Goal: Task Accomplishment & Management: Use online tool/utility

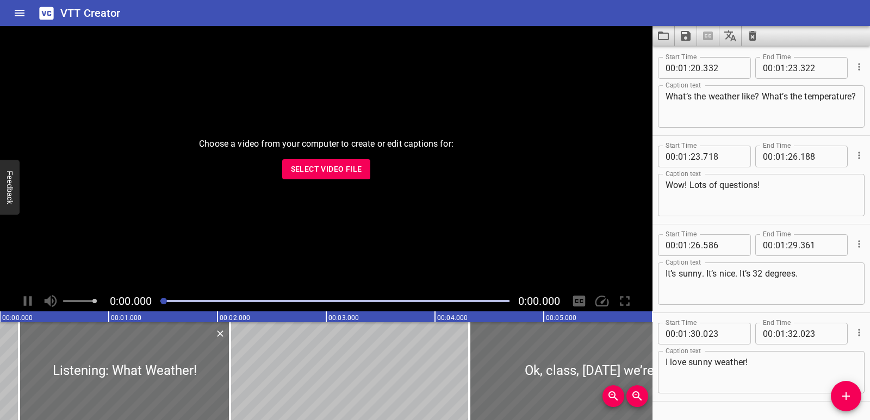
scroll to position [1892, 0]
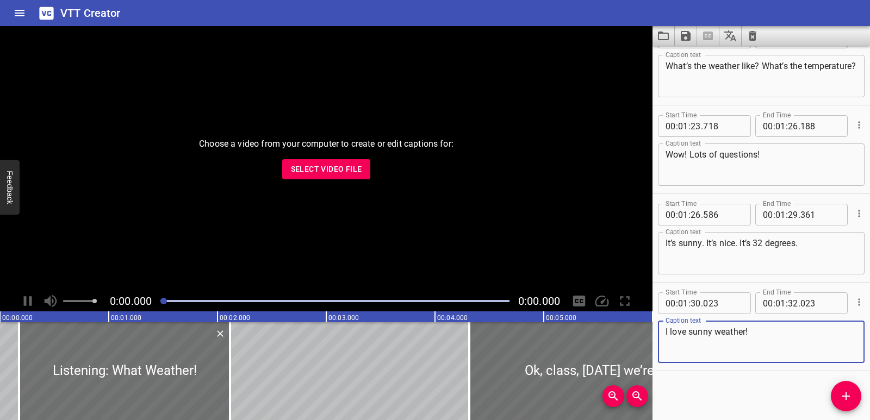
click at [358, 180] on div "Choose a video from your computer to create or edit captions for: Select Video …" at bounding box center [326, 158] width 653 height 265
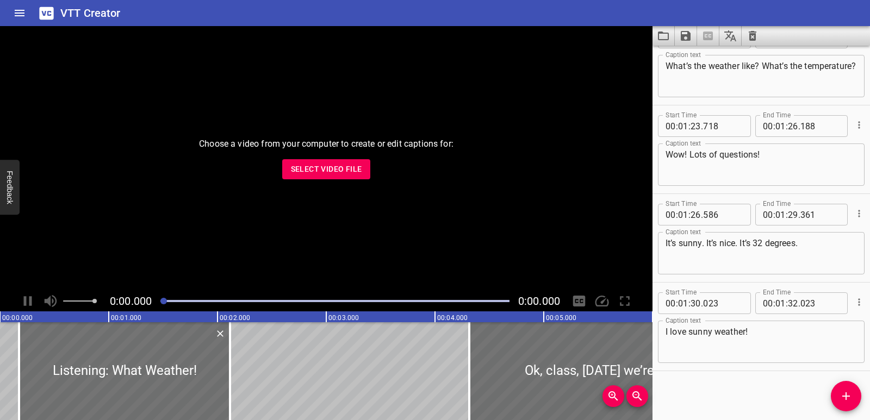
click at [354, 165] on span "Select Video File" at bounding box center [326, 170] width 71 height 14
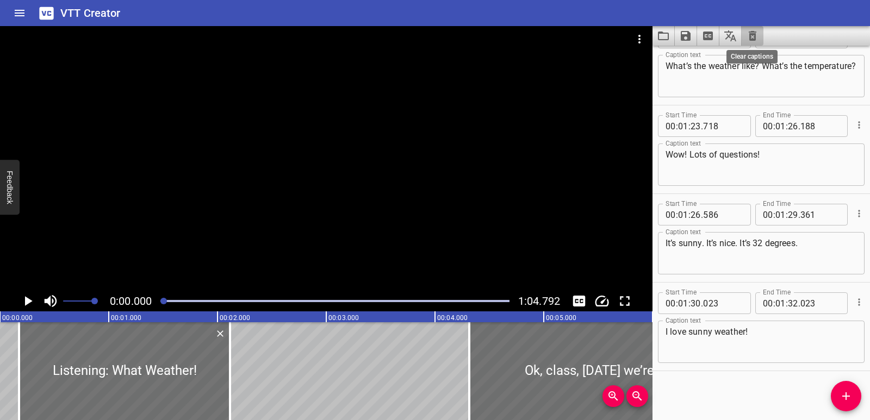
click at [756, 35] on icon "Clear captions" at bounding box center [753, 36] width 8 height 10
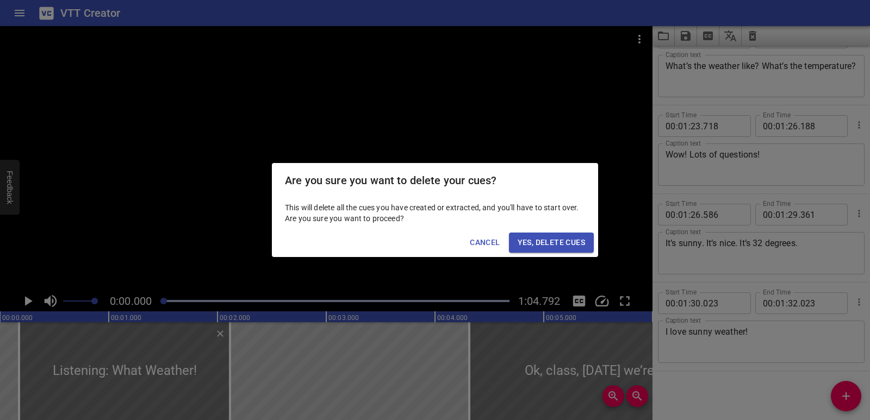
click at [564, 237] on span "Yes, Delete Cues" at bounding box center [551, 243] width 67 height 14
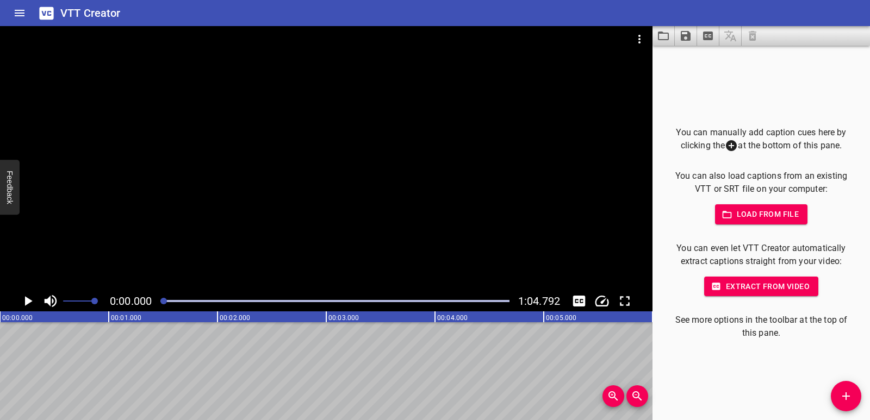
click at [28, 301] on icon "Play/Pause" at bounding box center [29, 301] width 8 height 10
click at [27, 301] on icon "Play/Pause" at bounding box center [28, 301] width 16 height 16
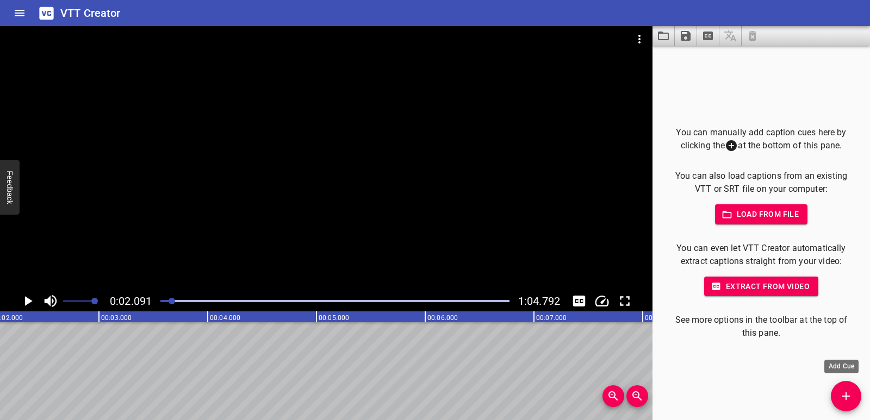
click at [845, 387] on button "Add Cue" at bounding box center [846, 396] width 30 height 30
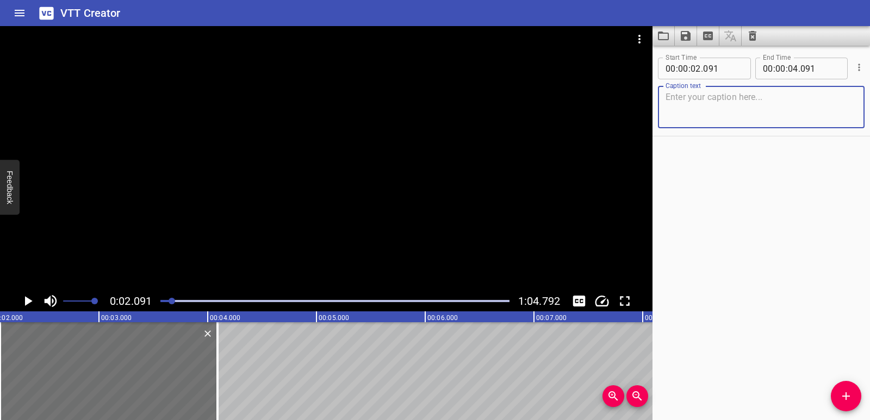
click at [702, 103] on textarea at bounding box center [761, 107] width 191 height 31
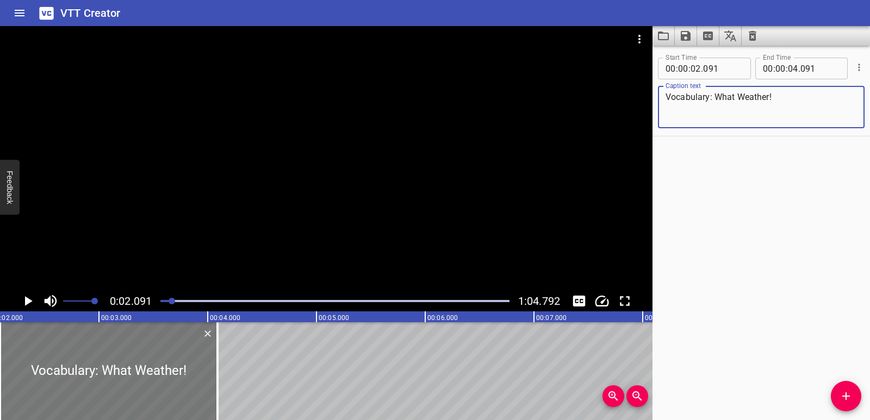
type textarea "Vocabulary: What Weather!"
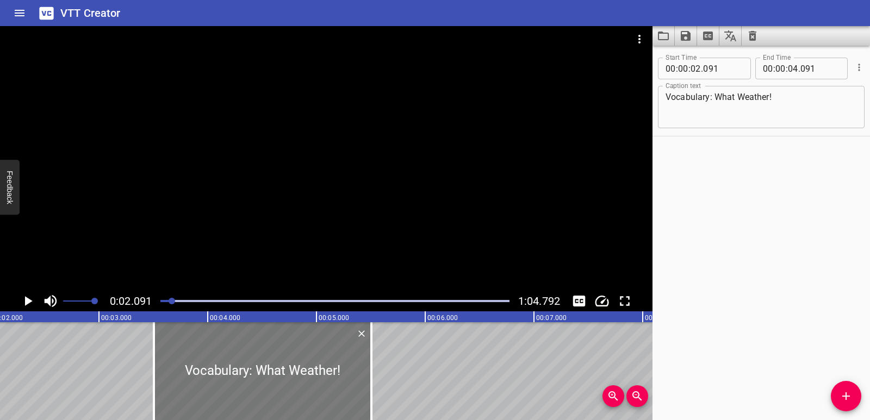
drag, startPoint x: 139, startPoint y: 372, endPoint x: 275, endPoint y: 370, distance: 136.5
click at [275, 370] on div at bounding box center [263, 371] width 218 height 98
type input "03"
type input "506"
type input "05"
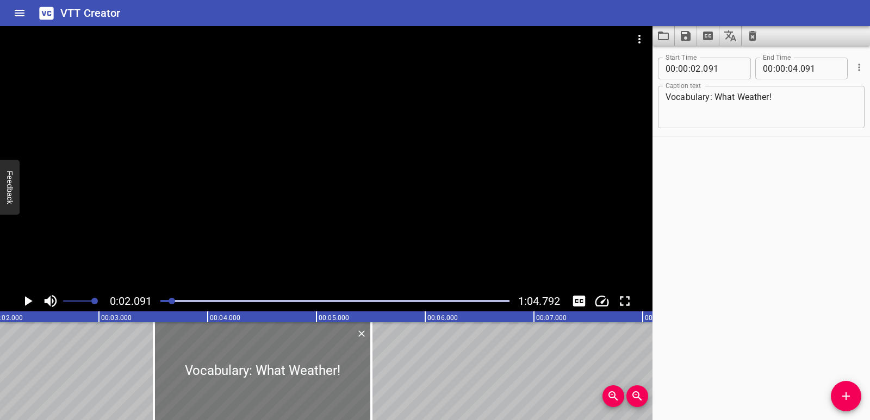
type input "506"
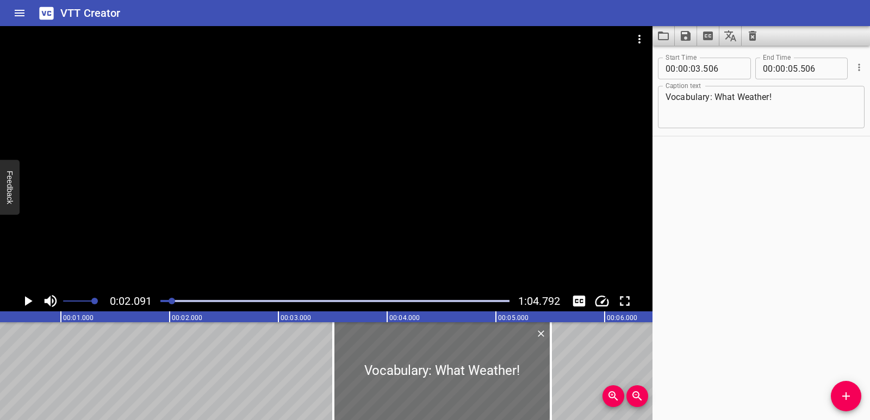
scroll to position [0, 0]
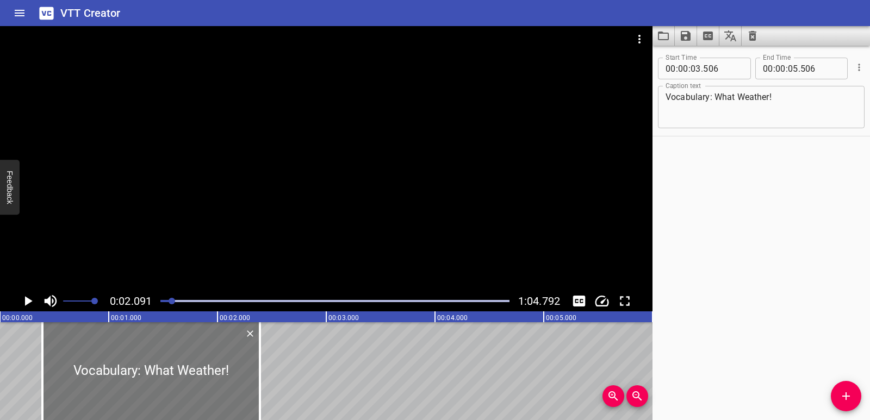
drag, startPoint x: 461, startPoint y: 400, endPoint x: 128, endPoint y: 364, distance: 335.3
click at [128, 364] on div at bounding box center [151, 371] width 218 height 98
type input "00"
type input "391"
type input "02"
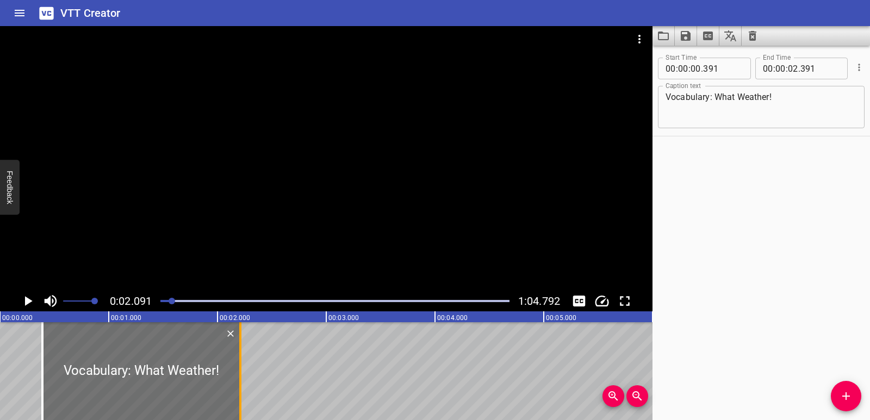
drag, startPoint x: 260, startPoint y: 357, endPoint x: 241, endPoint y: 356, distance: 19.6
click at [241, 356] on div at bounding box center [240, 371] width 2 height 98
type input "211"
drag, startPoint x: 21, startPoint y: 337, endPoint x: 23, endPoint y: 306, distance: 31.1
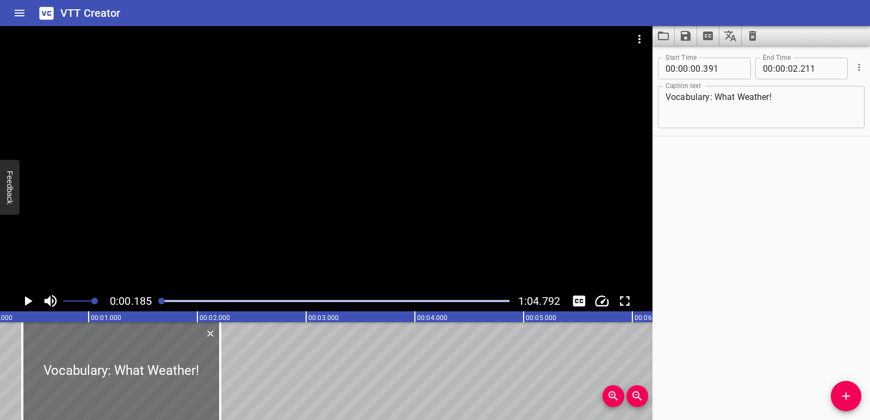
click at [26, 298] on icon "Play/Pause" at bounding box center [29, 301] width 8 height 10
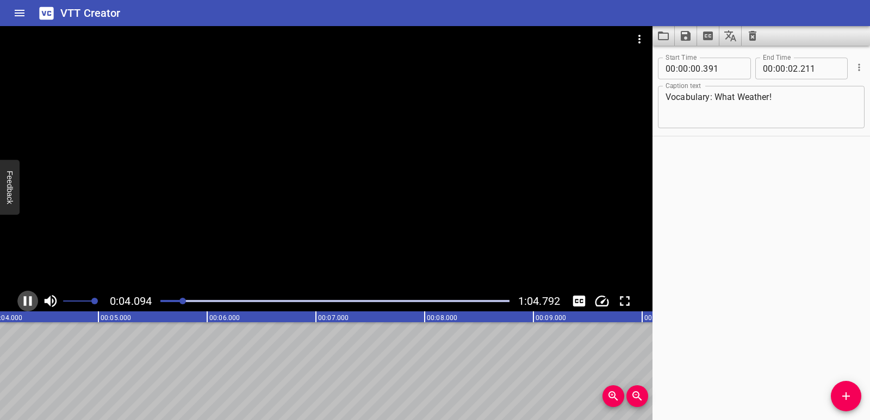
click at [26, 297] on icon "Play/Pause" at bounding box center [28, 301] width 8 height 10
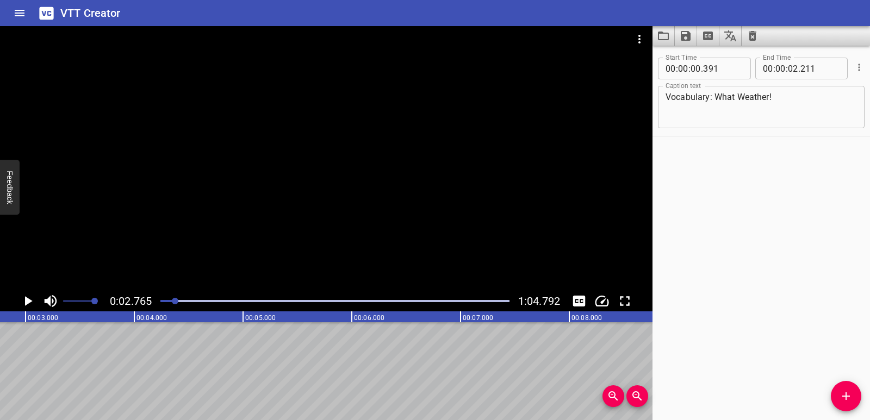
click at [33, 306] on icon "Play/Pause" at bounding box center [28, 301] width 16 height 16
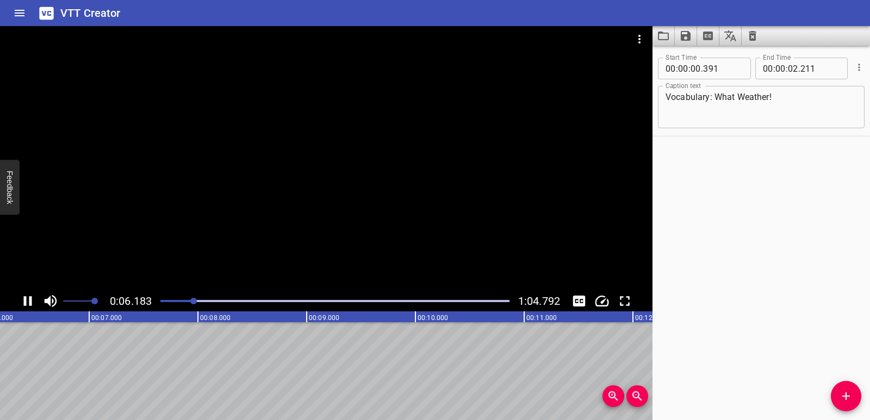
click at [26, 296] on icon "Play/Pause" at bounding box center [28, 301] width 16 height 16
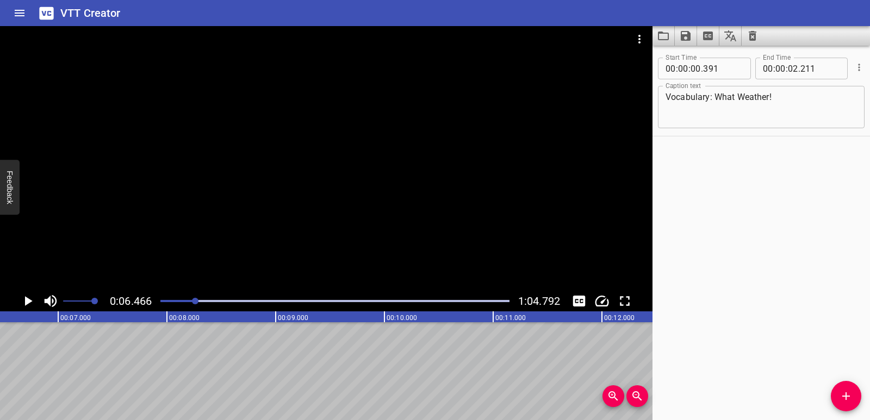
click at [20, 302] on icon "Play/Pause" at bounding box center [28, 301] width 16 height 16
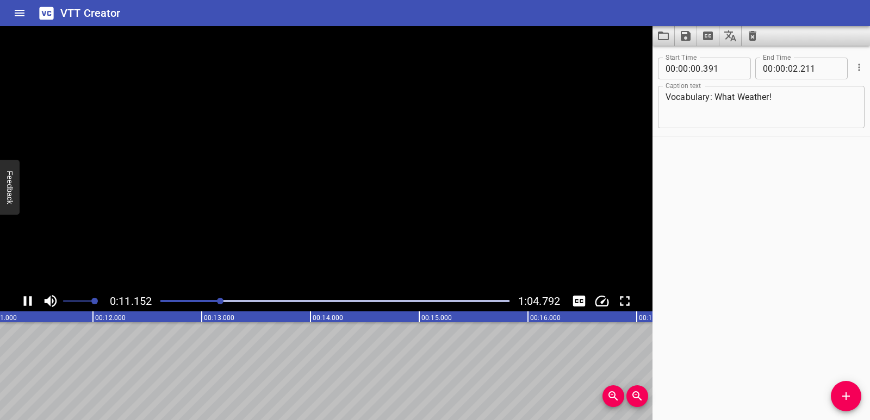
click at [20, 302] on icon "Play/Pause" at bounding box center [28, 301] width 16 height 16
click at [852, 397] on icon "Add Cue" at bounding box center [846, 396] width 13 height 13
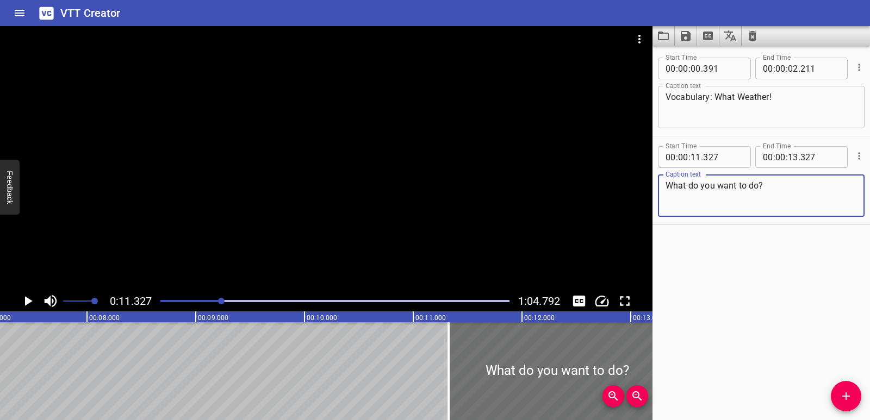
scroll to position [0, 716]
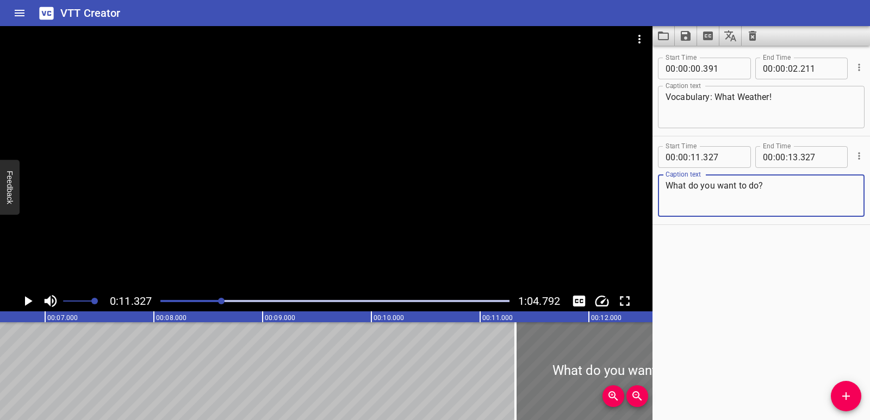
type textarea "What do you want to do?"
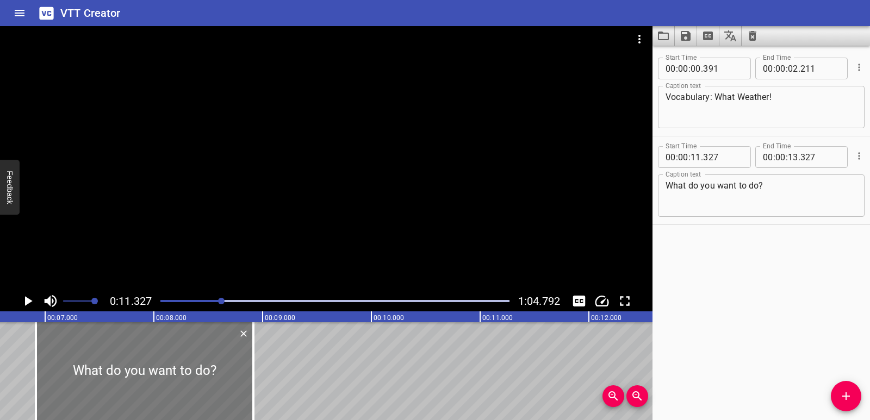
drag, startPoint x: 556, startPoint y: 363, endPoint x: 72, endPoint y: 367, distance: 484.0
click at [72, 367] on div at bounding box center [145, 371] width 218 height 98
type input "06"
type input "877"
type input "08"
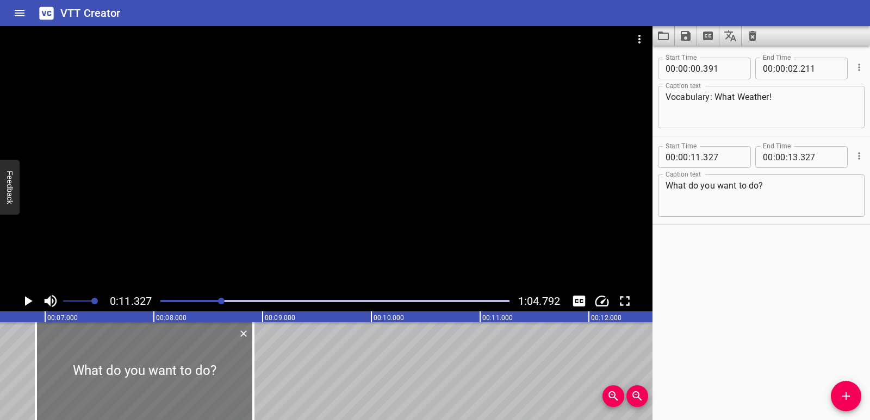
type input "877"
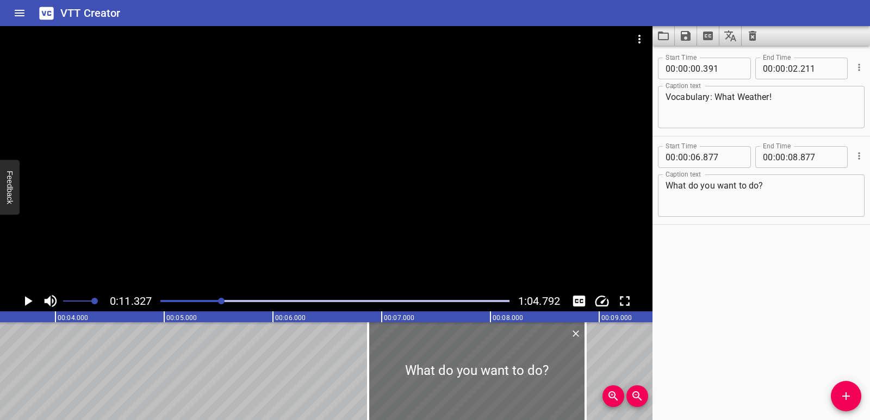
scroll to position [0, 312]
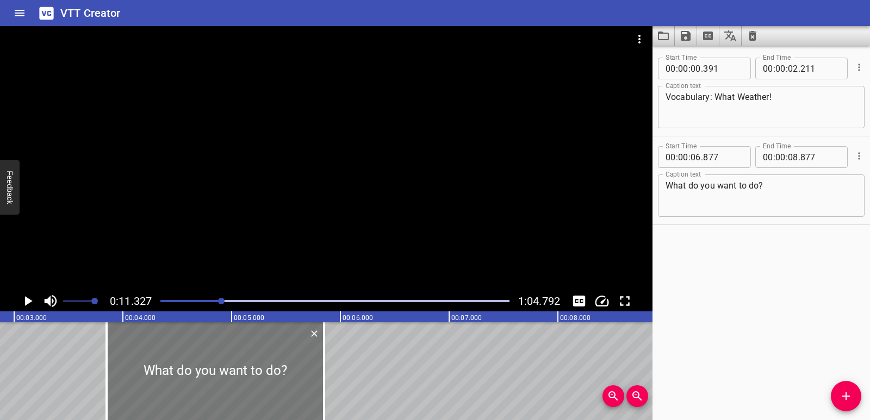
drag, startPoint x: 517, startPoint y: 363, endPoint x: 195, endPoint y: 364, distance: 321.4
click at [195, 364] on div at bounding box center [216, 371] width 218 height 98
type input "03"
type input "847"
type input "05"
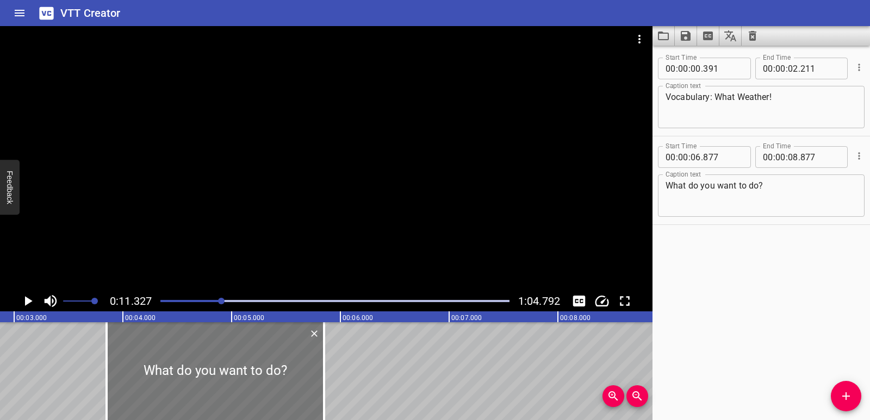
type input "847"
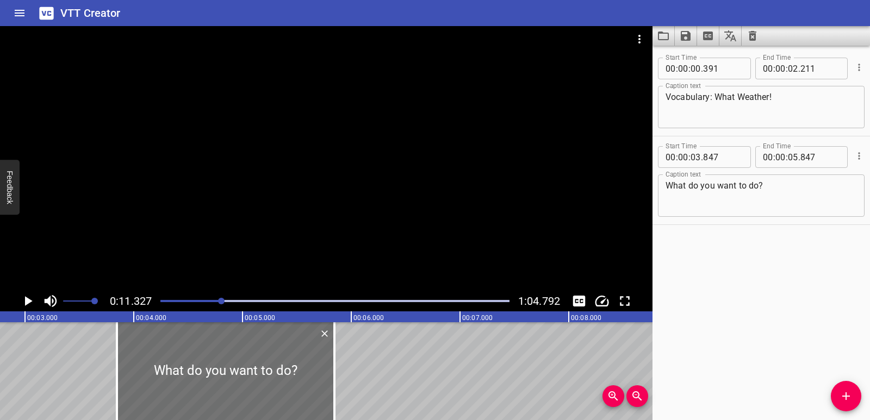
scroll to position [0, 335]
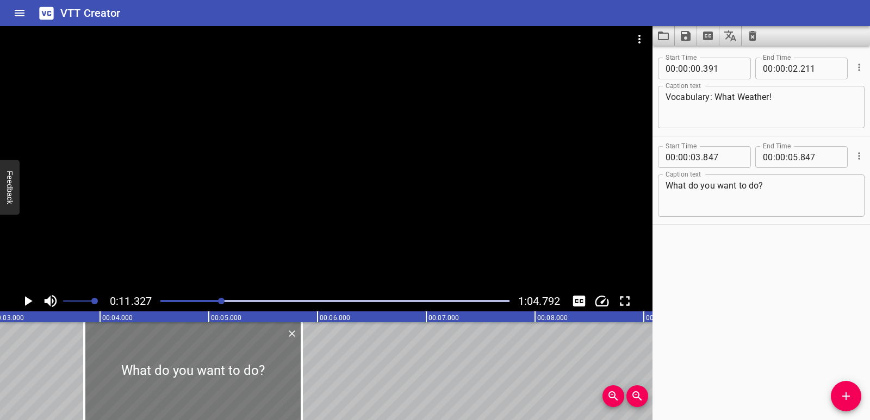
click at [168, 394] on div at bounding box center [193, 371] width 218 height 98
type input "857"
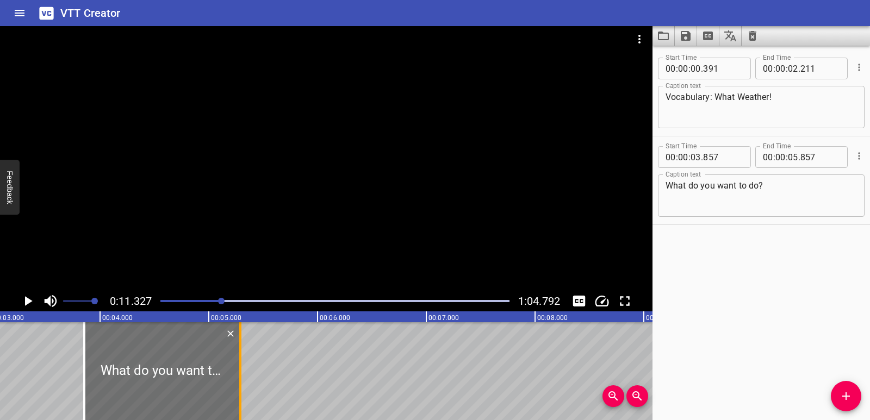
drag, startPoint x: 302, startPoint y: 387, endPoint x: 240, endPoint y: 378, distance: 62.5
click at [240, 378] on div at bounding box center [240, 371] width 2 height 98
type input "287"
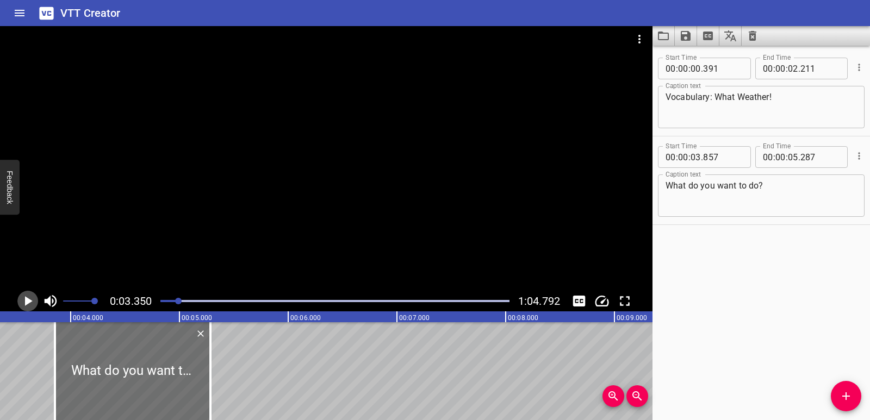
click at [26, 302] on icon "Play/Pause" at bounding box center [29, 301] width 8 height 10
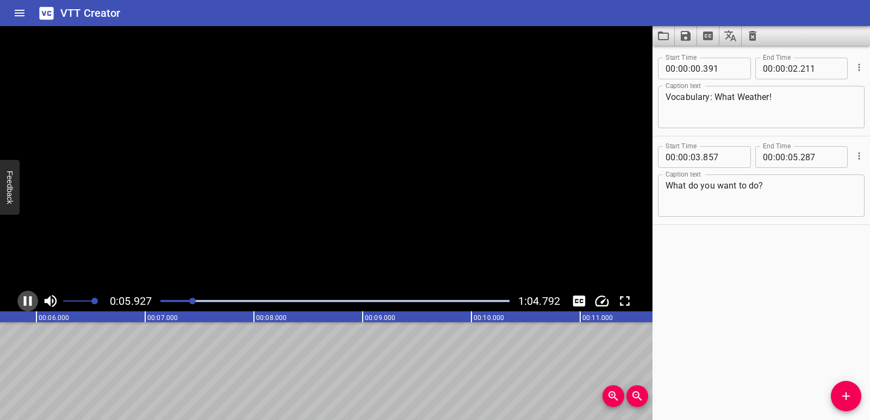
click at [26, 302] on icon "Play/Pause" at bounding box center [28, 301] width 8 height 10
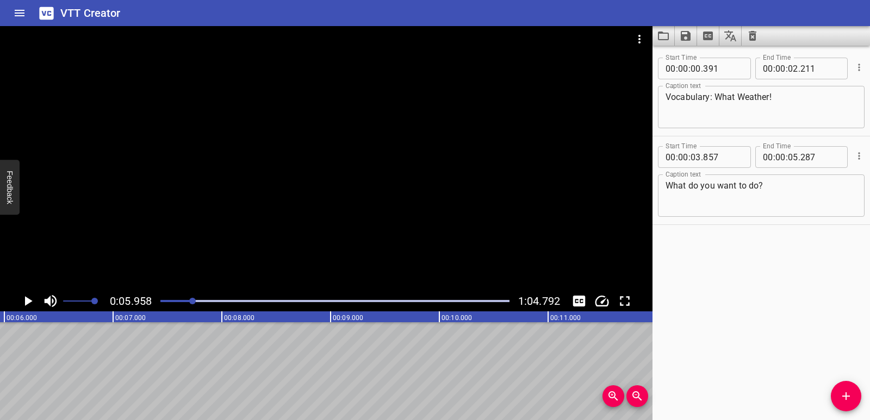
click at [849, 393] on icon "Add Cue" at bounding box center [846, 396] width 13 height 13
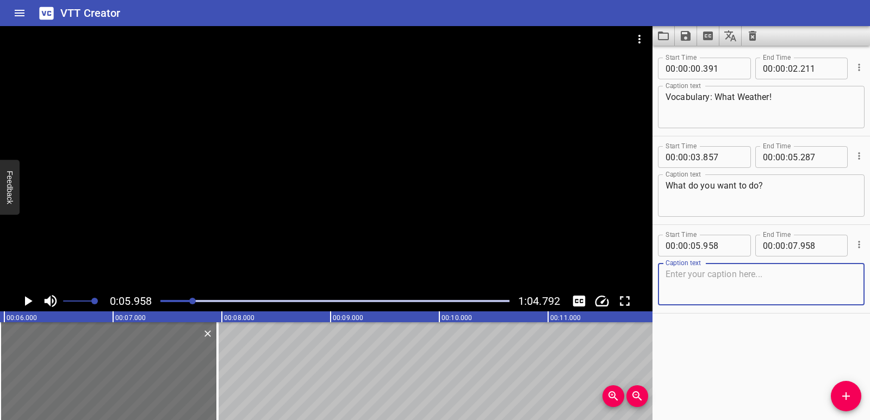
click at [701, 282] on textarea at bounding box center [761, 284] width 191 height 31
paste textarea "Let’s go to the park. How’s the weather?"
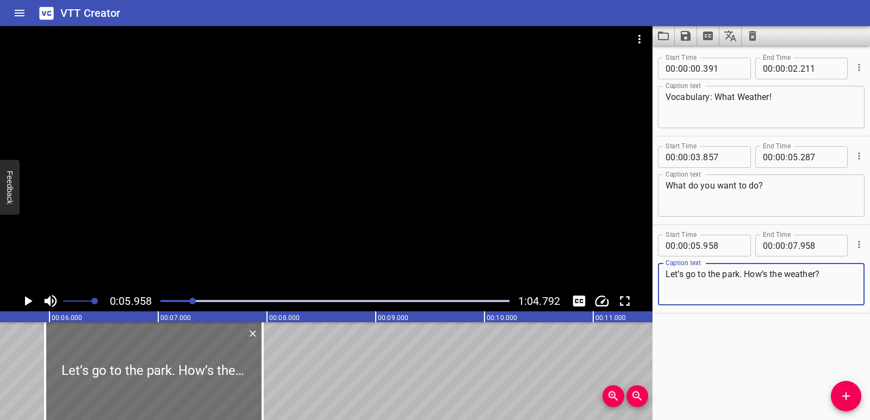
scroll to position [0, 547]
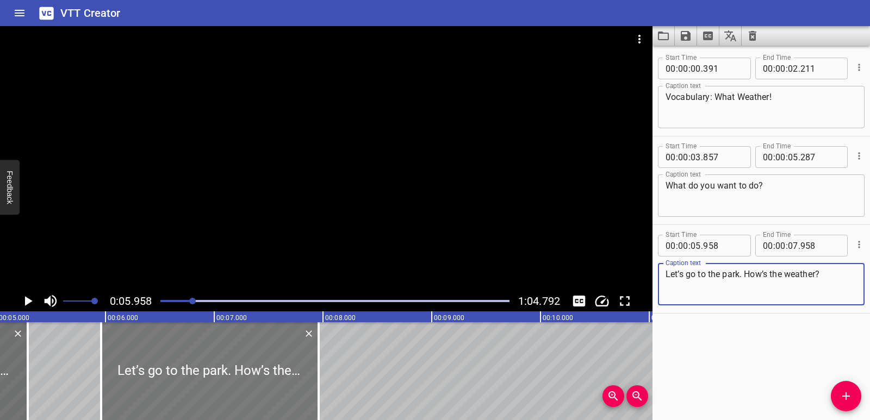
type textarea "Let’s go to the park. How’s the weather?"
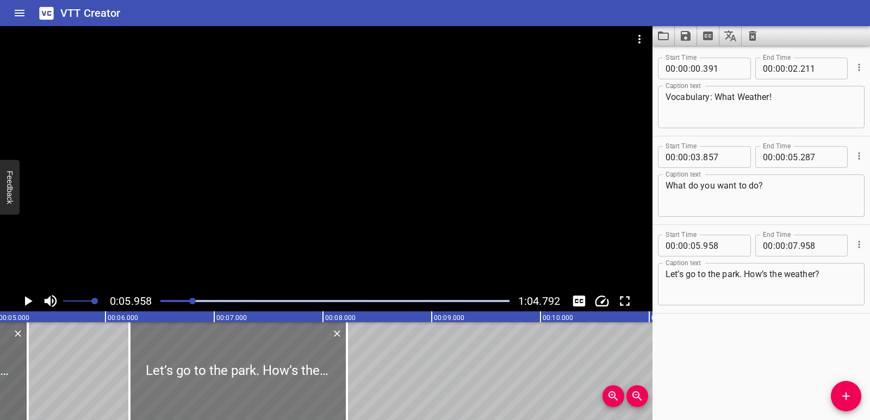
drag, startPoint x: 235, startPoint y: 371, endPoint x: 263, endPoint y: 372, distance: 28.3
click at [263, 372] on div at bounding box center [238, 371] width 218 height 98
type input "06"
type input "218"
type input "08"
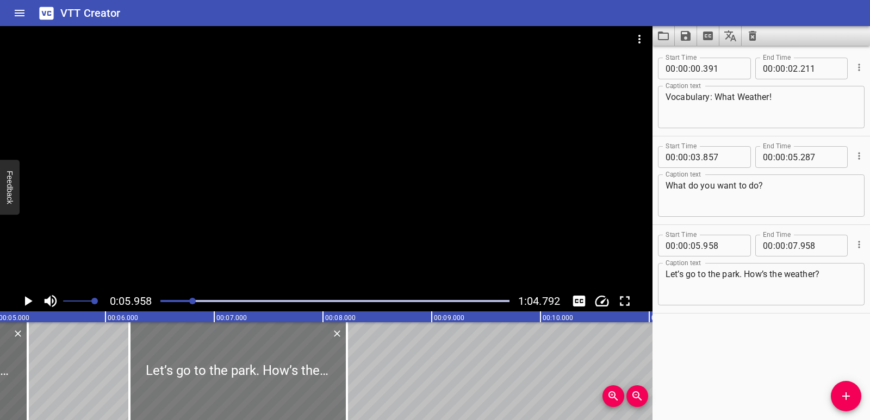
type input "218"
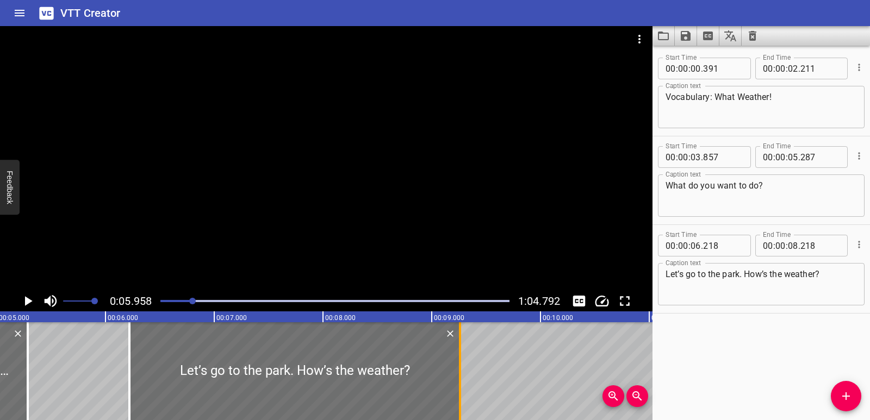
drag, startPoint x: 348, startPoint y: 372, endPoint x: 461, endPoint y: 371, distance: 113.1
click at [461, 371] on div at bounding box center [460, 371] width 11 height 98
type input "09"
type input "258"
click at [30, 302] on icon "Play/Pause" at bounding box center [29, 301] width 8 height 10
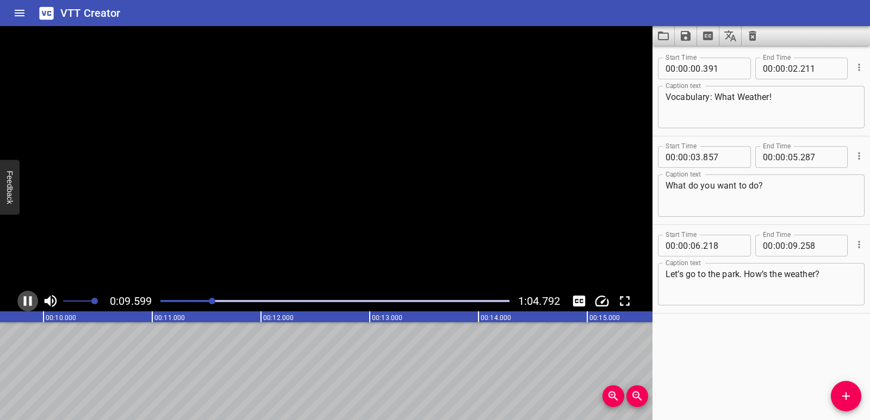
click at [30, 302] on icon "Play/Pause" at bounding box center [28, 301] width 8 height 10
click at [846, 388] on button "Add Cue" at bounding box center [846, 396] width 30 height 30
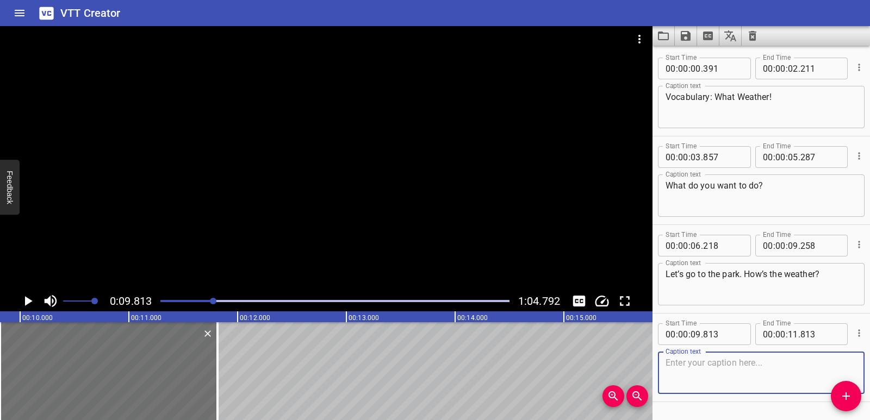
click at [716, 368] on textarea at bounding box center [761, 373] width 191 height 31
paste textarea "It’s windy. It’s okay. We can go."
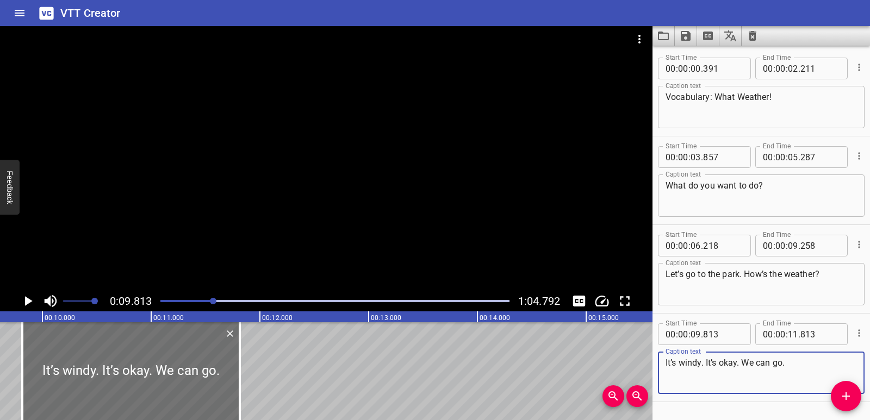
scroll to position [0, 1011]
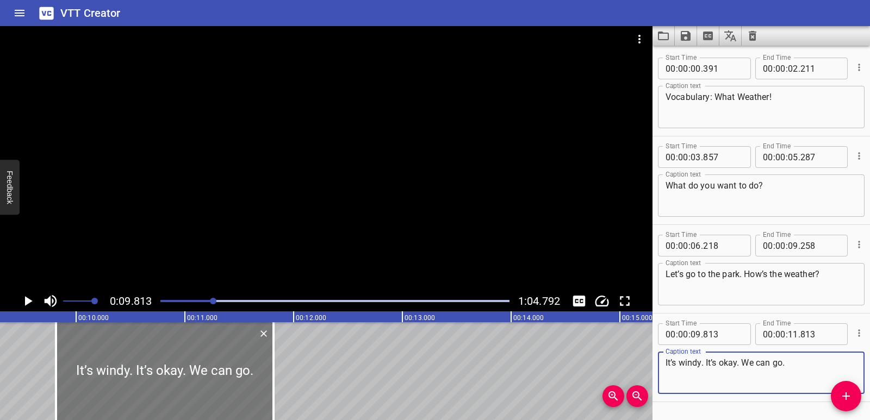
type textarea "It’s windy. It’s okay. We can go."
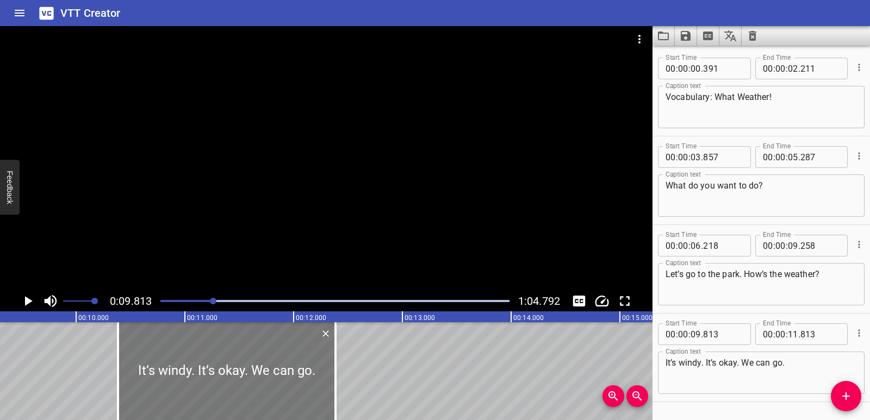
drag, startPoint x: 204, startPoint y: 367, endPoint x: 260, endPoint y: 364, distance: 56.1
click at [260, 364] on div at bounding box center [227, 371] width 218 height 98
type input "10"
type input "383"
type input "12"
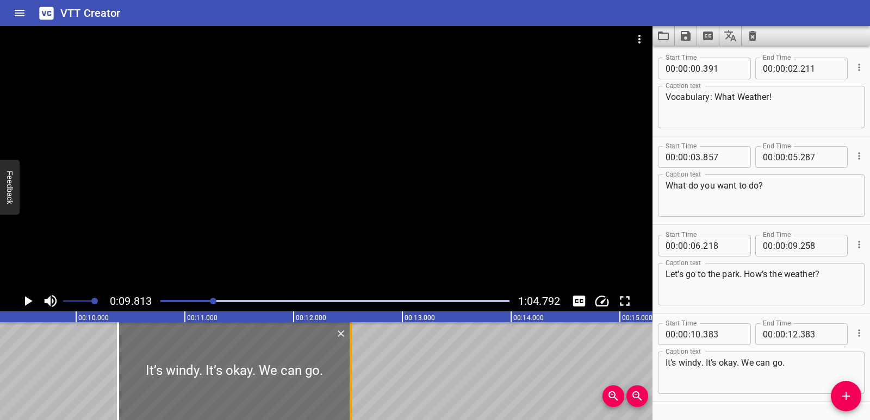
drag, startPoint x: 332, startPoint y: 359, endPoint x: 347, endPoint y: 365, distance: 16.2
click at [347, 365] on div at bounding box center [350, 371] width 11 height 98
type input "523"
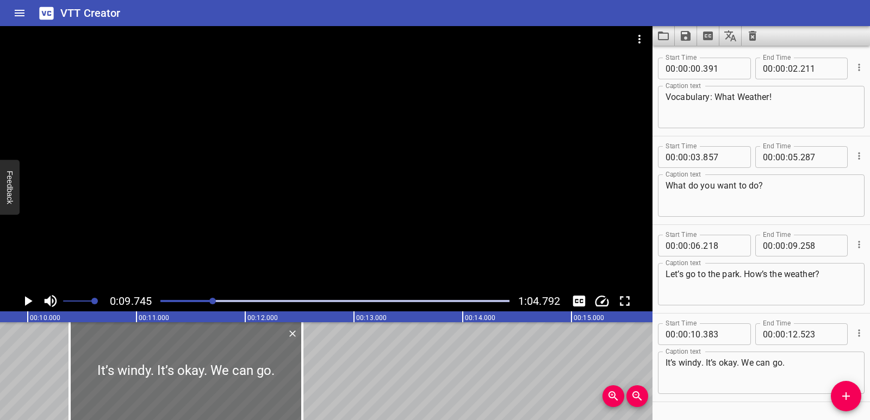
click at [34, 297] on icon "Play/Pause" at bounding box center [28, 301] width 16 height 16
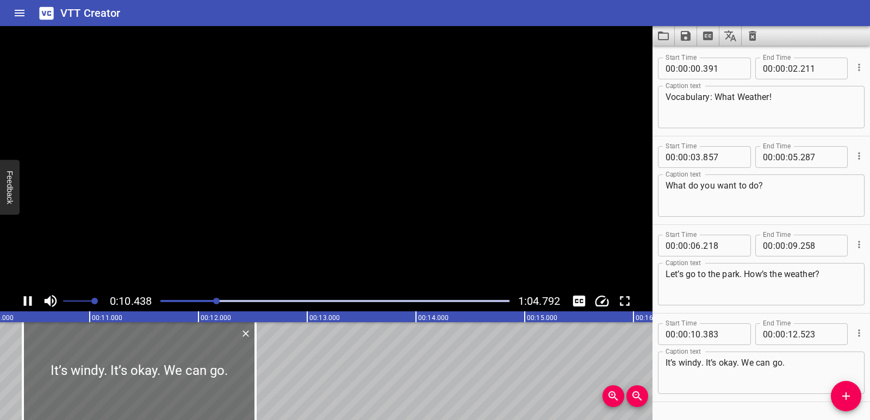
scroll to position [31, 0]
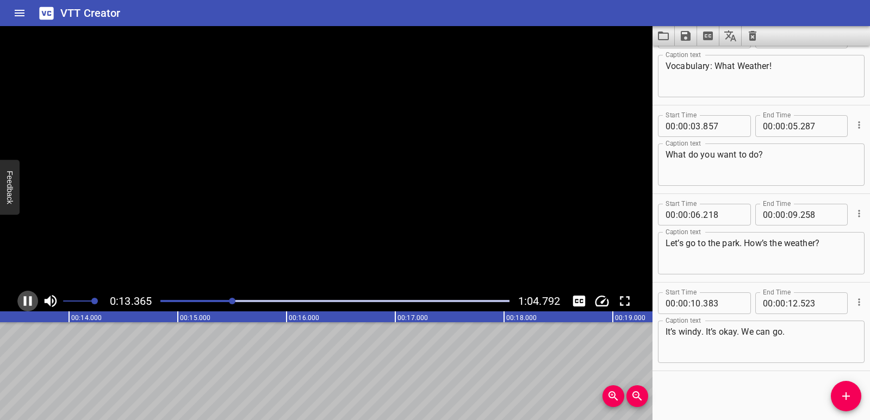
click at [34, 297] on icon "Play/Pause" at bounding box center [28, 301] width 16 height 16
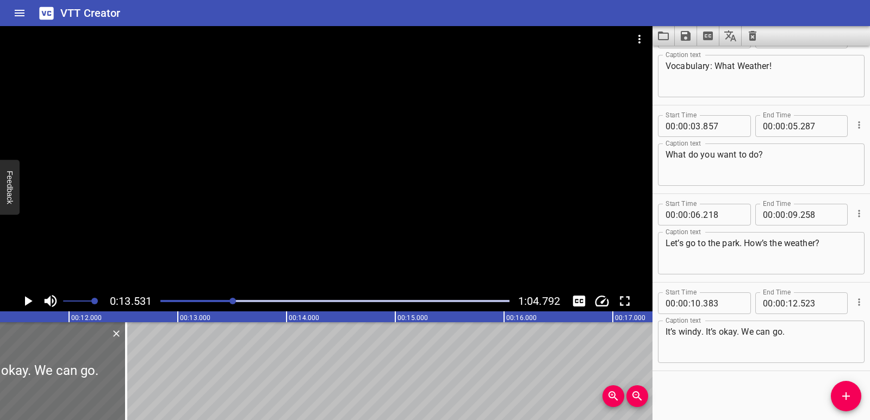
scroll to position [0, 1225]
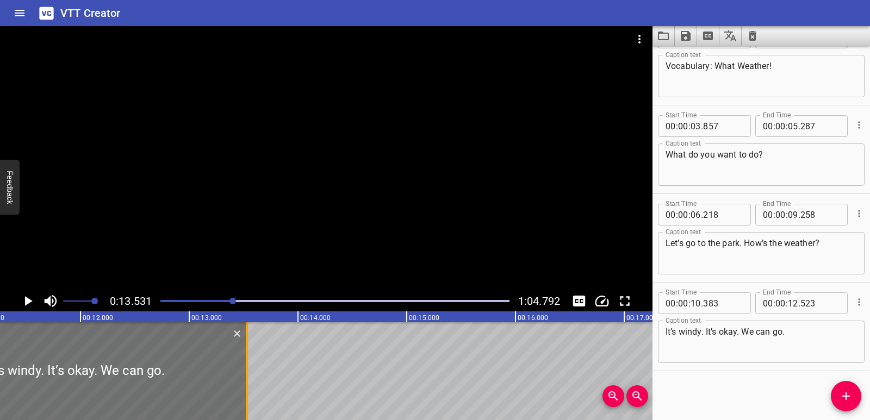
drag, startPoint x: 139, startPoint y: 375, endPoint x: 248, endPoint y: 375, distance: 109.3
click at [248, 375] on div at bounding box center [246, 371] width 11 height 98
type input "13"
type input "528"
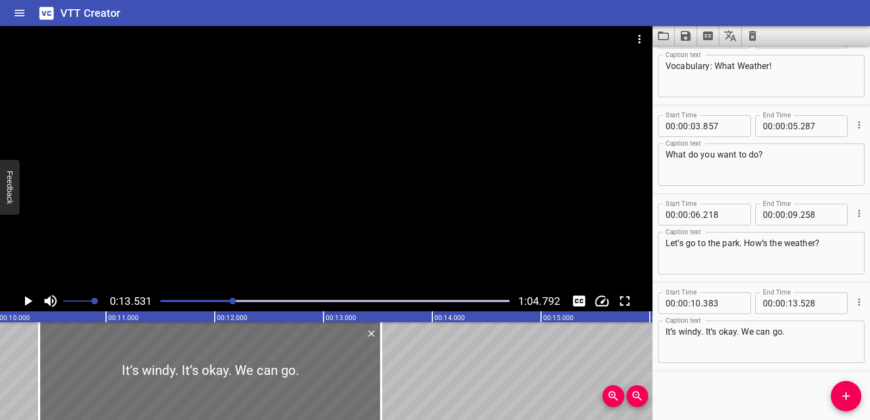
scroll to position [0, 1079]
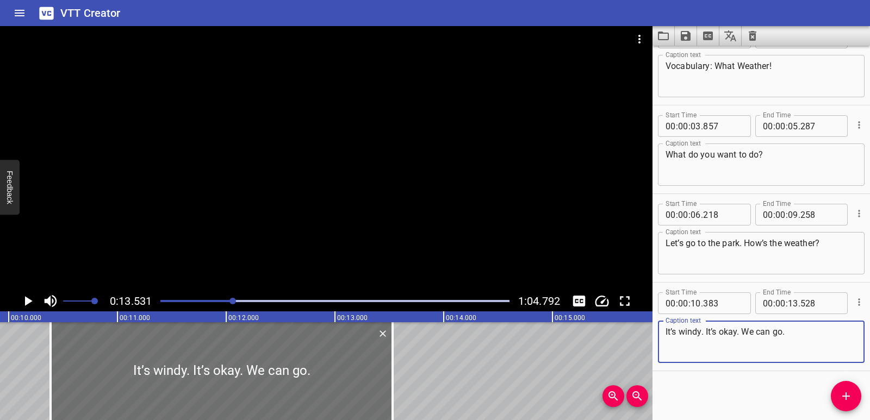
drag, startPoint x: 706, startPoint y: 332, endPoint x: 793, endPoint y: 337, distance: 87.2
click at [793, 337] on textarea "It’s windy. It’s okay. We can go." at bounding box center [761, 342] width 191 height 31
type textarea "It’s windy."
click at [846, 392] on icon "Add Cue" at bounding box center [846, 396] width 13 height 13
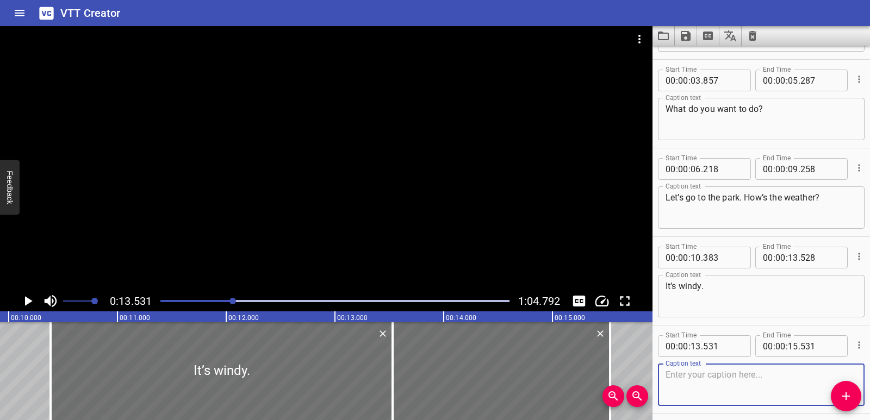
scroll to position [120, 0]
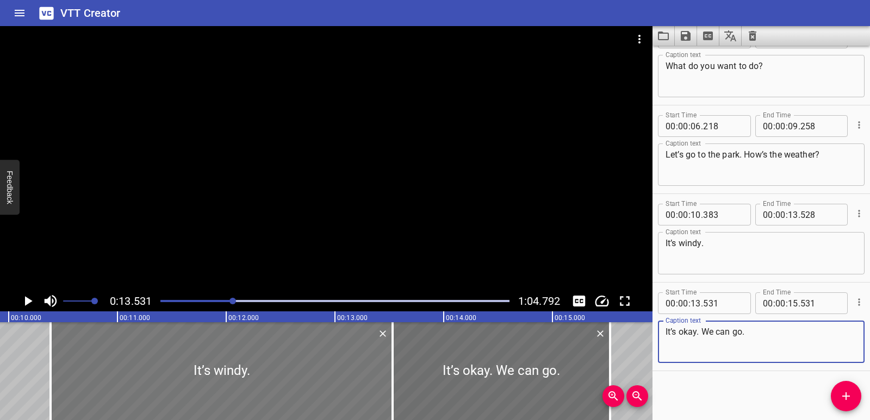
type textarea "It’s okay. We can go."
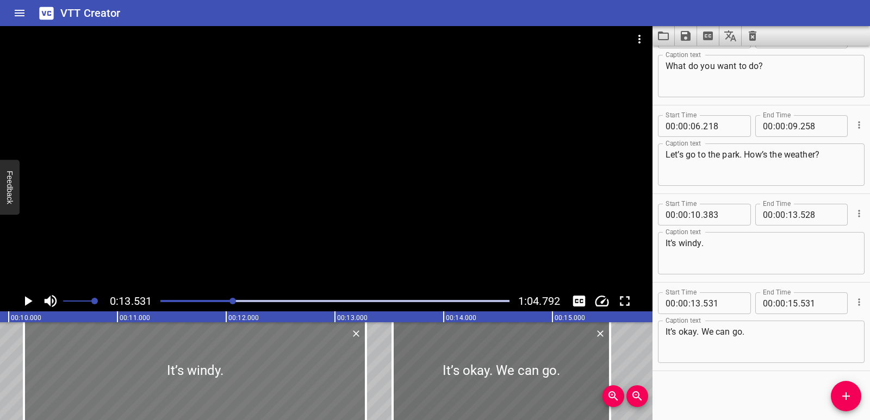
drag, startPoint x: 268, startPoint y: 374, endPoint x: 241, endPoint y: 375, distance: 26.7
click at [241, 375] on div at bounding box center [195, 371] width 342 height 98
type input "138"
type input "283"
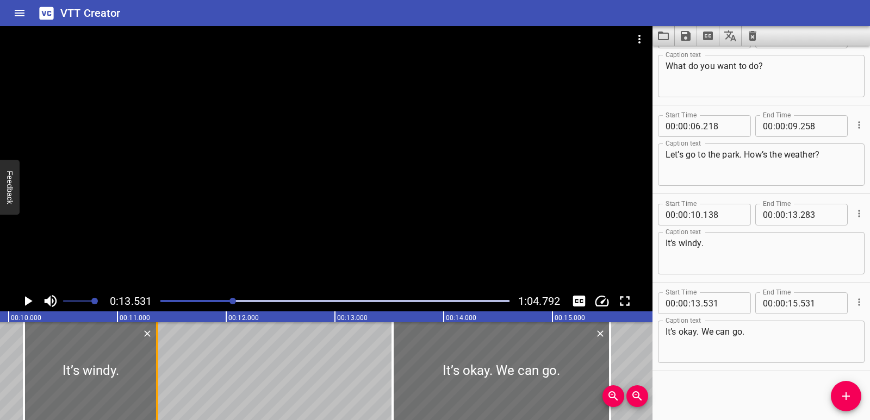
drag, startPoint x: 367, startPoint y: 366, endPoint x: 159, endPoint y: 373, distance: 207.8
click at [159, 373] on div at bounding box center [157, 371] width 11 height 98
type input "11"
type input "363"
drag, startPoint x: 24, startPoint y: 373, endPoint x: 47, endPoint y: 376, distance: 23.1
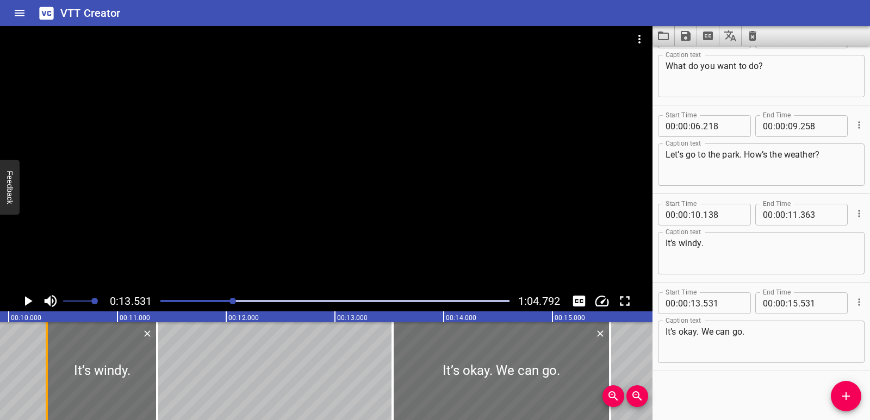
click at [47, 376] on div at bounding box center [47, 371] width 2 height 98
type input "348"
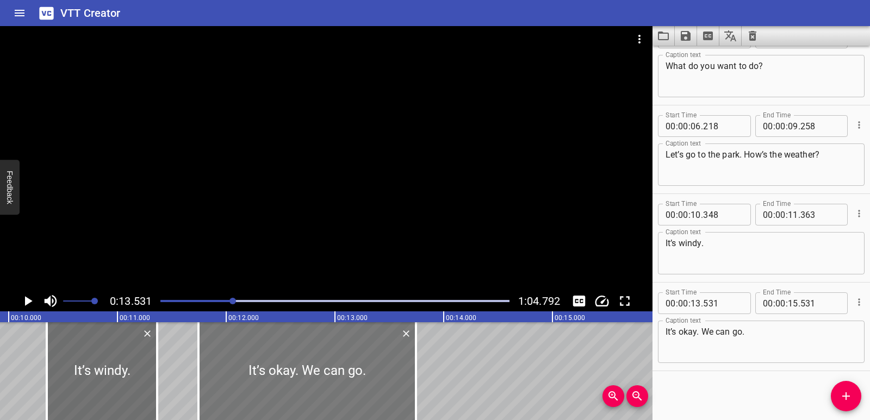
drag, startPoint x: 546, startPoint y: 386, endPoint x: 352, endPoint y: 390, distance: 194.2
click at [352, 390] on div at bounding box center [307, 371] width 218 height 98
type input "11"
type input "746"
type input "13"
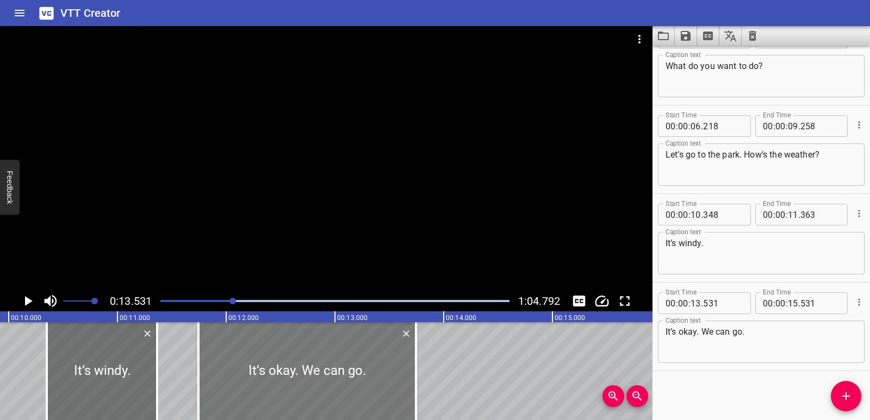
type input "746"
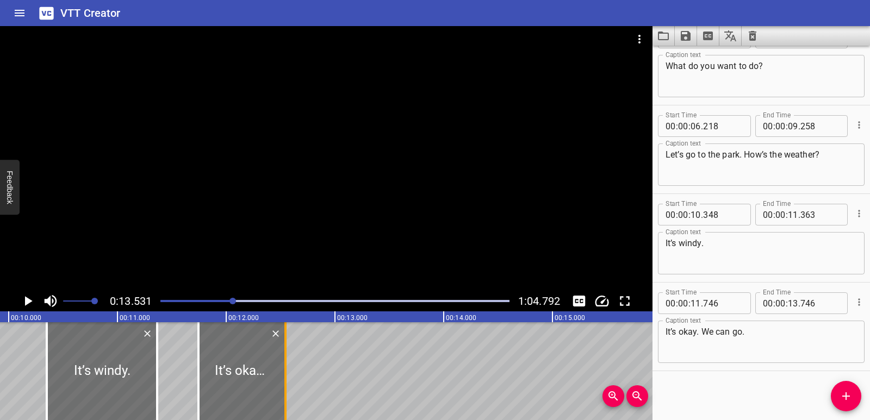
drag, startPoint x: 394, startPoint y: 396, endPoint x: 287, endPoint y: 388, distance: 106.9
click at [287, 388] on div at bounding box center [285, 371] width 11 height 98
type input "12"
type input "546"
click at [843, 397] on icon "Add Cue" at bounding box center [846, 397] width 8 height 8
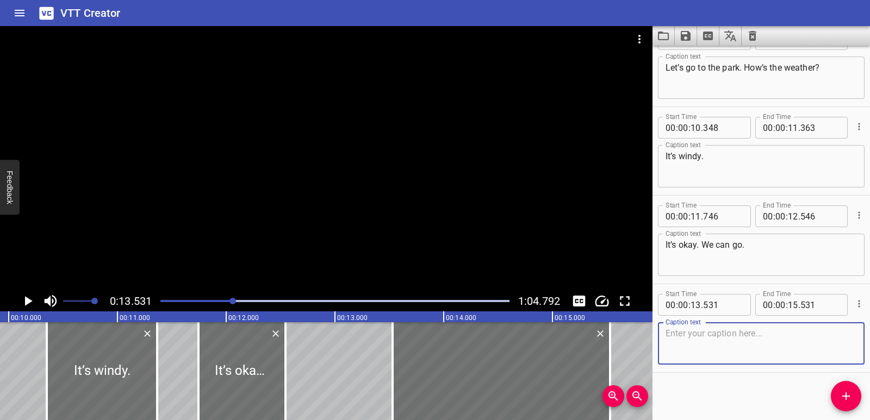
scroll to position [208, 0]
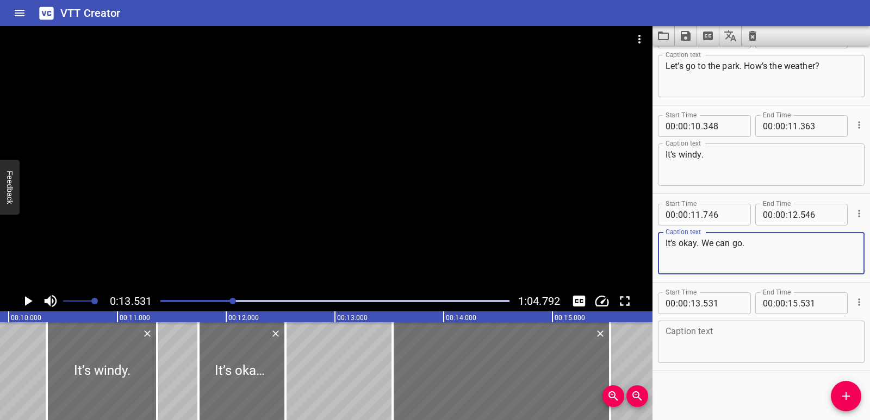
drag, startPoint x: 703, startPoint y: 245, endPoint x: 750, endPoint y: 244, distance: 46.8
click at [750, 244] on textarea "It’s okay. We can go." at bounding box center [761, 253] width 191 height 31
type textarea "It’s okay."
click at [718, 344] on textarea at bounding box center [761, 342] width 191 height 31
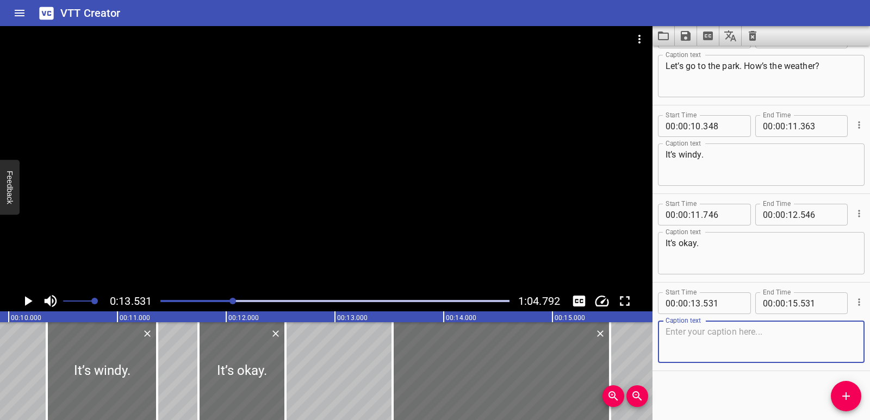
paste textarea "We can go."
type textarea "We can go."
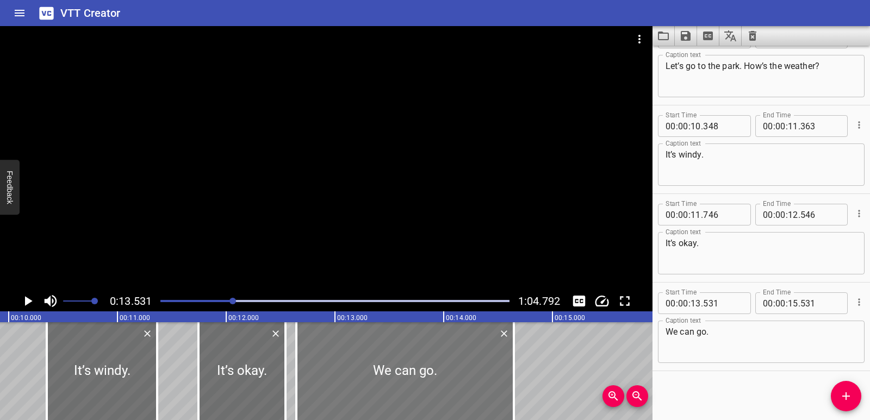
drag, startPoint x: 523, startPoint y: 370, endPoint x: 426, endPoint y: 370, distance: 96.3
click at [426, 370] on div at bounding box center [405, 371] width 218 height 98
type input "12"
type input "646"
type input "14"
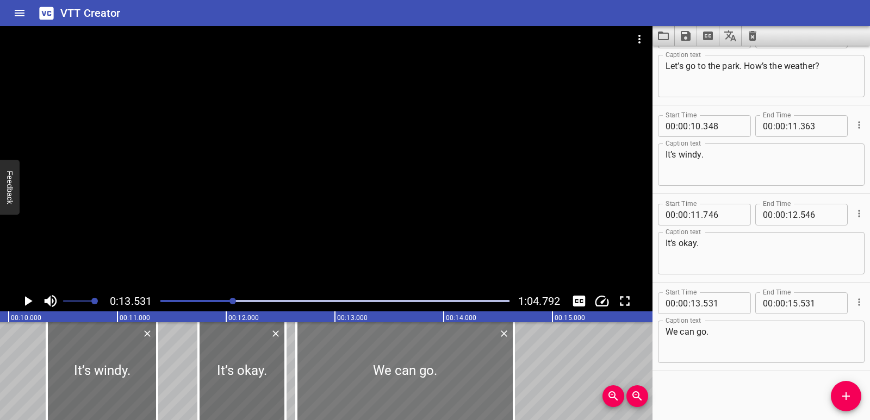
type input "646"
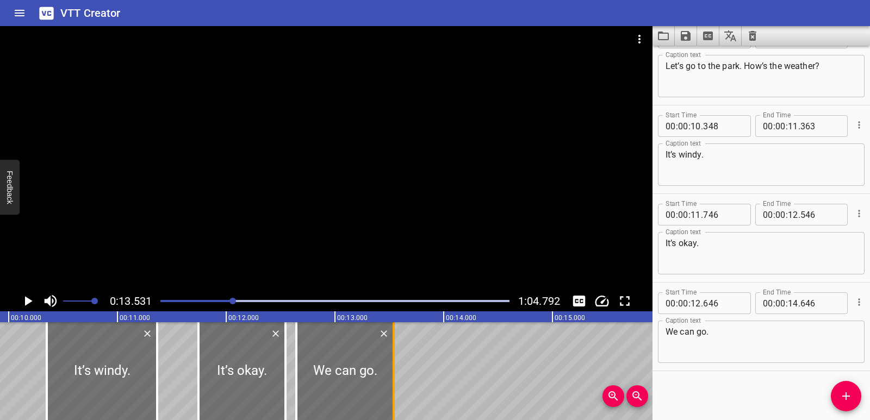
drag, startPoint x: 513, startPoint y: 365, endPoint x: 393, endPoint y: 368, distance: 120.2
click at [393, 368] on div at bounding box center [394, 371] width 2 height 98
type input "13"
type input "541"
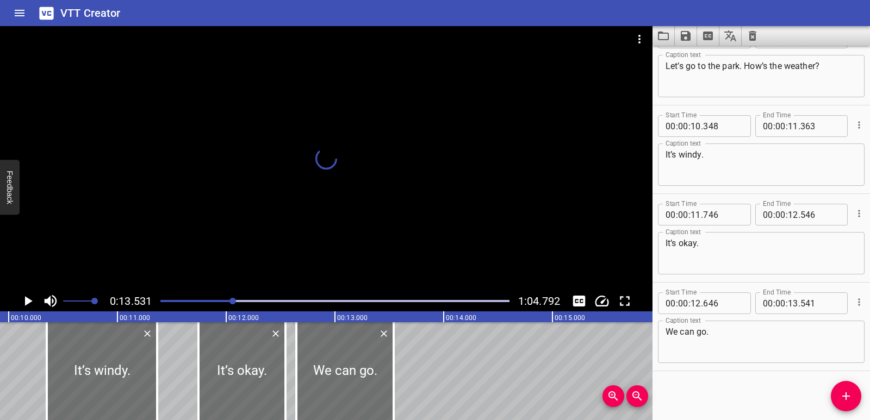
click at [30, 295] on icon "Play/Pause" at bounding box center [28, 301] width 16 height 16
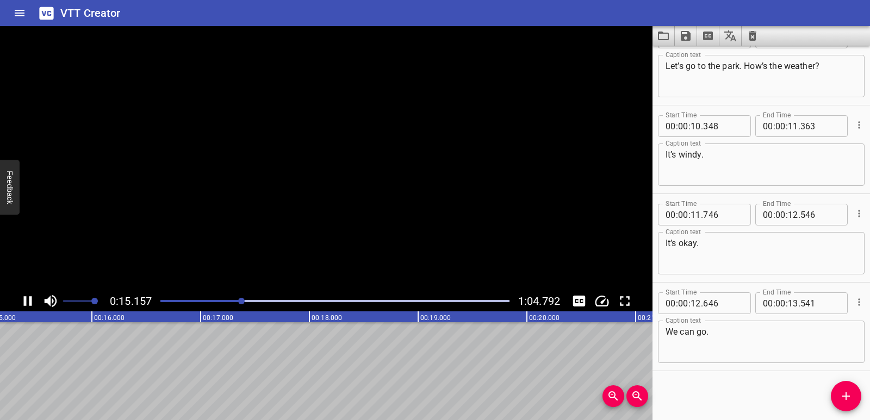
click at [30, 295] on icon "Play/Pause" at bounding box center [28, 301] width 16 height 16
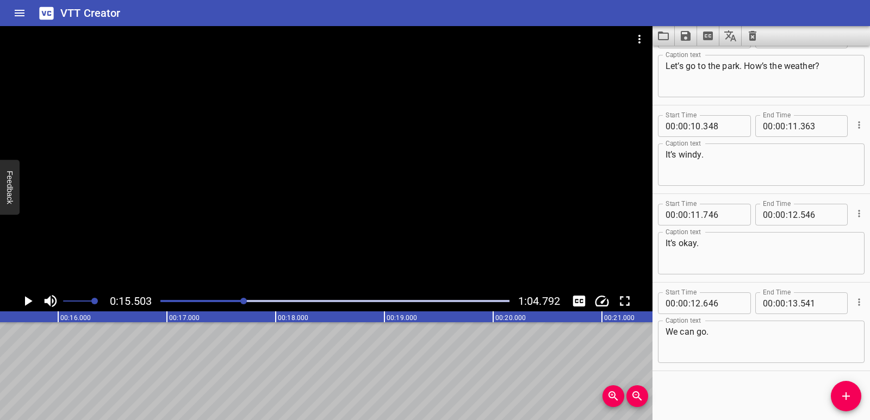
scroll to position [0, 1686]
click at [837, 398] on span "Add Cue" at bounding box center [846, 396] width 30 height 13
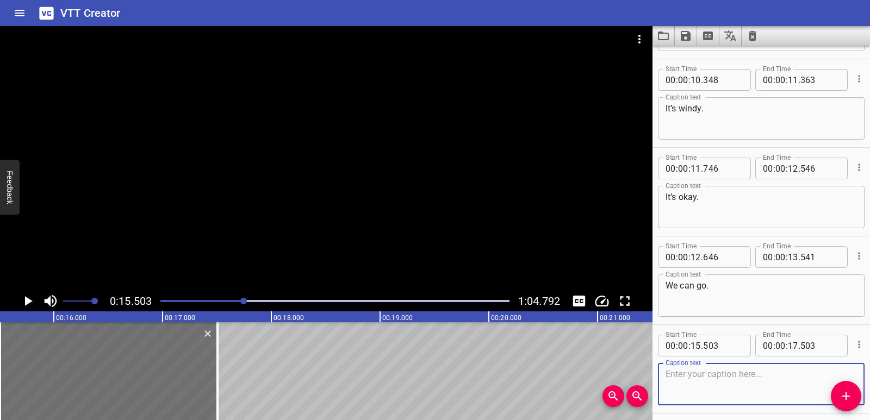
scroll to position [297, 0]
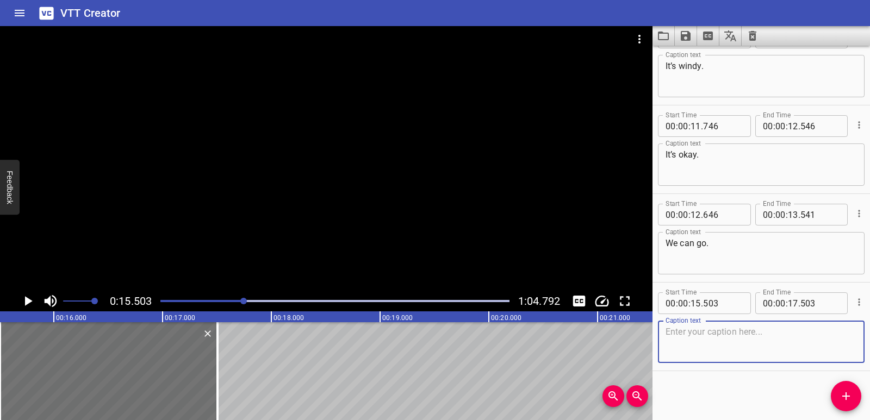
click at [735, 345] on textarea at bounding box center [761, 342] width 191 height 31
click at [27, 298] on icon "Play/Pause" at bounding box center [29, 301] width 8 height 10
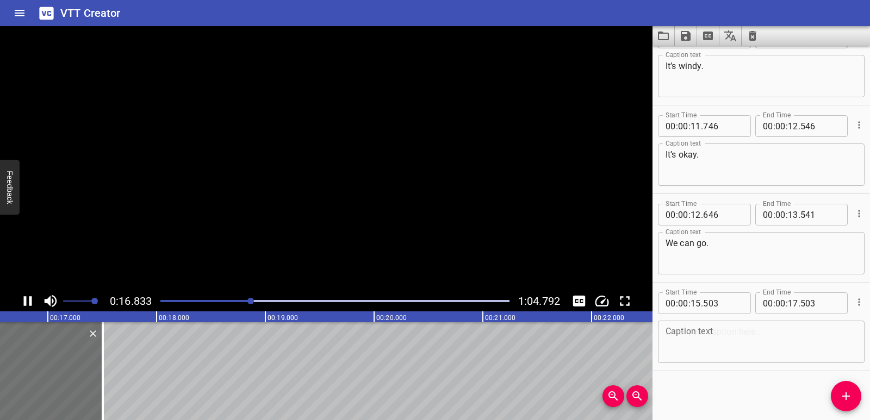
click at [27, 298] on icon "Play/Pause" at bounding box center [28, 301] width 16 height 16
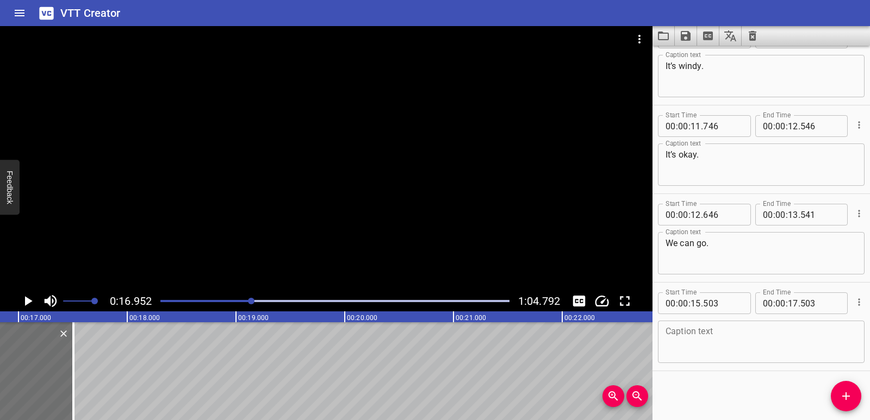
scroll to position [0, 1843]
click at [759, 338] on textarea at bounding box center [761, 342] width 191 height 31
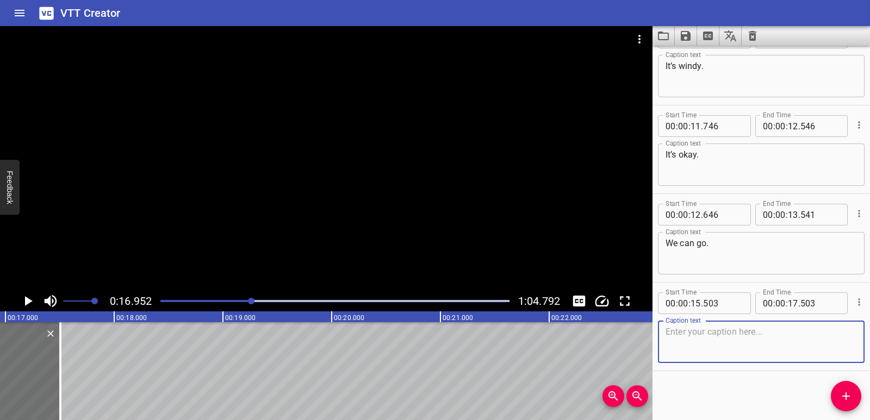
paste textarea "Great. It’s sunny."
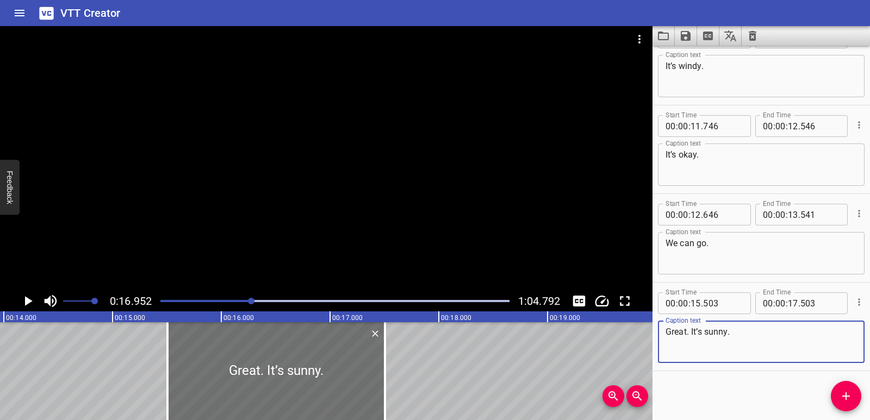
scroll to position [0, 1507]
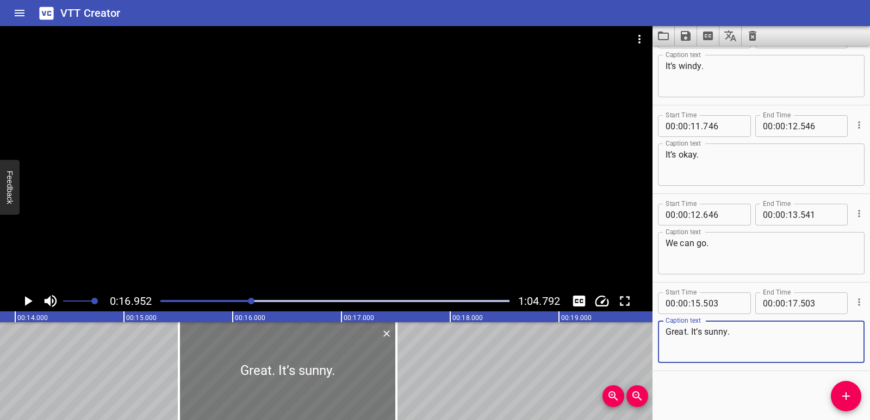
type textarea "Great. It’s sunny."
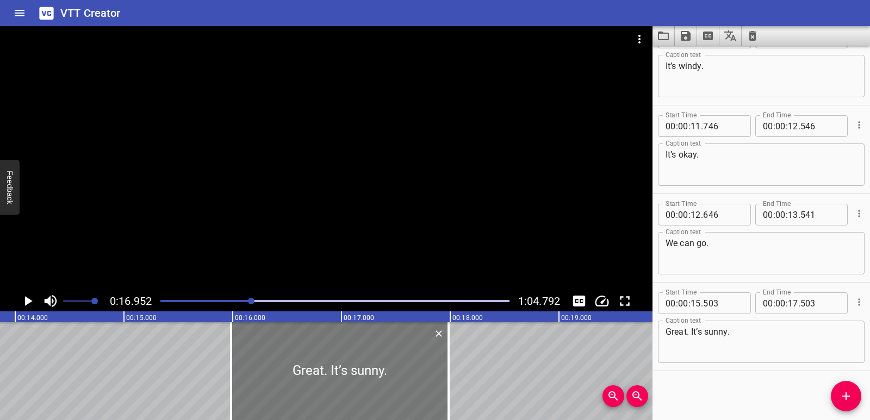
drag, startPoint x: 289, startPoint y: 386, endPoint x: 341, endPoint y: 386, distance: 52.2
click at [341, 386] on div at bounding box center [340, 371] width 218 height 98
type input "983"
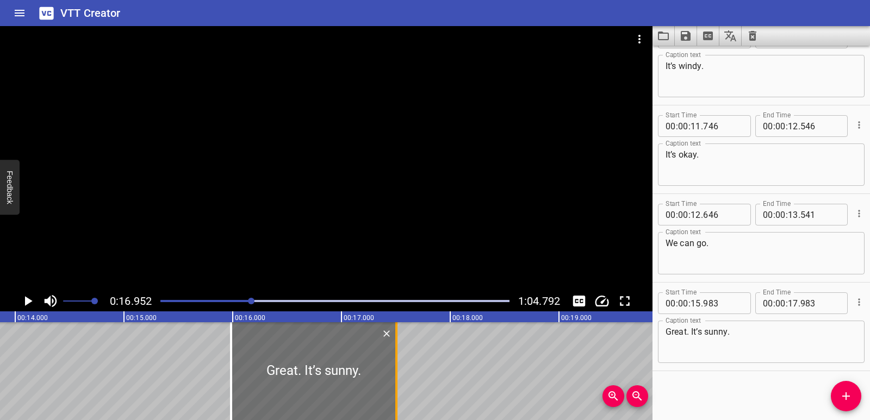
drag, startPoint x: 446, startPoint y: 385, endPoint x: 394, endPoint y: 387, distance: 52.2
click at [394, 387] on div at bounding box center [396, 371] width 11 height 98
type input "503"
drag, startPoint x: 123, startPoint y: 347, endPoint x: 54, endPoint y: 320, distance: 74.2
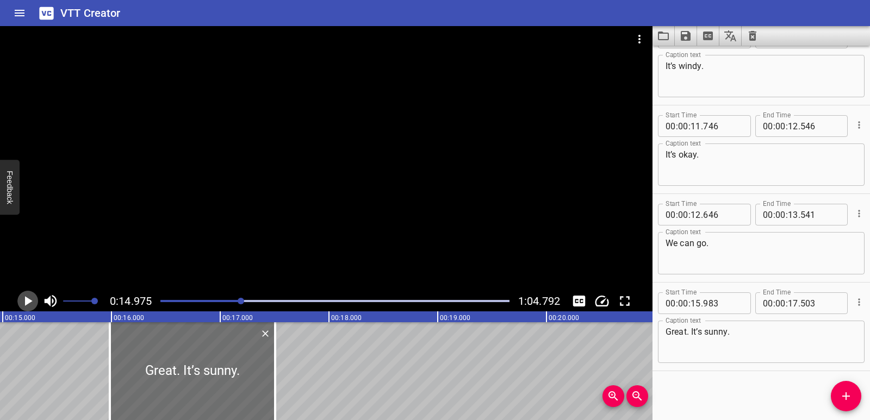
click at [29, 297] on icon "Play/Pause" at bounding box center [28, 301] width 16 height 16
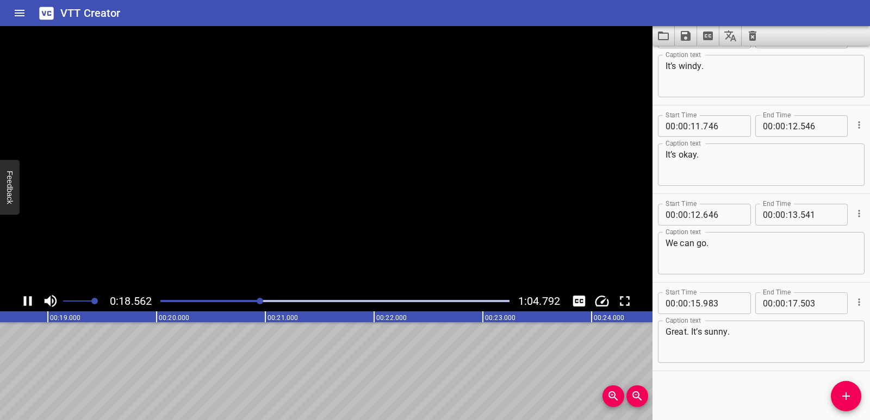
click at [29, 297] on icon "Play/Pause" at bounding box center [28, 301] width 8 height 10
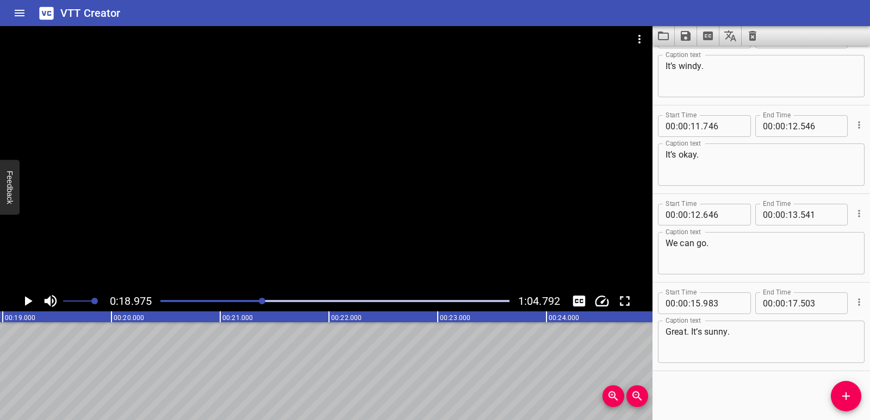
click at [834, 393] on span "Add Cue" at bounding box center [846, 396] width 30 height 13
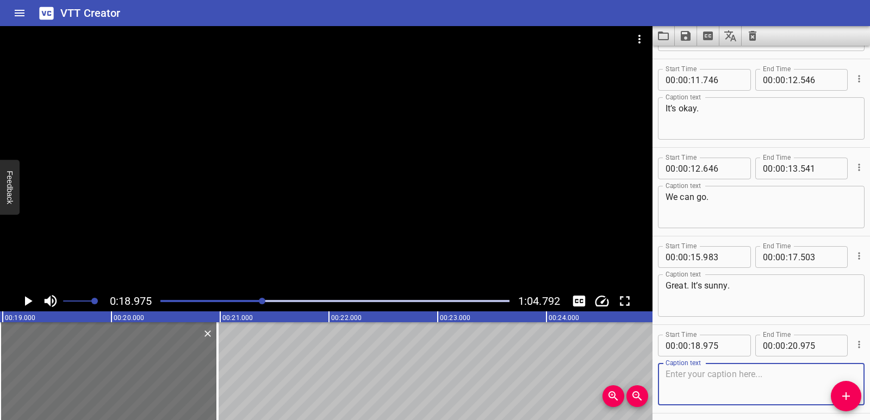
scroll to position [386, 0]
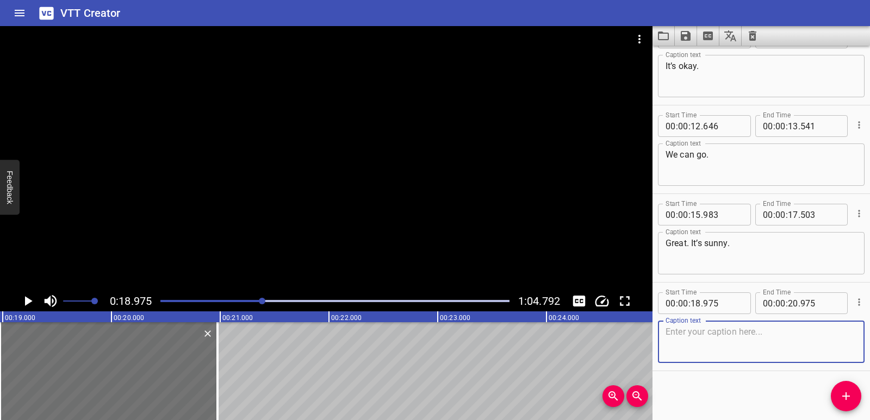
click at [717, 347] on textarea at bounding box center [761, 342] width 191 height 31
paste textarea "Let’s play basketball."
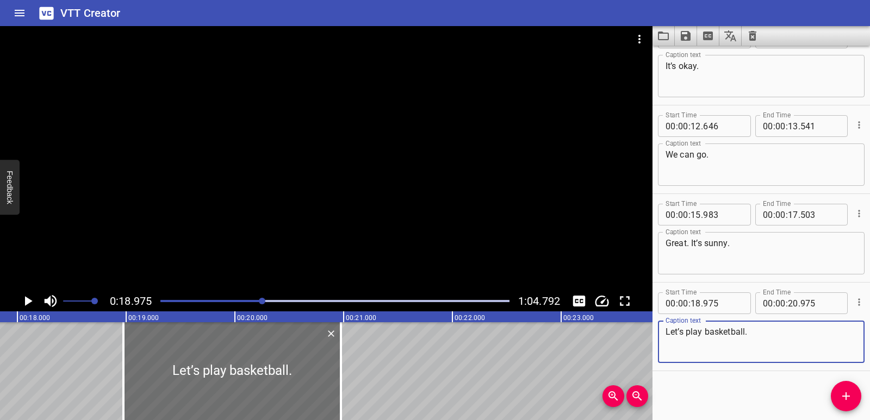
scroll to position [0, 1929]
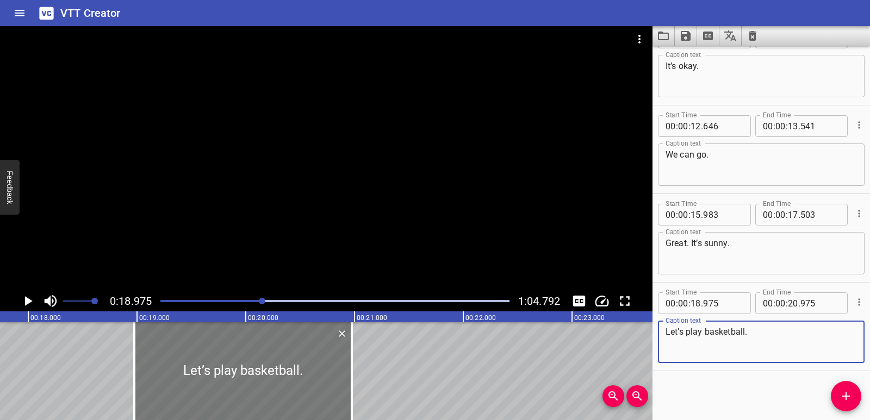
type textarea "Let’s play basketball."
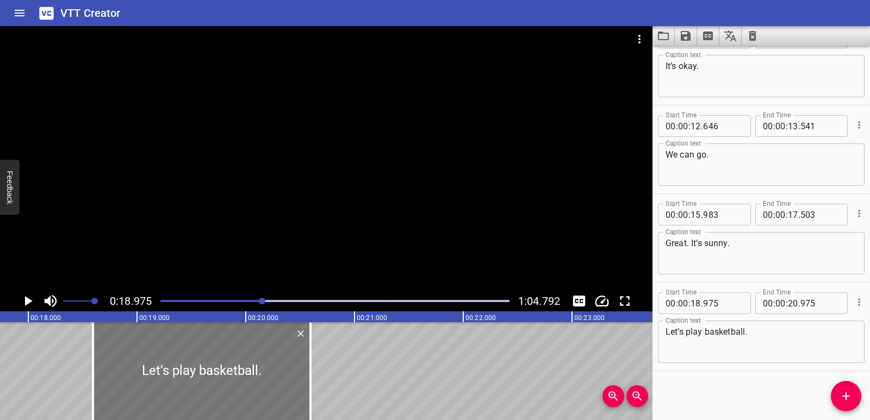
drag, startPoint x: 302, startPoint y: 367, endPoint x: 262, endPoint y: 367, distance: 40.8
click at [262, 367] on div at bounding box center [202, 371] width 218 height 98
type input "600"
click at [262, 367] on div at bounding box center [203, 371] width 218 height 98
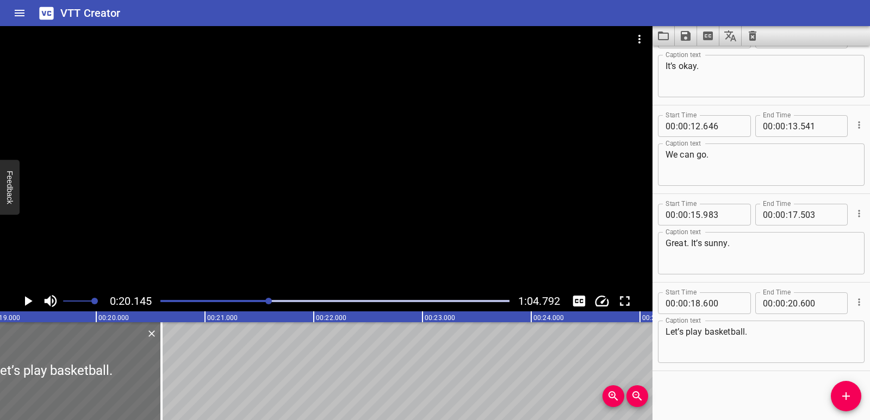
scroll to position [0, 1966]
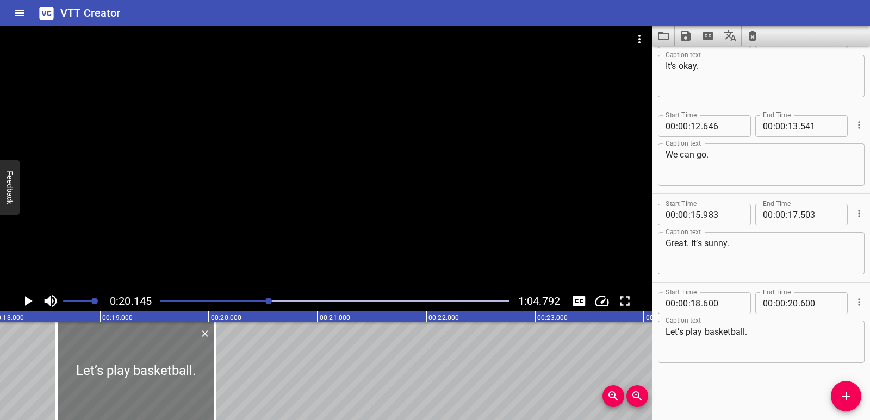
drag, startPoint x: 274, startPoint y: 370, endPoint x: 120, endPoint y: 354, distance: 154.8
click at [214, 372] on div at bounding box center [215, 371] width 2 height 98
type input "050"
click at [32, 299] on icon "Play/Pause" at bounding box center [28, 301] width 16 height 16
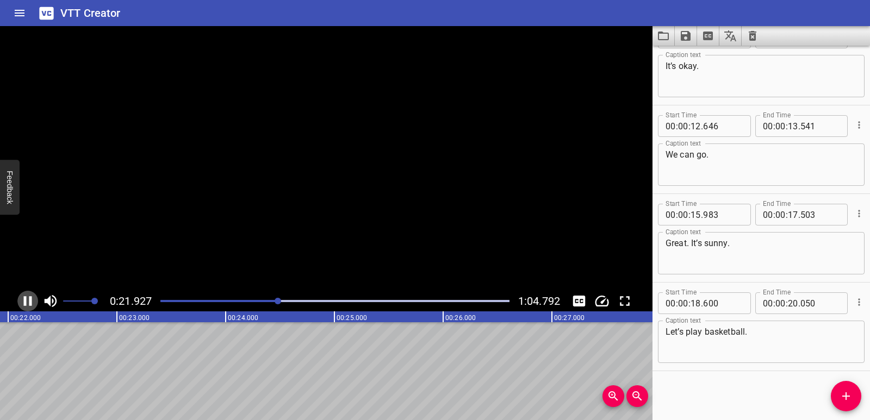
click at [32, 299] on icon "Play/Pause" at bounding box center [28, 301] width 8 height 10
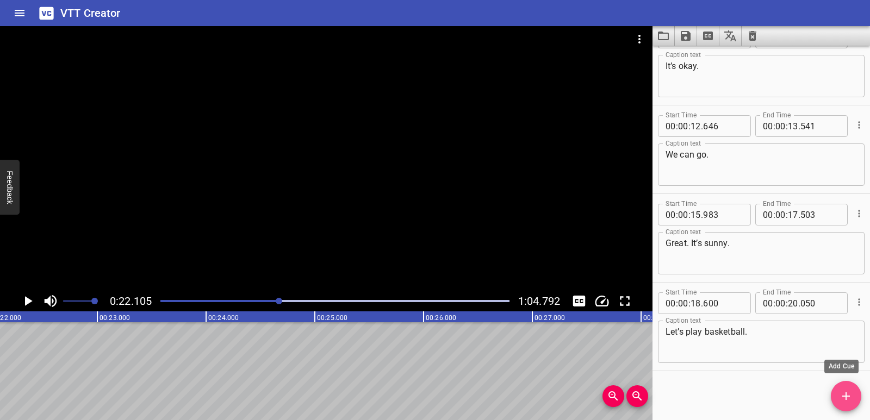
click at [837, 399] on span "Add Cue" at bounding box center [846, 396] width 30 height 13
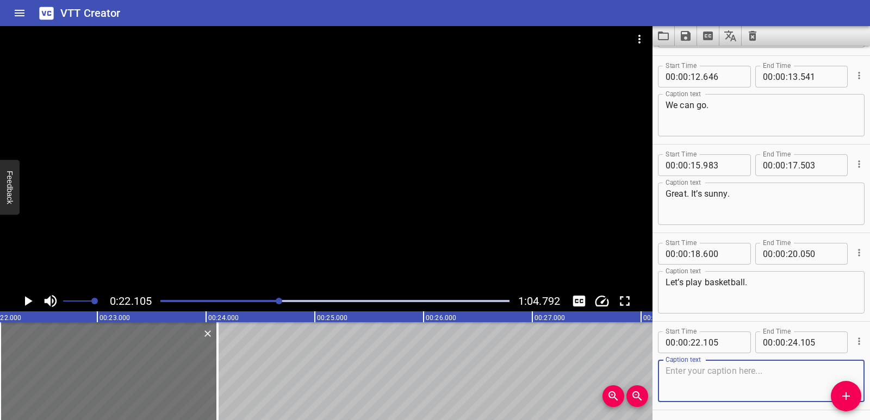
scroll to position [474, 0]
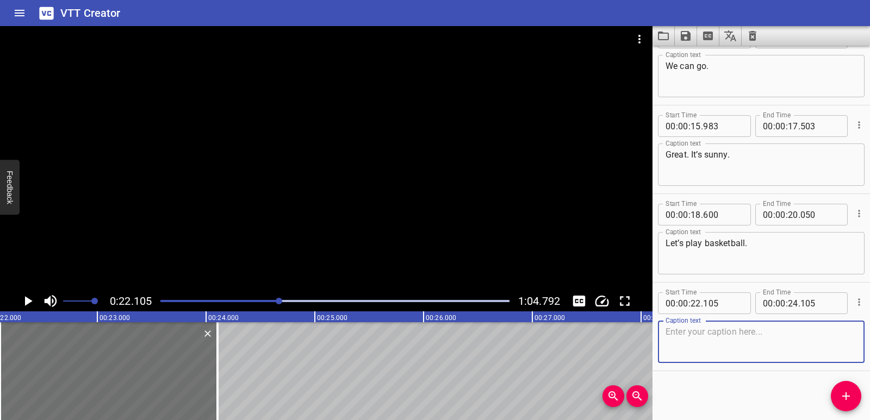
click at [725, 347] on textarea at bounding box center [761, 342] width 191 height 31
paste textarea "looking at each other) Oh no!"
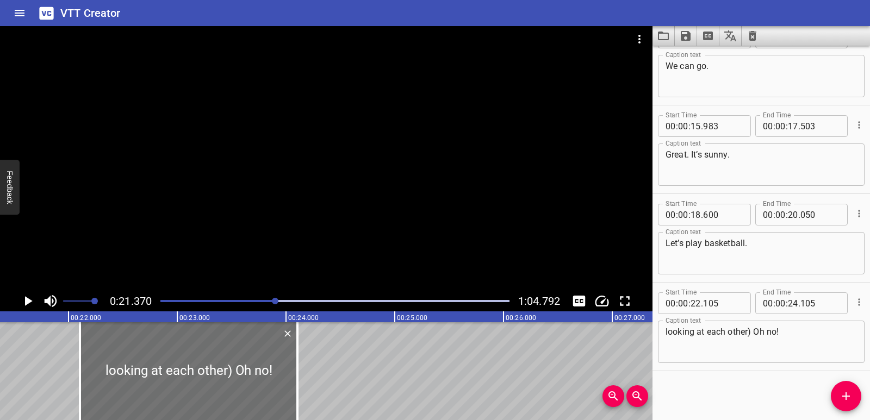
click at [22, 303] on icon "Play/Pause" at bounding box center [28, 301] width 16 height 16
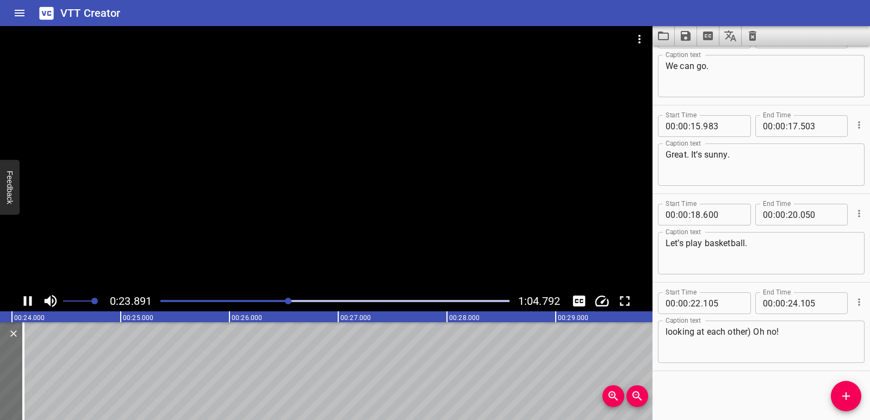
click at [24, 298] on icon "Play/Pause" at bounding box center [28, 301] width 8 height 10
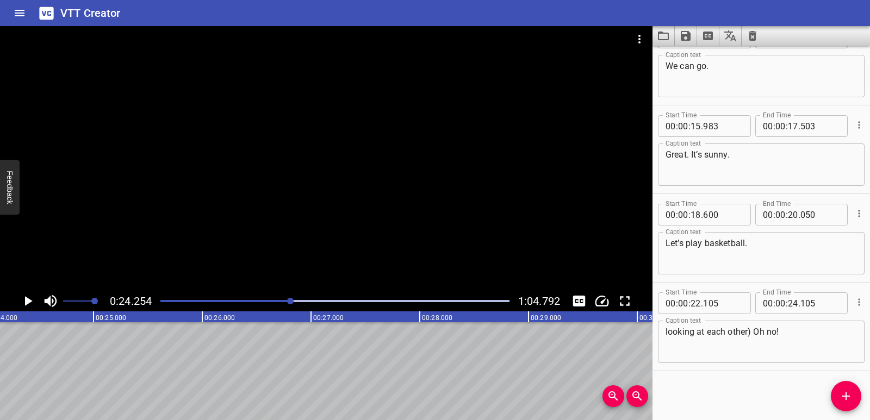
scroll to position [0, 2638]
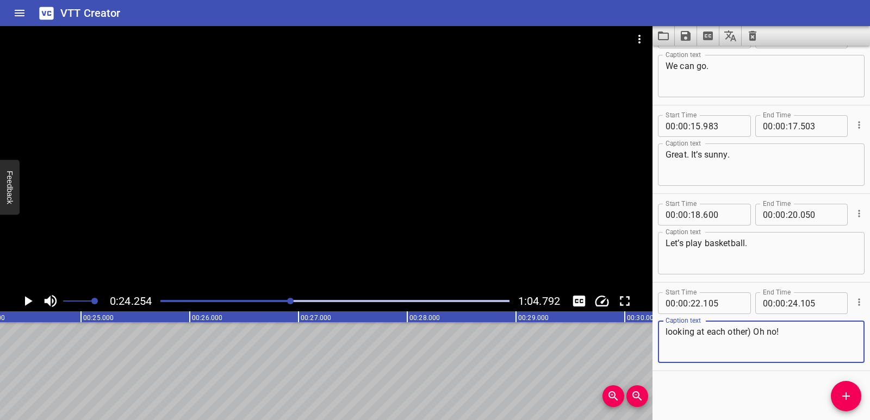
drag, startPoint x: 754, startPoint y: 330, endPoint x: 657, endPoint y: 334, distance: 96.3
click at [657, 334] on div "Start Time 00 : 00 : 22 . 105 Start Time End Time 00 : 00 : 24 . 105 End Time C…" at bounding box center [762, 327] width 218 height 88
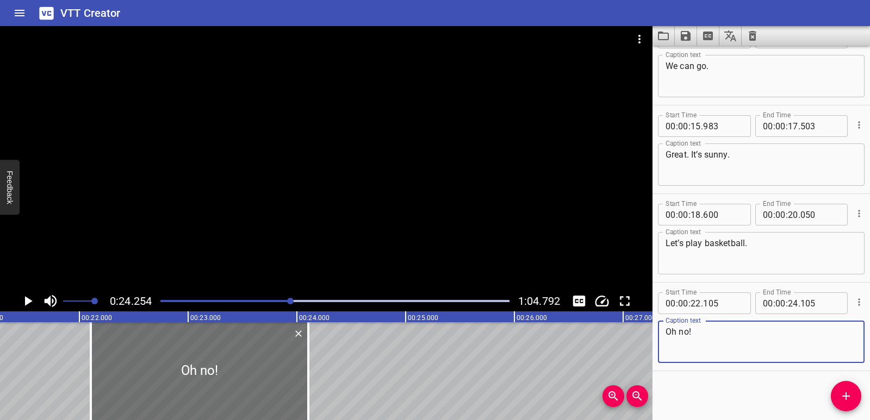
type textarea "Oh no!"
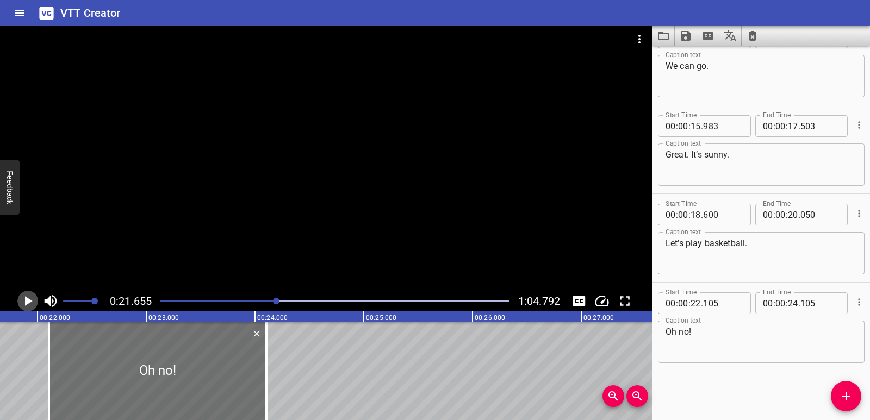
click at [26, 307] on icon "Play/Pause" at bounding box center [28, 301] width 16 height 16
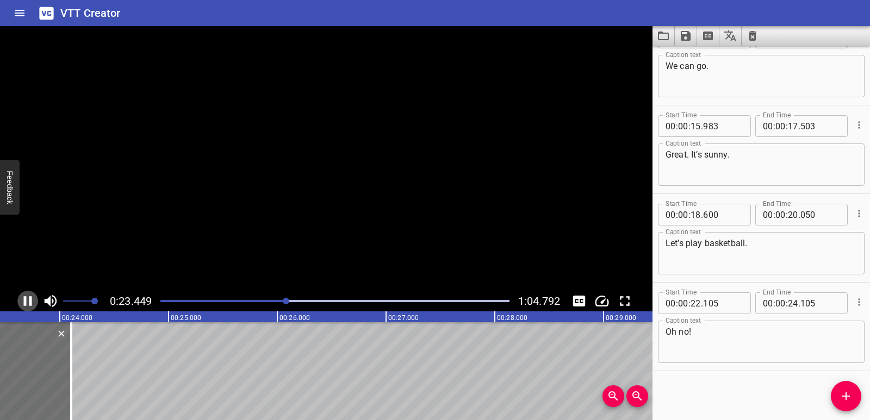
click at [26, 307] on icon "Play/Pause" at bounding box center [28, 301] width 16 height 16
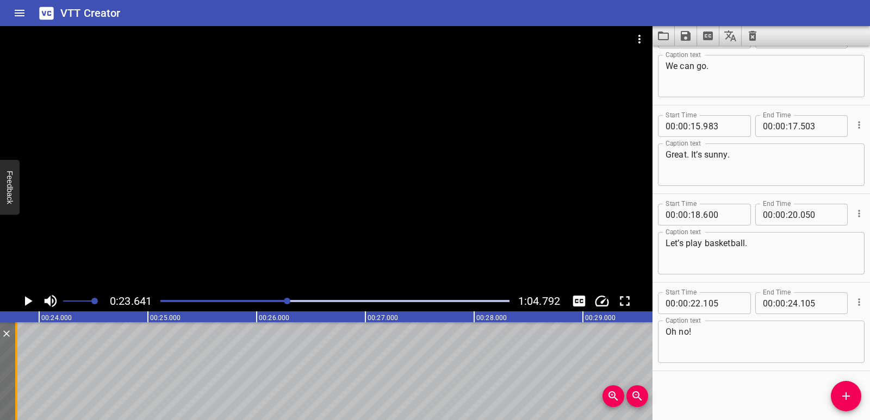
drag, startPoint x: 51, startPoint y: 356, endPoint x: 16, endPoint y: 360, distance: 34.5
click at [16, 360] on div at bounding box center [16, 371] width 2 height 98
type input "23"
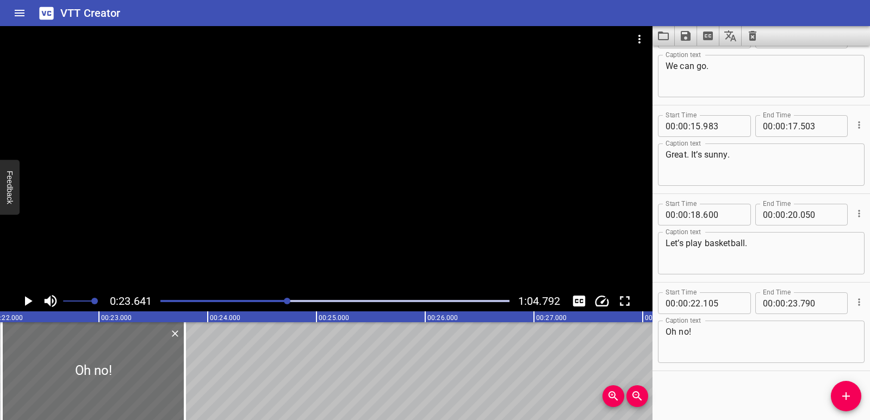
scroll to position [0, 2336]
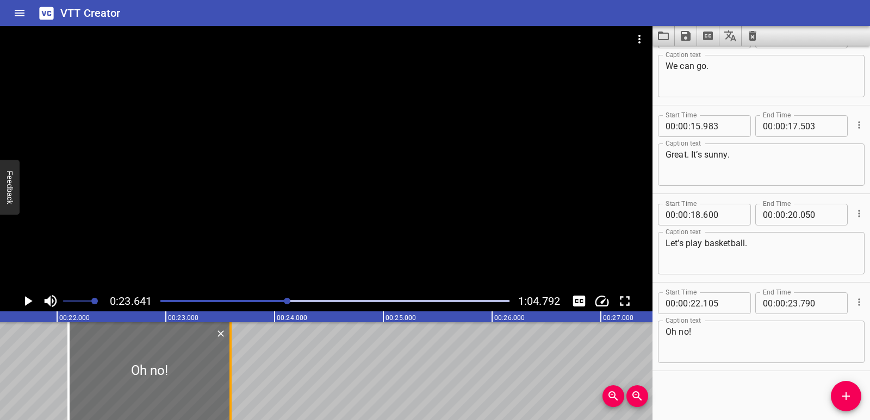
drag, startPoint x: 241, startPoint y: 386, endPoint x: 234, endPoint y: 386, distance: 7.1
click at [234, 386] on div at bounding box center [230, 371] width 11 height 98
type input "595"
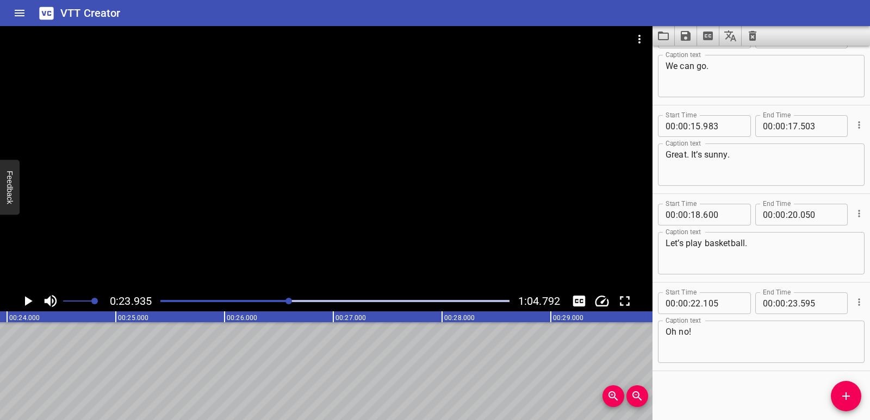
click at [20, 294] on icon "Play/Pause" at bounding box center [28, 301] width 16 height 16
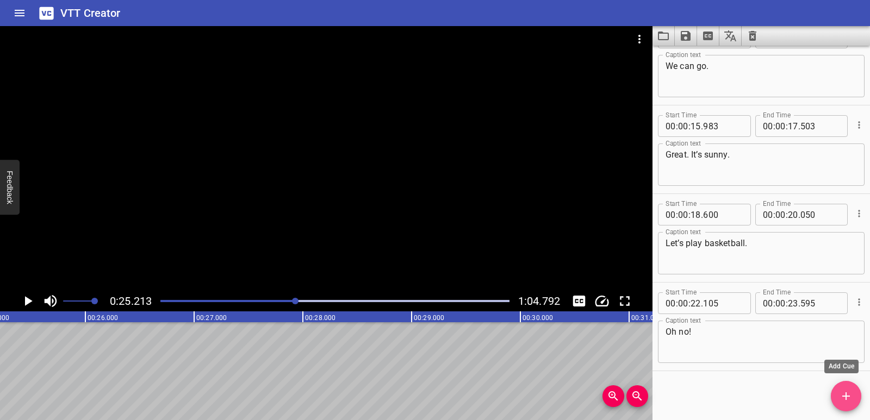
click at [845, 392] on icon "Add Cue" at bounding box center [846, 396] width 13 height 13
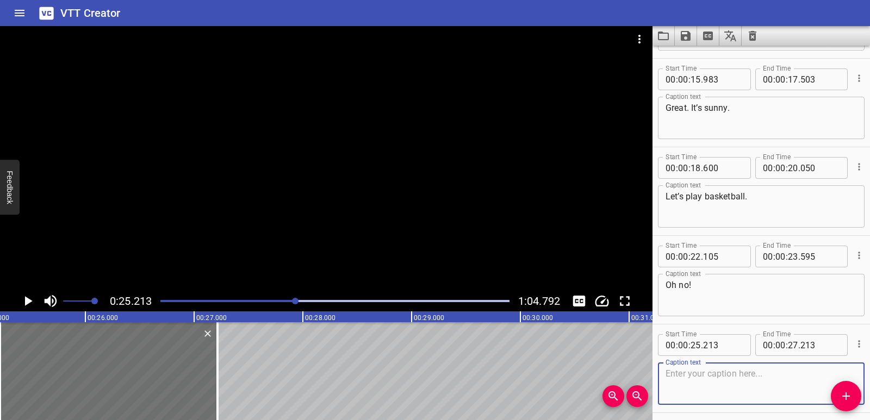
scroll to position [563, 0]
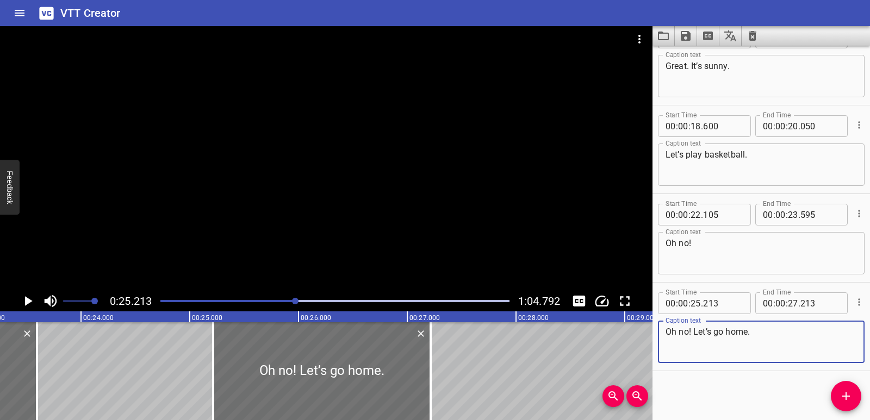
type textarea "Oh no! Let’s go home."
drag, startPoint x: 206, startPoint y: 399, endPoint x: 181, endPoint y: 400, distance: 25.0
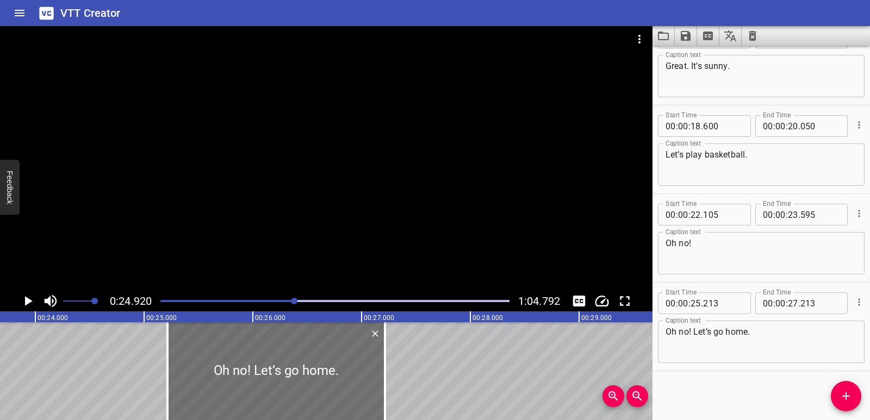
scroll to position [0, 2564]
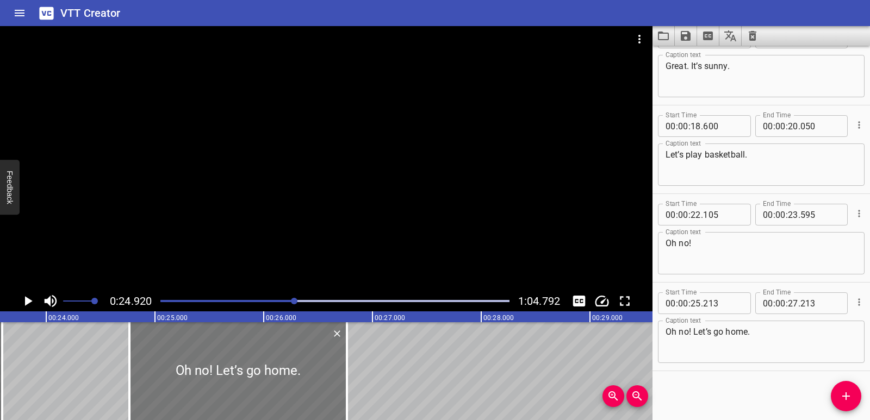
drag, startPoint x: 240, startPoint y: 393, endPoint x: 191, endPoint y: 394, distance: 49.0
click at [191, 394] on div at bounding box center [238, 371] width 218 height 98
type input "24"
type input "763"
type input "26"
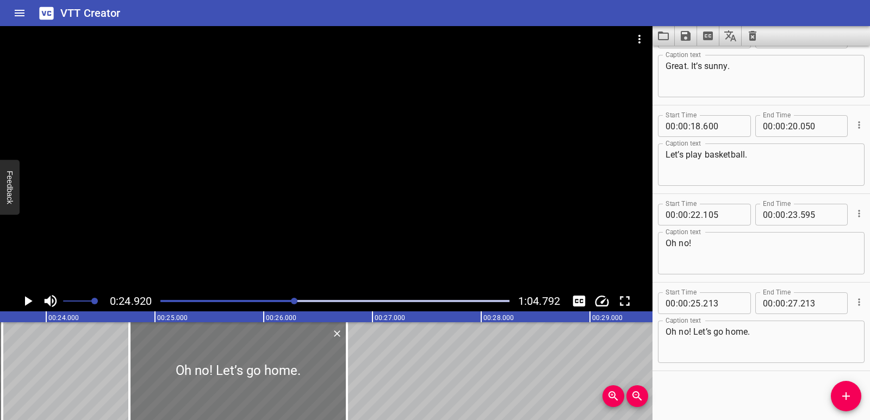
type input "763"
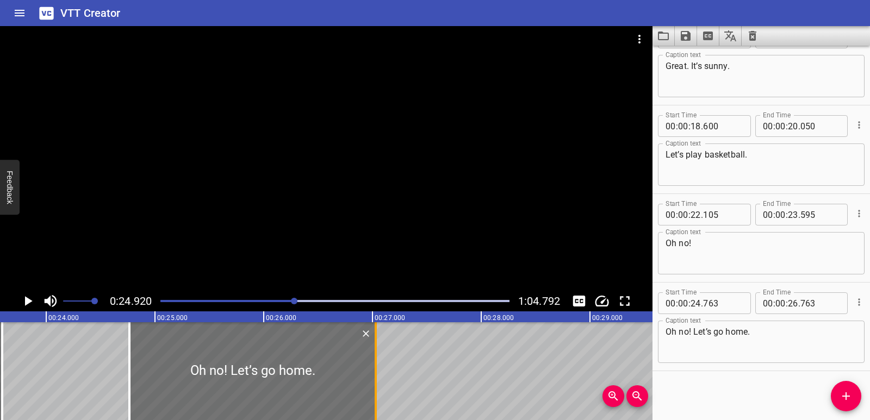
drag, startPoint x: 349, startPoint y: 385, endPoint x: 377, endPoint y: 385, distance: 27.7
click at [377, 385] on div at bounding box center [375, 371] width 11 height 98
type input "27"
type input "028"
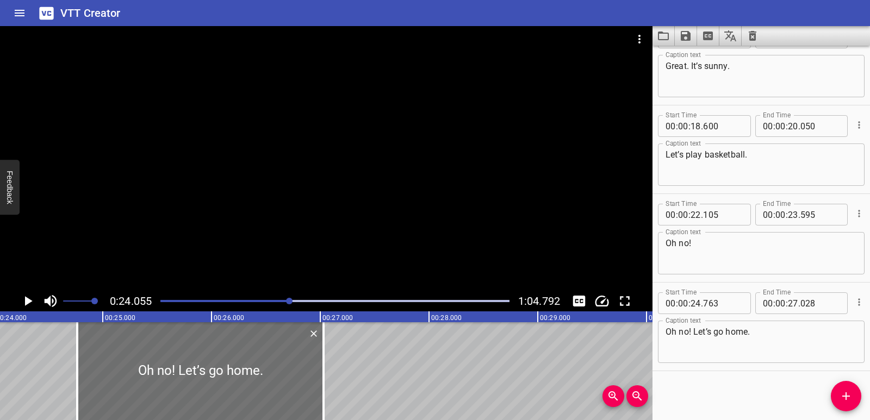
click at [24, 280] on div at bounding box center [326, 158] width 653 height 265
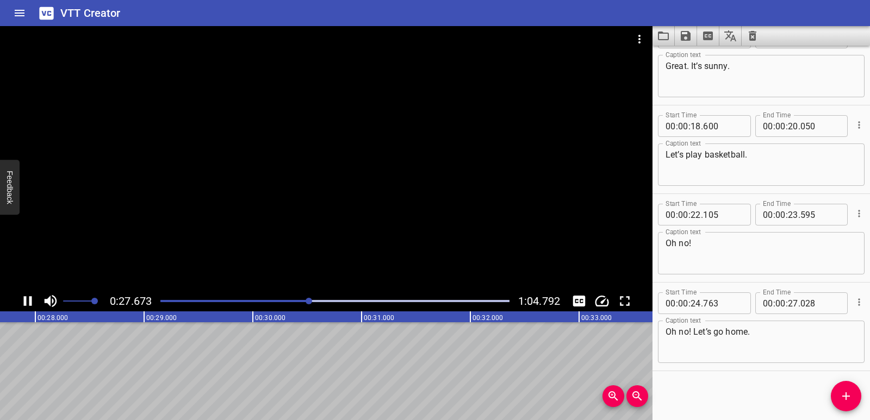
click at [27, 303] on icon "Play/Pause" at bounding box center [28, 301] width 16 height 16
click at [848, 395] on icon "Add Cue" at bounding box center [846, 396] width 13 height 13
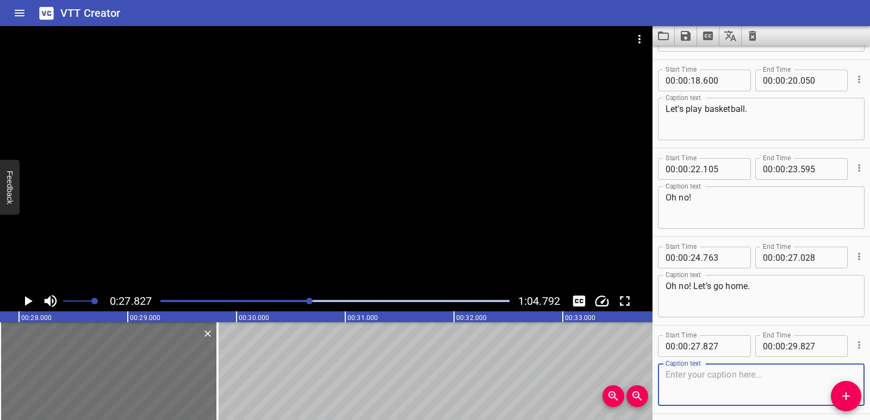
scroll to position [651, 0]
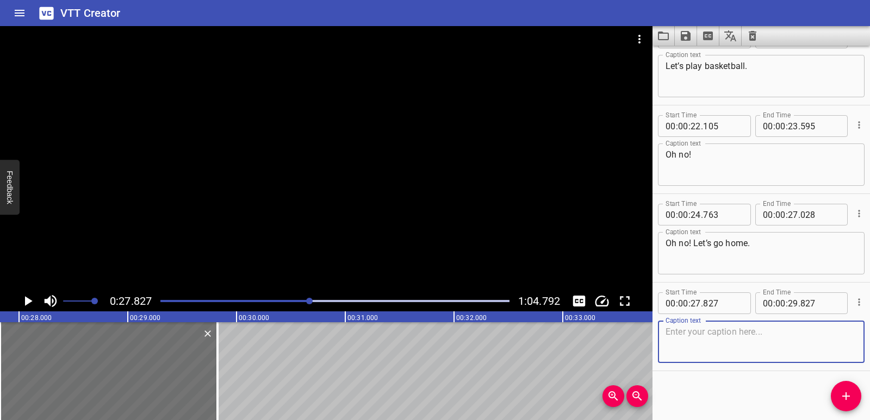
click at [750, 341] on textarea at bounding box center [761, 342] width 191 height 31
paste textarea "Wait! It’s cloudy. It isn’t rainy, We can stay here."
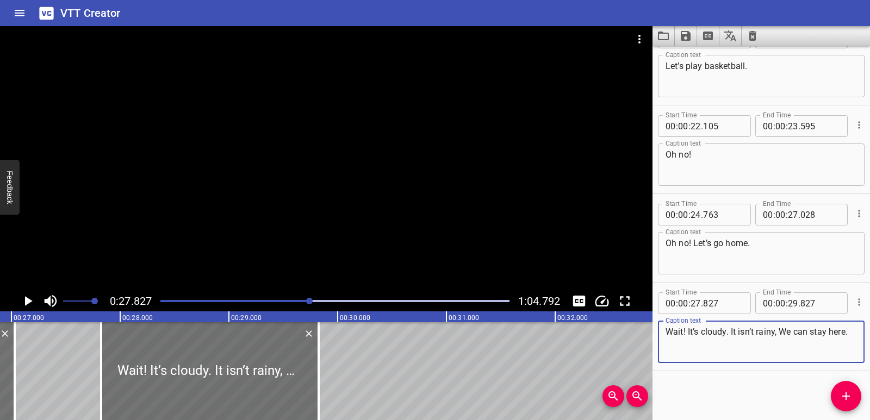
scroll to position [0, 2880]
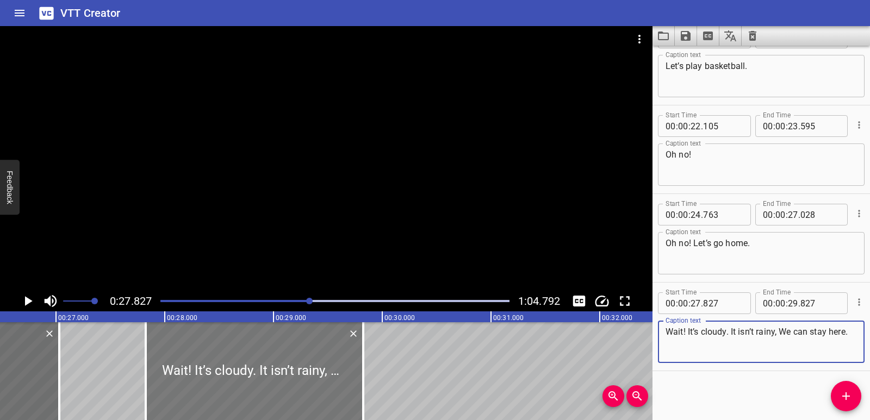
type textarea "Wait! It’s cloudy. It isn’t rainy, We can stay here."
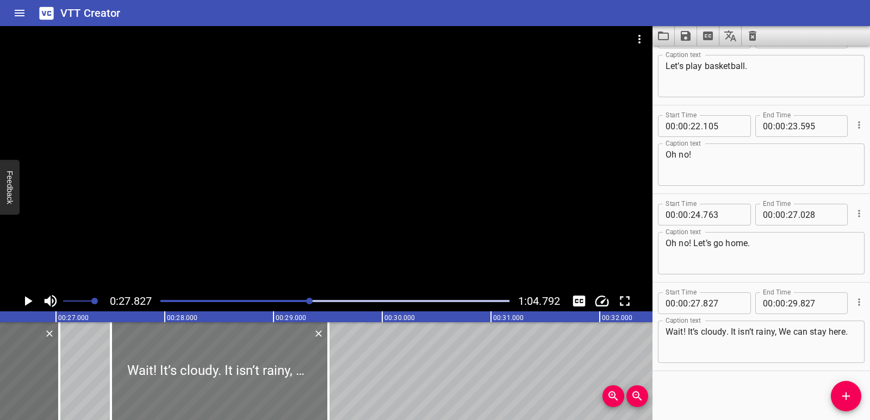
drag, startPoint x: 306, startPoint y: 386, endPoint x: 271, endPoint y: 384, distance: 34.8
click at [271, 384] on div at bounding box center [220, 371] width 218 height 98
type input "507"
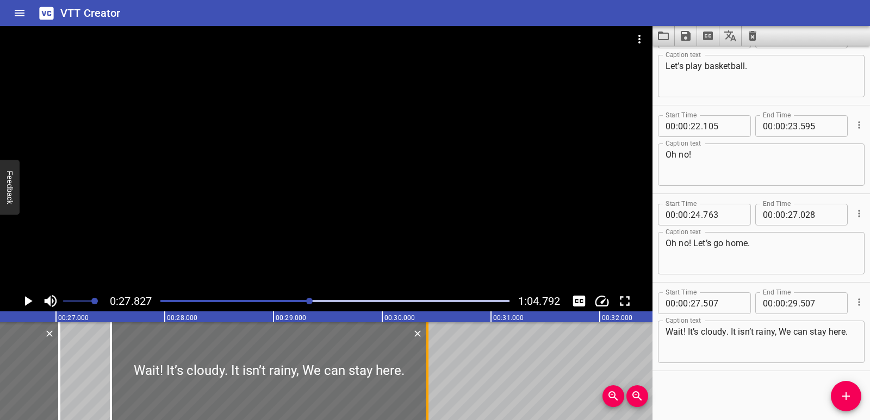
drag, startPoint x: 330, startPoint y: 371, endPoint x: 429, endPoint y: 368, distance: 98.5
click at [429, 368] on div at bounding box center [427, 371] width 11 height 98
type input "30"
type input "417"
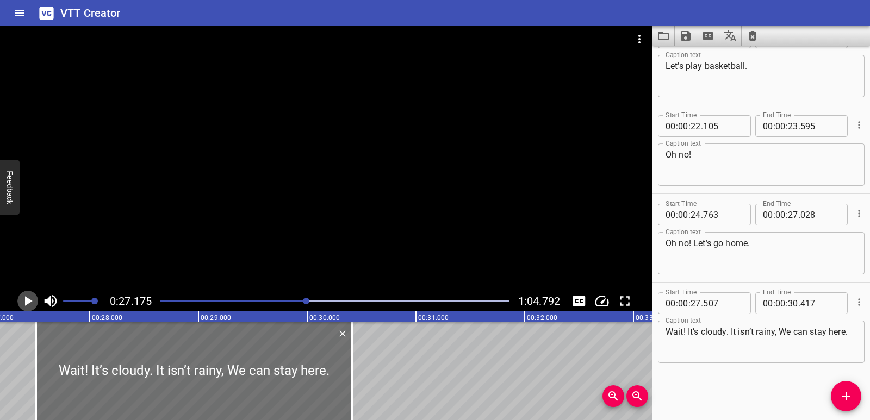
click at [27, 300] on icon "Play/Pause" at bounding box center [29, 301] width 8 height 10
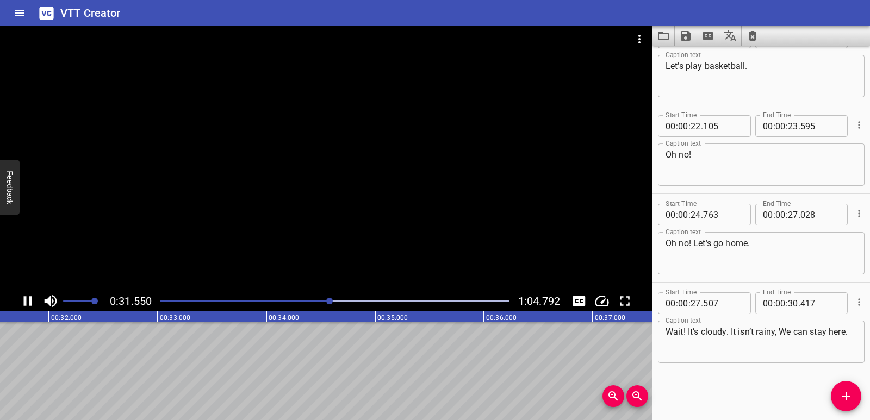
click at [29, 300] on icon "Play/Pause" at bounding box center [28, 301] width 16 height 16
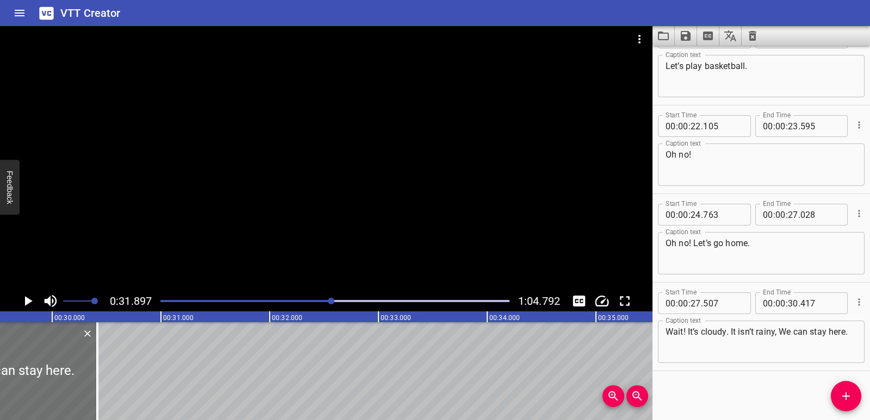
scroll to position [0, 3132]
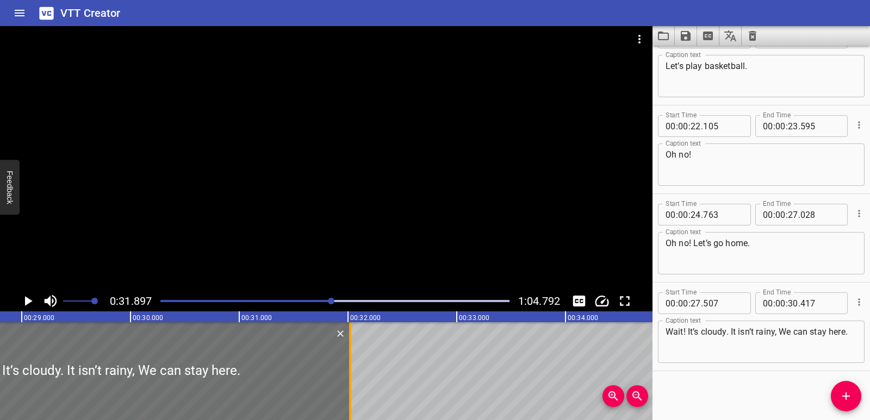
drag, startPoint x: 217, startPoint y: 381, endPoint x: 350, endPoint y: 366, distance: 133.5
click at [350, 366] on div at bounding box center [350, 371] width 2 height 98
type input "32"
type input "022"
click at [101, 386] on div at bounding box center [104, 371] width 491 height 98
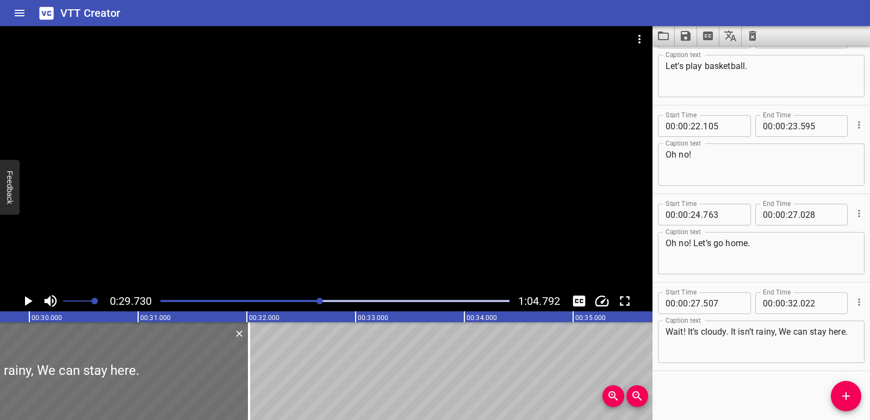
click at [21, 306] on icon "Play/Pause" at bounding box center [28, 301] width 16 height 16
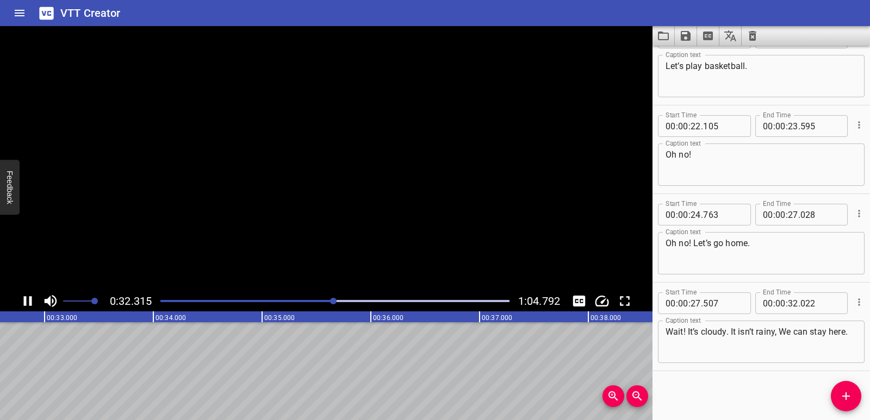
click at [21, 306] on icon "Play/Pause" at bounding box center [28, 301] width 16 height 16
click at [860, 403] on button "Add Cue" at bounding box center [846, 396] width 30 height 30
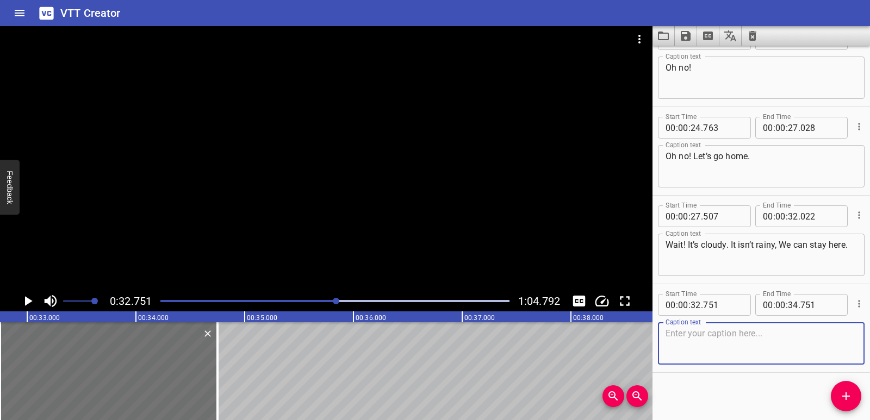
scroll to position [740, 0]
click at [717, 345] on textarea at bounding box center [761, 342] width 191 height 31
paste textarea "Oh no! It’s stormy! Let’s go home!"
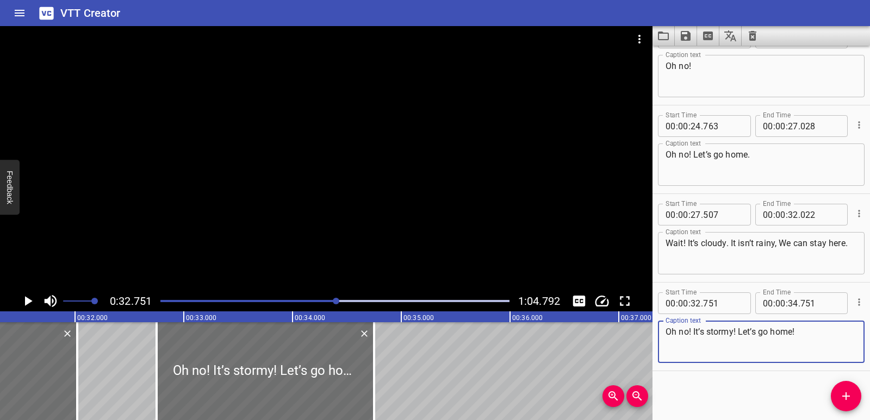
scroll to position [0, 3371]
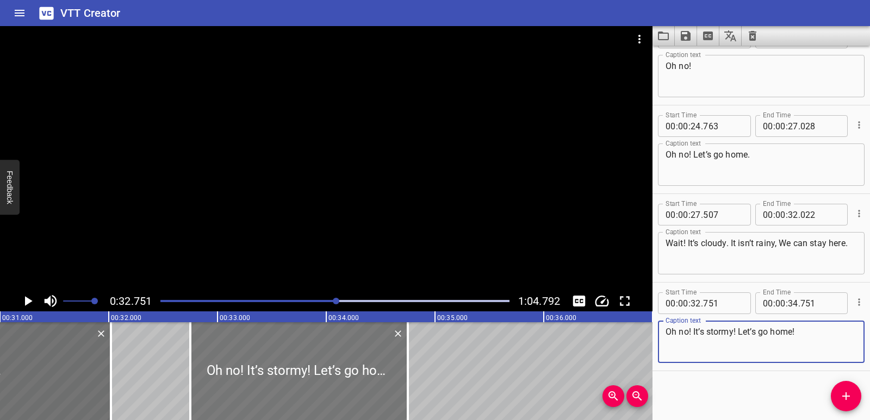
type textarea "Oh no! It’s stormy! Let’s go home!"
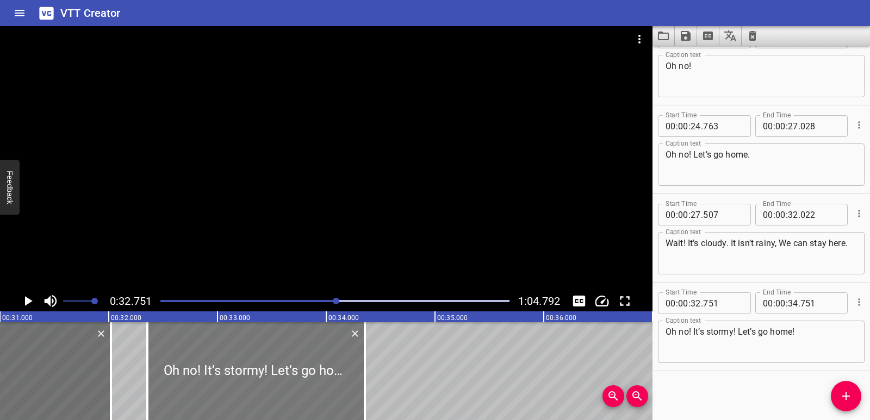
drag, startPoint x: 266, startPoint y: 401, endPoint x: 223, endPoint y: 400, distance: 43.0
click at [223, 400] on div at bounding box center [256, 371] width 218 height 98
type input "356"
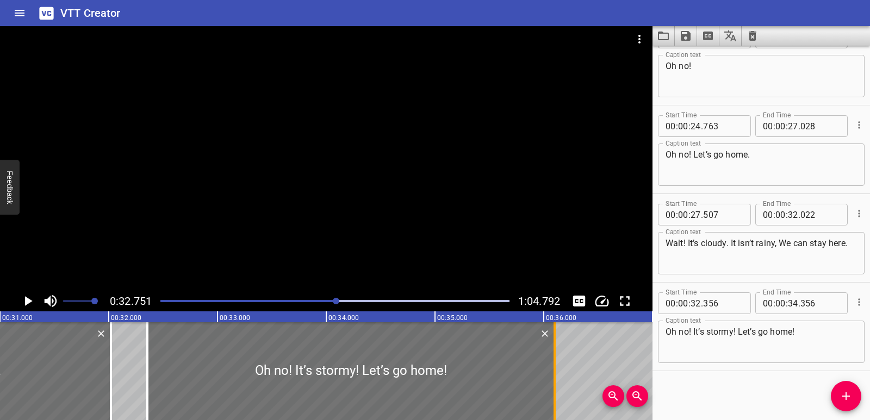
drag, startPoint x: 366, startPoint y: 376, endPoint x: 556, endPoint y: 355, distance: 191.0
click at [556, 355] on div at bounding box center [554, 371] width 11 height 98
type input "36"
type input "101"
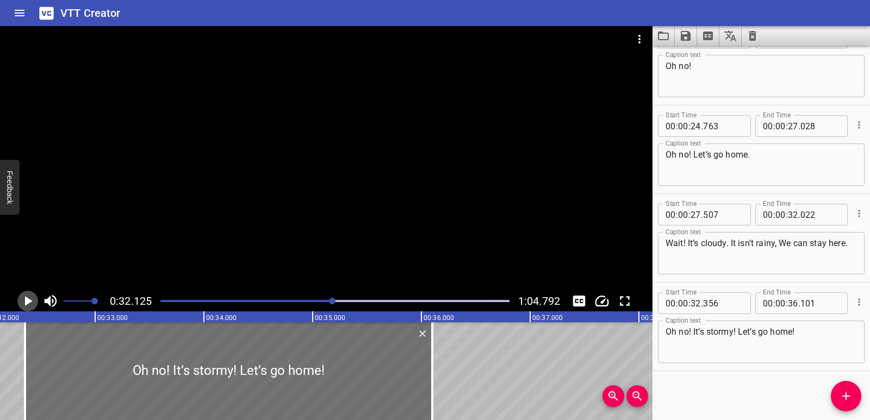
click at [29, 303] on icon "Play/Pause" at bounding box center [29, 301] width 8 height 10
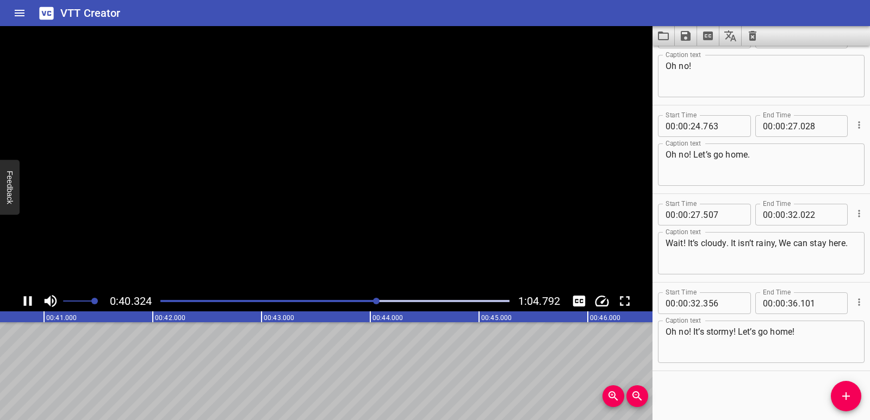
click at [29, 303] on icon "Play/Pause" at bounding box center [28, 301] width 16 height 16
click at [851, 392] on icon "Add Cue" at bounding box center [846, 396] width 13 height 13
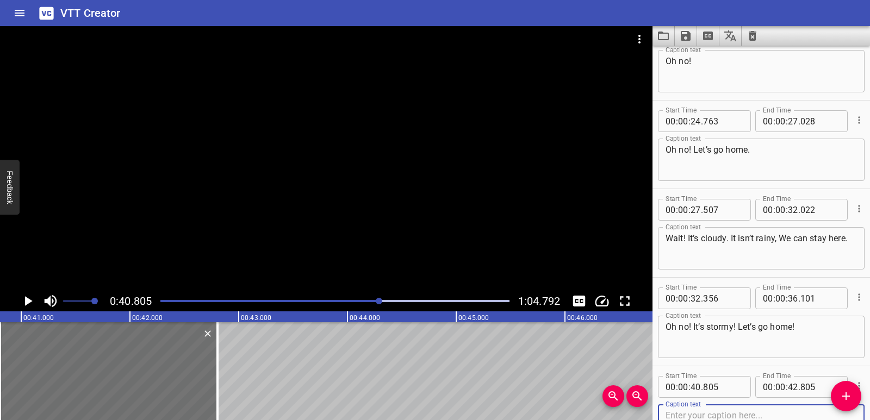
scroll to position [829, 0]
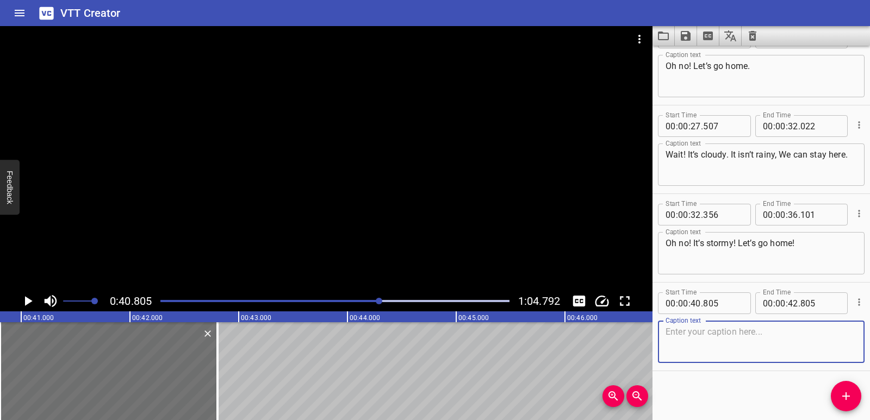
click at [747, 349] on textarea at bounding box center [761, 342] width 191 height 31
paste textarea "Nice afternoon at the park?"
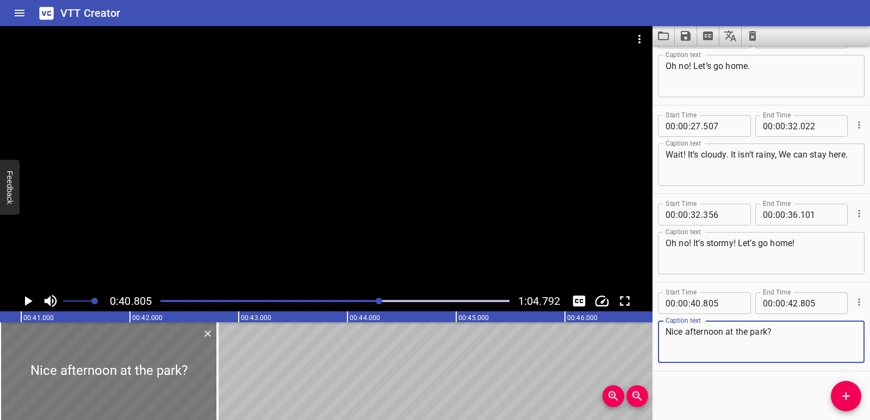
type textarea "Nice afternoon at the park?"
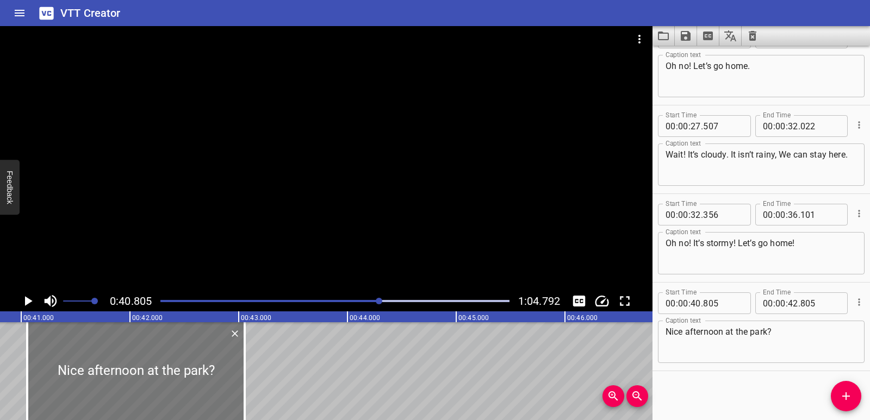
drag, startPoint x: 97, startPoint y: 381, endPoint x: 124, endPoint y: 382, distance: 27.2
click at [124, 382] on div at bounding box center [136, 371] width 218 height 98
type input "41"
type input "055"
type input "43"
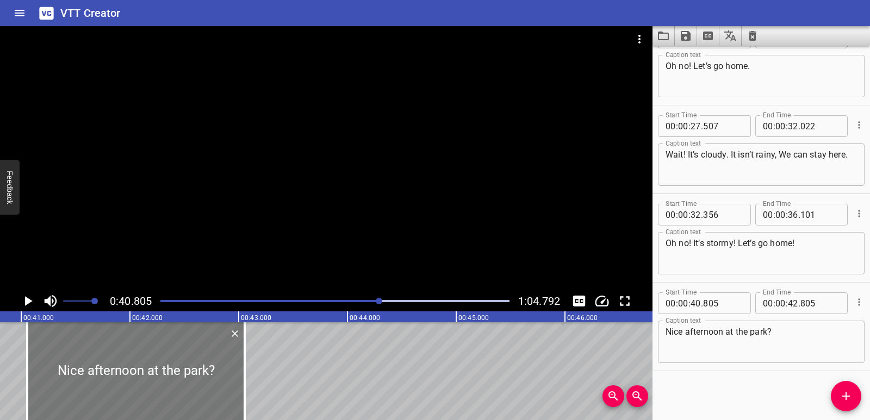
type input "055"
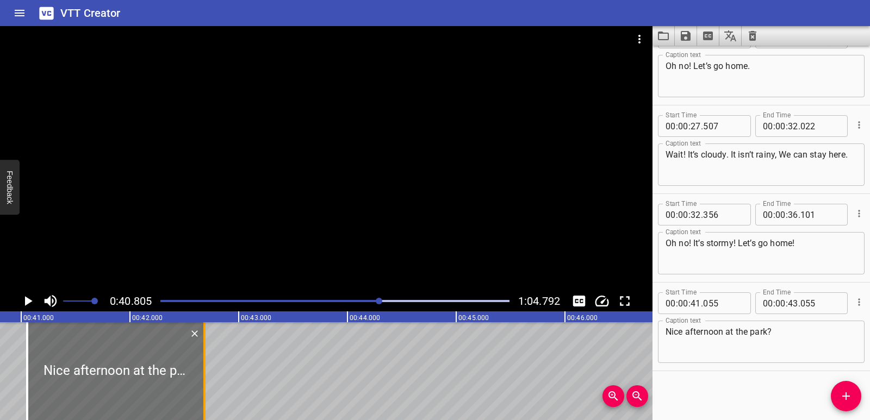
drag, startPoint x: 244, startPoint y: 383, endPoint x: 204, endPoint y: 378, distance: 40.6
click at [204, 378] on div at bounding box center [204, 371] width 2 height 98
type input "42"
type input "685"
click at [24, 298] on icon "Play/Pause" at bounding box center [28, 301] width 16 height 16
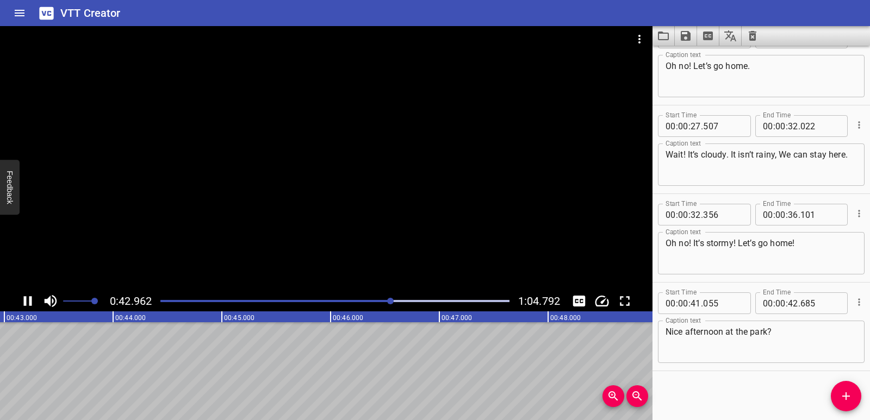
click at [27, 297] on icon "Play/Pause" at bounding box center [28, 301] width 16 height 16
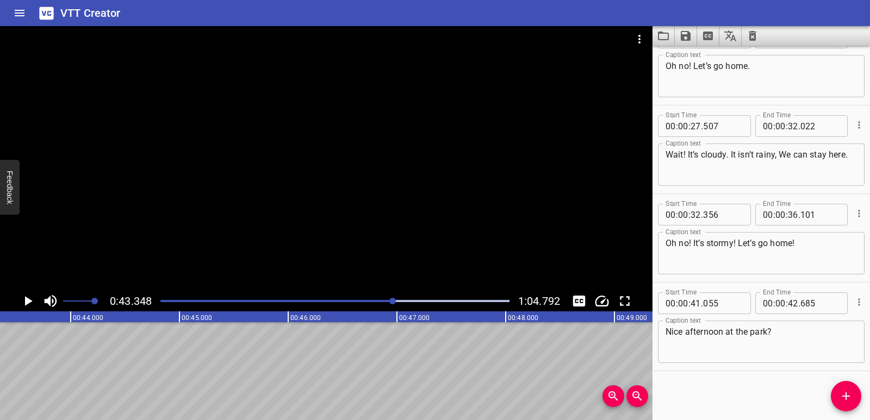
click at [837, 396] on span "Add Cue" at bounding box center [846, 396] width 30 height 13
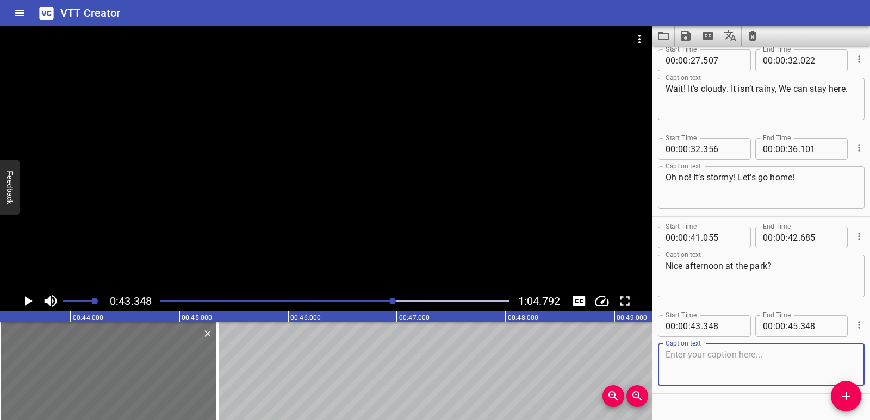
scroll to position [917, 0]
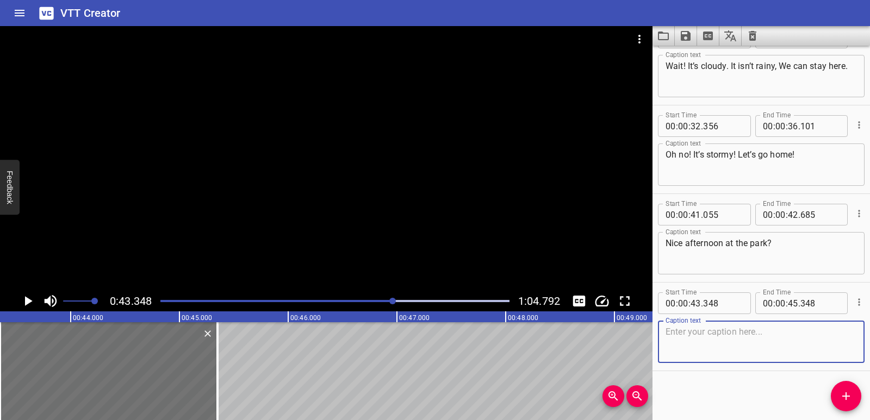
click at [723, 338] on textarea at bounding box center [761, 342] width 191 height 31
paste textarea "No! The weather was crazy!"
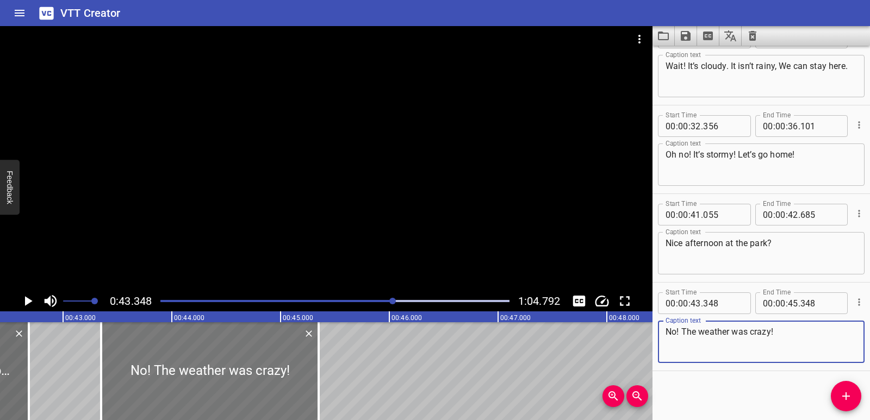
type textarea "No! The weather was crazy!"
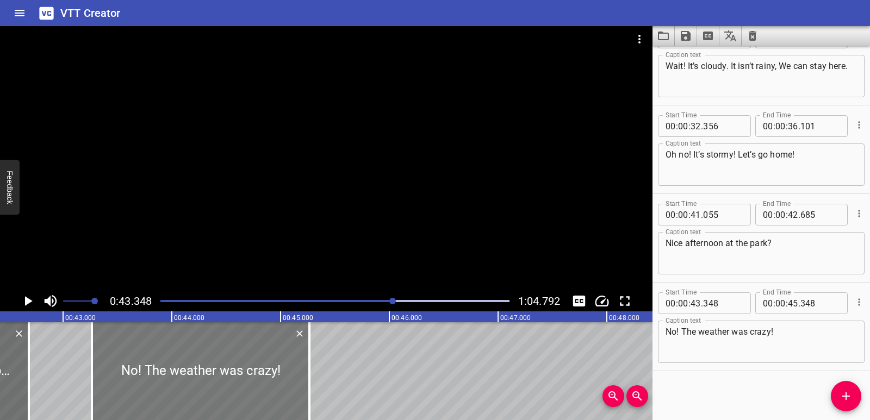
drag, startPoint x: 245, startPoint y: 386, endPoint x: 235, endPoint y: 387, distance: 9.3
click at [235, 387] on div at bounding box center [201, 371] width 218 height 98
type input "263"
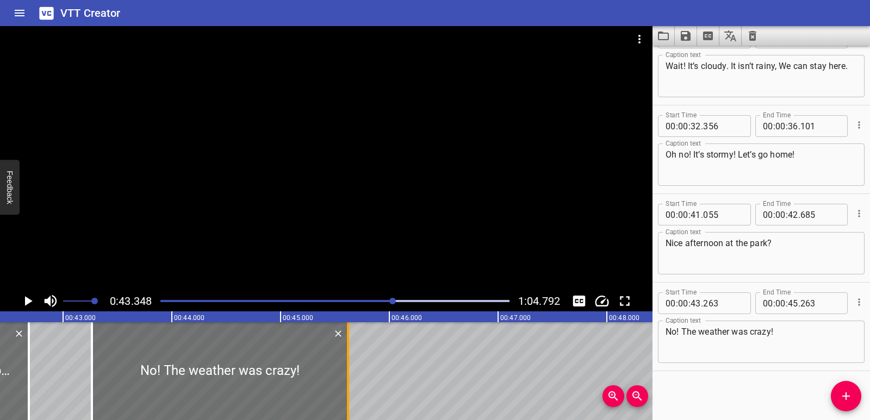
drag, startPoint x: 325, startPoint y: 375, endPoint x: 351, endPoint y: 373, distance: 26.2
click at [351, 373] on div at bounding box center [348, 371] width 11 height 98
type input "618"
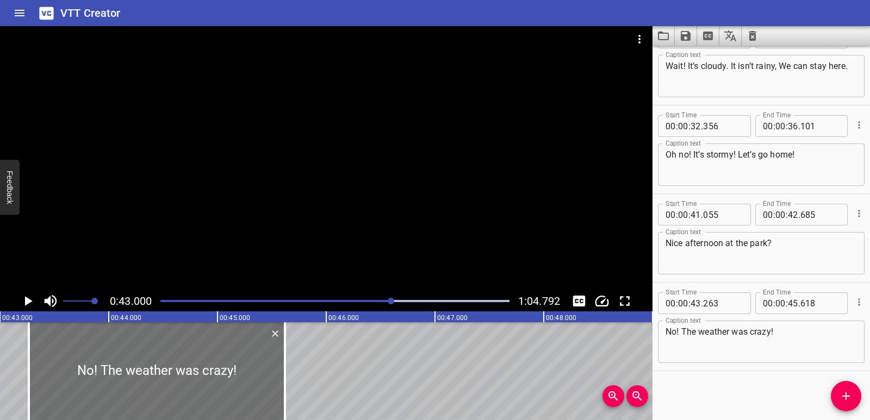
click at [32, 296] on icon "Play/Pause" at bounding box center [28, 301] width 16 height 16
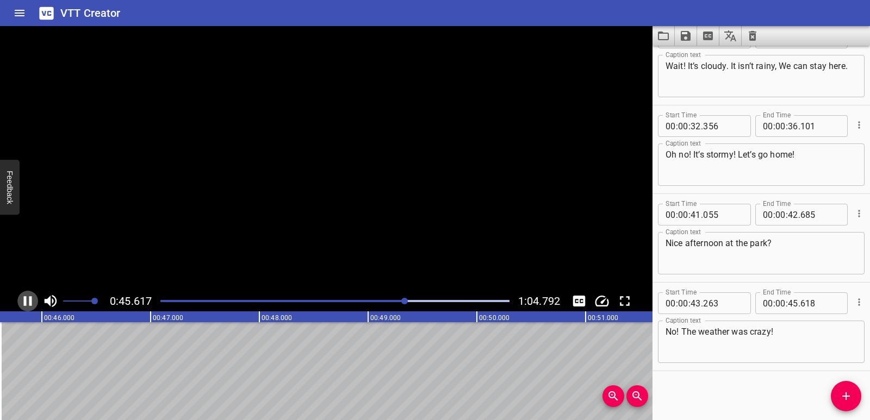
click at [32, 296] on icon "Play/Pause" at bounding box center [28, 301] width 16 height 16
click at [842, 392] on icon "Add Cue" at bounding box center [846, 396] width 13 height 13
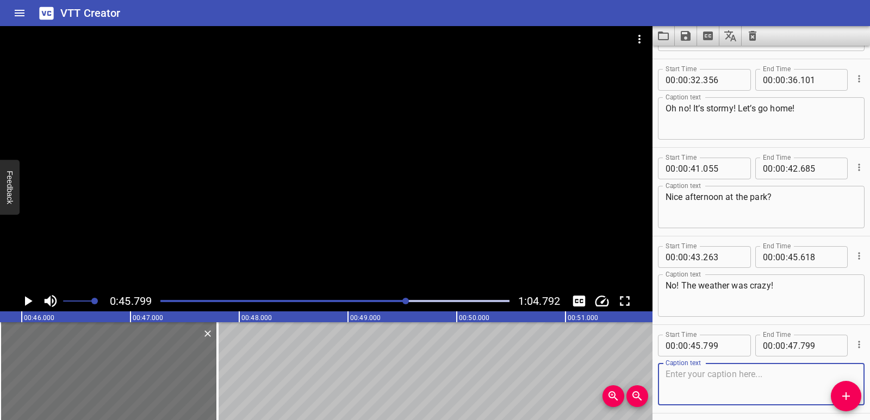
scroll to position [1006, 0]
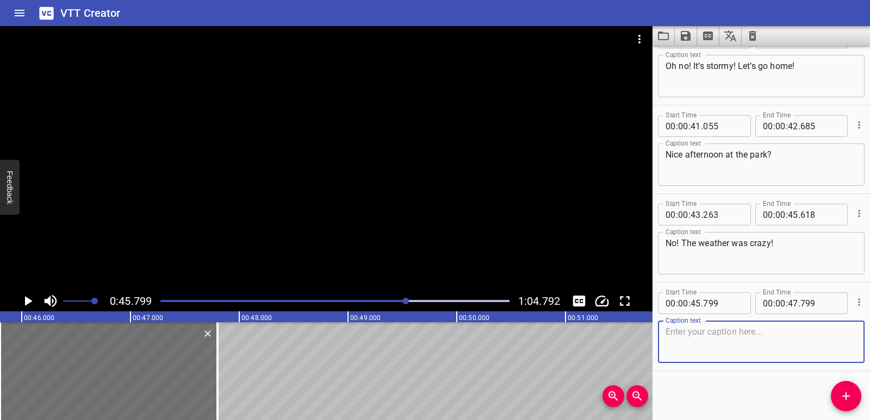
click at [716, 334] on textarea at bounding box center [761, 342] width 191 height 31
paste textarea "Why? How was the weather?"
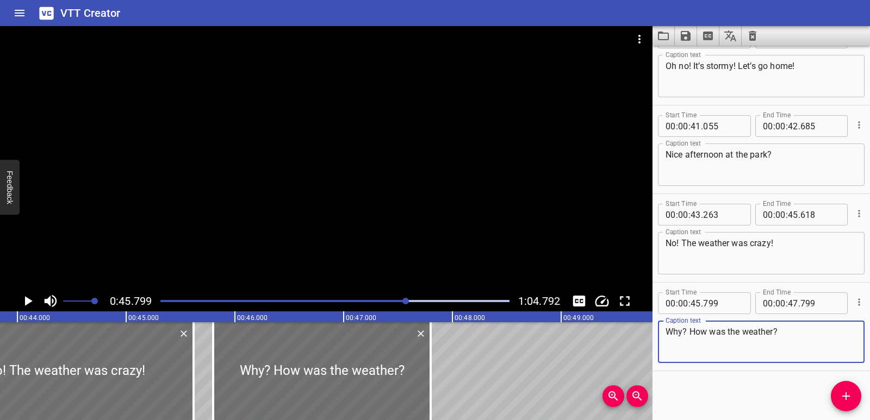
scroll to position [0, 4723]
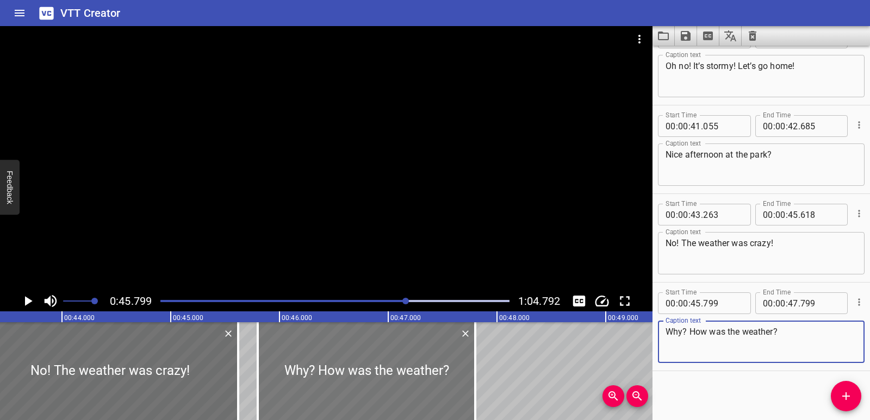
type textarea "Why? How was the weather?"
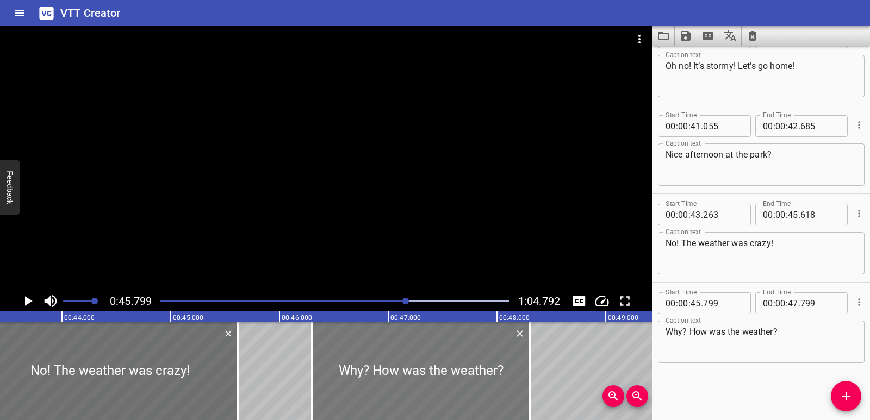
drag, startPoint x: 325, startPoint y: 371, endPoint x: 374, endPoint y: 371, distance: 48.4
click at [374, 371] on div at bounding box center [421, 371] width 218 height 98
type input "46"
type input "299"
type input "48"
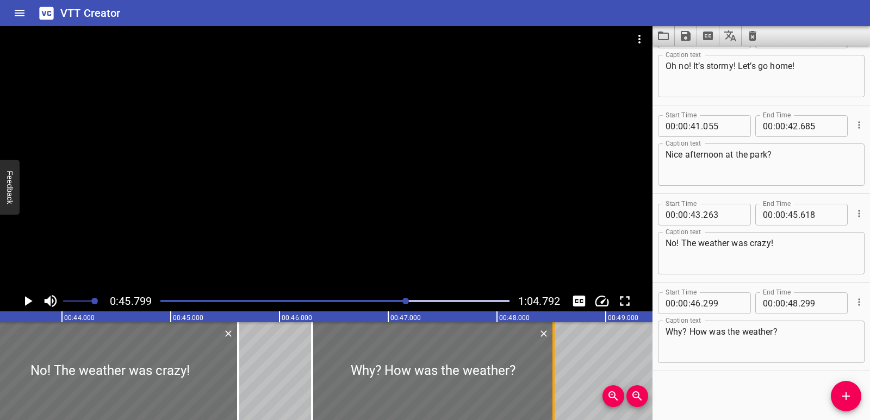
drag, startPoint x: 524, startPoint y: 368, endPoint x: 548, endPoint y: 365, distance: 24.1
click at [548, 365] on div at bounding box center [553, 371] width 11 height 98
type input "519"
click at [243, 364] on div at bounding box center [238, 371] width 11 height 98
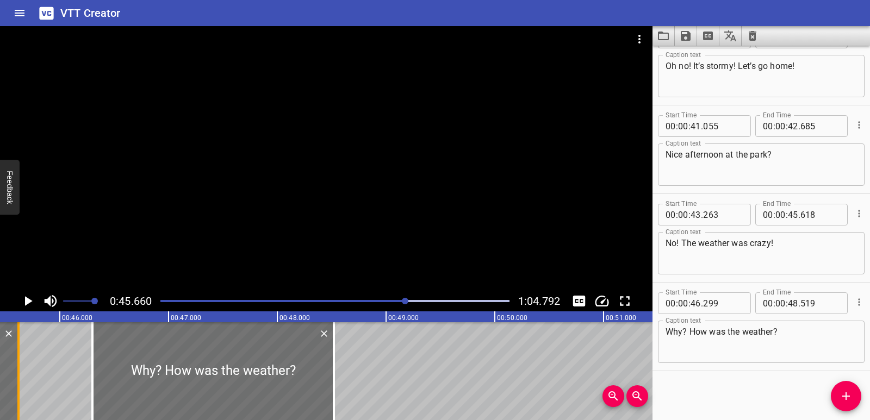
scroll to position [0, 4966]
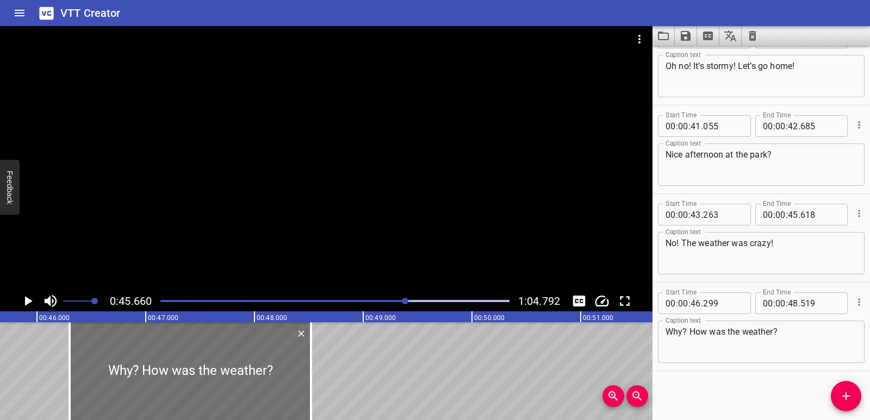
click at [27, 296] on icon "Play/Pause" at bounding box center [28, 301] width 16 height 16
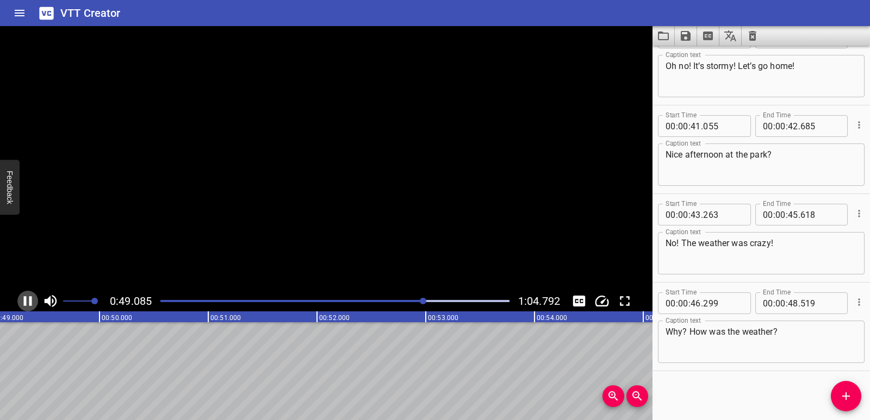
click at [27, 296] on icon "Play/Pause" at bounding box center [28, 301] width 16 height 16
click at [832, 398] on span "Add Cue" at bounding box center [846, 396] width 30 height 13
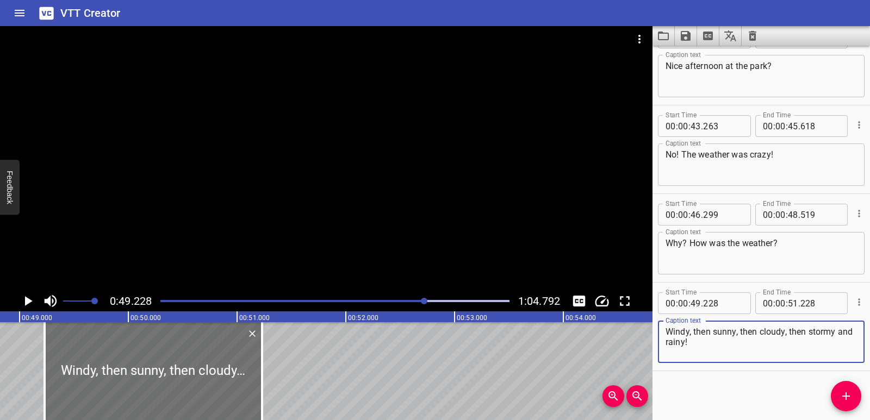
scroll to position [0, 5242]
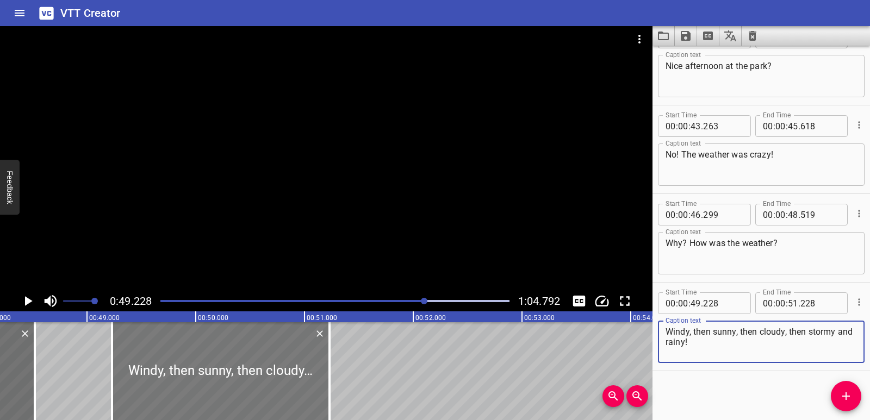
type textarea "Windy, then sunny, then cloudy, then stormy and rainy!"
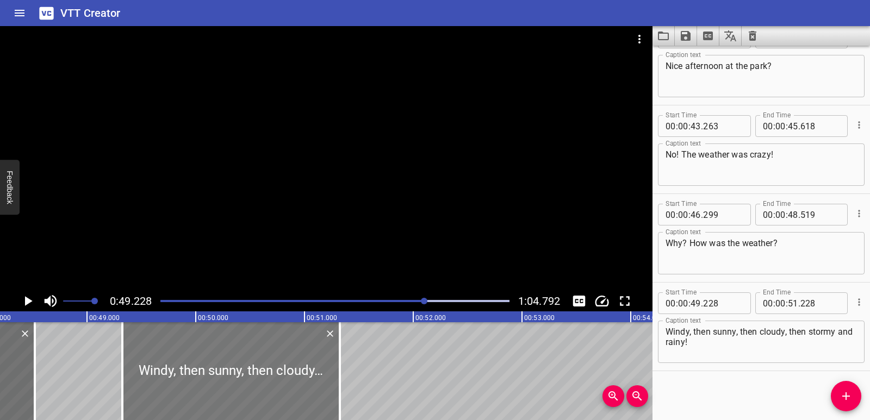
drag, startPoint x: 261, startPoint y: 372, endPoint x: 271, endPoint y: 370, distance: 10.5
click at [271, 370] on div at bounding box center [231, 371] width 218 height 98
type input "323"
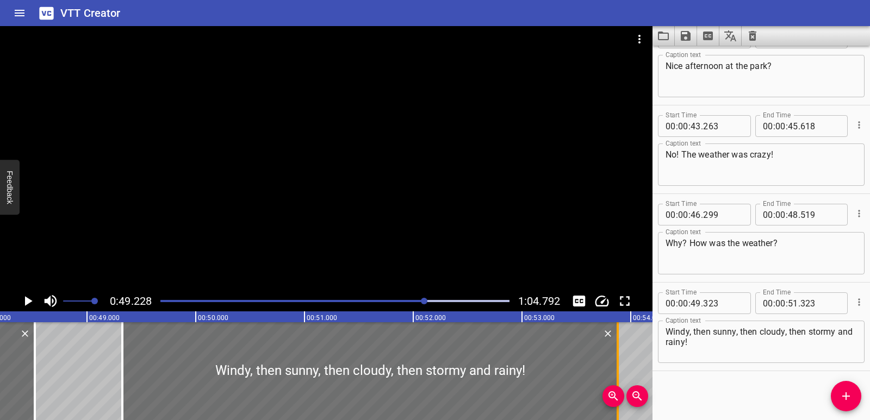
drag, startPoint x: 342, startPoint y: 367, endPoint x: 620, endPoint y: 367, distance: 277.9
click at [620, 367] on div at bounding box center [617, 371] width 11 height 98
type input "53"
type input "878"
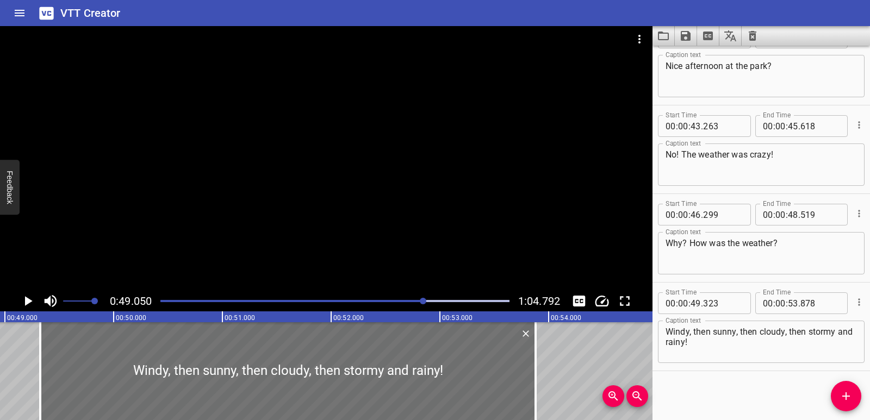
scroll to position [0, 5335]
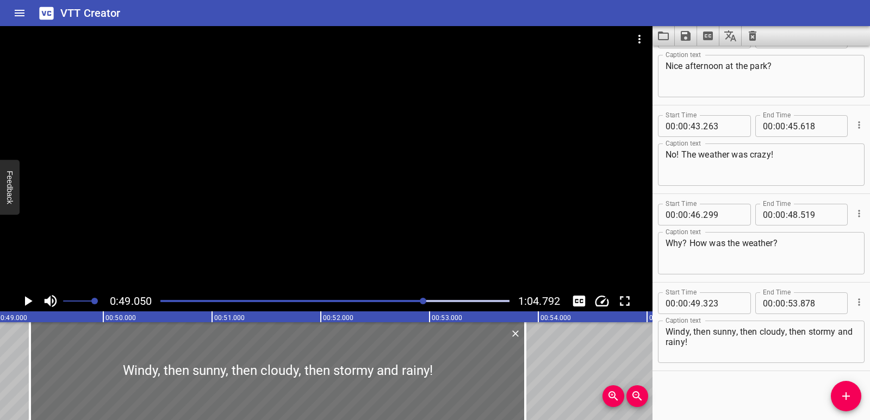
click at [37, 295] on div "0:49.050 1:04.792" at bounding box center [326, 301] width 653 height 21
click at [28, 303] on icon "Play/Pause" at bounding box center [29, 301] width 8 height 10
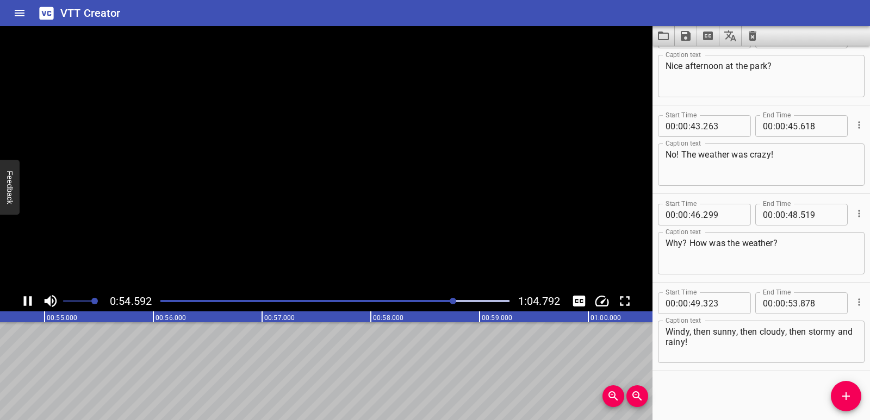
click at [28, 303] on icon "Play/Pause" at bounding box center [28, 301] width 16 height 16
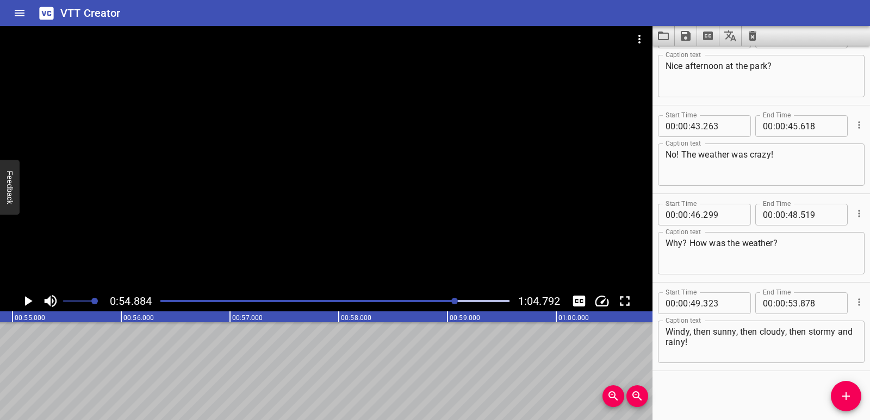
click at [843, 386] on button "Add Cue" at bounding box center [846, 396] width 30 height 30
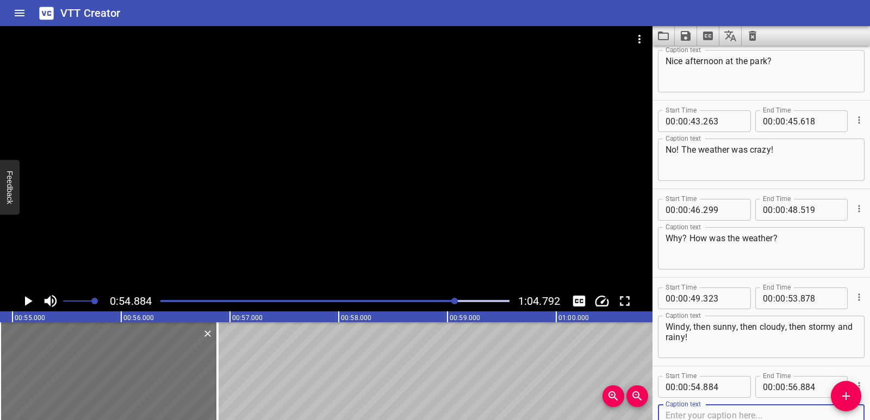
scroll to position [1183, 0]
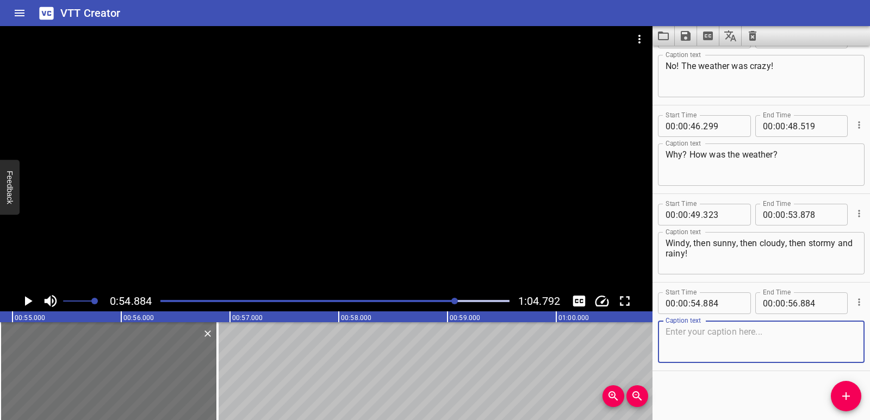
click at [729, 333] on textarea at bounding box center [761, 342] width 191 height 31
paste textarea "Oh no!"
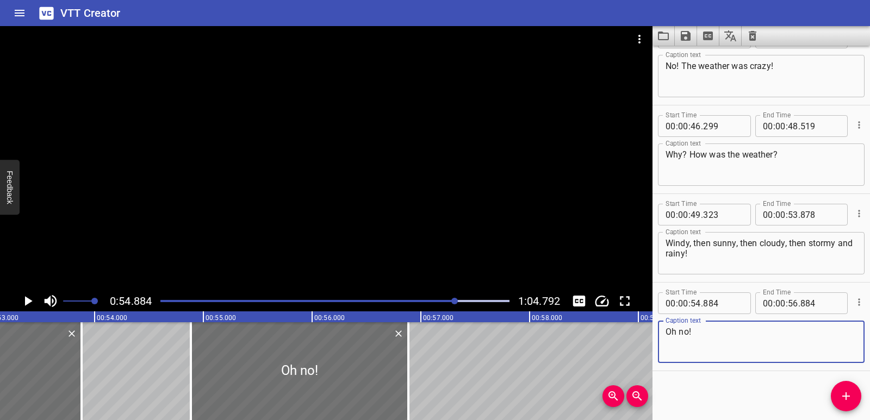
scroll to position [0, 5678]
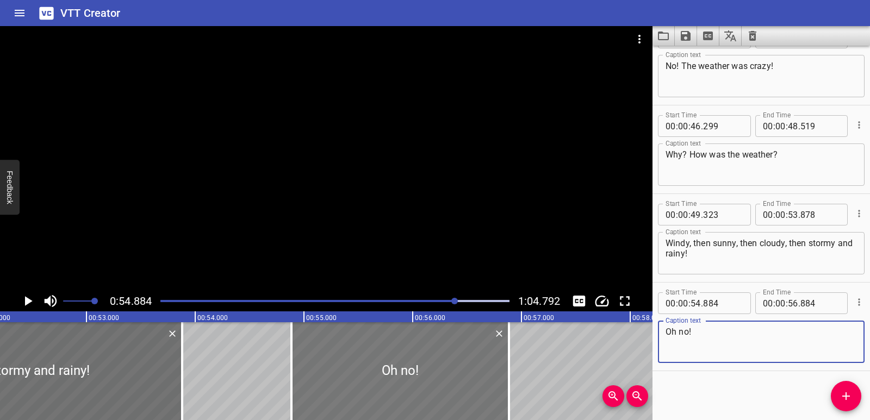
type textarea "Oh no!"
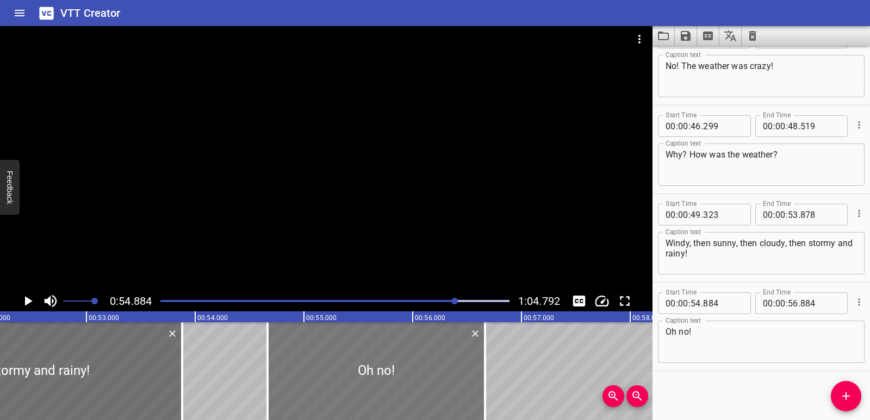
drag, startPoint x: 419, startPoint y: 369, endPoint x: 395, endPoint y: 373, distance: 24.2
click at [395, 373] on div at bounding box center [377, 371] width 218 height 98
type input "664"
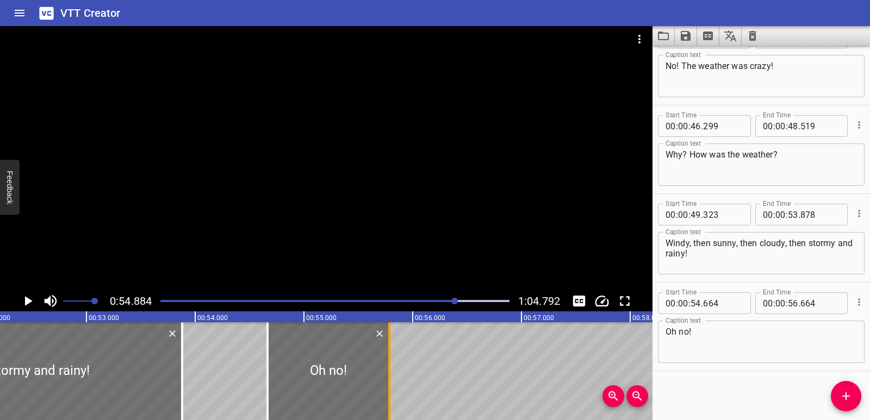
drag, startPoint x: 488, startPoint y: 371, endPoint x: 391, endPoint y: 373, distance: 96.8
click at [391, 373] on div at bounding box center [389, 371] width 11 height 98
type input "55"
type input "774"
click at [191, 356] on div "Vocabulary: What Weather! What do you want to do? Let’s go to the park. How’s t…" at bounding box center [847, 371] width 13051 height 98
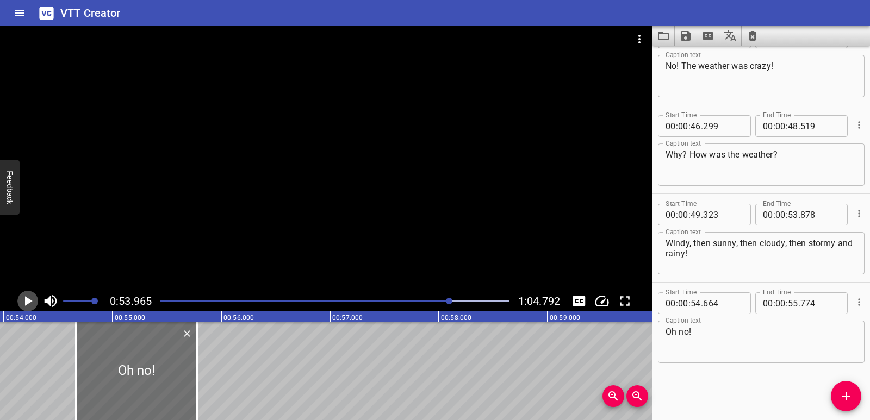
click at [35, 300] on icon "Play/Pause" at bounding box center [28, 301] width 16 height 16
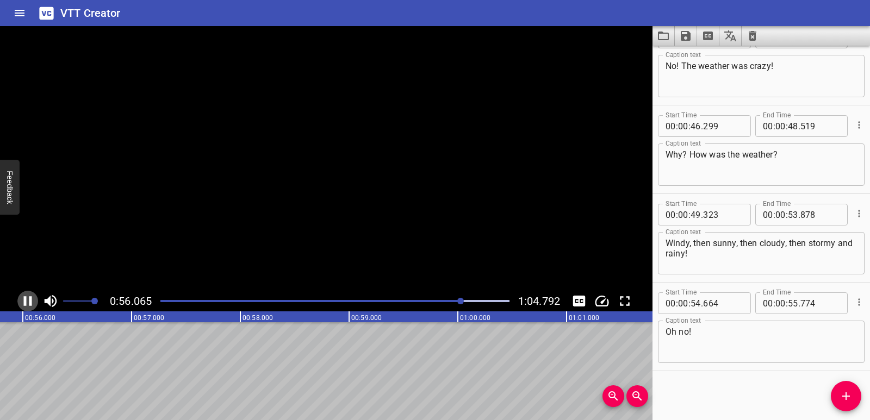
click at [35, 300] on icon "Play/Pause" at bounding box center [28, 301] width 16 height 16
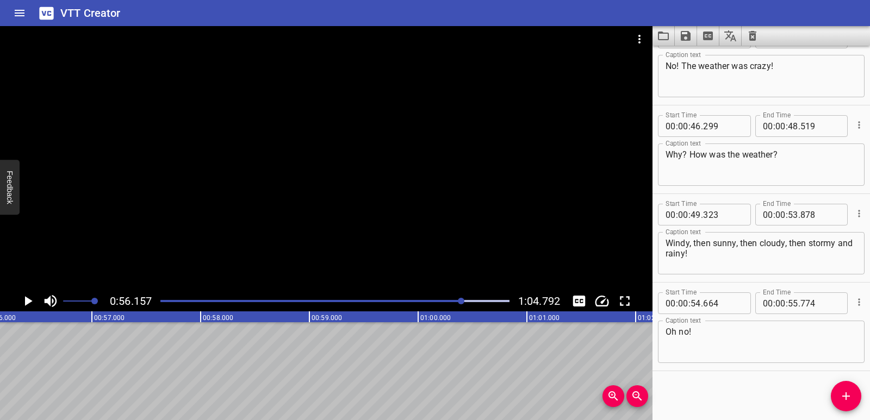
click at [836, 402] on span "Add Cue" at bounding box center [846, 396] width 30 height 13
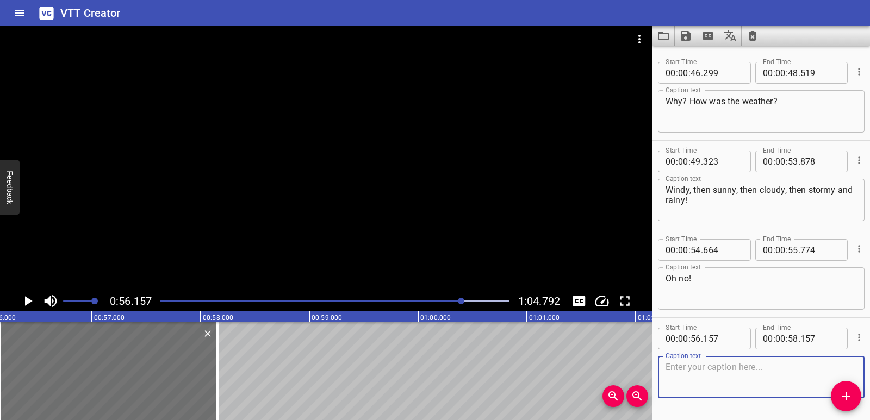
scroll to position [1272, 0]
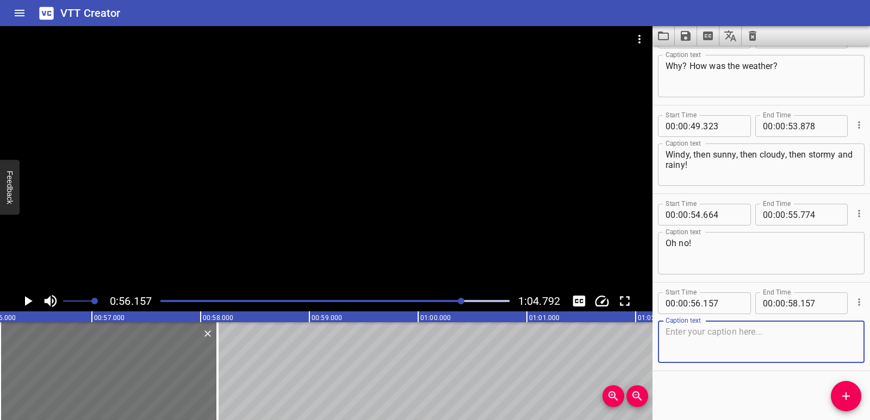
click at [715, 339] on textarea at bounding box center [761, 342] width 191 height 31
paste textarea "Oh yes! A lot of weather in one afternoon. Both laugh."
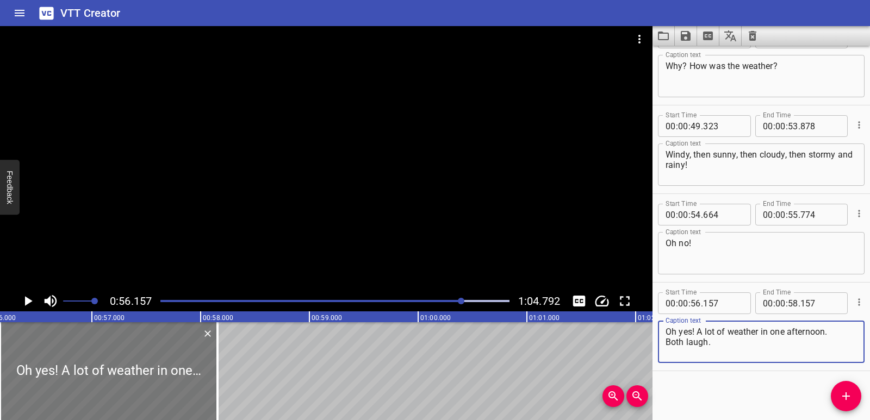
type textarea "Oh yes! A lot of weather in one afternoon. Both laugh."
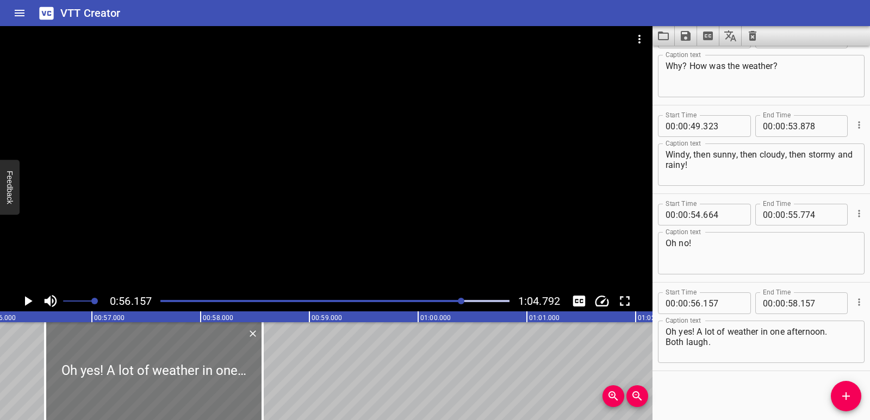
drag, startPoint x: 151, startPoint y: 367, endPoint x: 196, endPoint y: 371, distance: 45.3
click at [196, 371] on div at bounding box center [154, 371] width 218 height 98
type input "572"
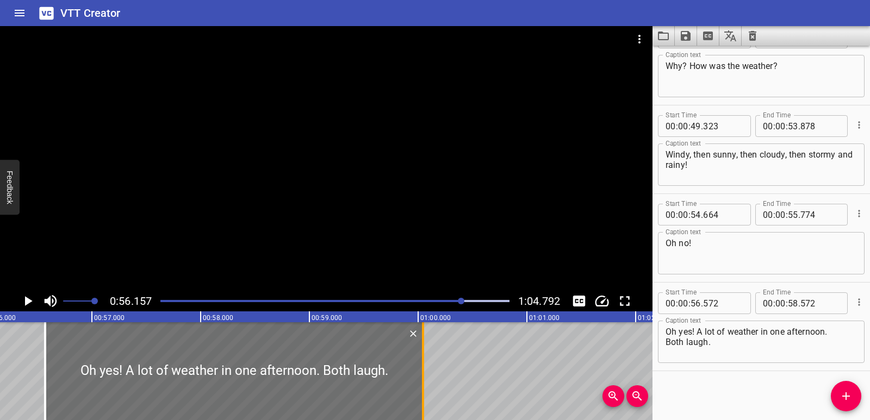
drag, startPoint x: 263, startPoint y: 365, endPoint x: 423, endPoint y: 367, distance: 159.9
click at [423, 367] on div at bounding box center [423, 371] width 2 height 98
type input "01"
type input "00"
type input "047"
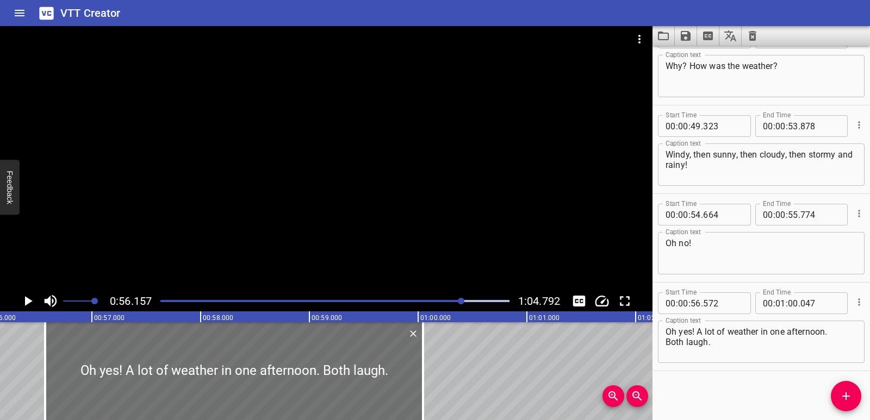
click at [12, 355] on div "Vocabulary: What Weather! What do you want to do? Let’s go to the park. How’s t…" at bounding box center [418, 371] width 13051 height 98
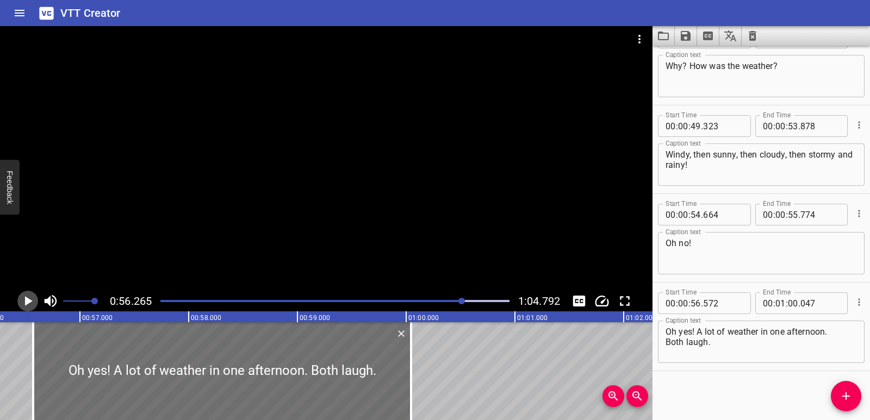
click at [27, 308] on icon "Play/Pause" at bounding box center [28, 301] width 16 height 16
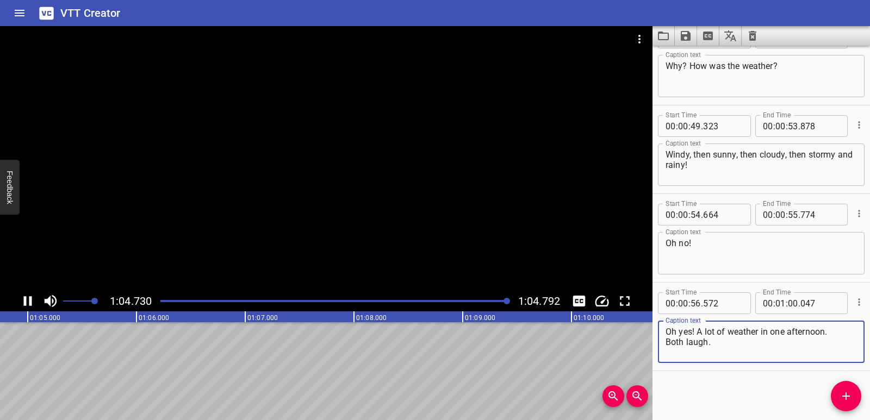
drag, startPoint x: 722, startPoint y: 342, endPoint x: 652, endPoint y: 344, distance: 69.6
click at [652, 344] on main "1:04.730 1:04.792 00:00.000 00:01.000 00:02.000 00:03.000 00:04.000 00:05.000 0…" at bounding box center [435, 223] width 870 height 394
type textarea "Oh yes! A lot of weather in one afternoon."
click at [28, 296] on icon "Play/Pause" at bounding box center [28, 301] width 16 height 16
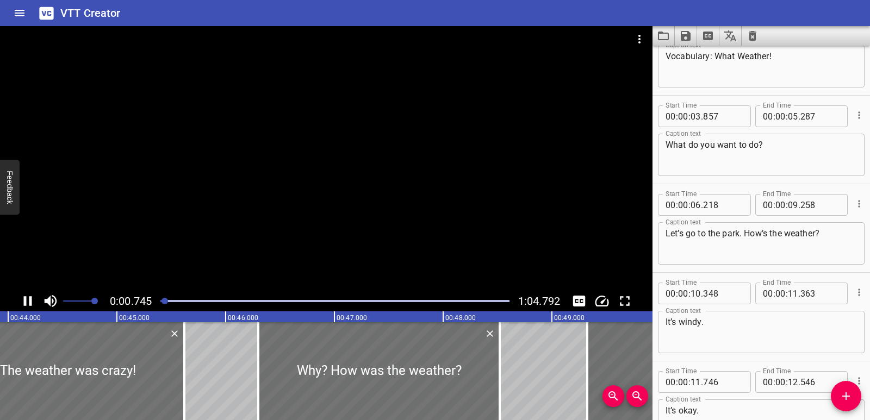
scroll to position [0, 0]
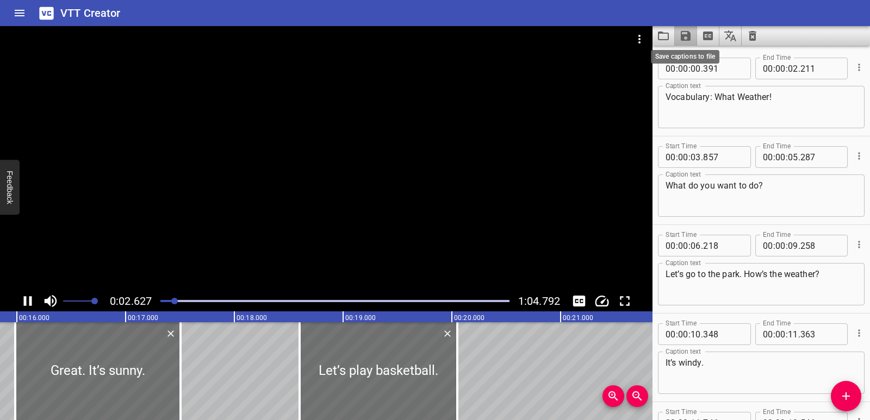
click at [685, 39] on icon "Save captions to file" at bounding box center [685, 35] width 13 height 13
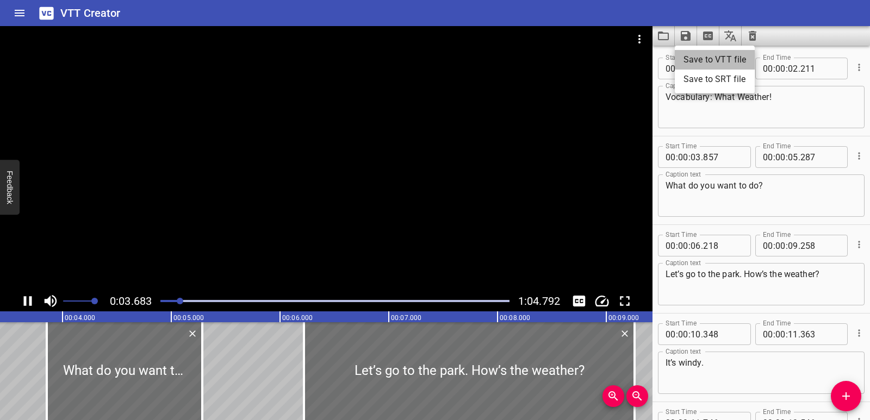
click at [693, 55] on li "Save to VTT file" at bounding box center [715, 60] width 80 height 20
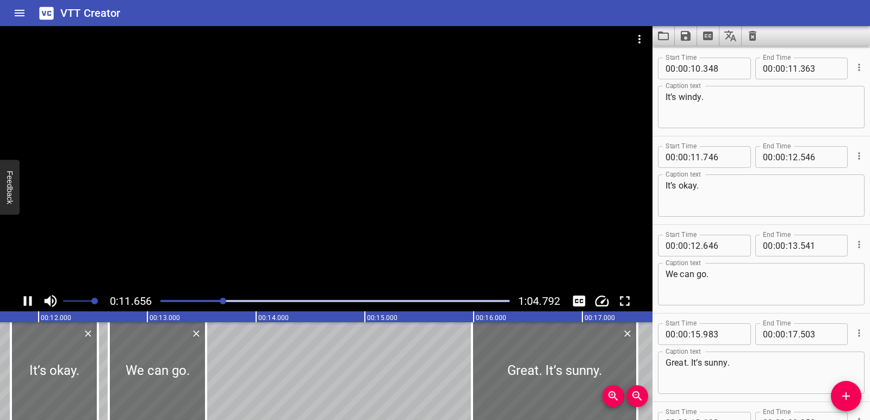
scroll to position [0, 1268]
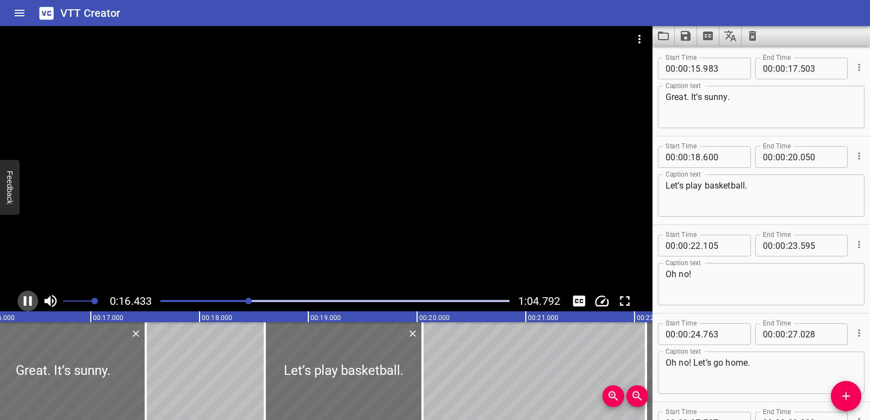
click at [29, 302] on icon "Play/Pause" at bounding box center [28, 301] width 16 height 16
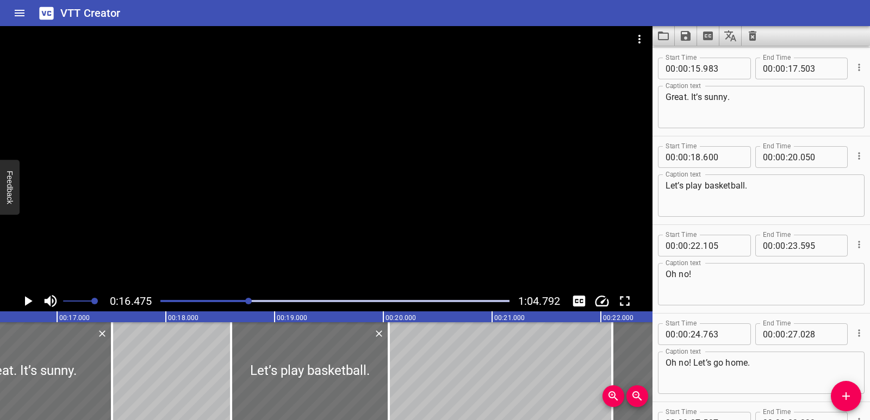
click at [638, 44] on icon "Video Options" at bounding box center [639, 39] width 13 height 13
click at [638, 44] on li "Select New Video File..." at bounding box center [680, 40] width 108 height 20
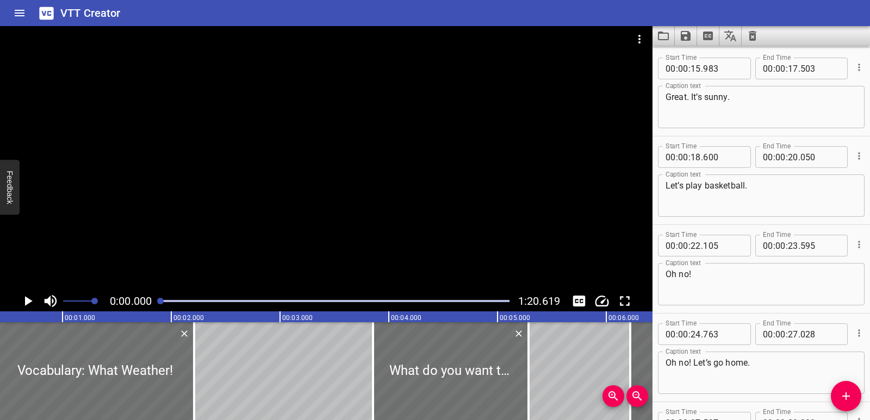
scroll to position [0, 11]
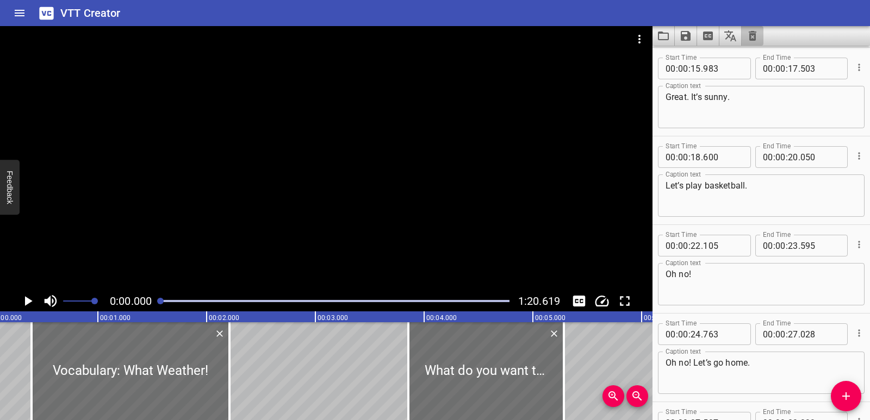
click at [754, 38] on icon "Clear captions" at bounding box center [752, 35] width 13 height 13
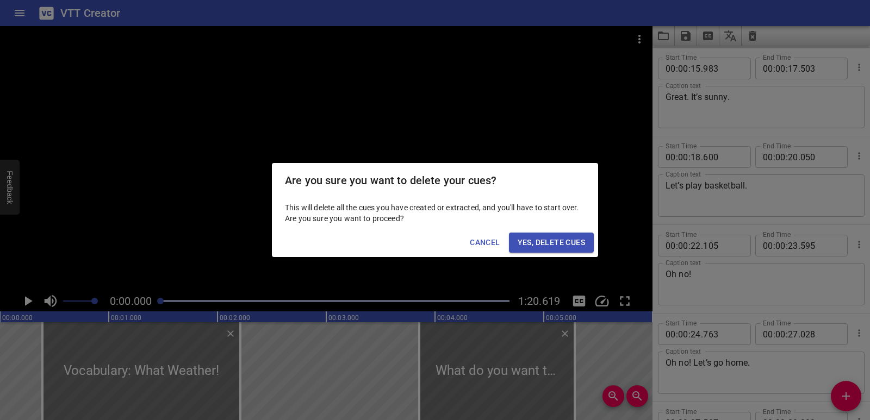
click at [568, 241] on span "Yes, Delete Cues" at bounding box center [551, 243] width 67 height 14
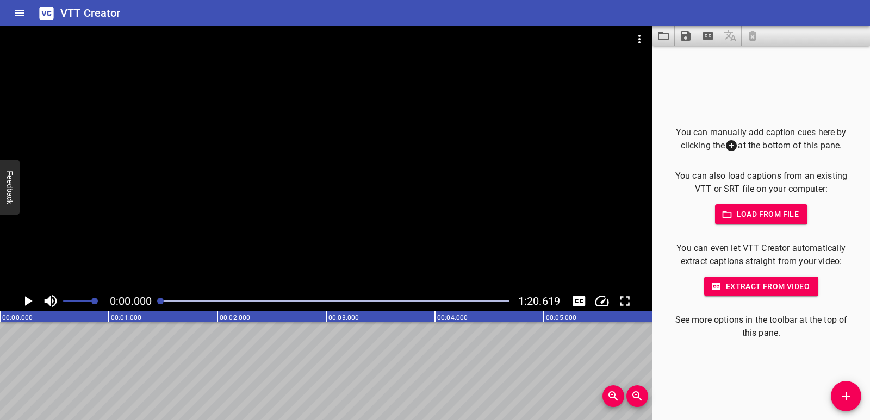
click at [24, 294] on icon "Play/Pause" at bounding box center [28, 301] width 16 height 16
click at [21, 299] on icon "Play/Pause" at bounding box center [28, 301] width 16 height 16
click at [281, 272] on div at bounding box center [326, 158] width 653 height 265
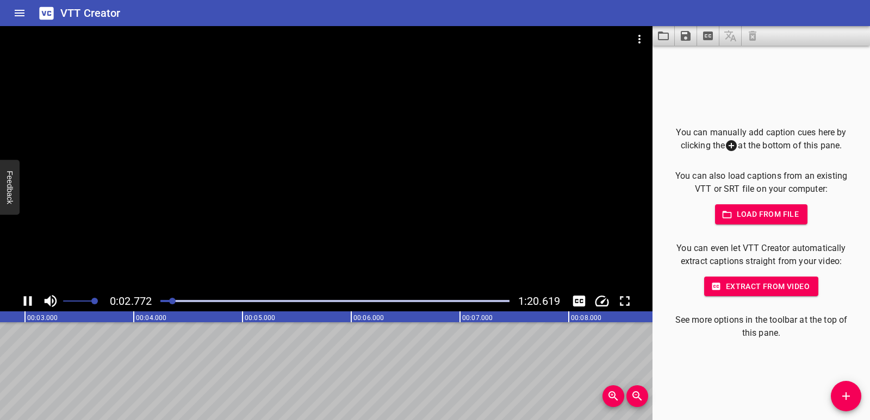
click at [23, 305] on icon "Play/Pause" at bounding box center [28, 301] width 16 height 16
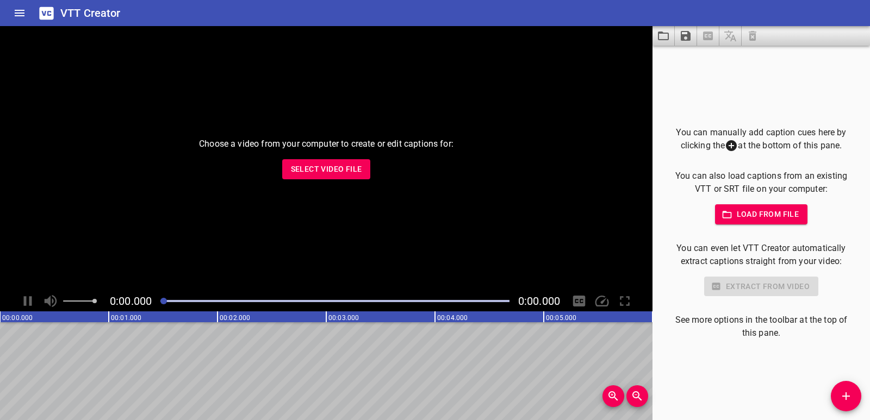
click at [340, 179] on div "Choose a video from your computer to create or edit captions for: Select Video …" at bounding box center [326, 158] width 653 height 265
click at [340, 172] on span "Select Video File" at bounding box center [326, 170] width 71 height 14
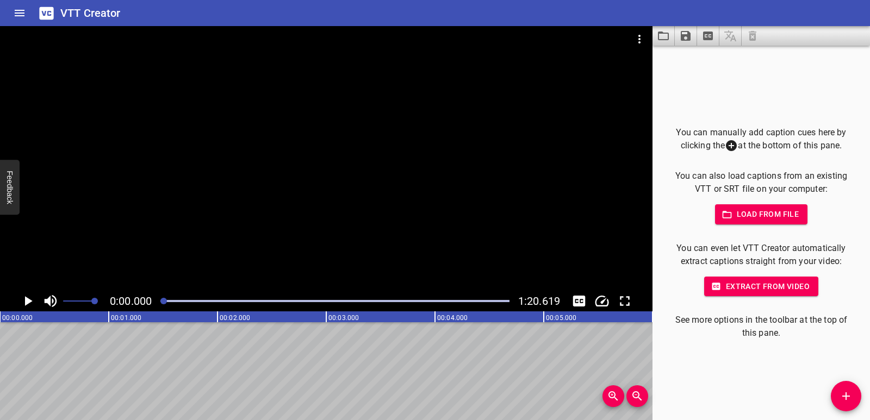
click at [27, 303] on icon "Play/Pause" at bounding box center [29, 301] width 8 height 10
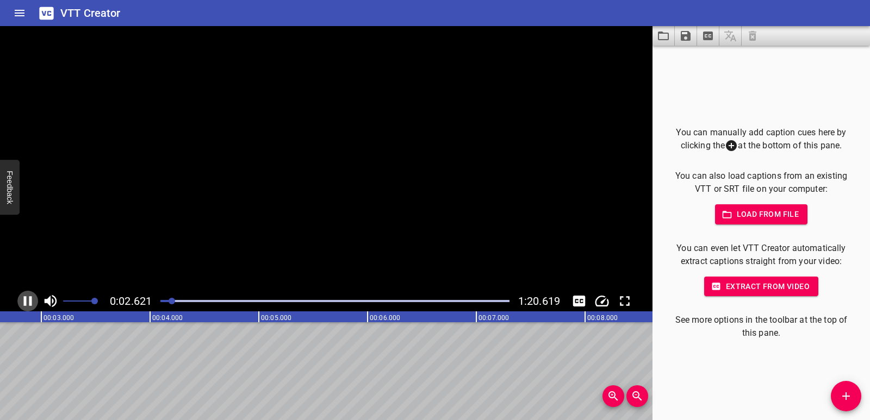
click at [27, 303] on icon "Play/Pause" at bounding box center [28, 301] width 16 height 16
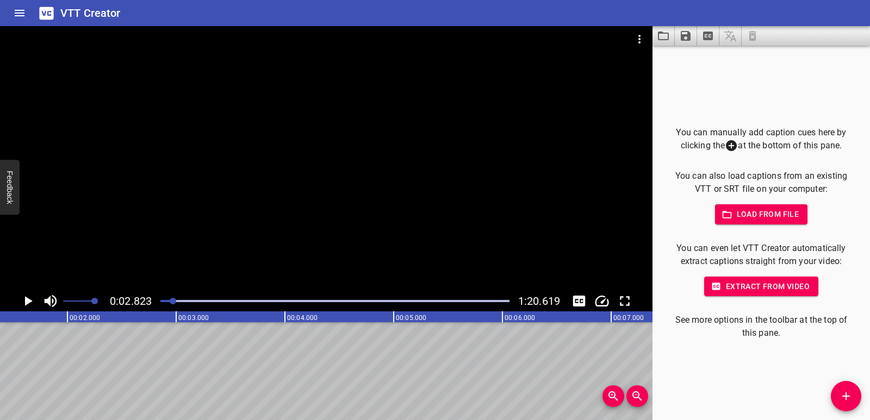
click at [853, 398] on span "Add Cue" at bounding box center [846, 396] width 30 height 13
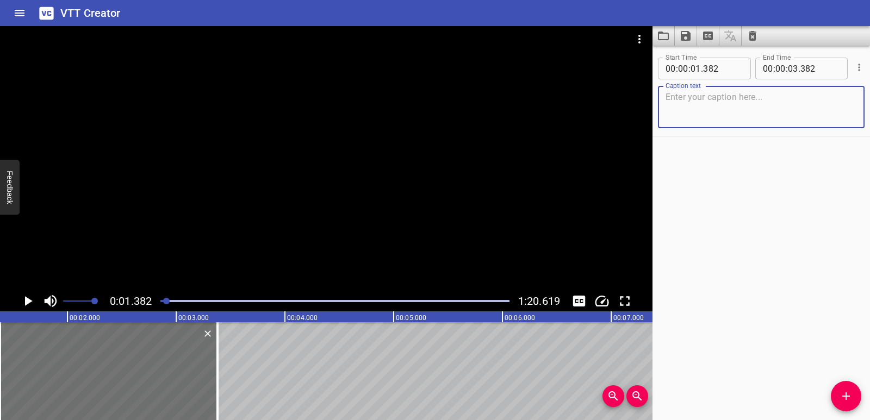
click at [704, 112] on textarea at bounding box center [761, 107] width 191 height 31
click at [684, 104] on textarea at bounding box center [761, 107] width 191 height 31
paste textarea "What Weather!"
click at [665, 98] on div "What Weather! Caption text" at bounding box center [761, 107] width 207 height 42
click at [664, 97] on div "What Weather! Caption text" at bounding box center [761, 107] width 207 height 42
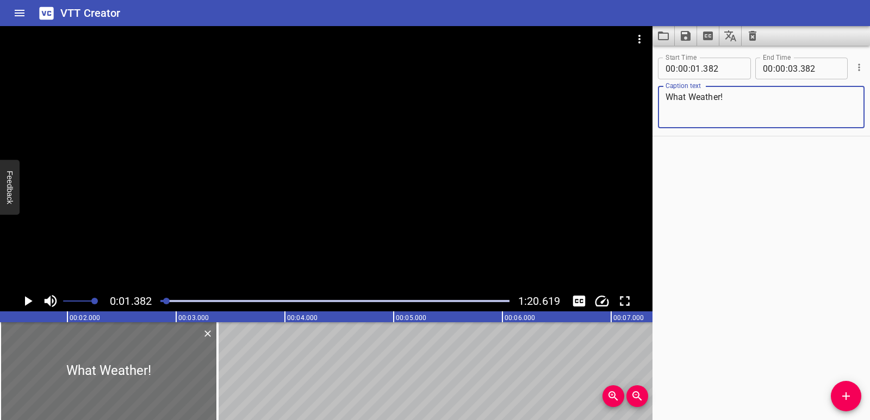
click at [668, 93] on textarea "What Weather!" at bounding box center [761, 107] width 191 height 31
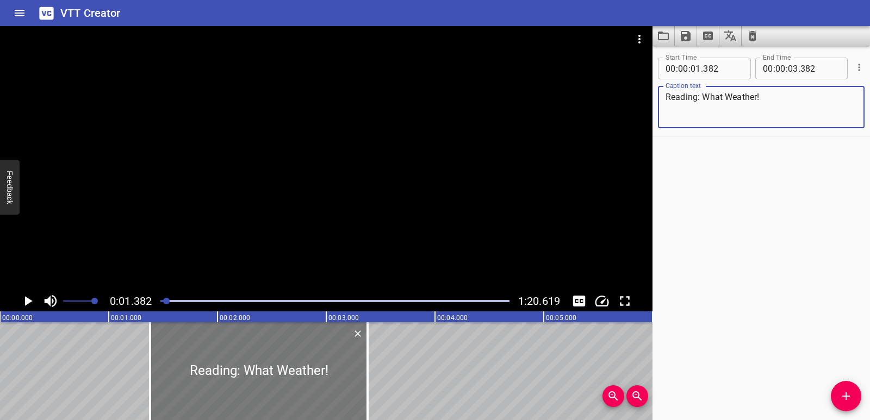
type textarea "Reading: What Weather!"
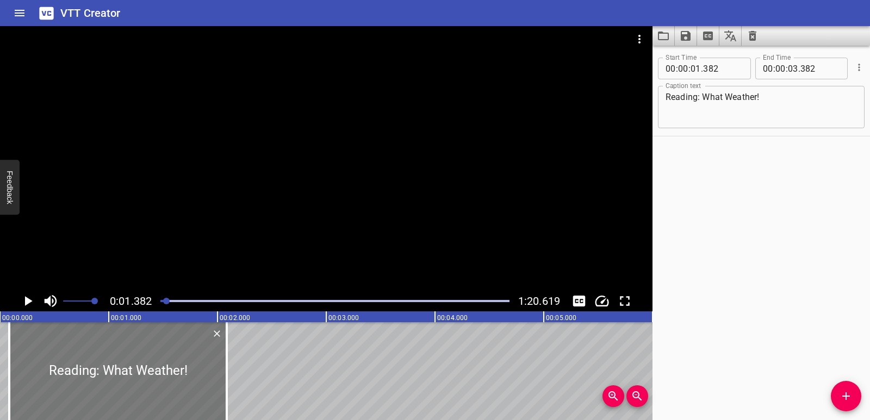
drag, startPoint x: 288, startPoint y: 389, endPoint x: 147, endPoint y: 387, distance: 140.9
click at [147, 387] on div at bounding box center [118, 371] width 218 height 98
type input "00"
type input "087"
type input "02"
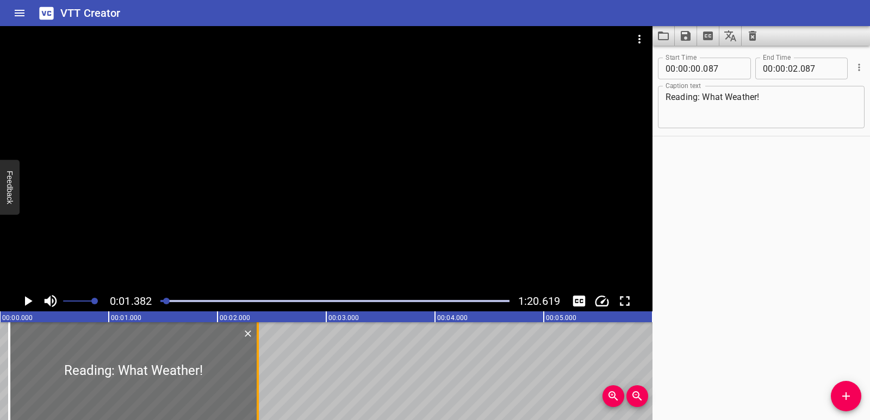
drag, startPoint x: 237, startPoint y: 376, endPoint x: 257, endPoint y: 372, distance: 20.4
click at [257, 372] on div at bounding box center [258, 371] width 2 height 98
type input "372"
click at [24, 306] on icon "Play/Pause" at bounding box center [28, 301] width 16 height 16
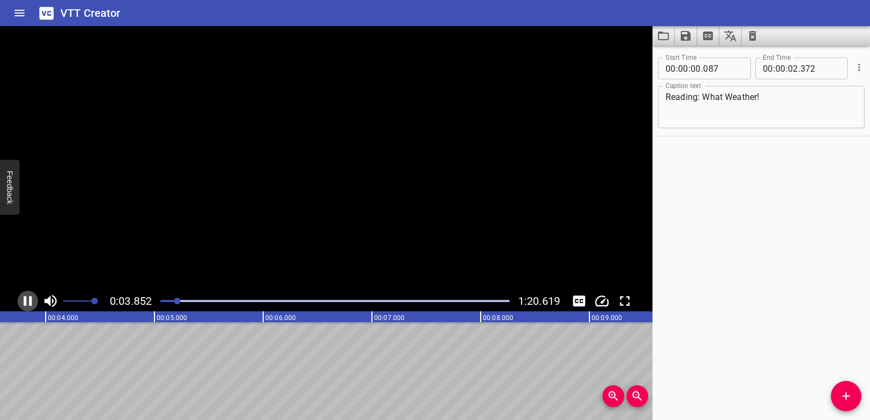
click at [24, 306] on icon "Play/Pause" at bounding box center [28, 301] width 16 height 16
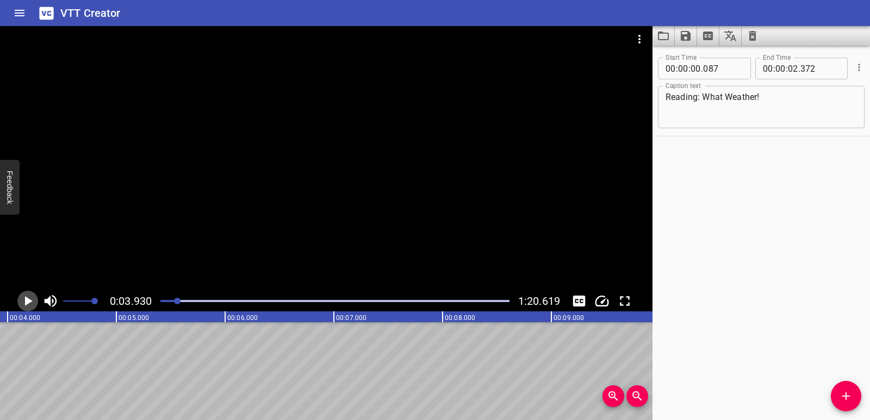
click at [24, 306] on icon "Play/Pause" at bounding box center [28, 301] width 16 height 16
click at [847, 397] on icon "Add Cue" at bounding box center [846, 397] width 8 height 8
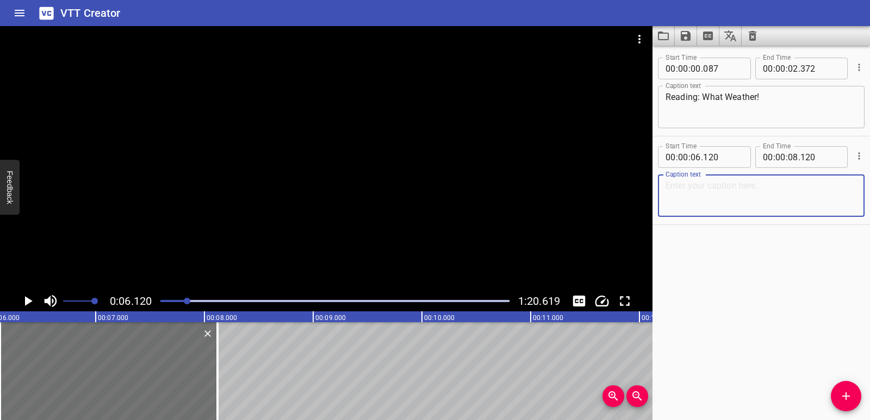
paste textarea "Oh, a new post from Omar. He’s on holiday again. Let’s read it."
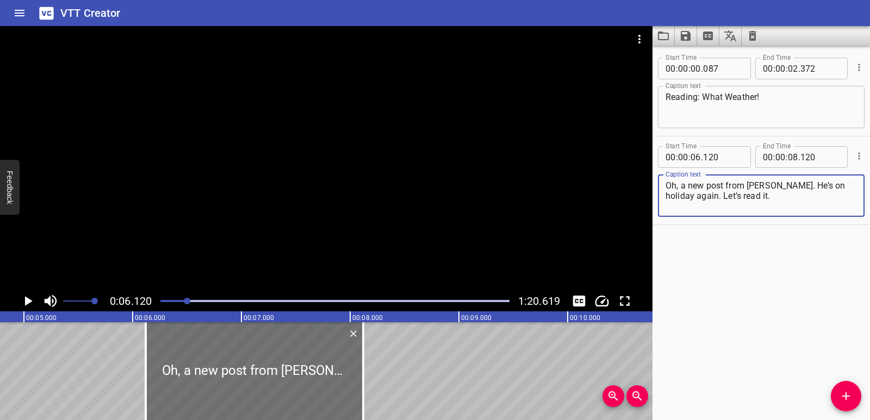
scroll to position [0, 508]
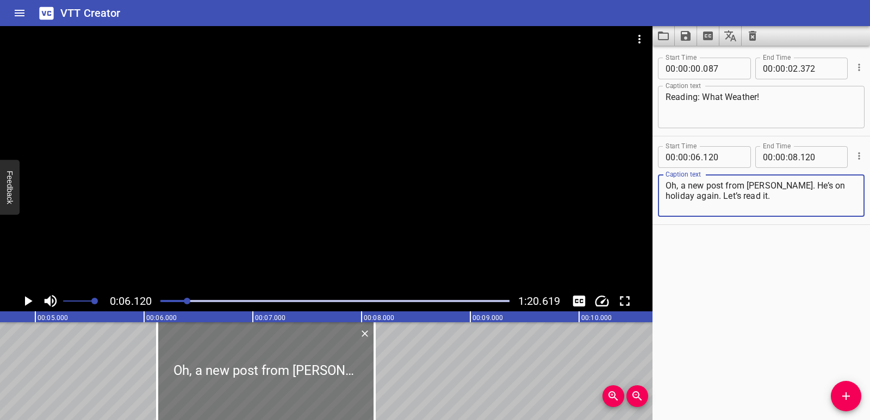
type textarea "Oh, a new post from Omar. He’s on holiday again. Let’s read it."
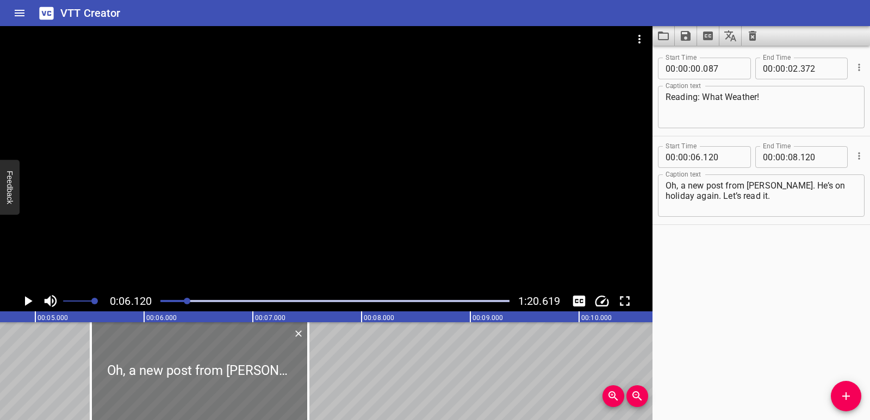
drag, startPoint x: 315, startPoint y: 378, endPoint x: 254, endPoint y: 373, distance: 61.6
click at [251, 374] on div at bounding box center [200, 371] width 218 height 98
type input "05"
type input "530"
type input "07"
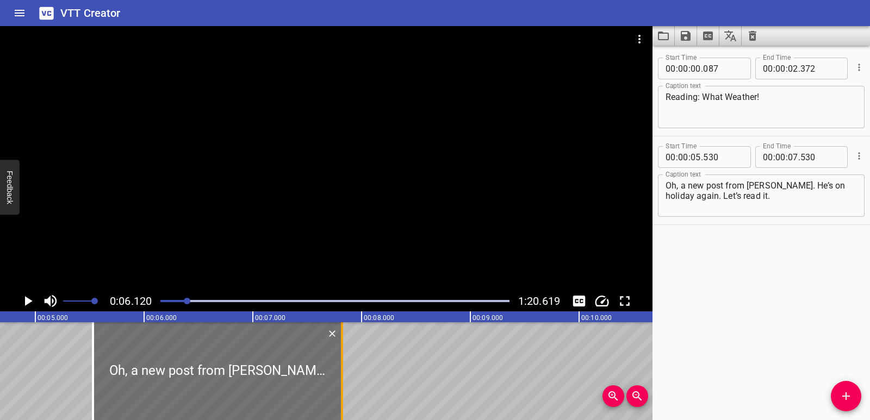
drag, startPoint x: 318, startPoint y: 361, endPoint x: 344, endPoint y: 365, distance: 26.4
click at [344, 365] on div at bounding box center [342, 371] width 11 height 98
type input "820"
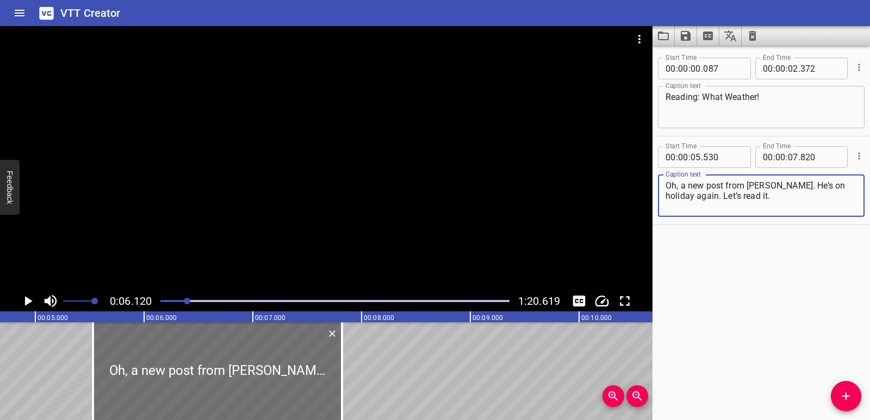
drag, startPoint x: 774, startPoint y: 184, endPoint x: 778, endPoint y: 198, distance: 14.6
click at [778, 198] on textarea "Oh, a new post from Omar. He’s on holiday again. Let’s read it." at bounding box center [761, 196] width 191 height 31
type textarea "Oh, a new post from Omar."
click at [29, 297] on icon "Play/Pause" at bounding box center [28, 301] width 16 height 16
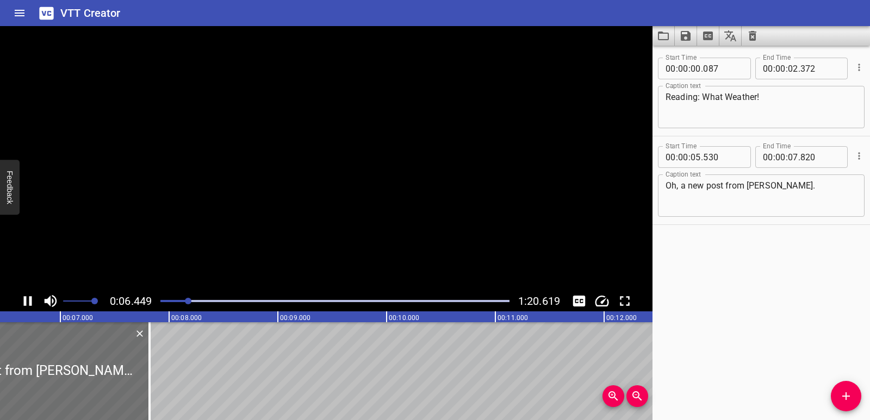
click at [29, 297] on icon "Play/Pause" at bounding box center [28, 301] width 16 height 16
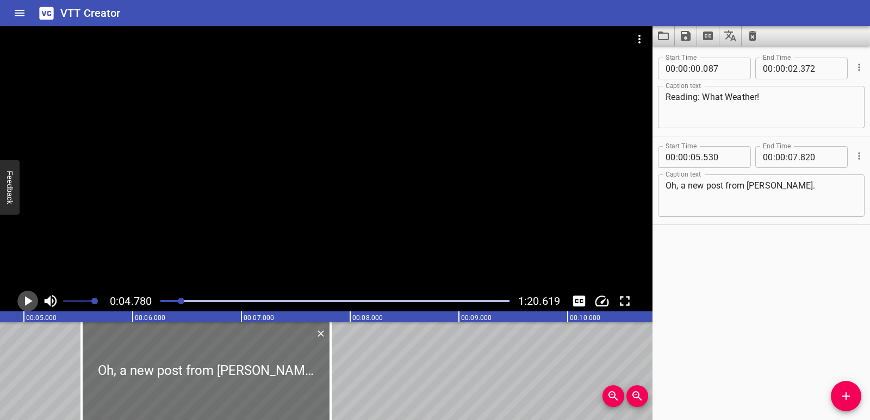
click at [27, 303] on icon "Play/Pause" at bounding box center [29, 301] width 8 height 10
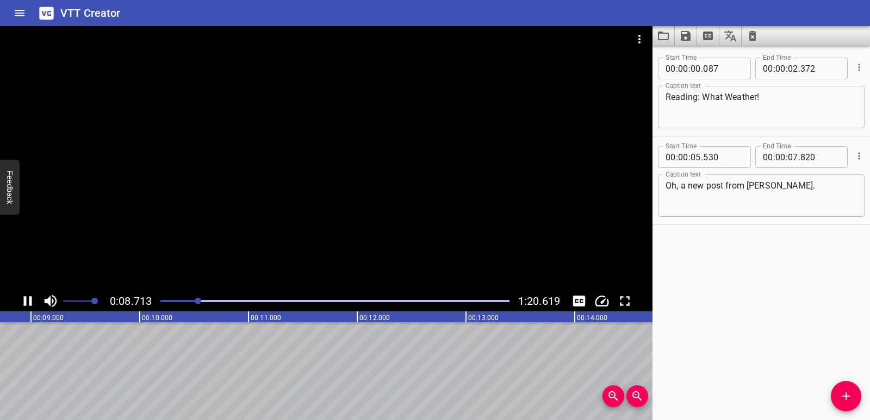
click at [29, 302] on icon "Play/Pause" at bounding box center [28, 301] width 16 height 16
click at [846, 382] on button "Add Cue" at bounding box center [846, 396] width 30 height 30
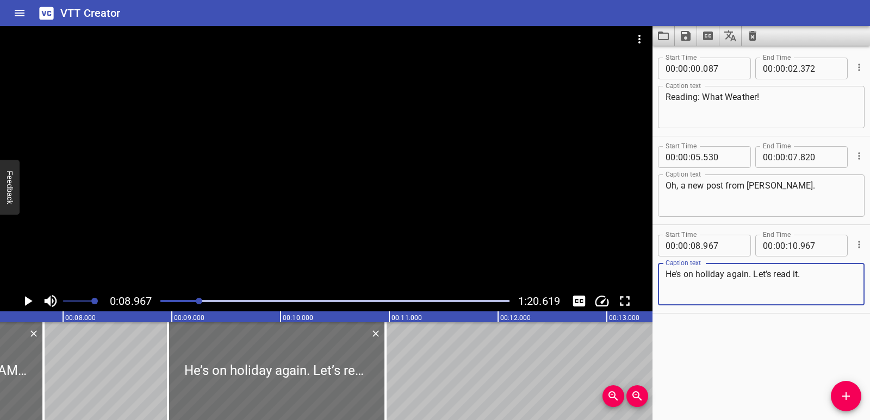
scroll to position [0, 796]
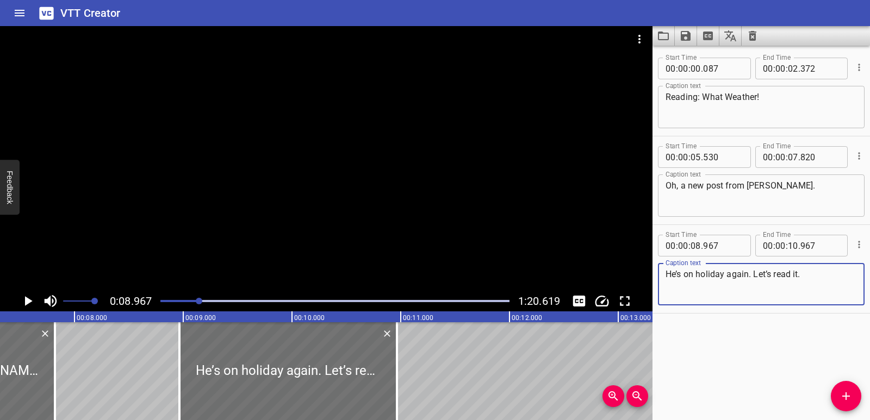
drag, startPoint x: 756, startPoint y: 276, endPoint x: 807, endPoint y: 275, distance: 51.1
click at [807, 275] on textarea "He’s on holiday again. Let’s read it." at bounding box center [761, 284] width 191 height 31
type textarea "He’s on holiday again."
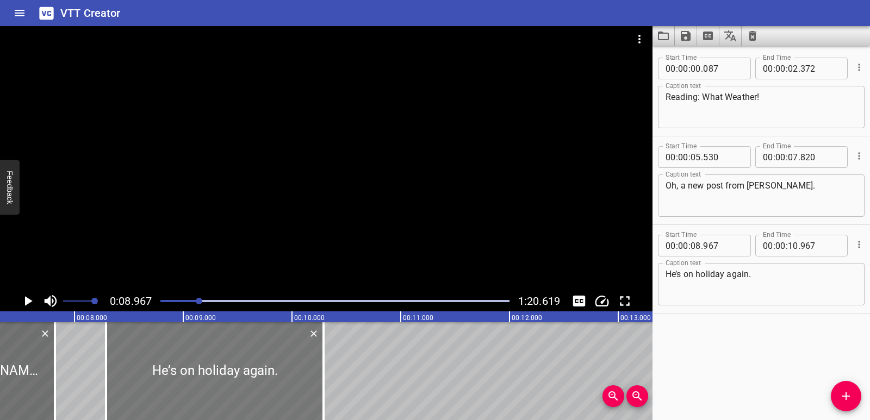
drag, startPoint x: 233, startPoint y: 377, endPoint x: 160, endPoint y: 375, distance: 73.5
click at [160, 375] on div at bounding box center [215, 371] width 218 height 98
type input "292"
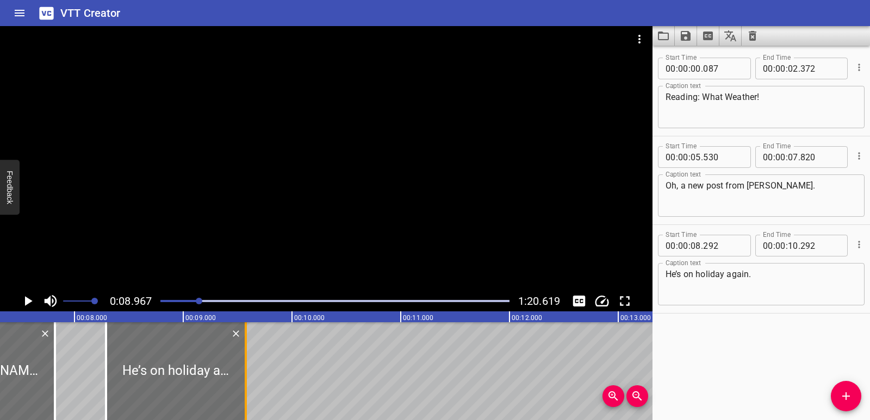
drag, startPoint x: 321, startPoint y: 374, endPoint x: 243, endPoint y: 376, distance: 77.8
click at [243, 376] on div at bounding box center [245, 371] width 11 height 98
type input "09"
type input "577"
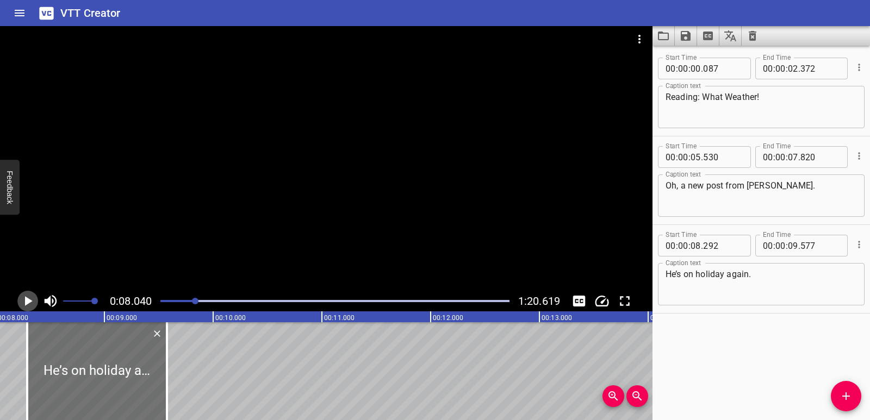
click at [28, 303] on icon "Play/Pause" at bounding box center [29, 301] width 8 height 10
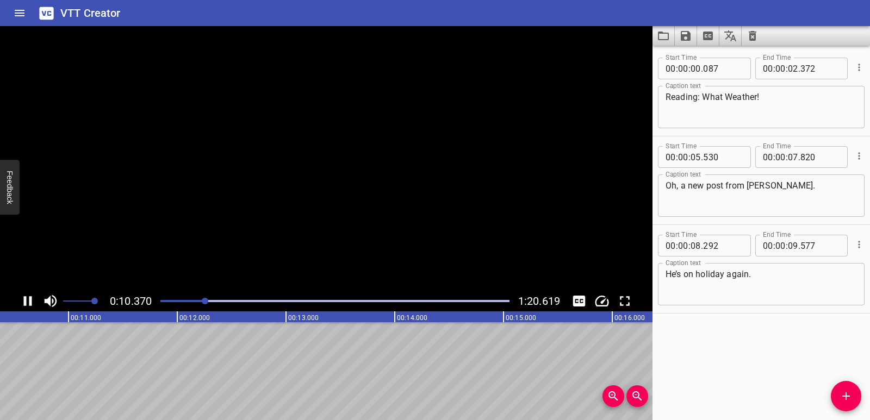
click at [28, 303] on icon "Play/Pause" at bounding box center [28, 301] width 16 height 16
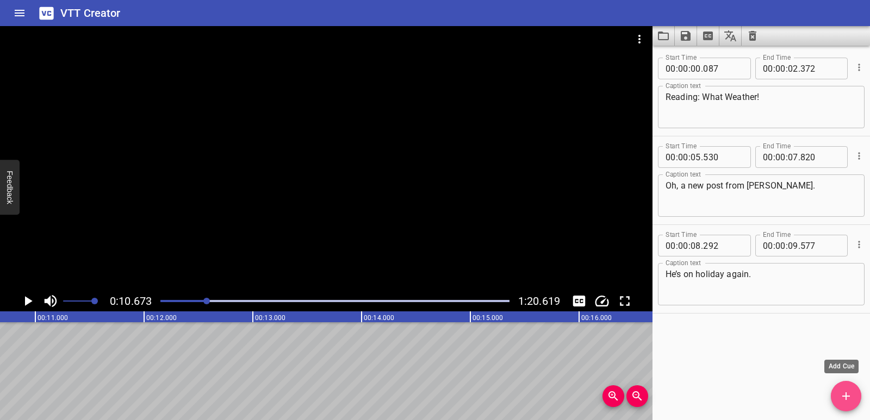
click at [842, 403] on button "Add Cue" at bounding box center [846, 396] width 30 height 30
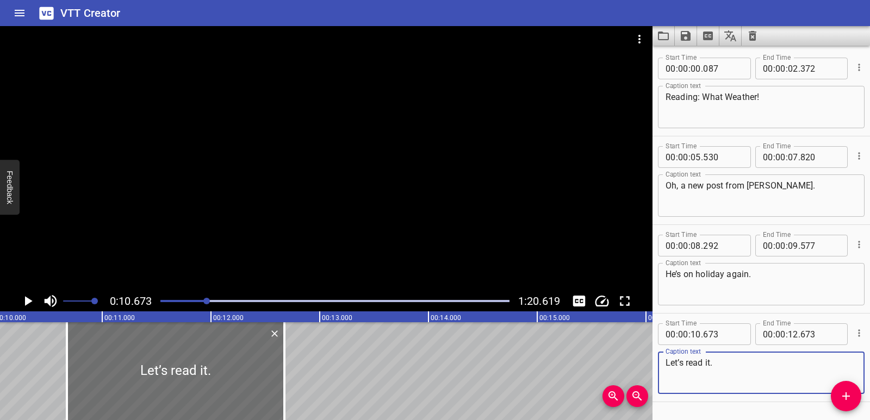
scroll to position [0, 959]
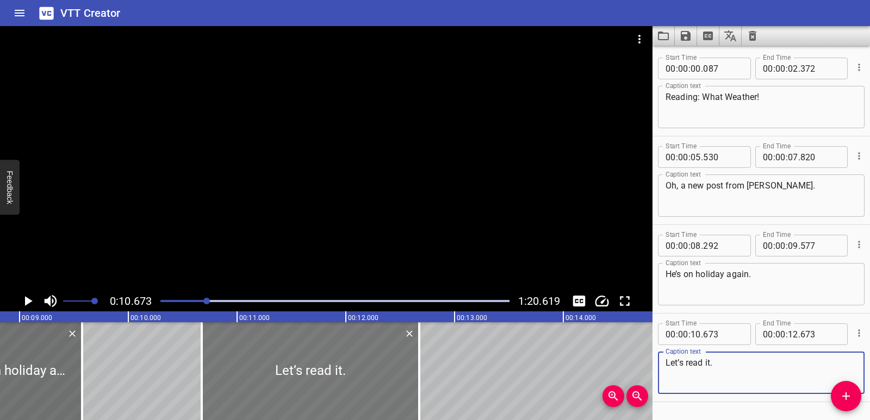
type textarea "Let’s read it."
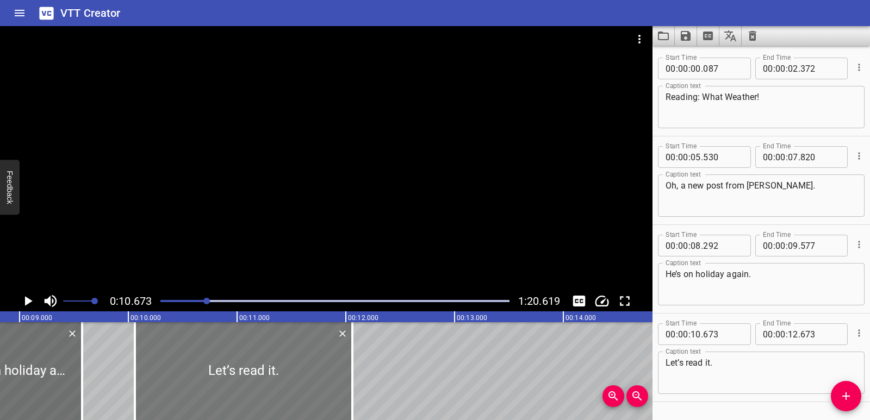
drag, startPoint x: 371, startPoint y: 380, endPoint x: 304, endPoint y: 380, distance: 66.9
click at [304, 380] on div at bounding box center [244, 371] width 218 height 98
type input "058"
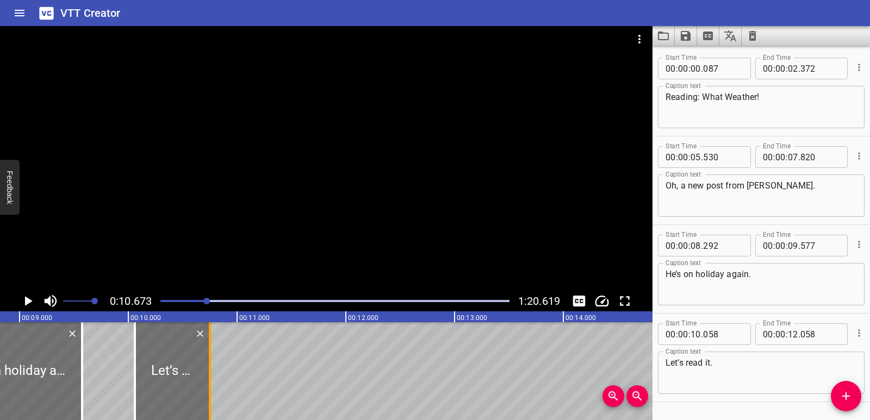
drag, startPoint x: 350, startPoint y: 382, endPoint x: 207, endPoint y: 377, distance: 143.1
click at [207, 377] on div at bounding box center [209, 371] width 11 height 98
type input "10"
type input "743"
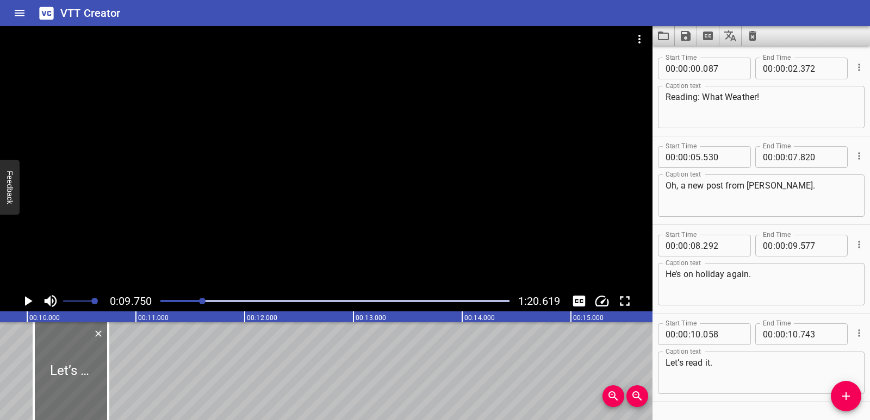
click at [23, 307] on icon "Play/Pause" at bounding box center [28, 301] width 16 height 16
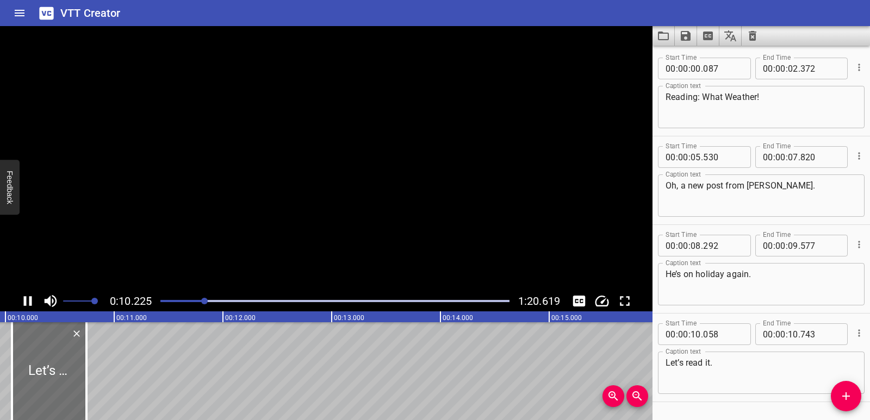
scroll to position [31, 0]
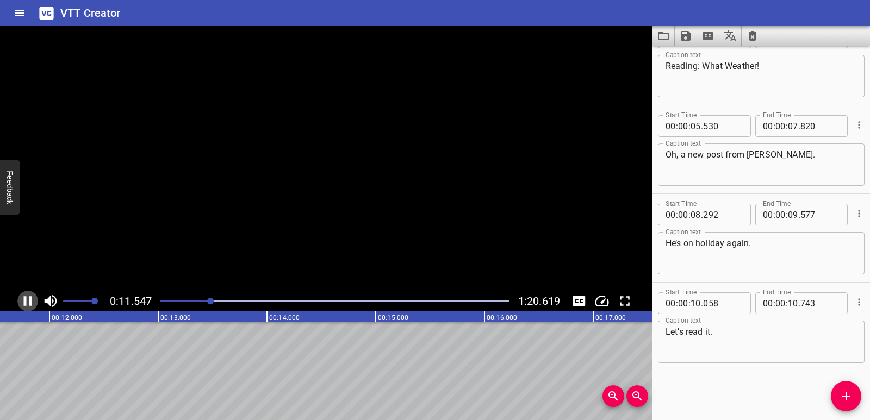
click at [23, 307] on icon "Play/Pause" at bounding box center [28, 301] width 16 height 16
click at [856, 400] on span "Add Cue" at bounding box center [846, 396] width 30 height 13
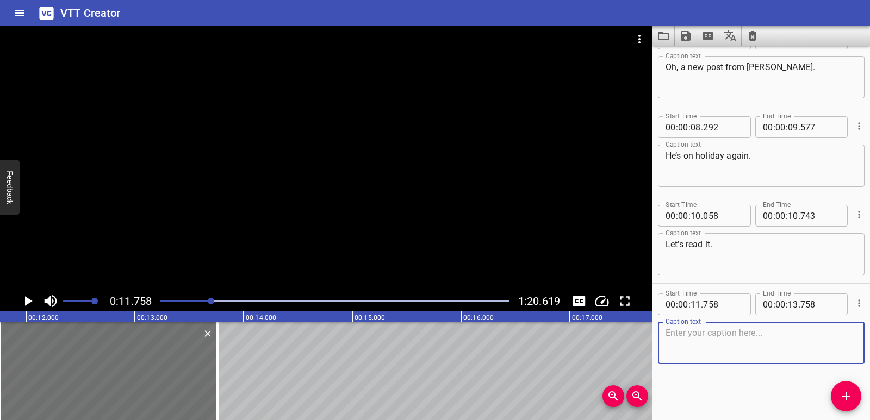
scroll to position [120, 0]
click at [720, 334] on textarea at bounding box center [761, 342] width 191 height 31
paste textarea "Here’s the story of my Saturday…In the morning I look out of the window. Great,…"
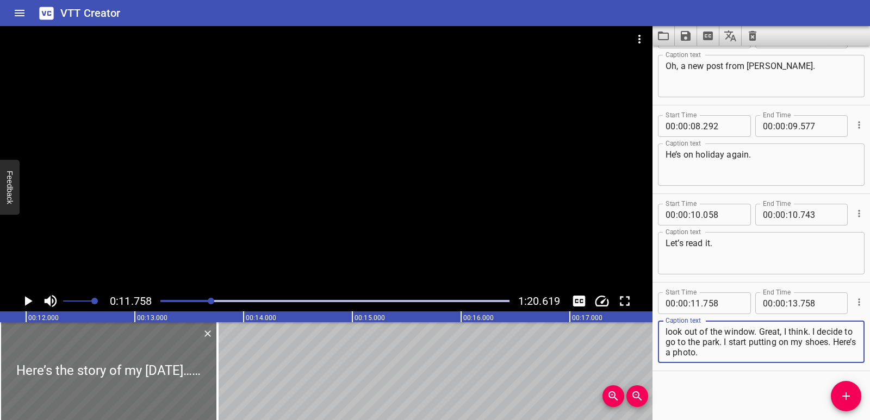
scroll to position [0, 1089]
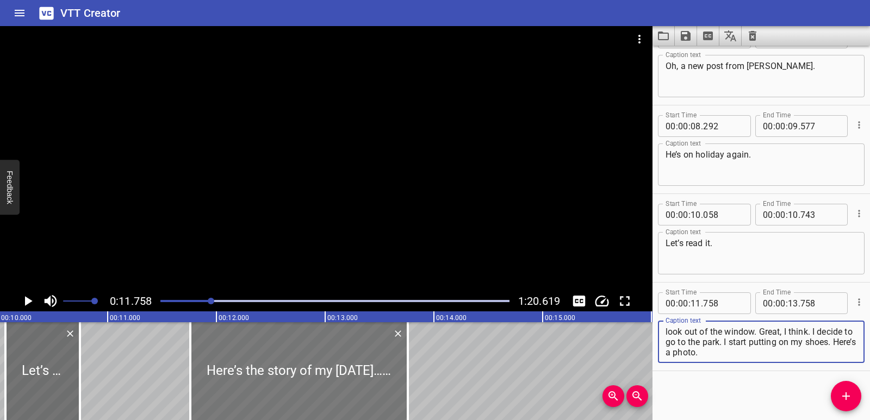
type textarea "Here’s the story of my Saturday…In the morning I look out of the window. Great,…"
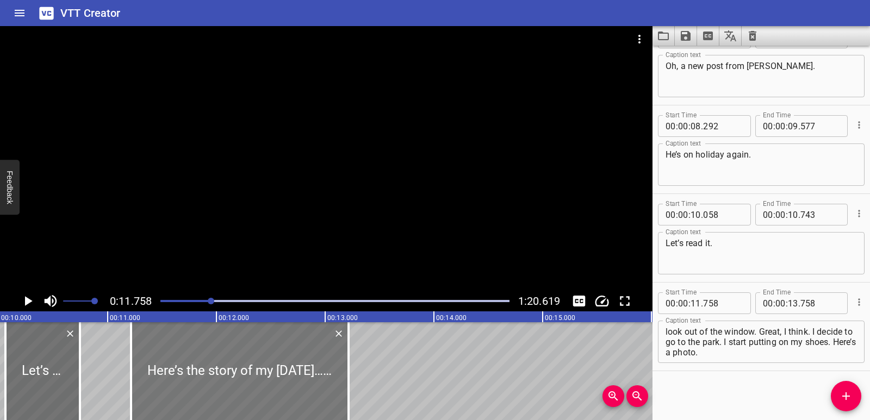
drag, startPoint x: 310, startPoint y: 377, endPoint x: 251, endPoint y: 376, distance: 59.3
click at [251, 376] on div at bounding box center [240, 371] width 218 height 98
type input "213"
drag, startPoint x: 345, startPoint y: 375, endPoint x: 371, endPoint y: 374, distance: 26.2
click at [371, 374] on div at bounding box center [374, 371] width 11 height 98
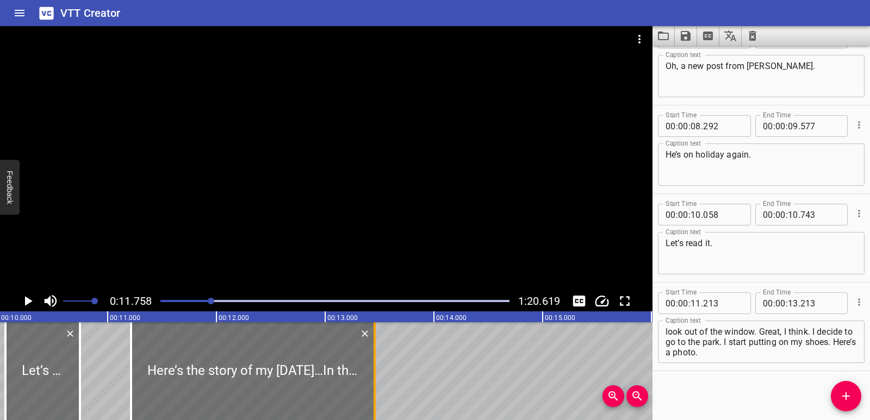
type input "453"
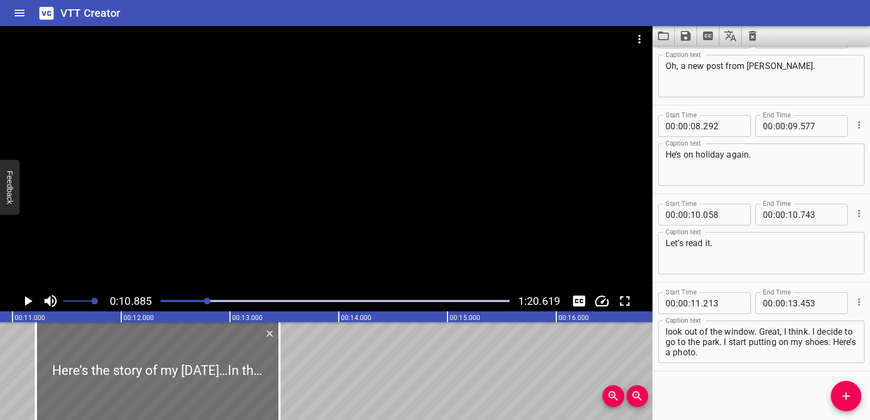
click at [30, 299] on icon "Play/Pause" at bounding box center [28, 301] width 16 height 16
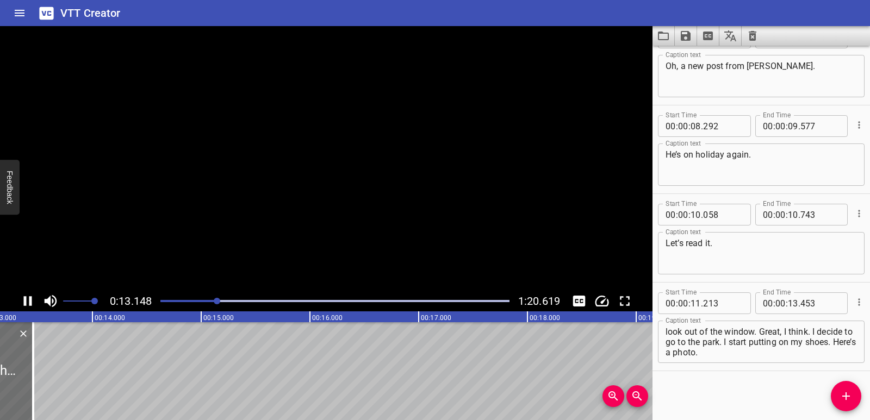
click at [30, 299] on icon "Play/Pause" at bounding box center [28, 301] width 8 height 10
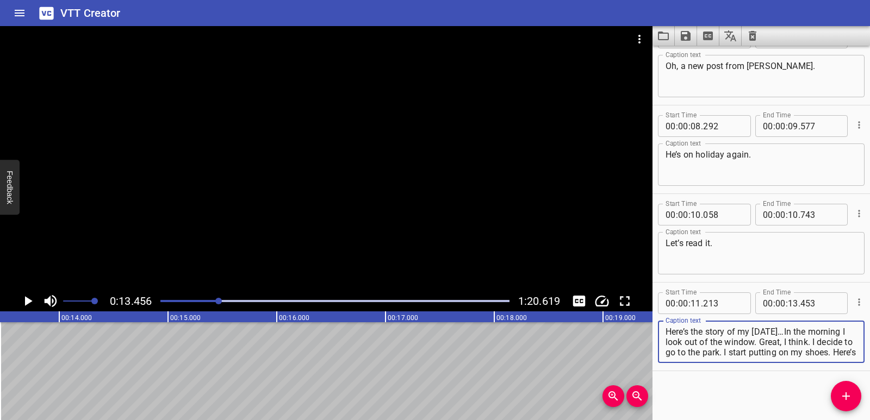
scroll to position [10, 0]
drag, startPoint x: 799, startPoint y: 331, endPoint x: 817, endPoint y: 354, distance: 29.5
click at [817, 354] on textarea "Here’s the story of my Saturday…In the morning I look out of the window. Great,…" at bounding box center [761, 342] width 191 height 31
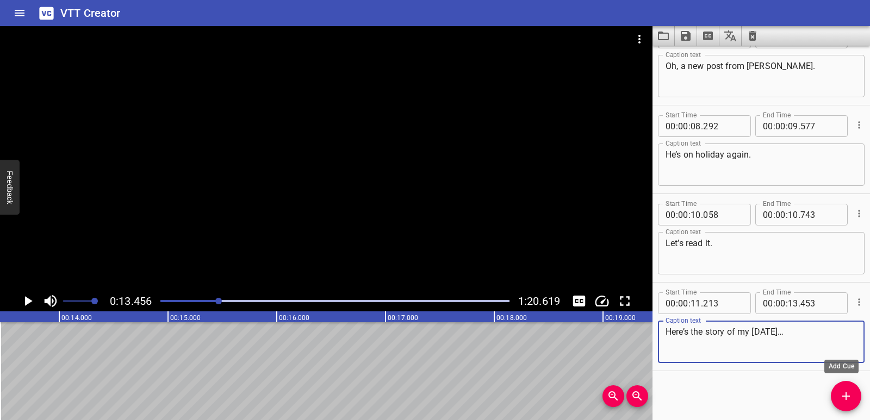
type textarea "Here’s the story of my Saturday…"
click at [844, 393] on icon "Add Cue" at bounding box center [846, 396] width 13 height 13
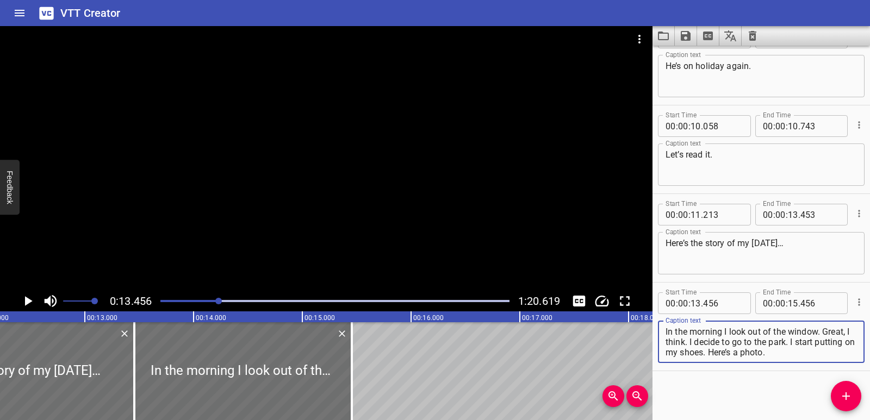
scroll to position [0, 1284]
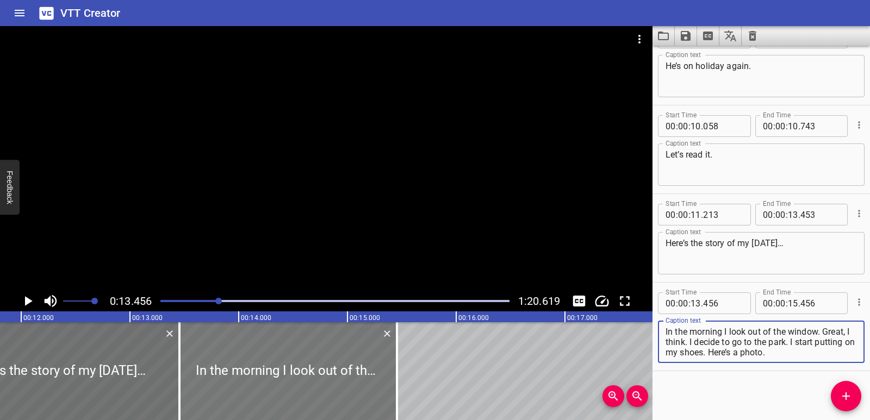
type textarea "In the morning I look out of the window. Great, I think. I decide to go to the …"
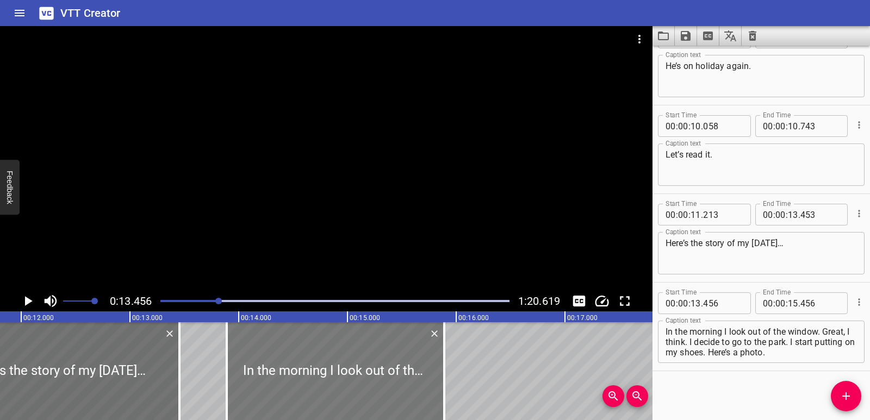
drag, startPoint x: 244, startPoint y: 383, endPoint x: 291, endPoint y: 387, distance: 47.5
click at [291, 387] on div at bounding box center [336, 371] width 218 height 98
type input "891"
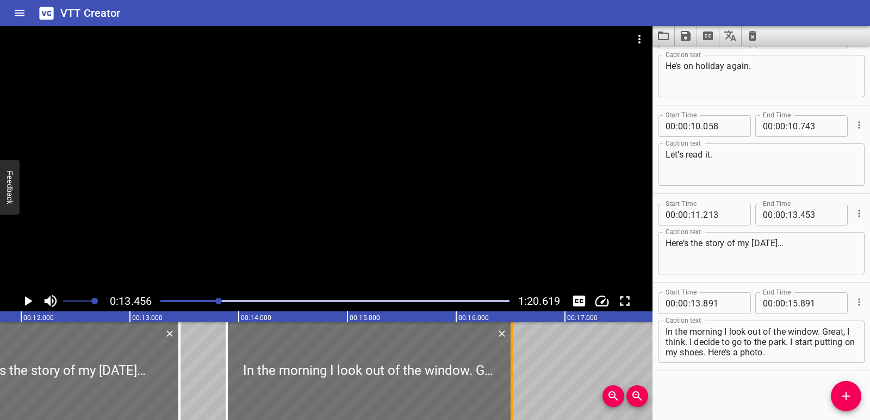
drag, startPoint x: 445, startPoint y: 364, endPoint x: 512, endPoint y: 368, distance: 67.6
click at [512, 368] on div at bounding box center [512, 371] width 2 height 98
type input "16"
type input "511"
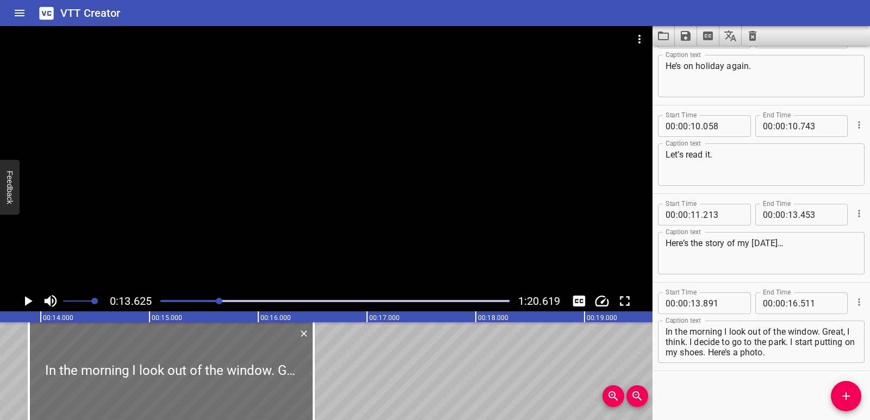
click at [28, 302] on icon "Play/Pause" at bounding box center [29, 301] width 8 height 10
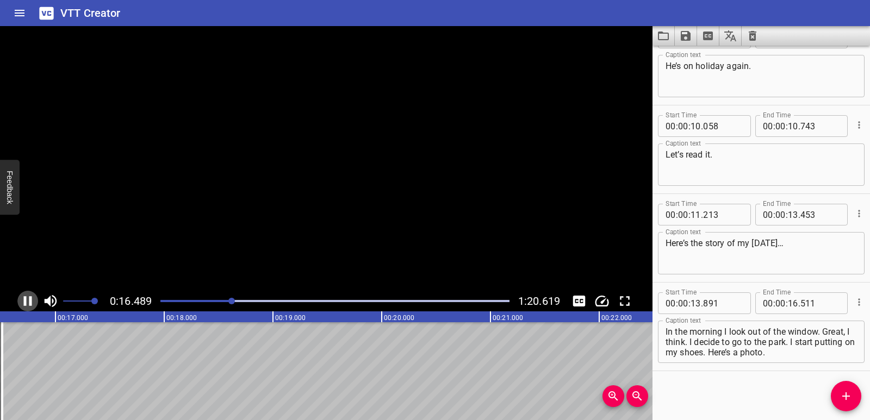
click at [28, 302] on icon "Play/Pause" at bounding box center [28, 301] width 16 height 16
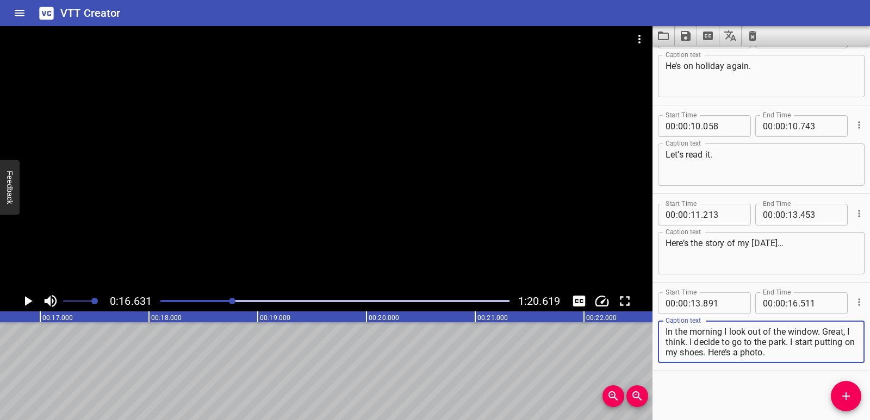
drag, startPoint x: 823, startPoint y: 331, endPoint x: 826, endPoint y: 352, distance: 21.5
click at [826, 352] on textarea "In the morning I look out of the window. Great, I think. I decide to go to the …" at bounding box center [761, 342] width 191 height 31
type textarea "In the morning I look out of the window."
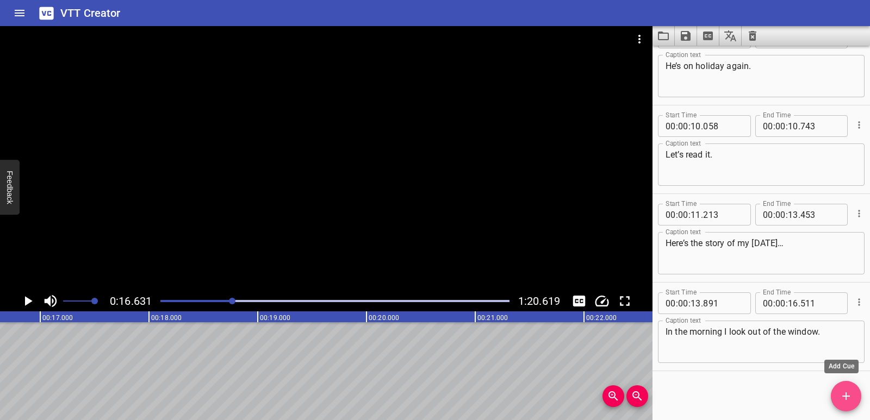
click at [846, 394] on icon "Add Cue" at bounding box center [846, 397] width 8 height 8
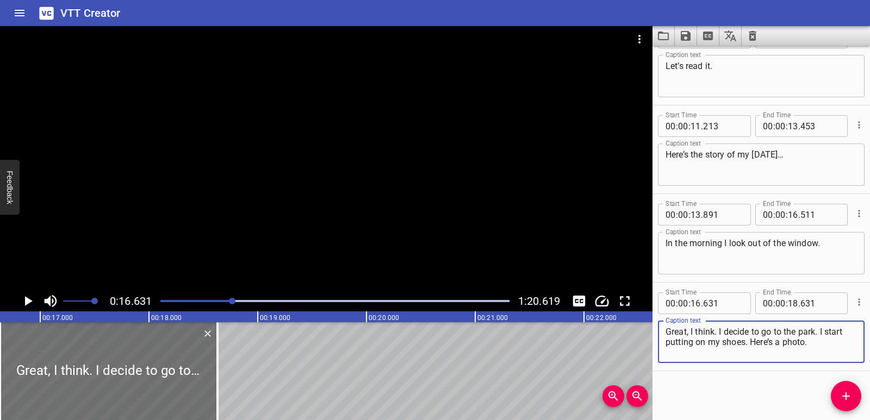
scroll to position [0, 1618]
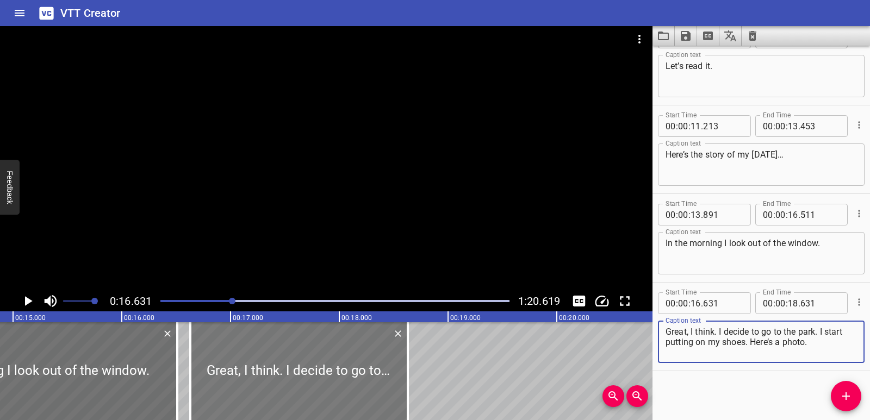
type textarea "Great, I think. I decide to go to the park. I start putting on my shoes. Here’s…"
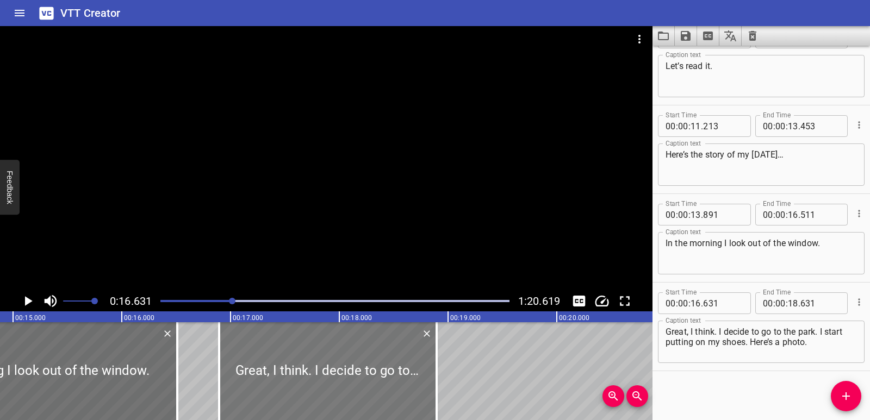
drag, startPoint x: 292, startPoint y: 378, endPoint x: 314, endPoint y: 379, distance: 21.8
click at [314, 379] on div at bounding box center [328, 371] width 218 height 98
type input "896"
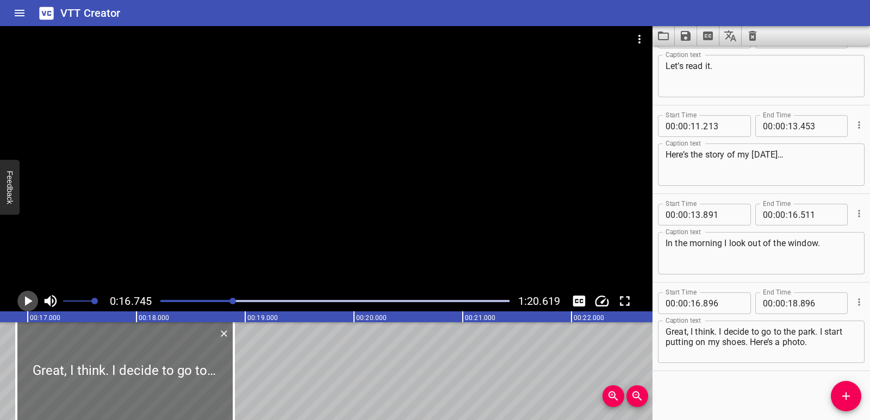
click at [23, 300] on icon "Play/Pause" at bounding box center [28, 301] width 16 height 16
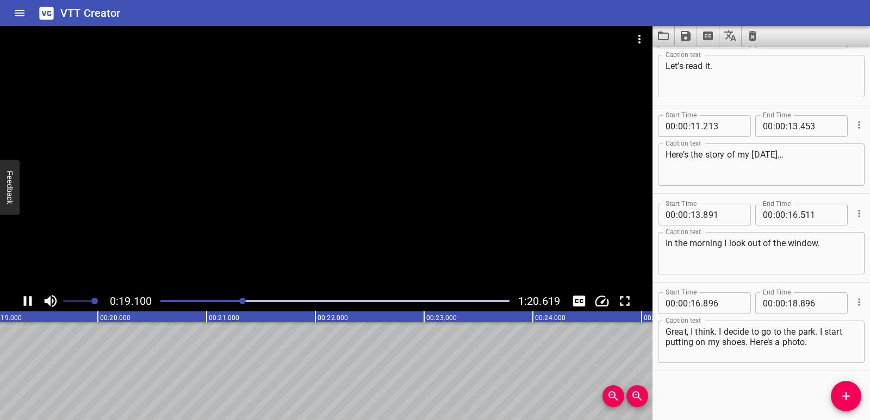
click at [23, 300] on icon "Play/Pause" at bounding box center [28, 301] width 16 height 16
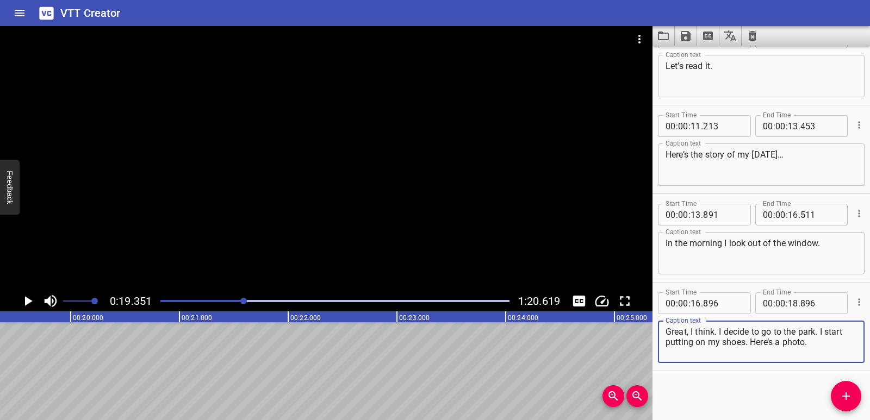
drag, startPoint x: 722, startPoint y: 329, endPoint x: 813, endPoint y: 343, distance: 91.9
click at [813, 343] on textarea "Great, I think. I decide to go to the park. I start putting on my shoes. Here’s…" at bounding box center [761, 342] width 191 height 31
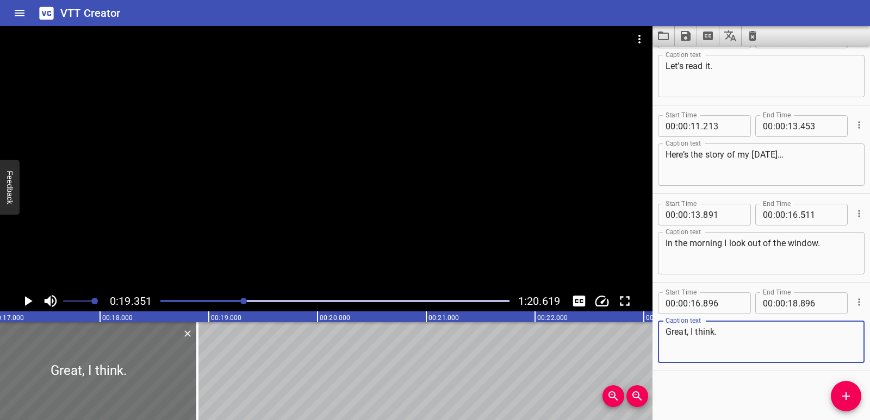
scroll to position [0, 1824]
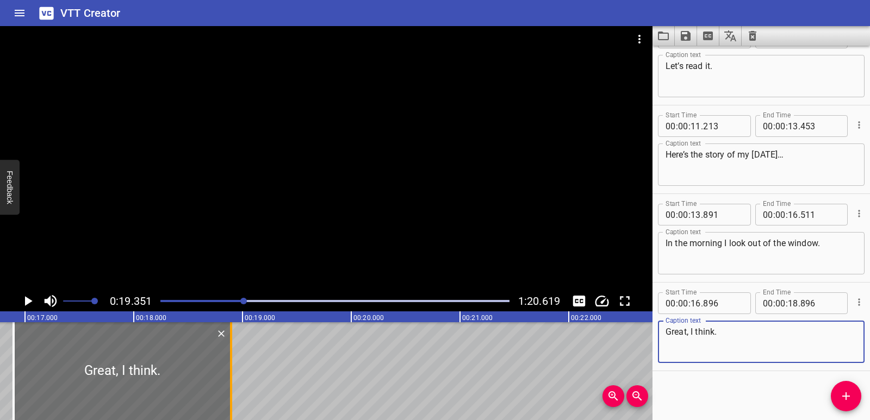
type textarea "Great, I think."
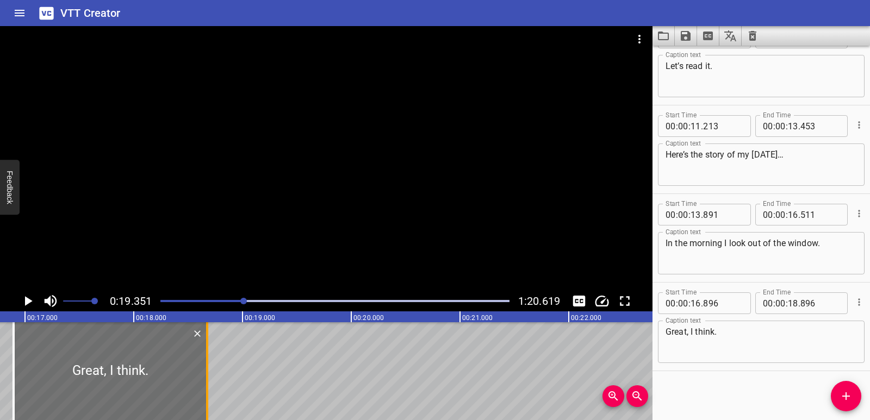
drag, startPoint x: 229, startPoint y: 386, endPoint x: 205, endPoint y: 385, distance: 24.0
click at [205, 385] on div at bounding box center [207, 371] width 11 height 98
type input "676"
drag, startPoint x: 861, startPoint y: 400, endPoint x: 855, endPoint y: 395, distance: 7.0
click at [860, 400] on span "Add Cue" at bounding box center [846, 396] width 30 height 13
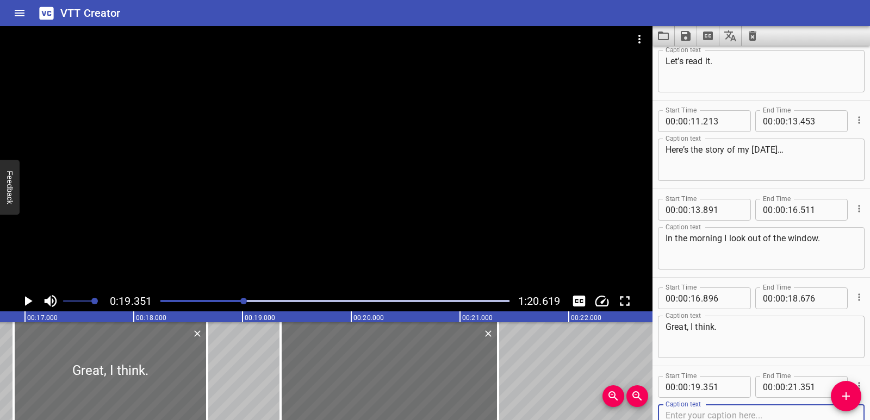
scroll to position [386, 0]
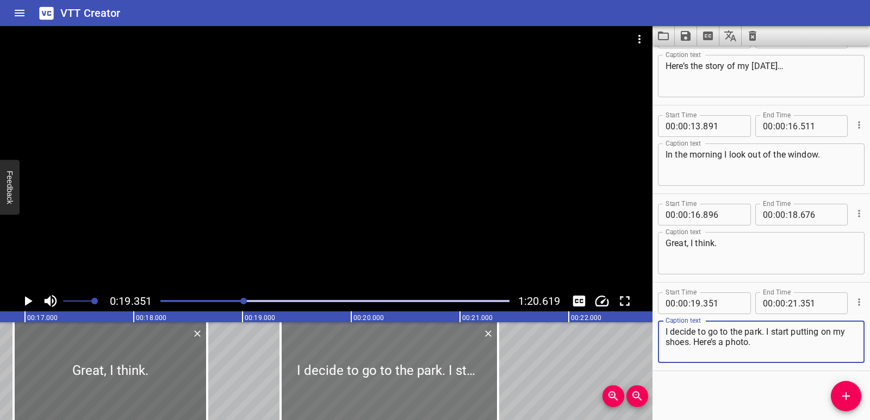
type textarea "I decide to go to the park. I start putting on my shoes. Here’s a photo."
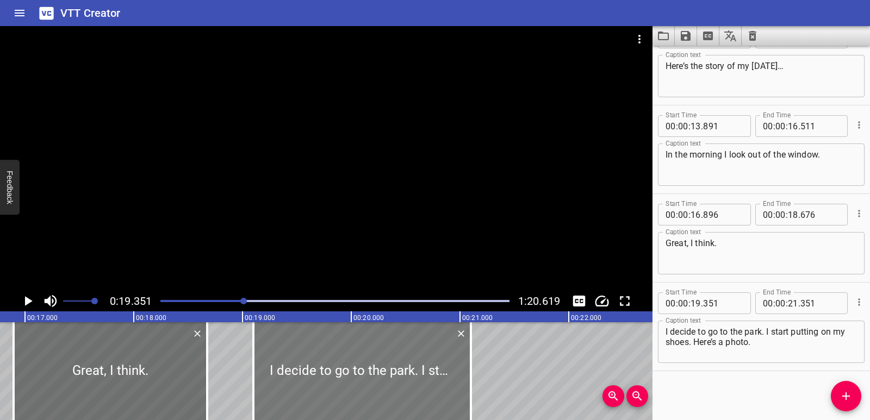
drag, startPoint x: 431, startPoint y: 376, endPoint x: 403, endPoint y: 375, distance: 27.2
click at [403, 375] on div at bounding box center [362, 371] width 218 height 98
type input "101"
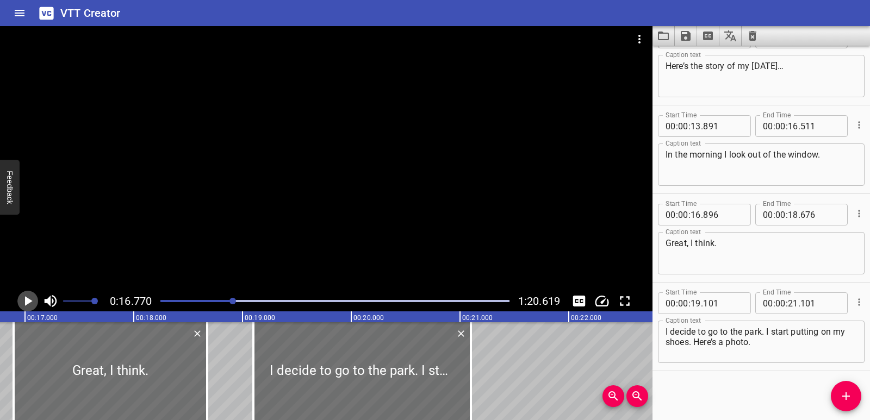
click at [28, 299] on icon "Play/Pause" at bounding box center [28, 301] width 16 height 16
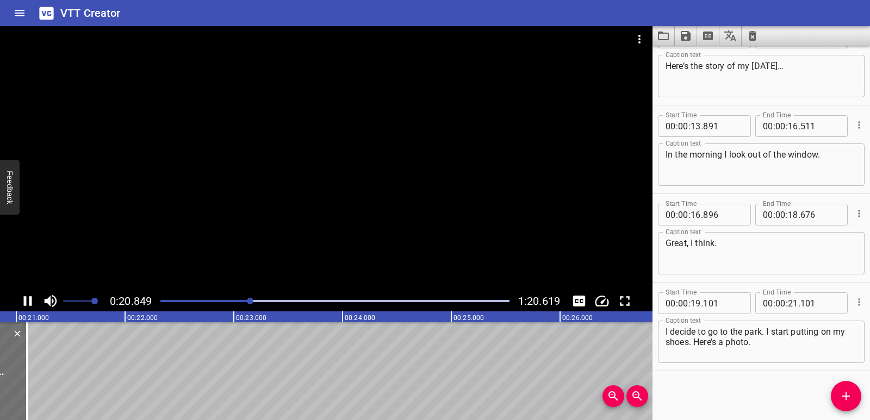
click at [27, 302] on icon "Play/Pause" at bounding box center [28, 301] width 16 height 16
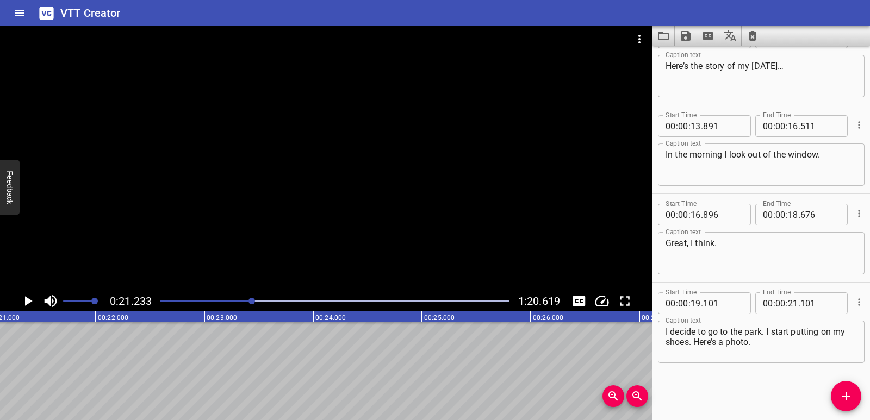
scroll to position [0, 2309]
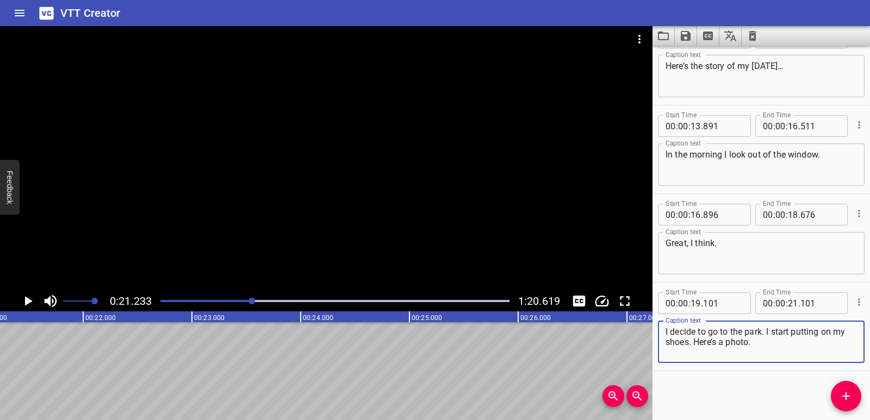
drag, startPoint x: 768, startPoint y: 331, endPoint x: 771, endPoint y: 345, distance: 13.9
click at [771, 345] on textarea "I decide to go to the park. I start putting on my shoes. Here’s a photo." at bounding box center [761, 342] width 191 height 31
type textarea "I decide to go to the park."
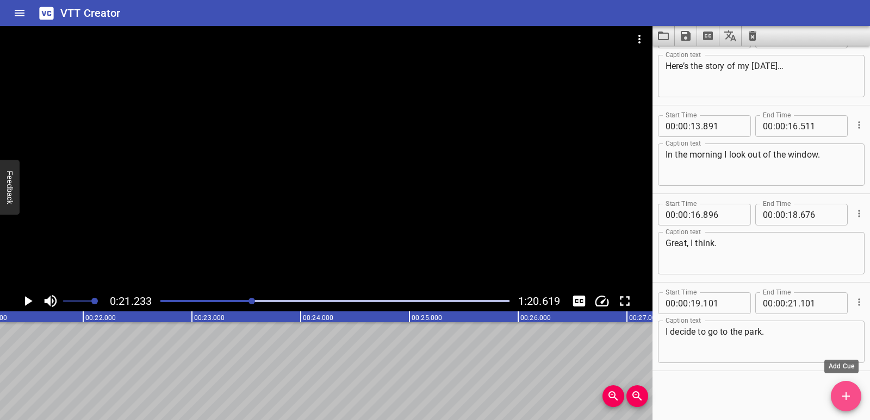
click at [838, 393] on span "Add Cue" at bounding box center [846, 396] width 30 height 13
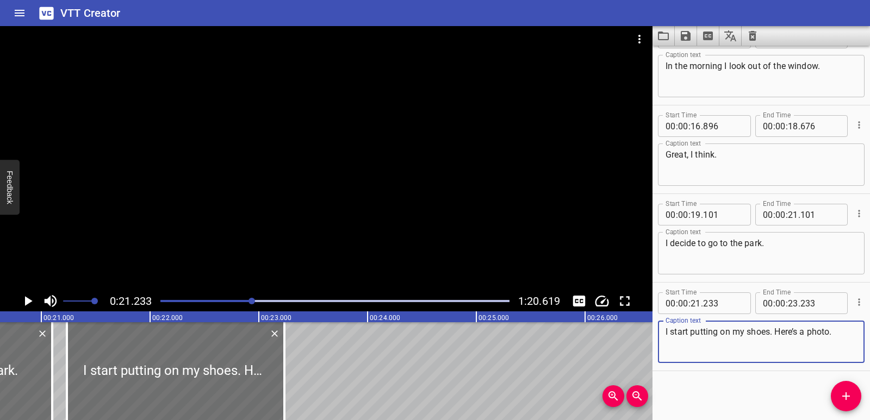
scroll to position [0, 2231]
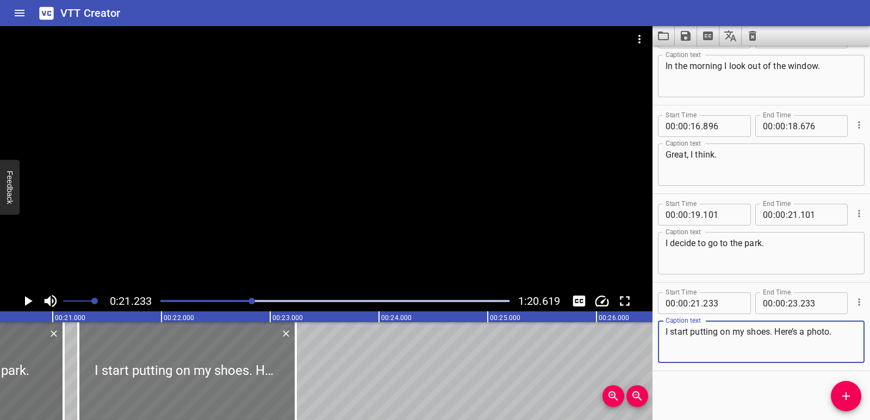
type textarea "I start putting on my shoes. Here’s a photo."
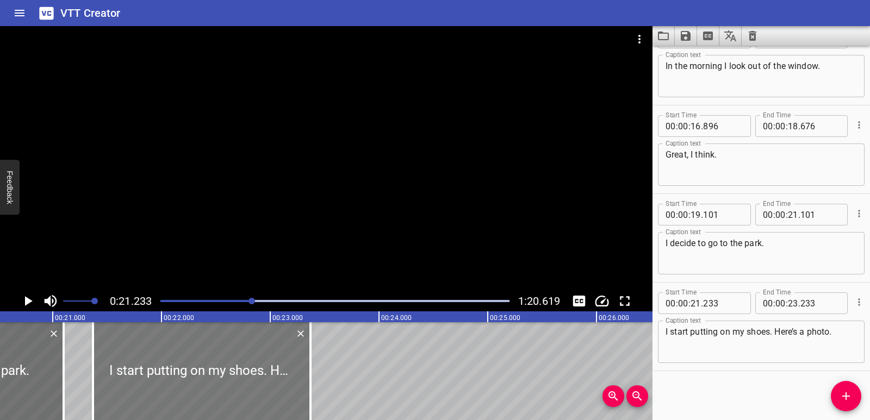
click at [227, 378] on div at bounding box center [202, 371] width 218 height 98
type input "368"
drag, startPoint x: 778, startPoint y: 331, endPoint x: 841, endPoint y: 331, distance: 63.6
click at [841, 331] on textarea "I start putting on my shoes. Here’s a photo." at bounding box center [761, 342] width 191 height 31
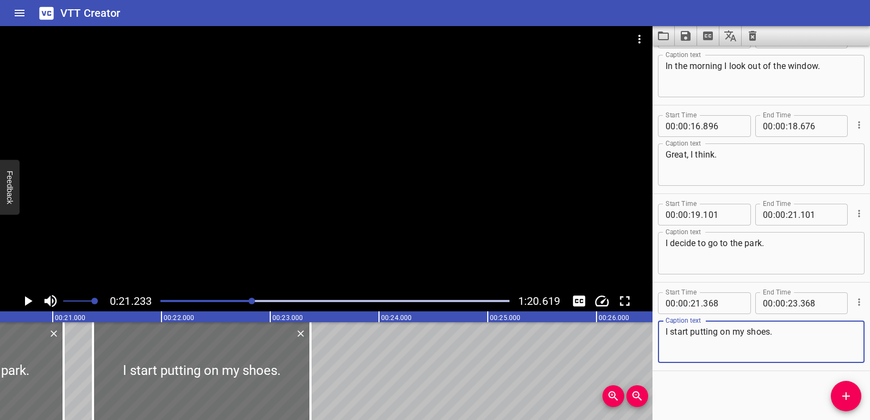
type textarea "I start putting on my shoes."
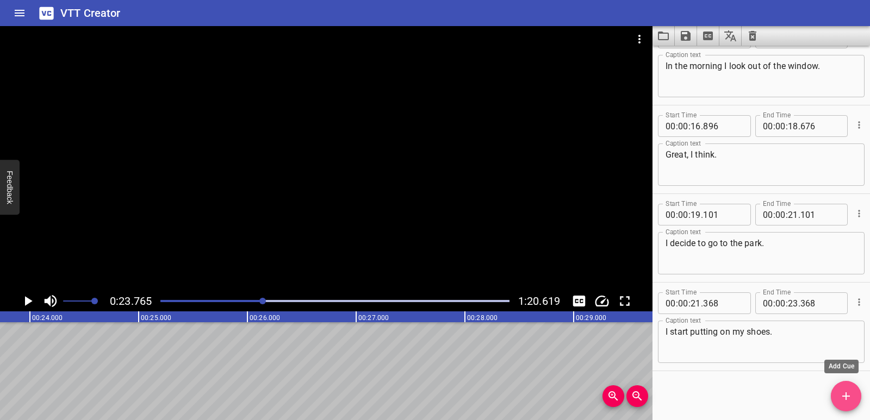
click at [844, 390] on button "Add Cue" at bounding box center [846, 396] width 30 height 30
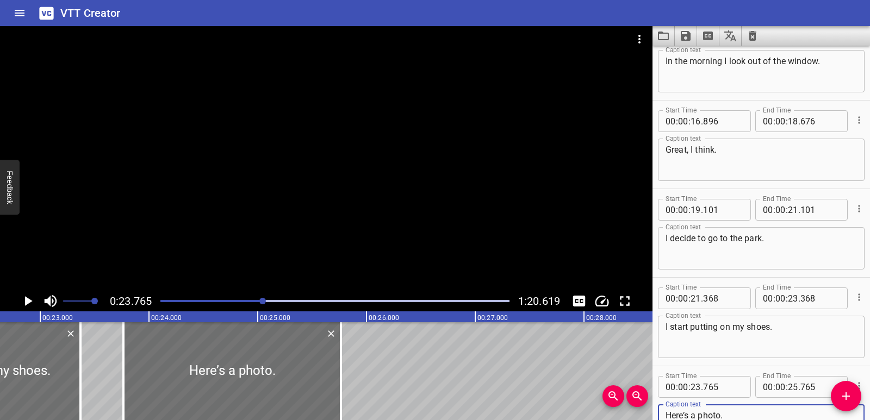
scroll to position [0, 2427]
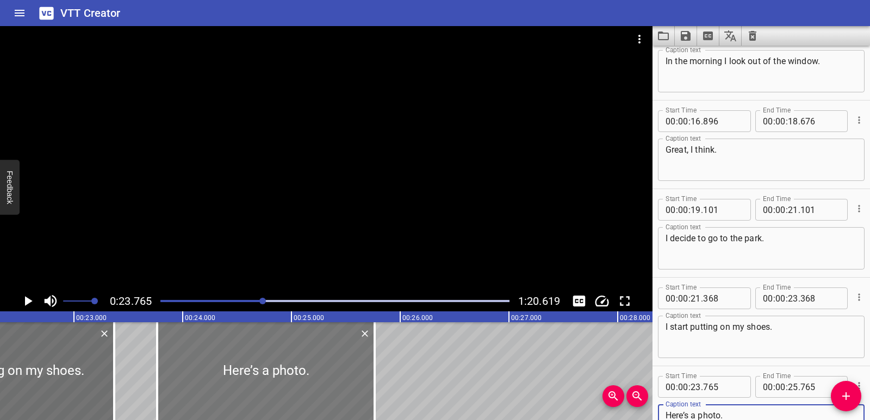
type textarea "Here’s a photo."
click at [264, 386] on div at bounding box center [266, 371] width 218 height 98
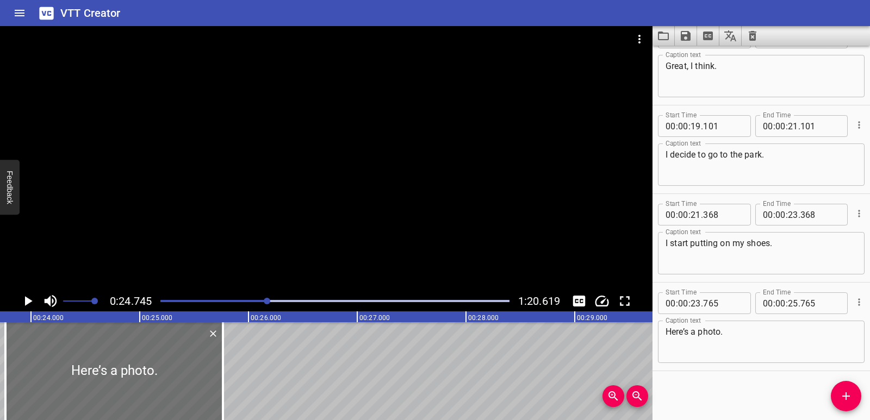
scroll to position [0, 2535]
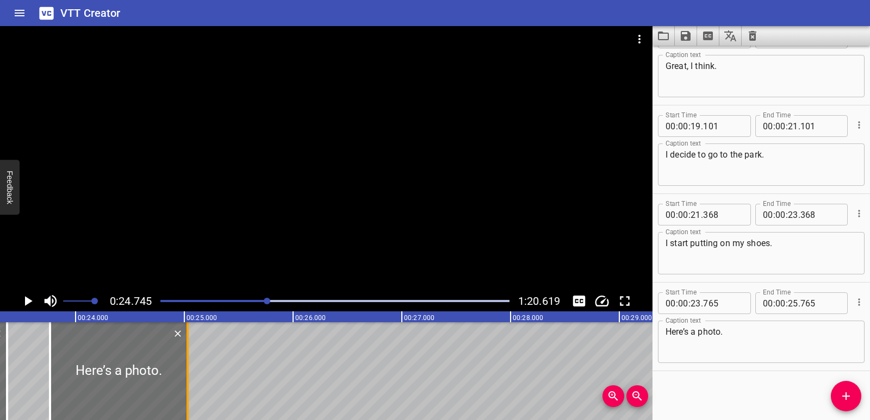
drag, startPoint x: 269, startPoint y: 388, endPoint x: 189, endPoint y: 380, distance: 80.3
click at [189, 380] on div at bounding box center [187, 371] width 11 height 98
type input "030"
click at [114, 386] on div at bounding box center [119, 371] width 138 height 98
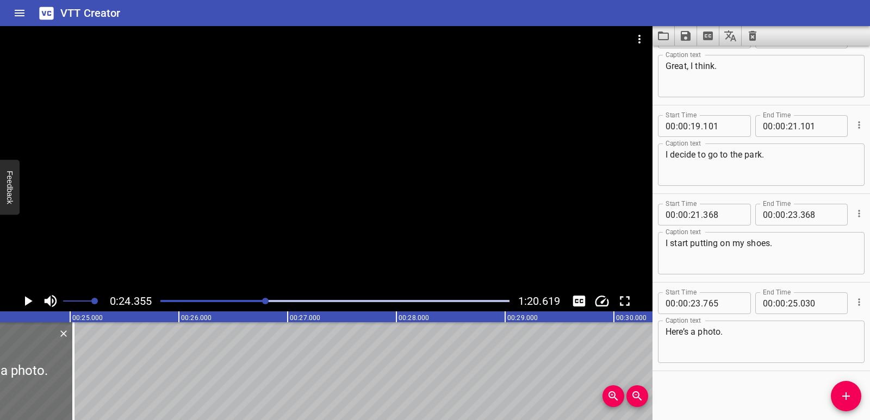
scroll to position [0, 2458]
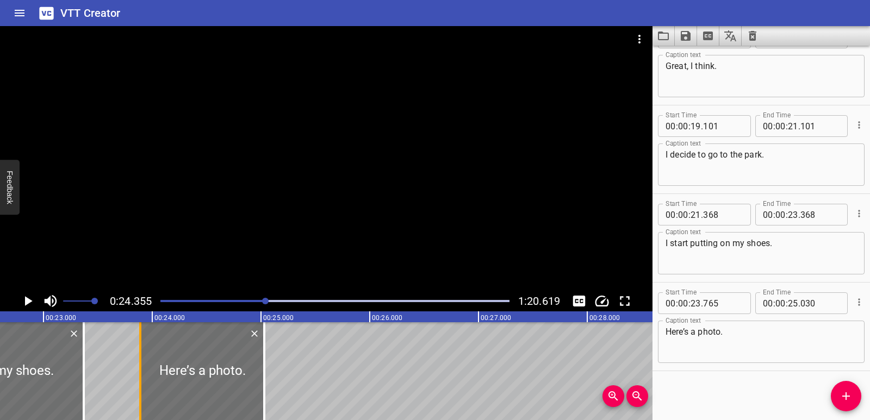
drag, startPoint x: 129, startPoint y: 378, endPoint x: 142, endPoint y: 380, distance: 13.6
click at [142, 380] on div at bounding box center [140, 371] width 11 height 98
drag, startPoint x: 141, startPoint y: 380, endPoint x: 134, endPoint y: 378, distance: 7.3
click at [134, 378] on div at bounding box center [133, 371] width 11 height 98
type input "825"
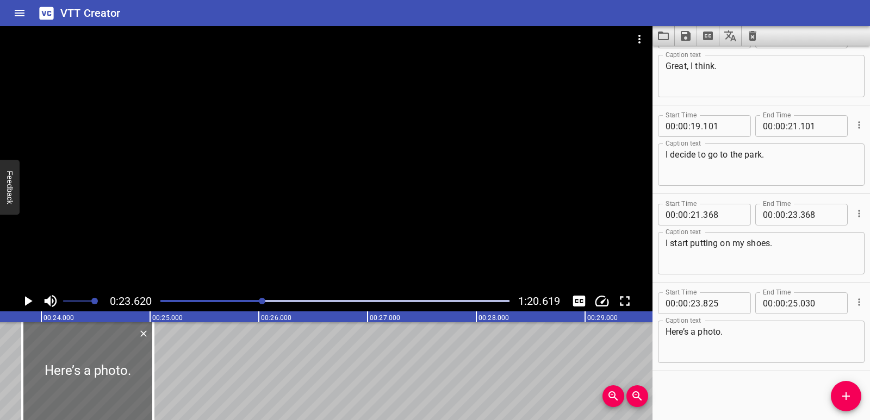
scroll to position [0, 1998]
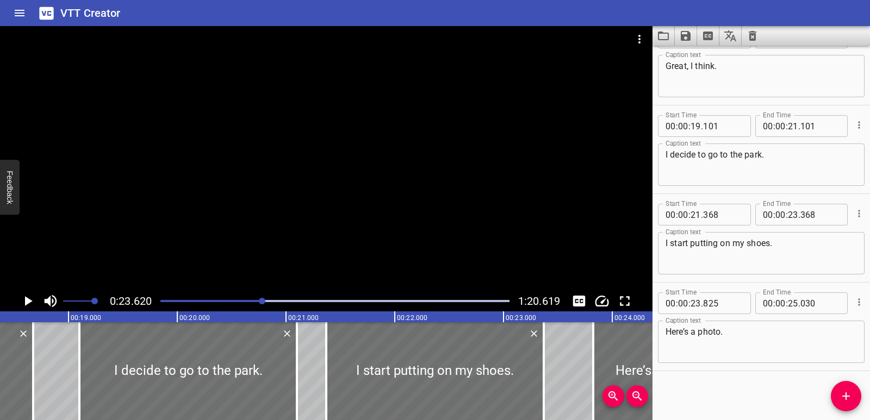
click at [24, 295] on icon "Play/Pause" at bounding box center [28, 301] width 16 height 16
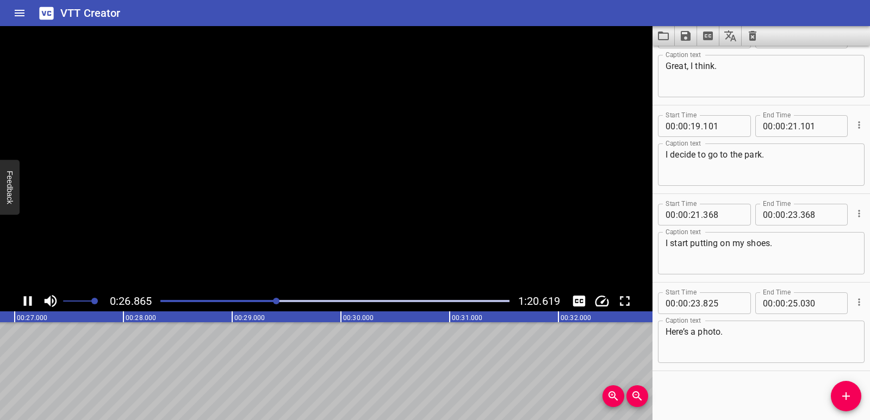
click at [28, 302] on icon "Play/Pause" at bounding box center [28, 301] width 16 height 16
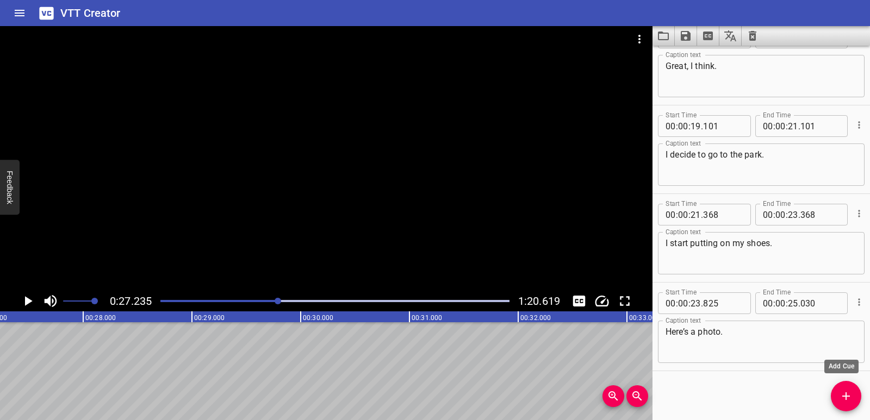
click at [840, 399] on icon "Add Cue" at bounding box center [846, 396] width 13 height 13
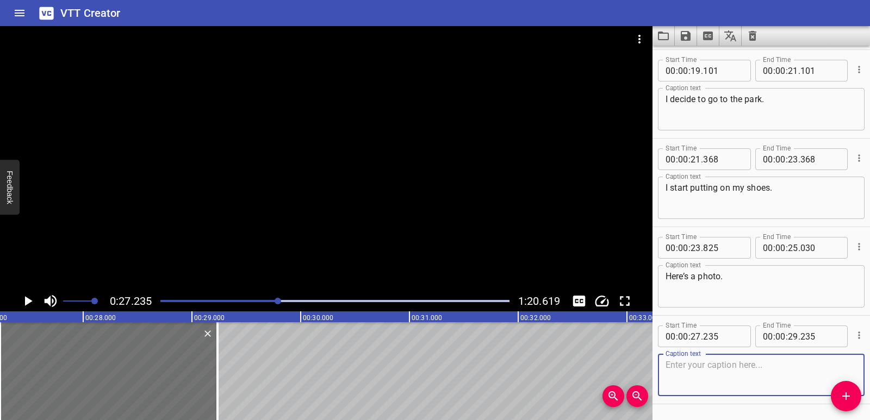
scroll to position [651, 0]
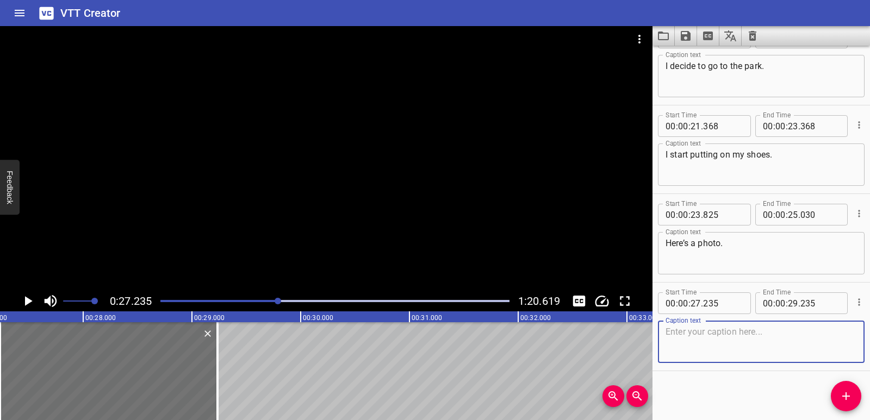
click at [701, 343] on textarea at bounding box center [761, 342] width 191 height 31
paste textarea "Wow, it’s a long post. It’s difficult to understand."
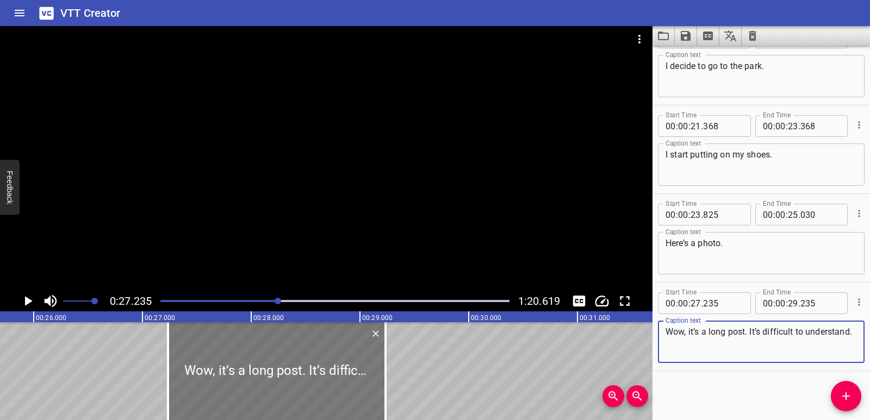
type textarea "Wow, it’s a long post. It’s difficult to understand."
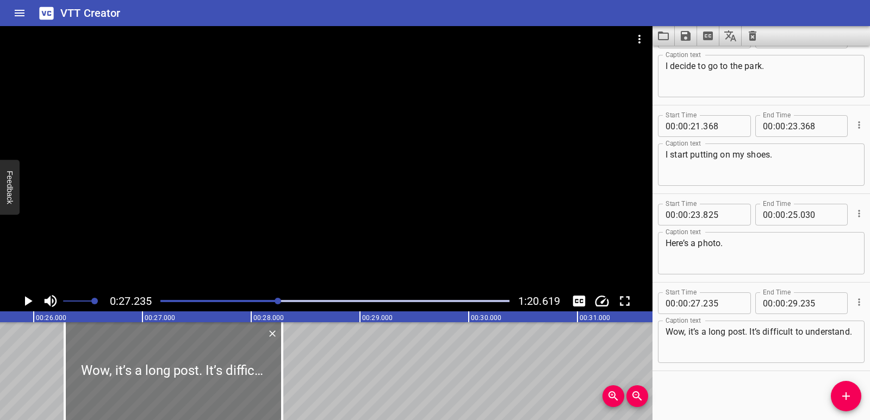
drag, startPoint x: 313, startPoint y: 366, endPoint x: 209, endPoint y: 352, distance: 104.3
click at [209, 352] on div at bounding box center [174, 371] width 218 height 98
type input "26"
type input "285"
type input "28"
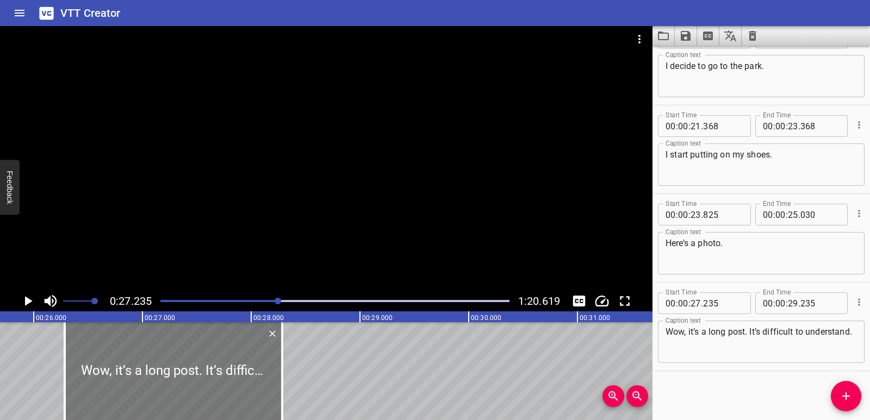
type input "285"
click at [237, 357] on div at bounding box center [169, 371] width 218 height 98
type input "240"
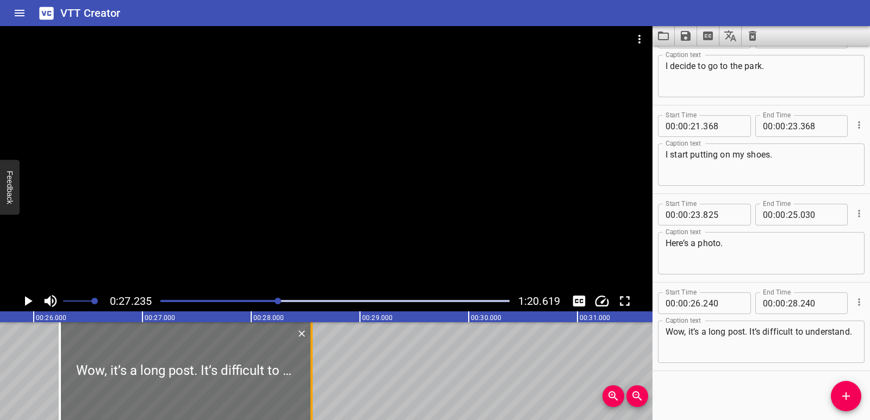
drag, startPoint x: 291, startPoint y: 364, endPoint x: 311, endPoint y: 364, distance: 19.6
click at [311, 364] on div at bounding box center [312, 371] width 2 height 98
type input "555"
click at [28, 301] on icon "Play/Pause" at bounding box center [29, 301] width 8 height 10
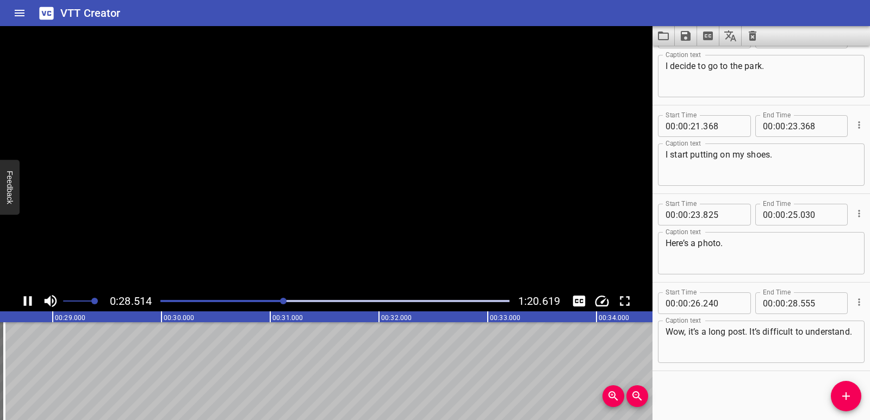
click at [28, 301] on icon "Play/Pause" at bounding box center [28, 301] width 16 height 16
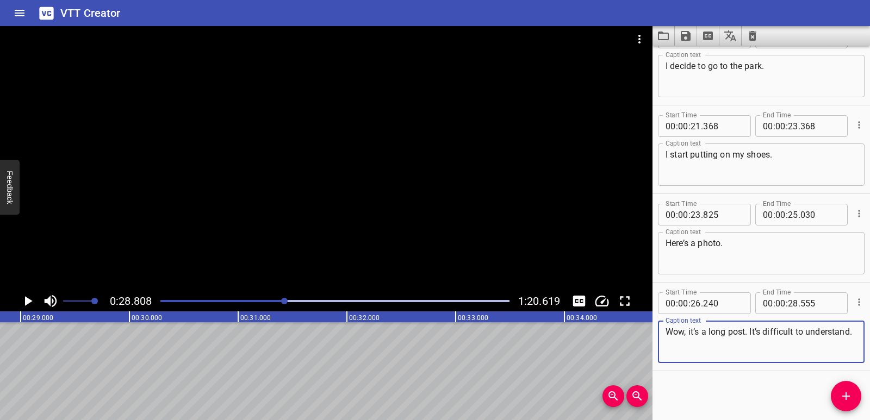
drag, startPoint x: 752, startPoint y: 328, endPoint x: 770, endPoint y: 346, distance: 26.1
click at [770, 346] on textarea "Wow, it’s a long post. It’s difficult to understand." at bounding box center [761, 342] width 191 height 31
type textarea "Wow, it’s a long post."
click at [851, 394] on icon "Add Cue" at bounding box center [846, 396] width 13 height 13
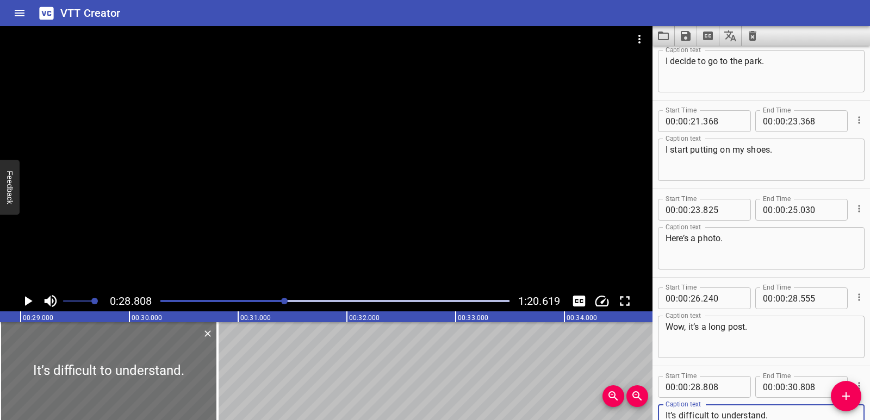
scroll to position [0, 3033]
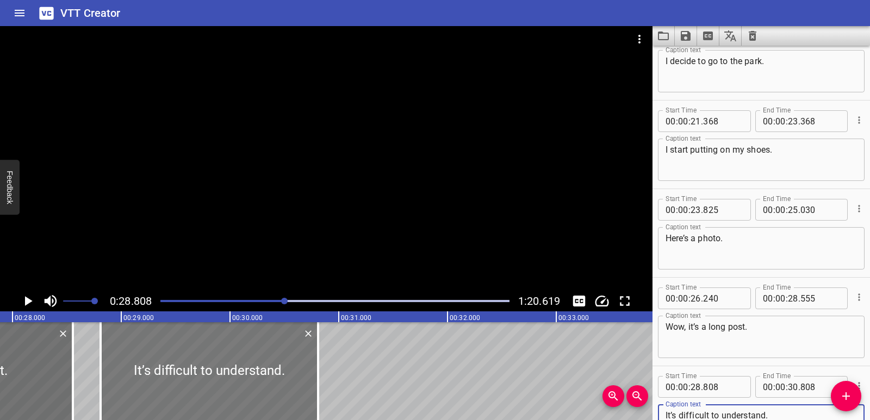
type textarea "It’s difficult to understand."
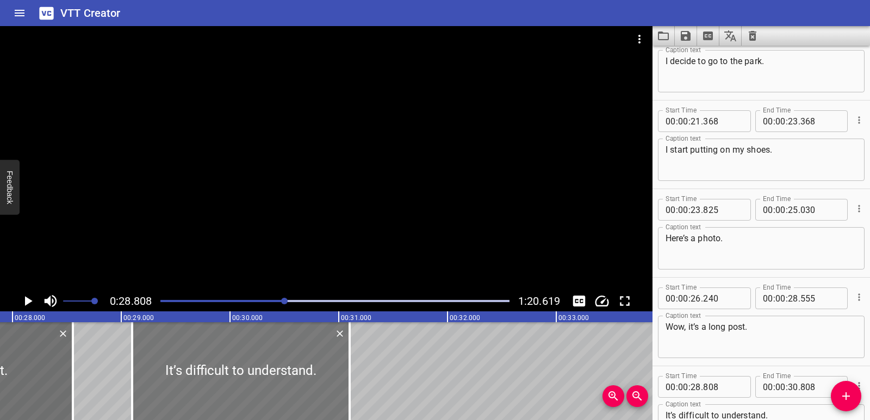
drag, startPoint x: 223, startPoint y: 375, endPoint x: 254, endPoint y: 373, distance: 31.1
click at [254, 373] on div at bounding box center [241, 371] width 218 height 98
type input "29"
type input "098"
type input "31"
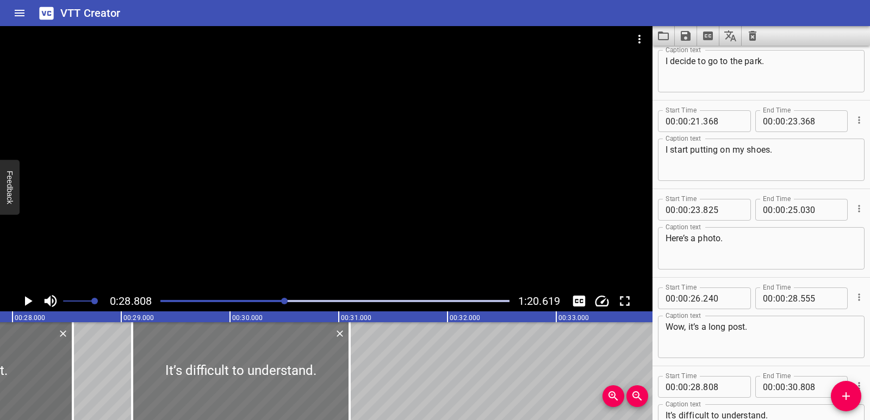
type input "098"
drag, startPoint x: 351, startPoint y: 368, endPoint x: 326, endPoint y: 370, distance: 25.1
click at [326, 370] on div at bounding box center [325, 371] width 11 height 98
type input "30"
type input "868"
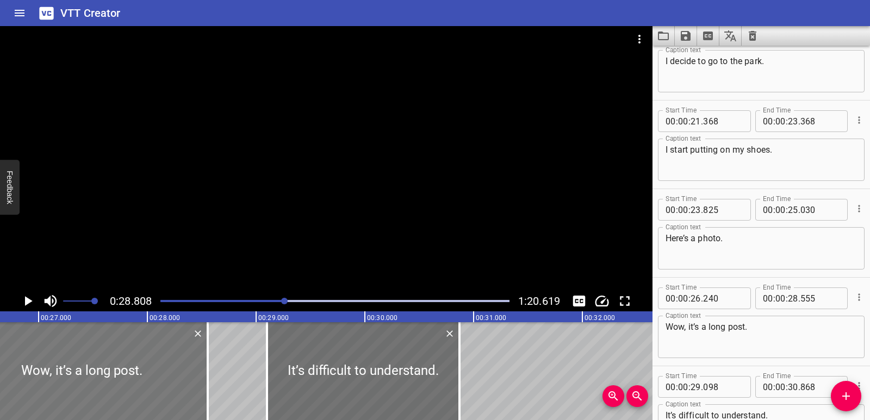
click at [36, 383] on div at bounding box center [82, 371] width 252 height 98
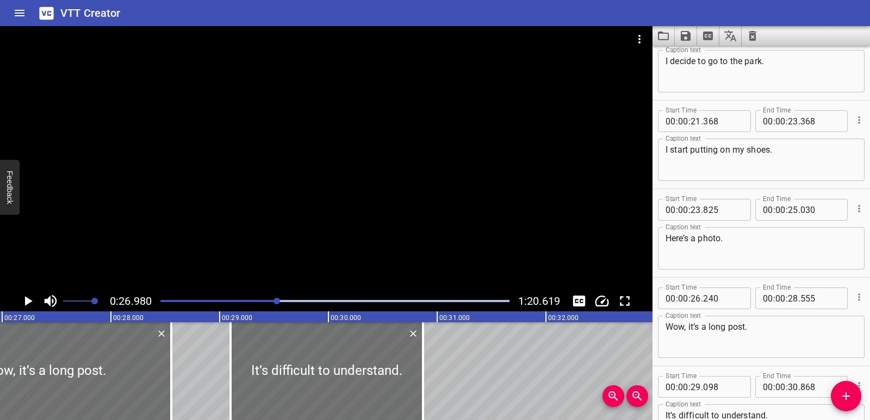
click at [28, 302] on icon "Play/Pause" at bounding box center [29, 301] width 8 height 10
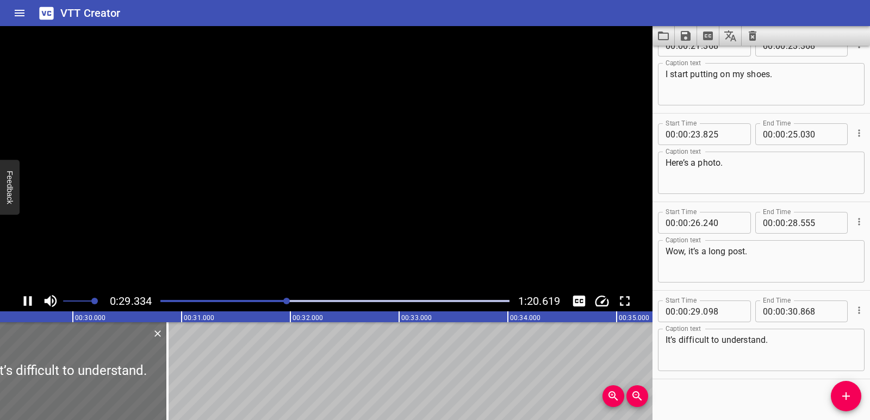
scroll to position [740, 0]
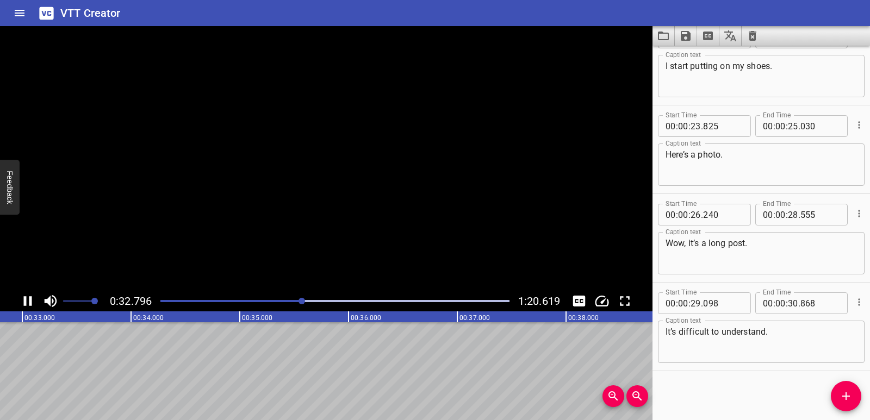
click at [28, 302] on icon "Play/Pause" at bounding box center [28, 301] width 16 height 16
click at [849, 398] on icon "Add Cue" at bounding box center [846, 396] width 13 height 13
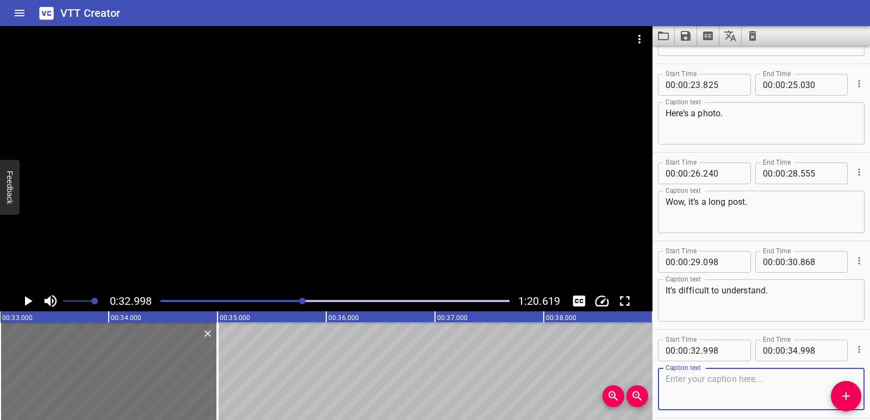
scroll to position [829, 0]
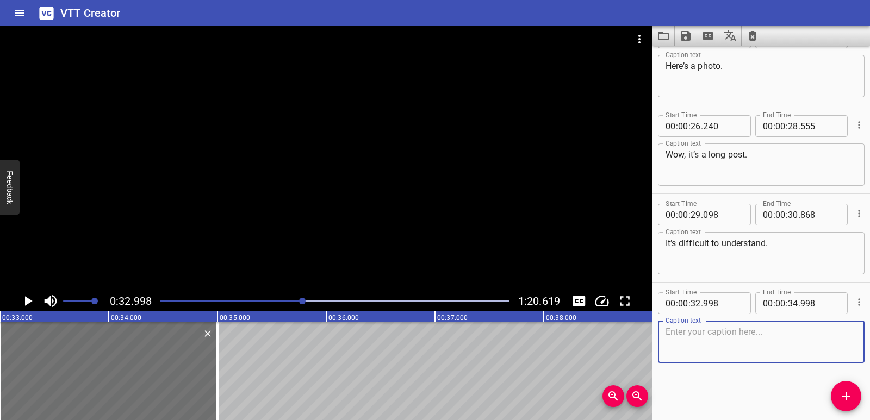
click at [699, 341] on textarea at bounding box center [761, 342] width 191 height 31
paste textarea "Oh, I know! I can use the pictures to help me understand a story."
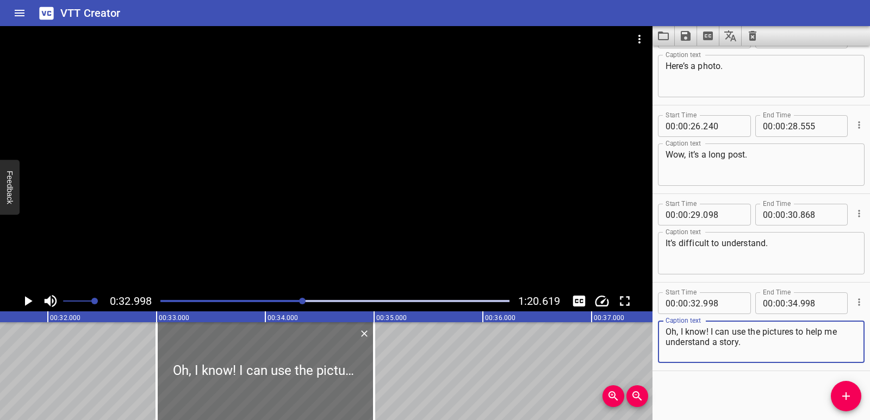
scroll to position [0, 3421]
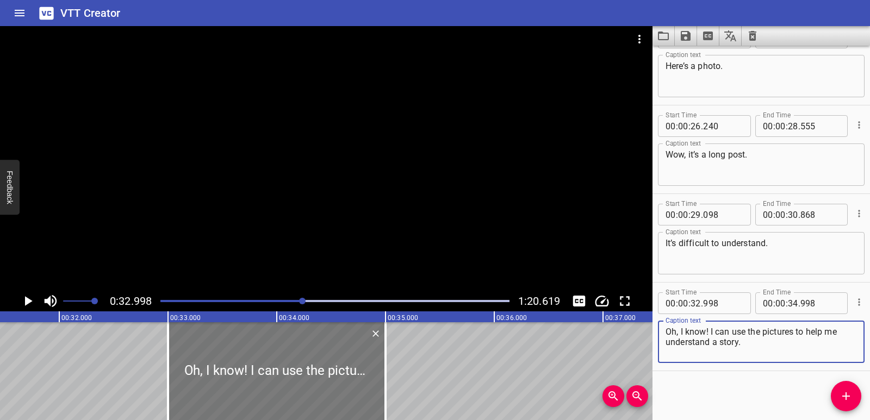
type textarea "Oh, I know! I can use the pictures to help me understand a story."
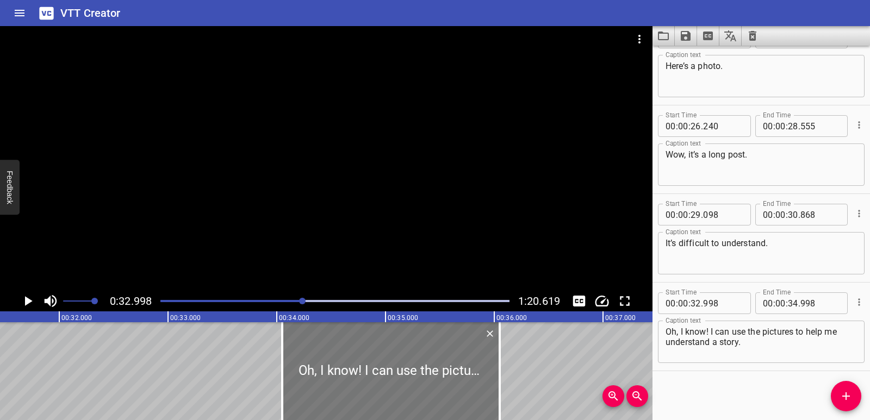
drag, startPoint x: 356, startPoint y: 361, endPoint x: 454, endPoint y: 366, distance: 98.6
click at [454, 366] on div at bounding box center [391, 371] width 218 height 98
type input "34"
type input "048"
type input "36"
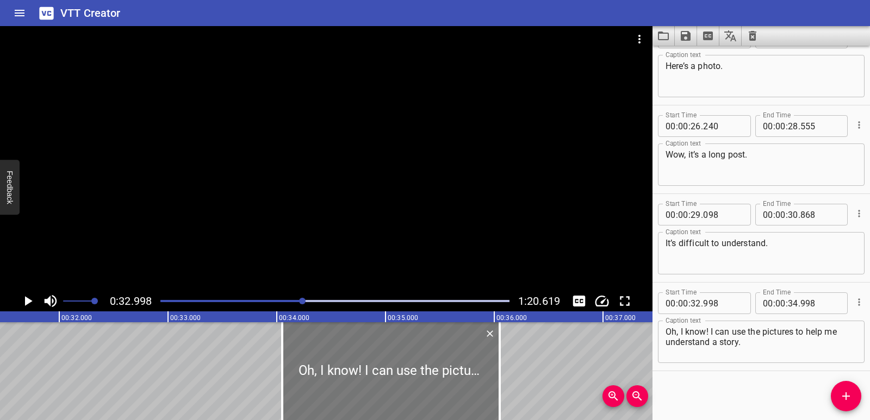
type input "048"
drag, startPoint x: 231, startPoint y: 363, endPoint x: 178, endPoint y: 350, distance: 54.3
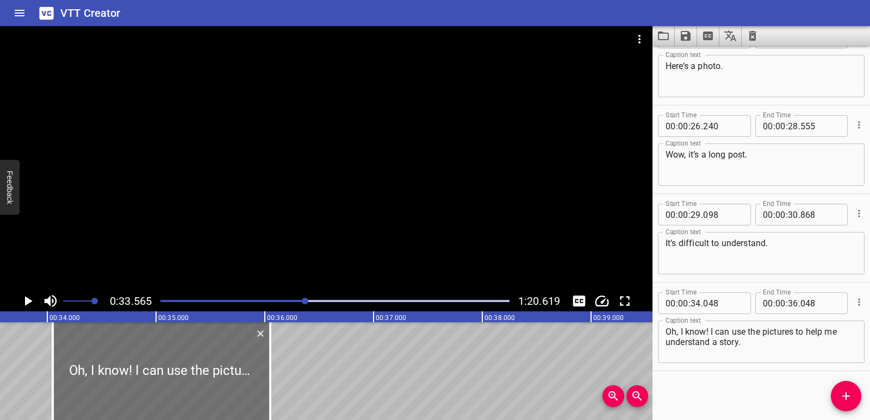
click at [27, 295] on icon "Play/Pause" at bounding box center [28, 301] width 16 height 16
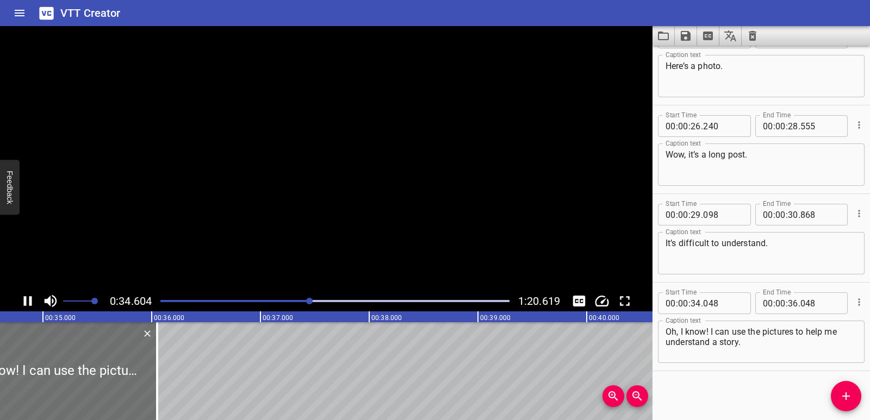
click at [27, 295] on icon "Play/Pause" at bounding box center [28, 301] width 16 height 16
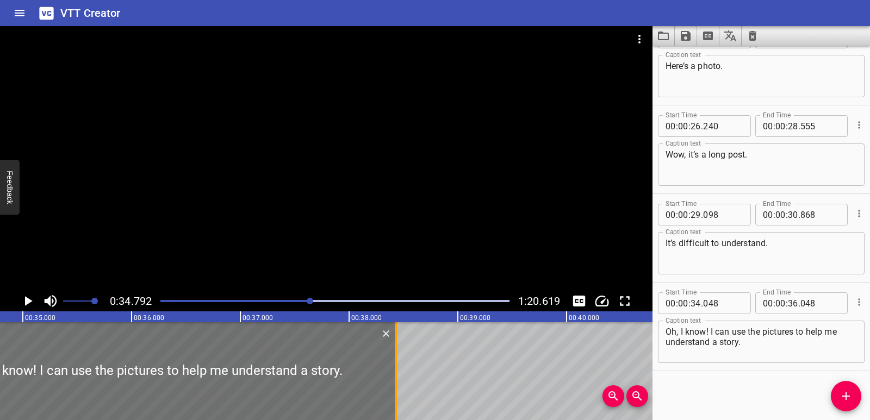
drag, startPoint x: 136, startPoint y: 355, endPoint x: 395, endPoint y: 358, distance: 258.9
click at [395, 358] on div at bounding box center [396, 371] width 2 height 98
type input "38"
type input "428"
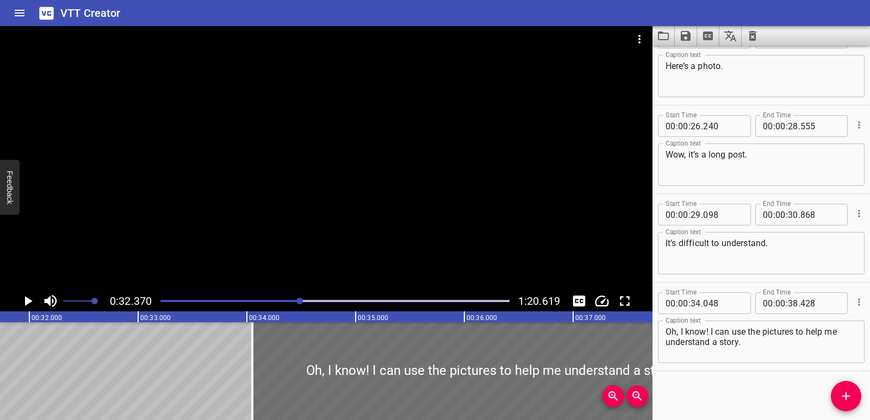
scroll to position [0, 3520]
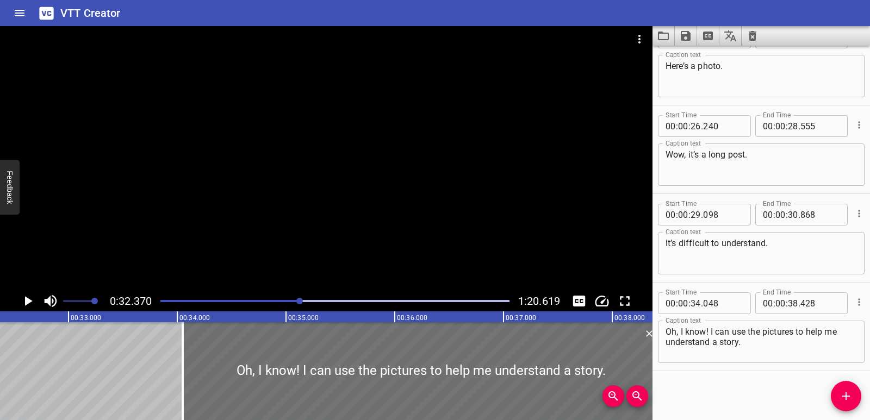
click at [17, 292] on div "0:32.370 1:20.619" at bounding box center [326, 301] width 653 height 21
click at [30, 301] on icon "Play/Pause" at bounding box center [29, 301] width 8 height 10
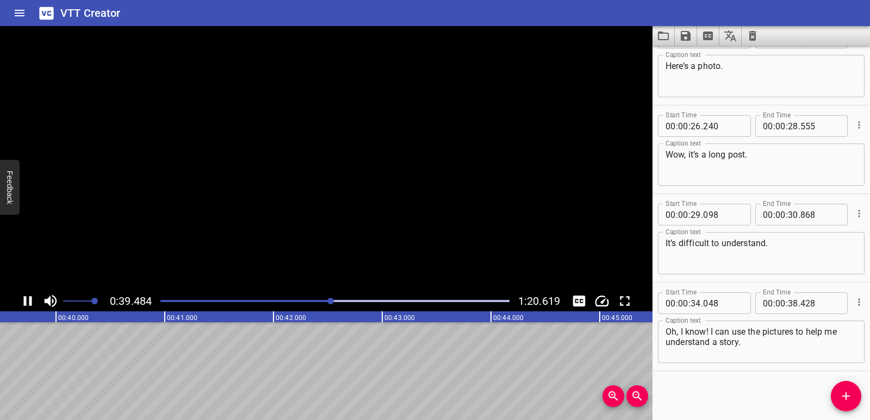
click at [32, 301] on icon "Play/Pause" at bounding box center [28, 301] width 8 height 10
click at [834, 392] on span "Add Cue" at bounding box center [846, 396] width 30 height 13
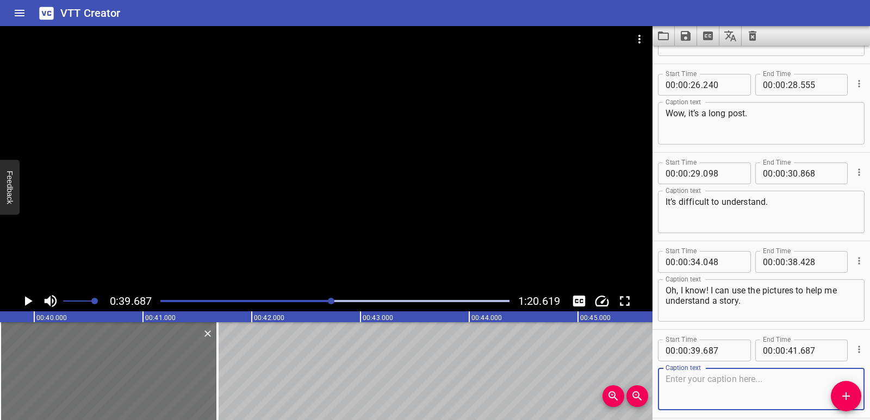
scroll to position [917, 0]
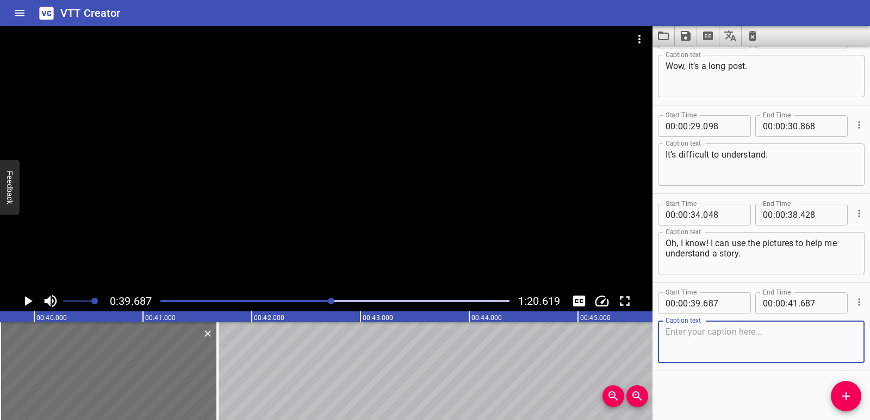
click at [719, 346] on textarea at bounding box center [761, 342] width 191 height 31
paste textarea "Let’s use the photo and think."
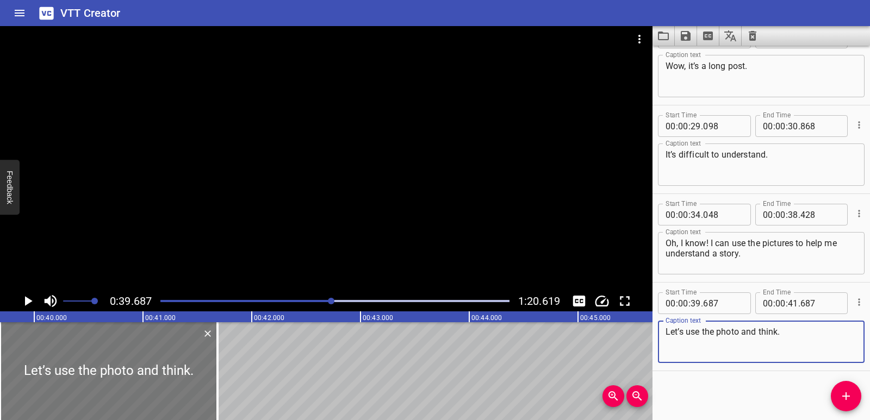
type textarea "Let’s use the photo and think."
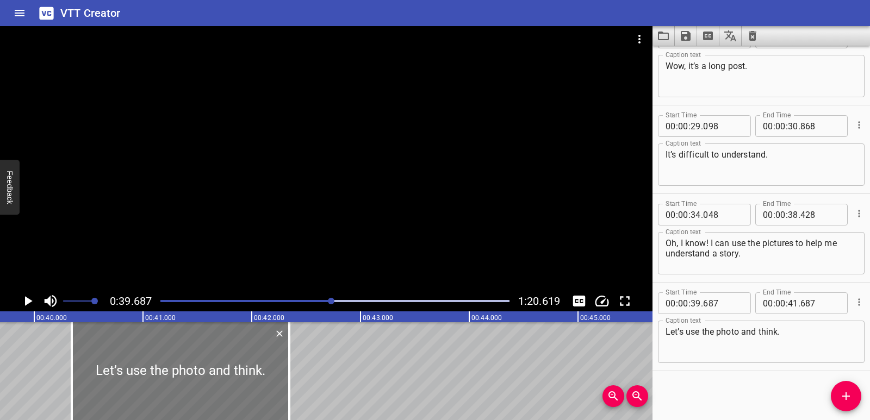
drag, startPoint x: 142, startPoint y: 377, endPoint x: 207, endPoint y: 386, distance: 65.9
click at [207, 386] on div at bounding box center [181, 371] width 218 height 98
type input "40"
type input "347"
type input "42"
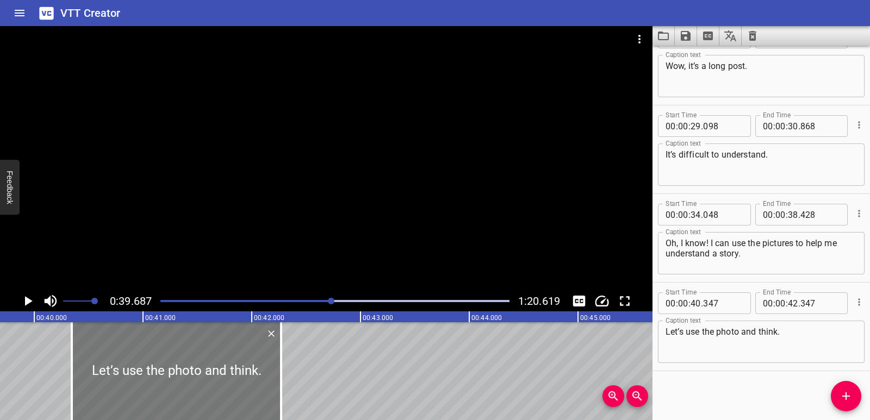
drag, startPoint x: 287, startPoint y: 378, endPoint x: 162, endPoint y: 357, distance: 126.9
click at [276, 378] on div at bounding box center [281, 371] width 11 height 98
type input "247"
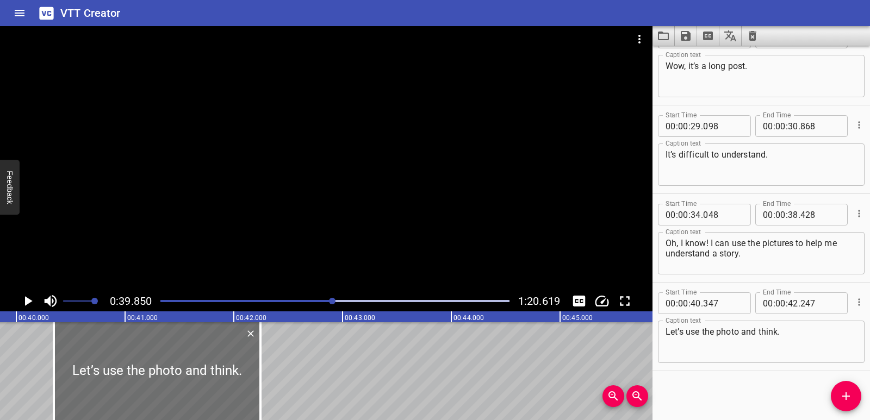
click at [23, 294] on icon "Play/Pause" at bounding box center [28, 301] width 16 height 16
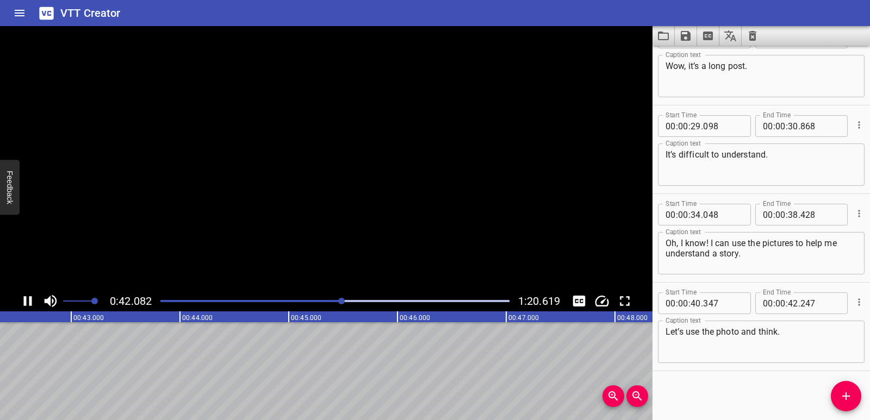
click at [23, 294] on icon "Play/Pause" at bounding box center [28, 301] width 16 height 16
click at [843, 395] on icon "Add Cue" at bounding box center [846, 396] width 13 height 13
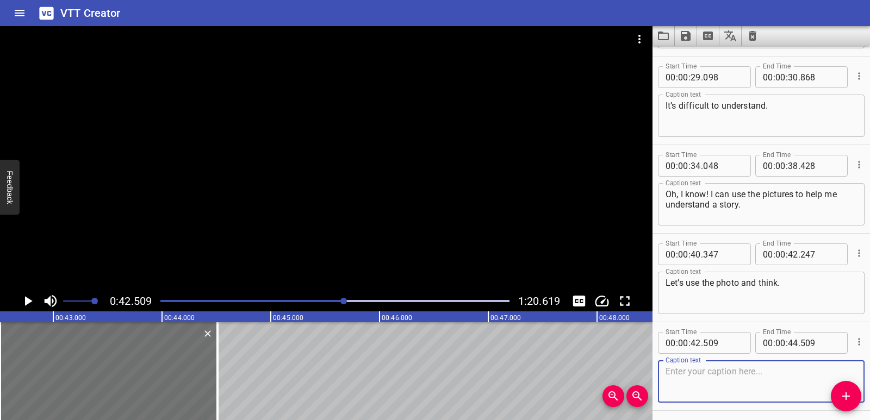
scroll to position [1006, 0]
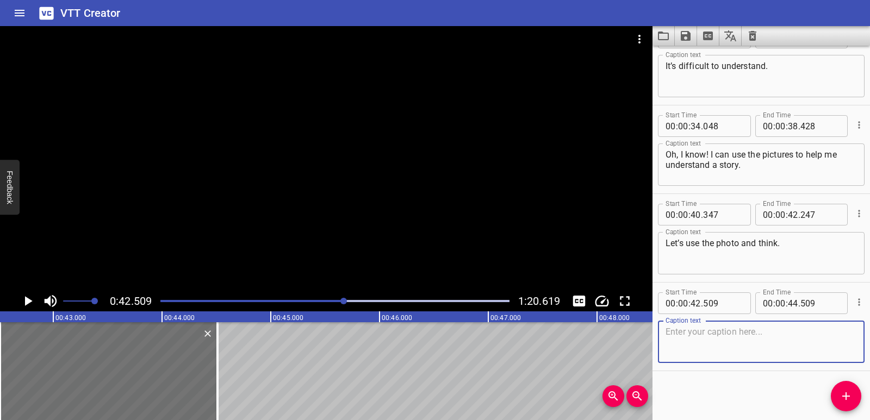
click at [710, 347] on textarea at bounding box center [761, 342] width 191 height 31
paste textarea "It’s sunny."
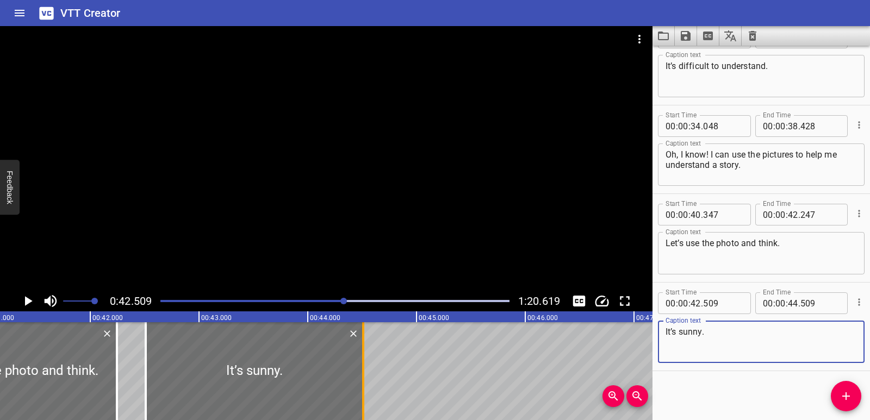
type textarea "It’s sunny."
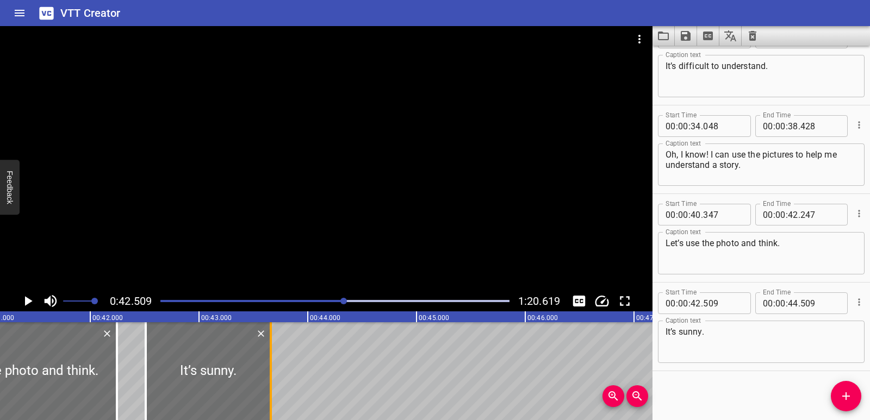
drag, startPoint x: 361, startPoint y: 386, endPoint x: 268, endPoint y: 375, distance: 93.6
click at [268, 375] on div at bounding box center [270, 371] width 11 height 98
type input "43"
type input "654"
drag, startPoint x: 141, startPoint y: 359, endPoint x: 154, endPoint y: 360, distance: 13.1
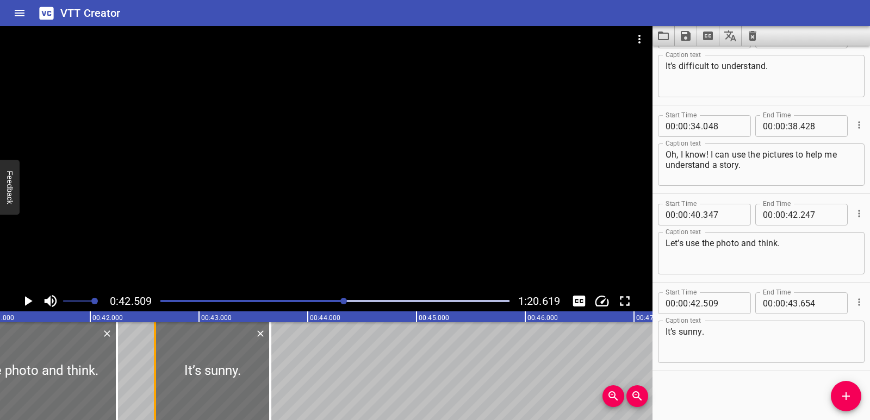
click at [154, 360] on div at bounding box center [155, 371] width 11 height 98
type input "629"
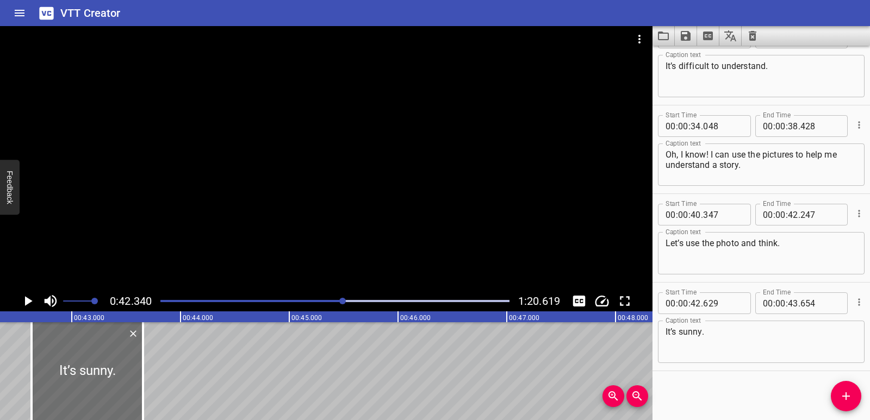
click at [32, 298] on icon "Play/Pause" at bounding box center [28, 301] width 16 height 16
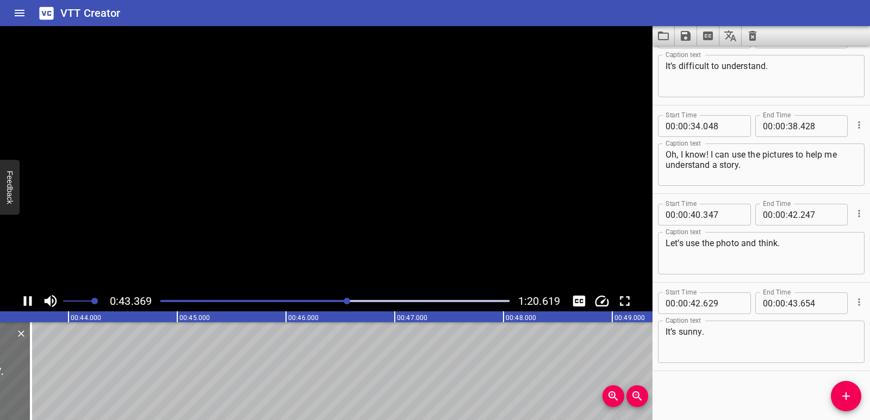
click at [32, 298] on icon "Play/Pause" at bounding box center [28, 301] width 16 height 16
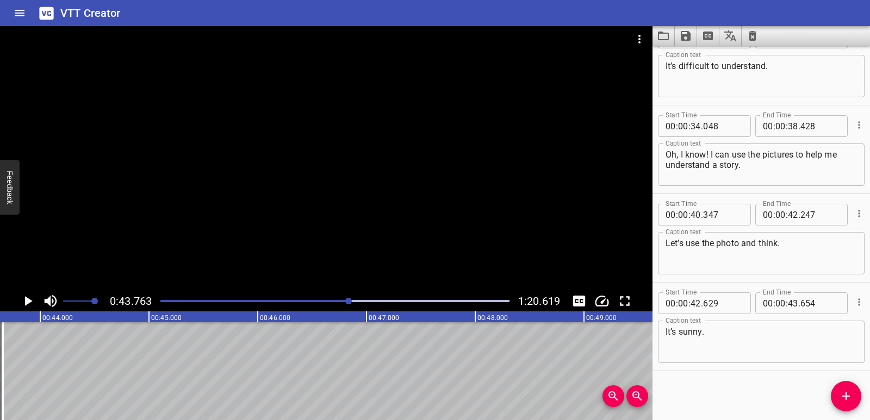
scroll to position [0, 4760]
click at [848, 391] on icon "Add Cue" at bounding box center [846, 396] width 13 height 13
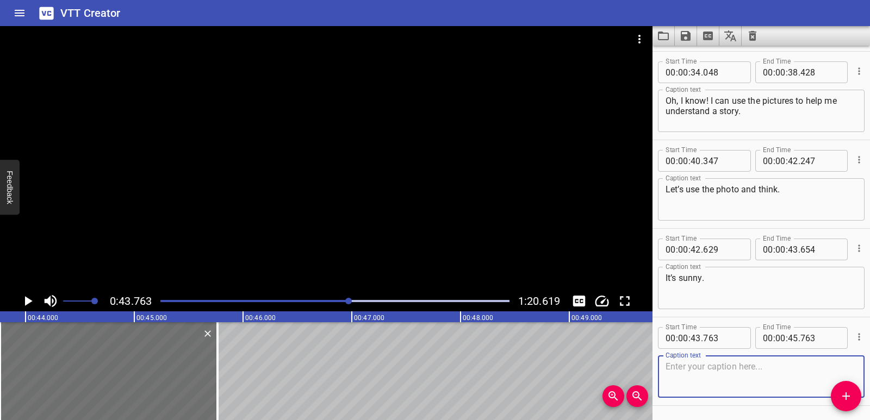
scroll to position [1095, 0]
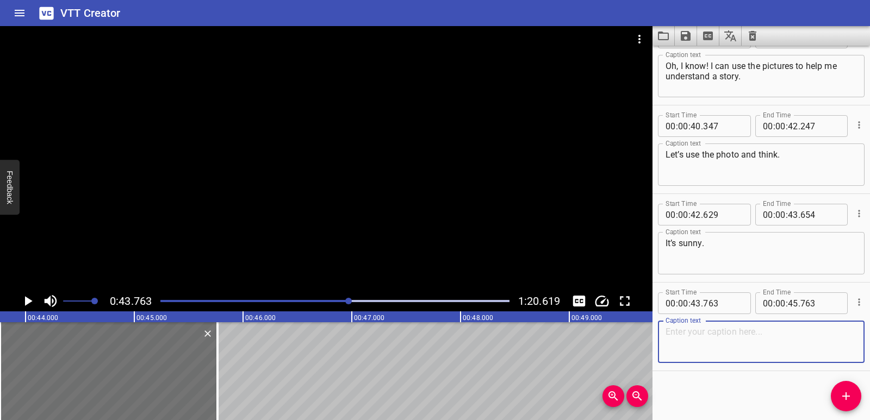
paste textarea "He is getting ready to go out."
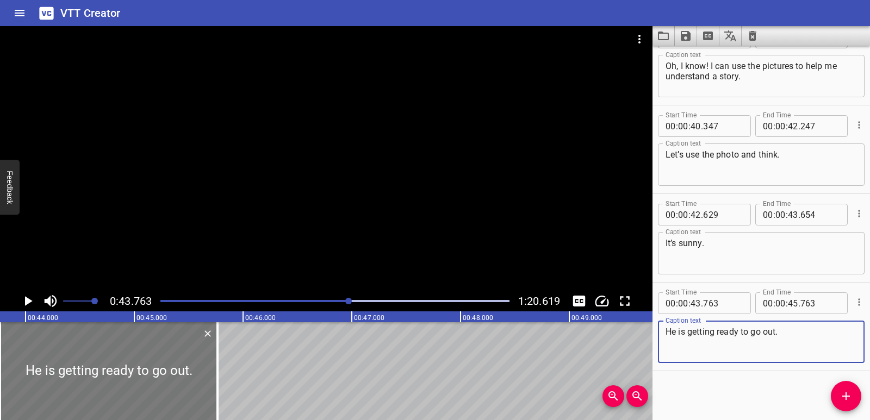
type textarea "He is getting ready to go out."
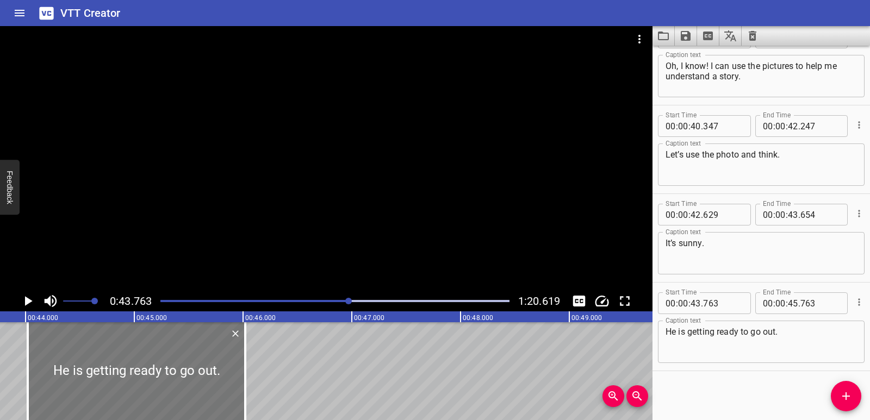
drag, startPoint x: 134, startPoint y: 378, endPoint x: 145, endPoint y: 379, distance: 11.5
click at [145, 379] on div at bounding box center [137, 371] width 218 height 98
type input "44"
type input "018"
type input "46"
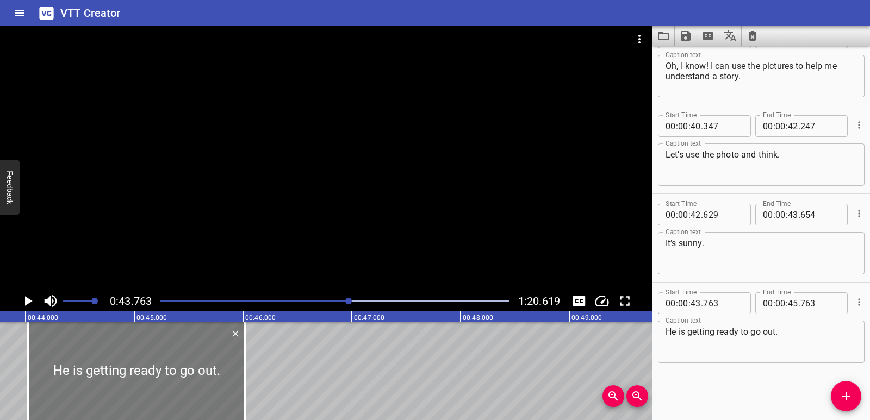
type input "018"
drag, startPoint x: 246, startPoint y: 374, endPoint x: 230, endPoint y: 371, distance: 16.0
click at [230, 371] on div at bounding box center [231, 371] width 2 height 98
type input "45"
type input "873"
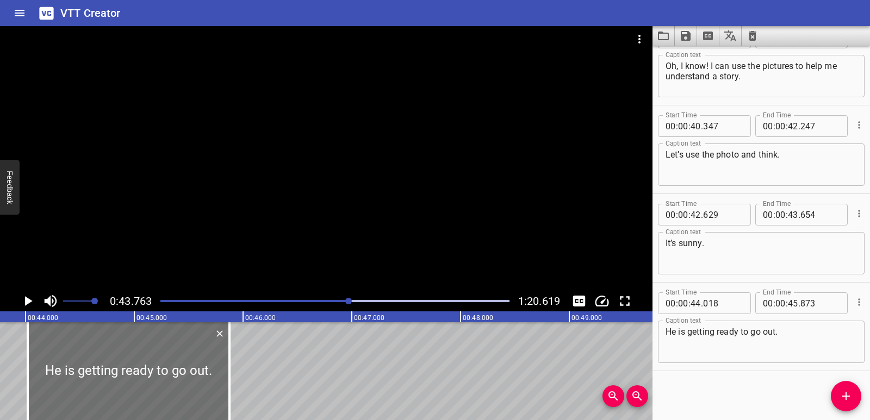
click at [29, 303] on icon "Play/Pause" at bounding box center [29, 301] width 8 height 10
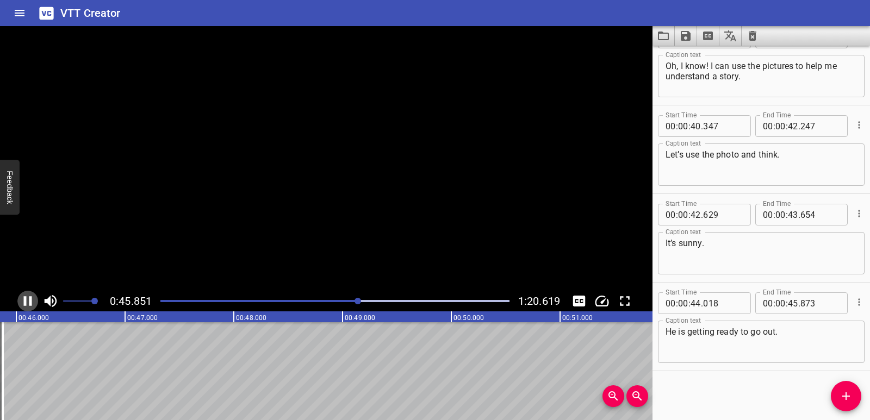
click at [29, 303] on icon "Play/Pause" at bounding box center [28, 301] width 16 height 16
click at [841, 388] on button "Add Cue" at bounding box center [846, 396] width 30 height 30
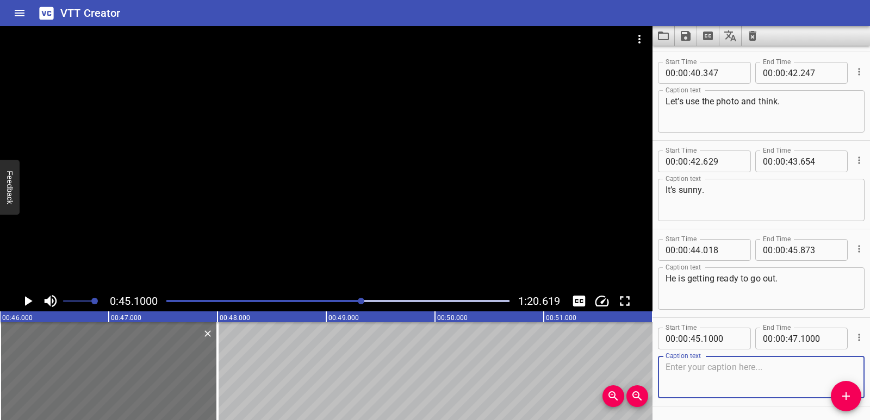
scroll to position [1183, 0]
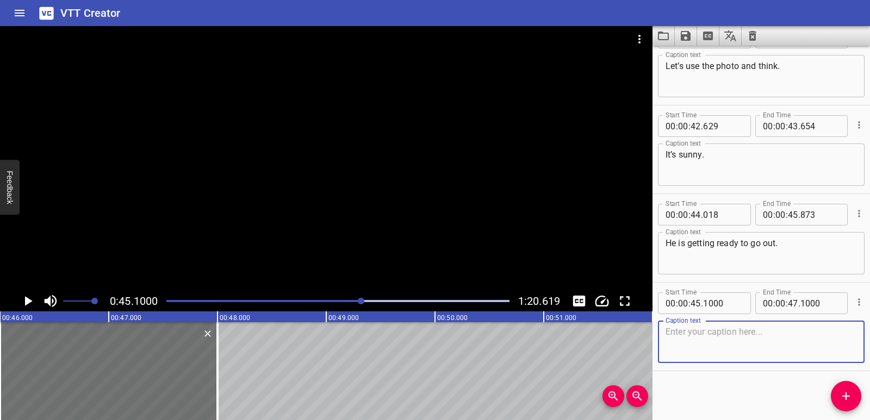
click at [752, 343] on textarea at bounding box center [761, 342] width 191 height 31
paste textarea "He feels happy! I understand. Let’s read more."
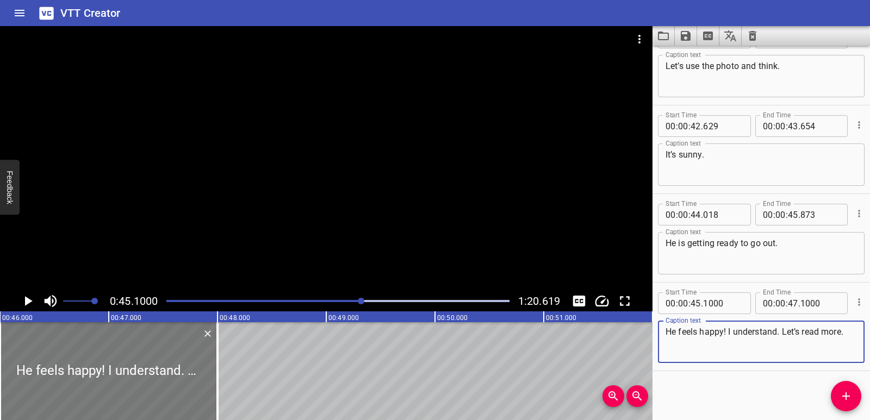
type textarea "He feels happy! I understand. Let’s read more."
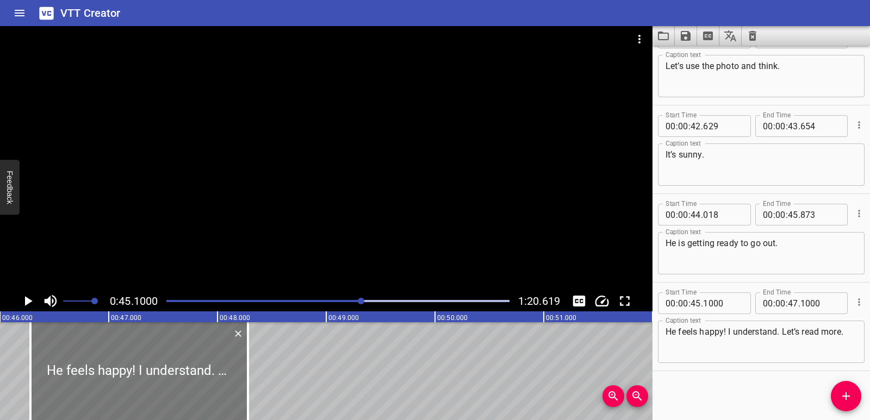
drag, startPoint x: 128, startPoint y: 376, endPoint x: 154, endPoint y: 380, distance: 26.4
click at [154, 380] on div at bounding box center [139, 371] width 218 height 98
type input "46"
type input "280"
type input "48"
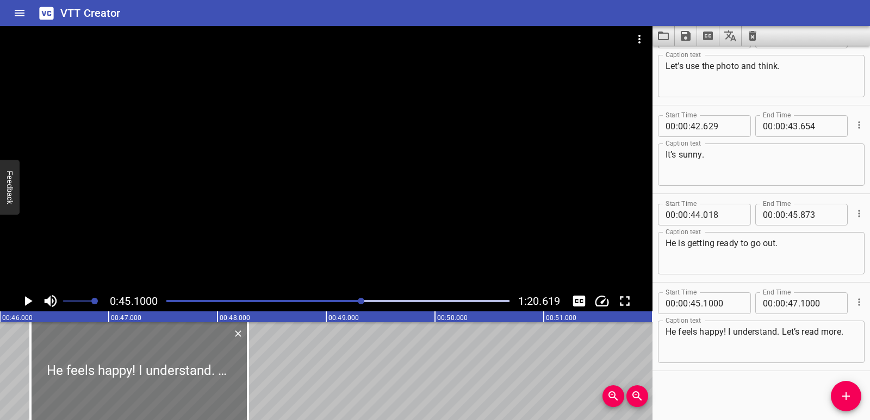
type input "280"
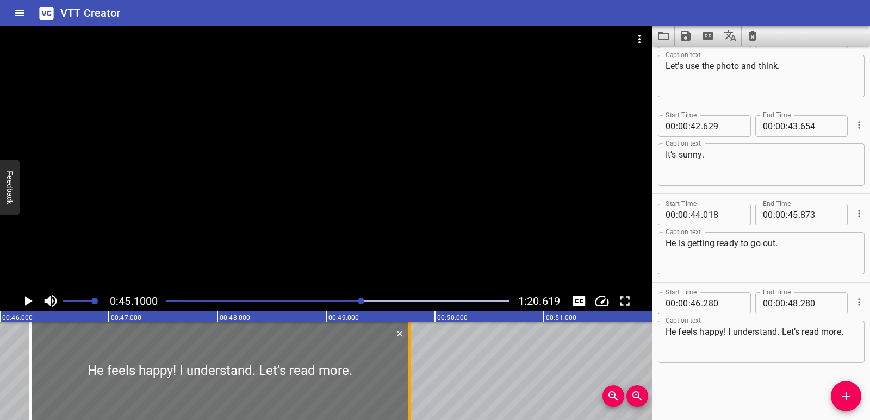
drag, startPoint x: 249, startPoint y: 367, endPoint x: 411, endPoint y: 365, distance: 161.5
click at [411, 365] on div at bounding box center [409, 371] width 11 height 98
type input "49"
type input "765"
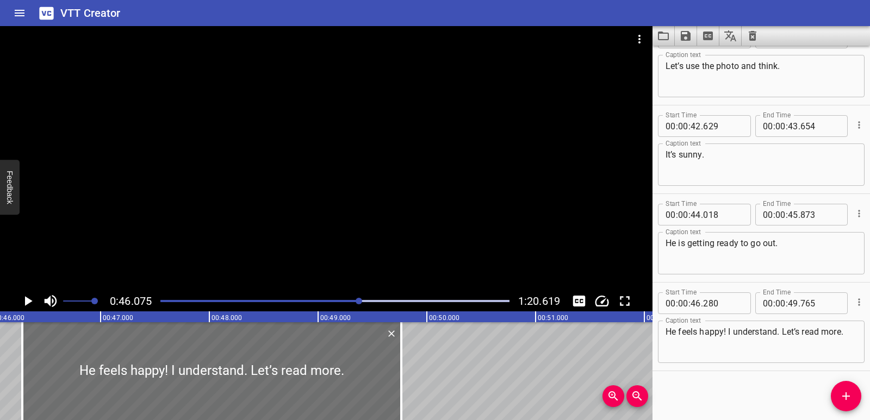
click at [34, 297] on icon "Play/Pause" at bounding box center [28, 301] width 16 height 16
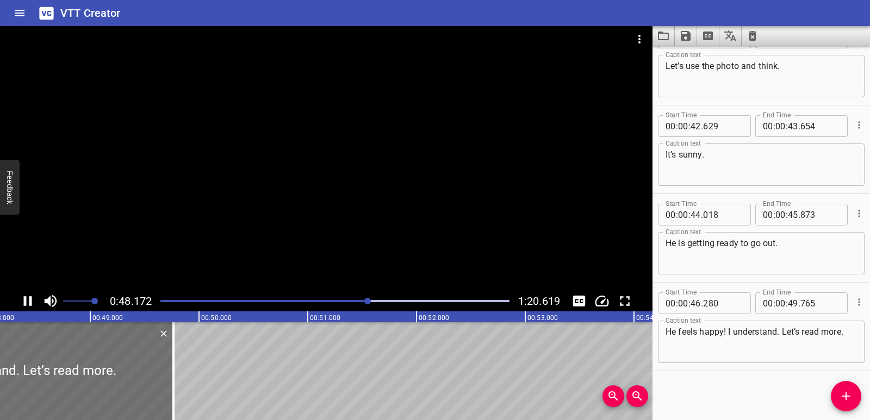
click at [26, 297] on icon "Play/Pause" at bounding box center [28, 301] width 8 height 10
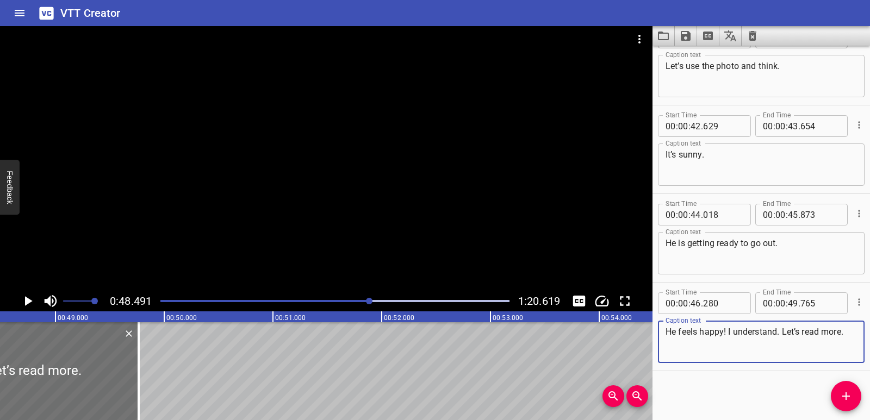
drag, startPoint x: 784, startPoint y: 332, endPoint x: 848, endPoint y: 331, distance: 63.6
click at [848, 331] on textarea "He feels happy! I understand. Let’s read more." at bounding box center [761, 342] width 191 height 31
type textarea "He feels happy! I understand."
click at [846, 387] on button "Add Cue" at bounding box center [846, 396] width 30 height 30
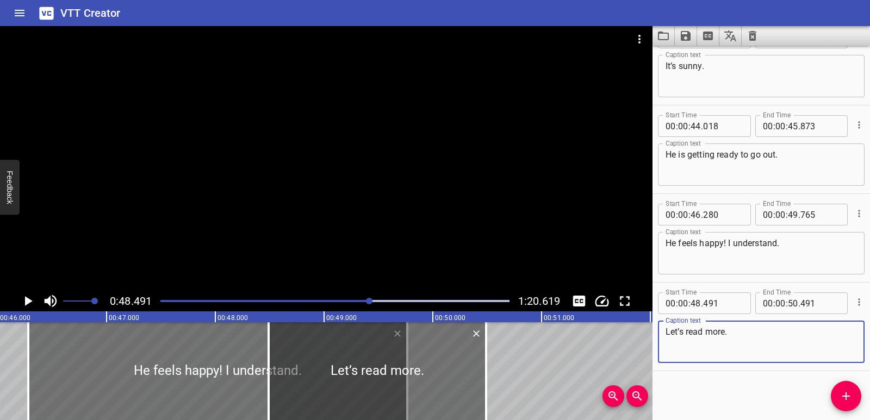
scroll to position [0, 4994]
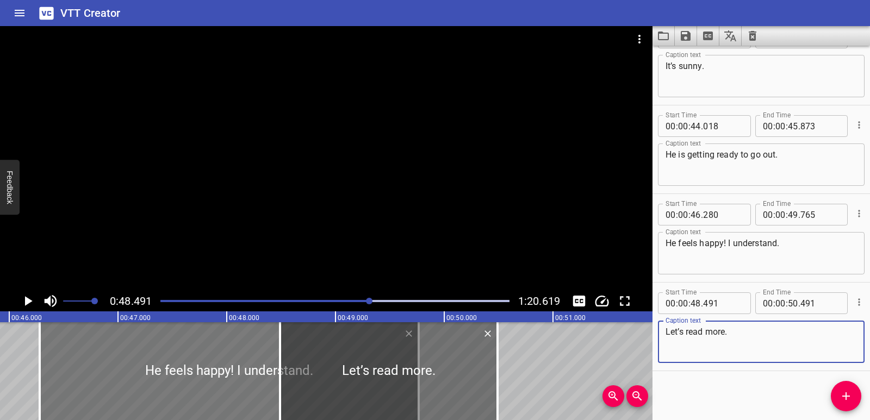
type textarea "Let’s read more."
click at [108, 371] on div at bounding box center [229, 371] width 379 height 98
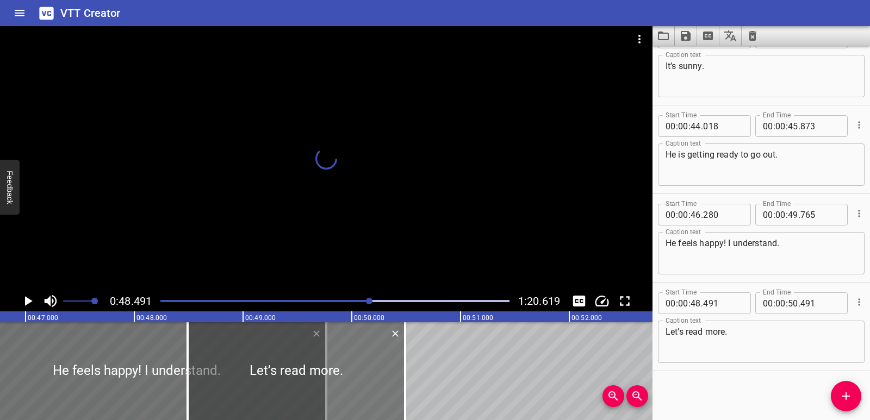
scroll to position [0, 5101]
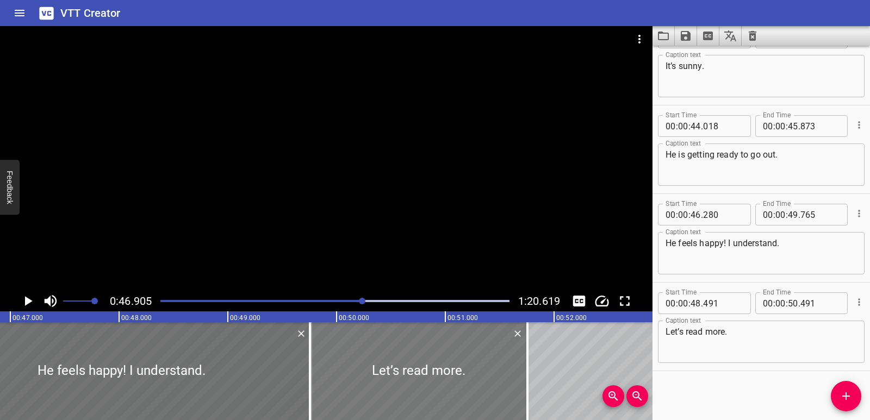
drag, startPoint x: 332, startPoint y: 365, endPoint x: 476, endPoint y: 367, distance: 144.1
click at [476, 367] on div at bounding box center [419, 371] width 218 height 98
type input "49"
type input "816"
type input "51"
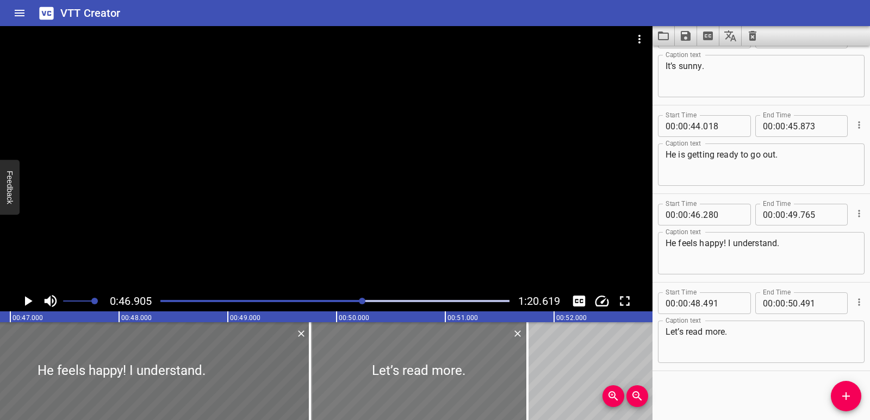
type input "816"
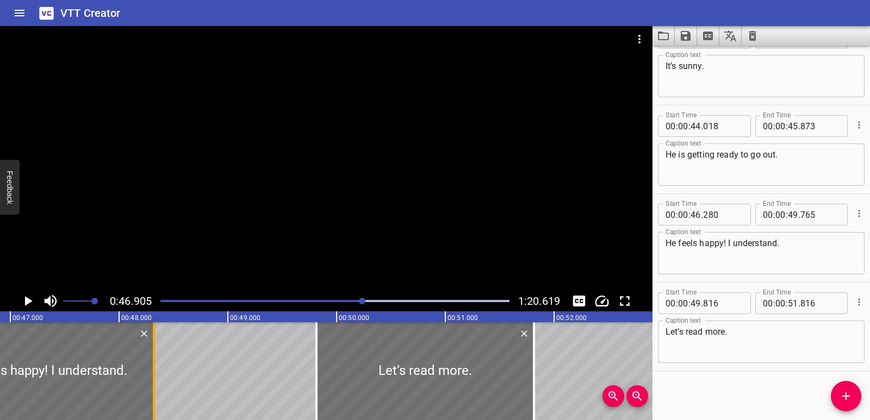
drag, startPoint x: 309, startPoint y: 369, endPoint x: 151, endPoint y: 372, distance: 157.7
click at [151, 372] on div at bounding box center [153, 371] width 11 height 98
type input "48"
type input "315"
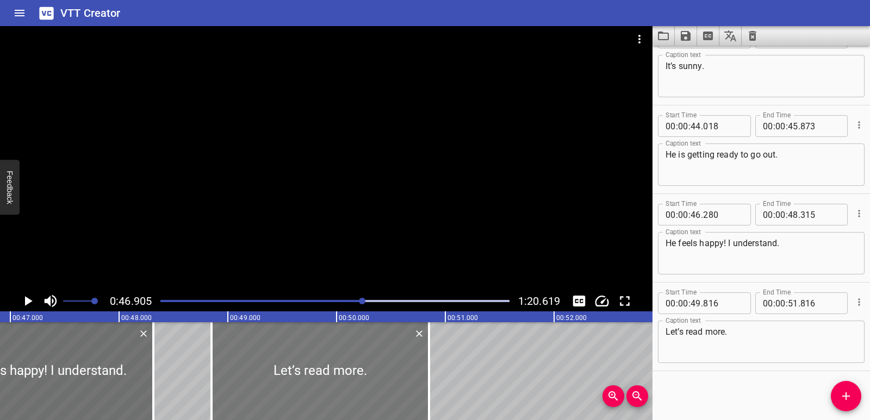
drag, startPoint x: 409, startPoint y: 376, endPoint x: 304, endPoint y: 377, distance: 105.0
click at [304, 377] on div at bounding box center [321, 371] width 218 height 98
type input "48"
type input "851"
type input "50"
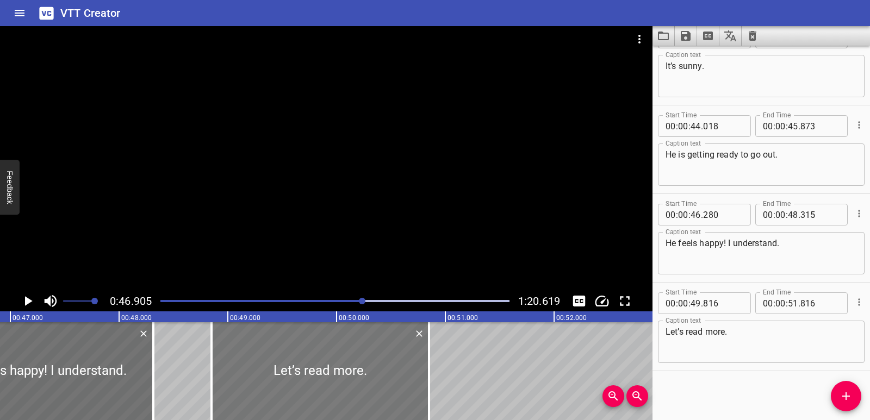
type input "851"
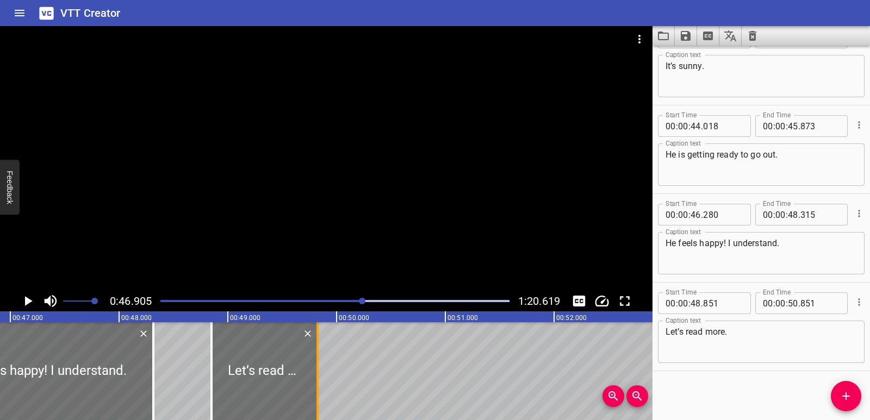
drag, startPoint x: 426, startPoint y: 376, endPoint x: 315, endPoint y: 372, distance: 111.5
click at [315, 372] on div at bounding box center [317, 371] width 11 height 98
type input "49"
type input "826"
click at [279, 374] on div at bounding box center [261, 371] width 106 height 98
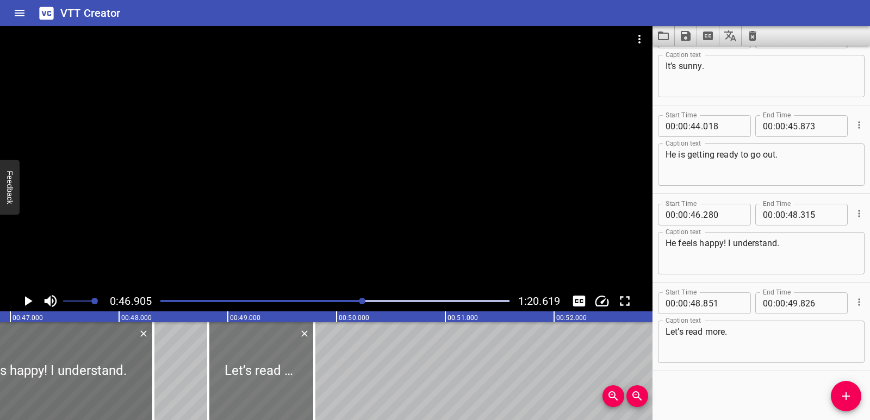
type input "821"
type input "796"
click at [55, 363] on div at bounding box center [42, 371] width 221 height 98
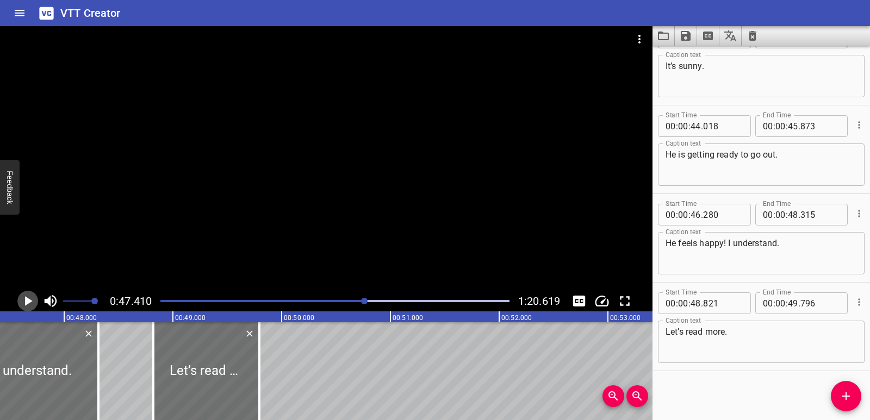
click at [31, 300] on icon "Play/Pause" at bounding box center [28, 301] width 16 height 16
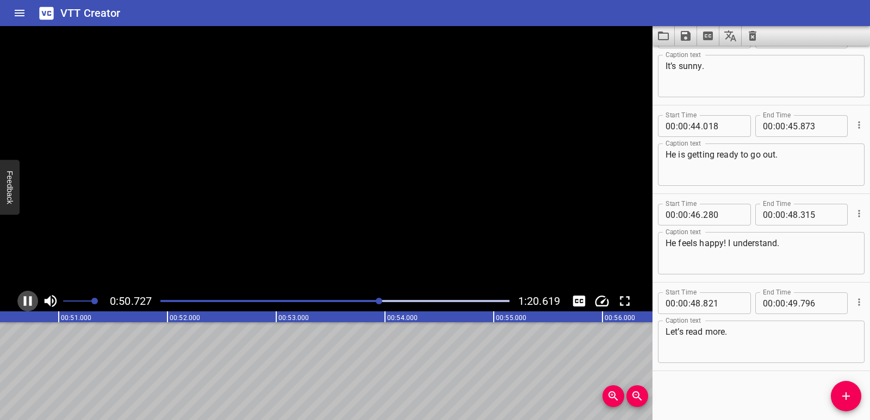
click at [31, 300] on icon "Play/Pause" at bounding box center [28, 301] width 8 height 10
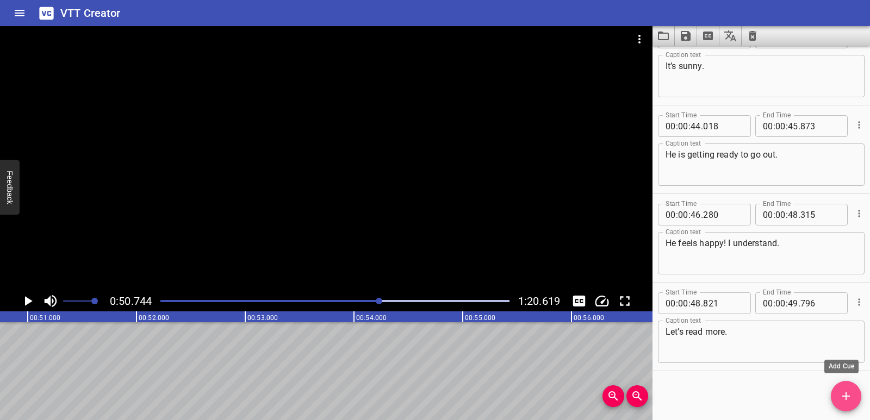
click at [832, 401] on span "Add Cue" at bounding box center [846, 396] width 30 height 13
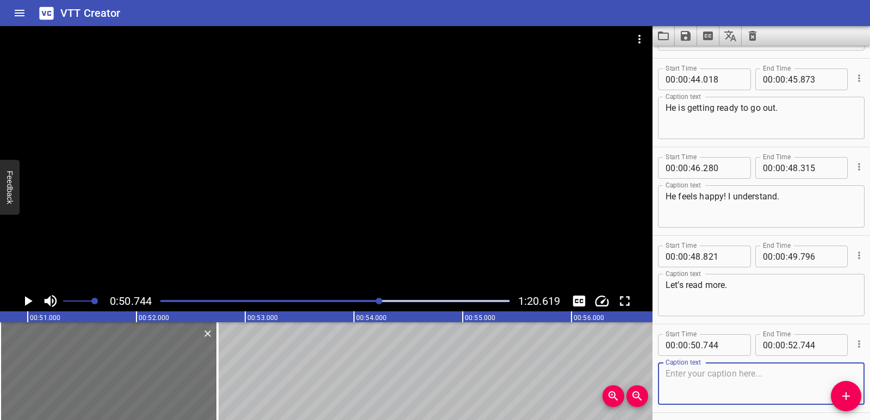
scroll to position [1361, 0]
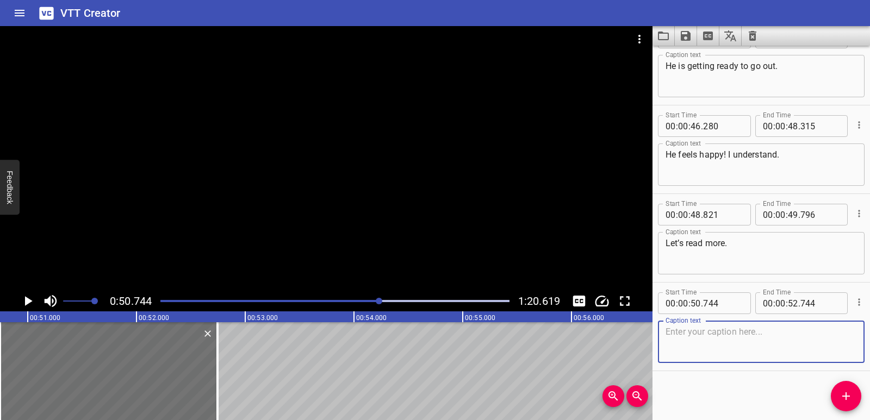
click at [715, 341] on textarea at bounding box center [761, 342] width 191 height 31
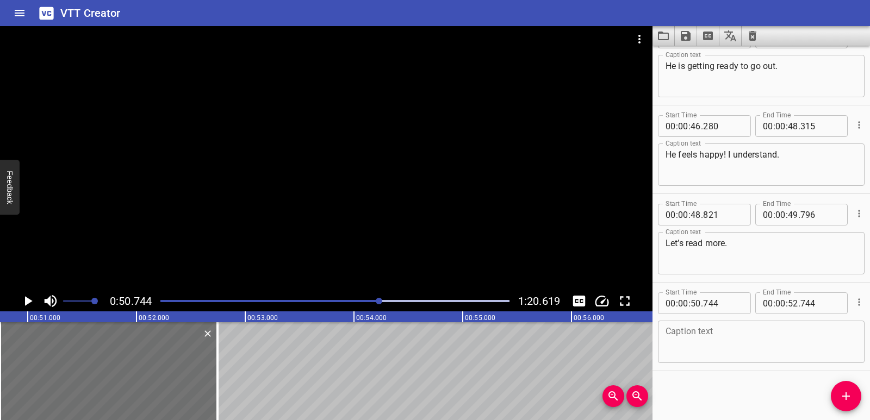
paste textarea "But then the sky changes! Big clouds appear. It gets very windy, and the trees …"
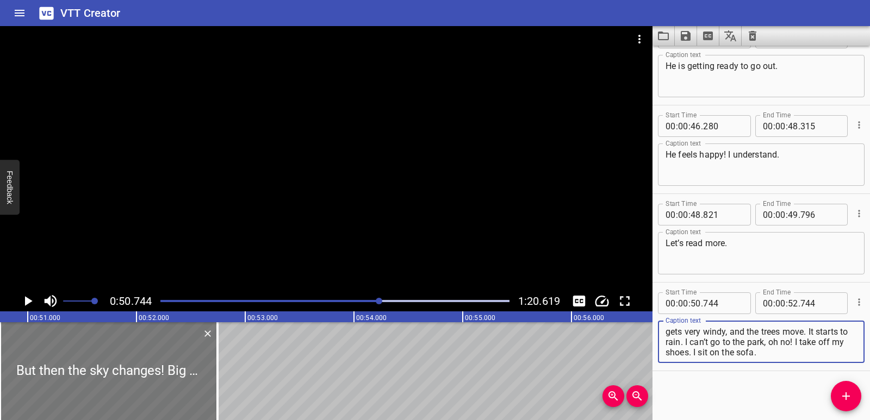
type textarea "But then the sky changes! Big clouds appear. It gets very windy, and the trees …"
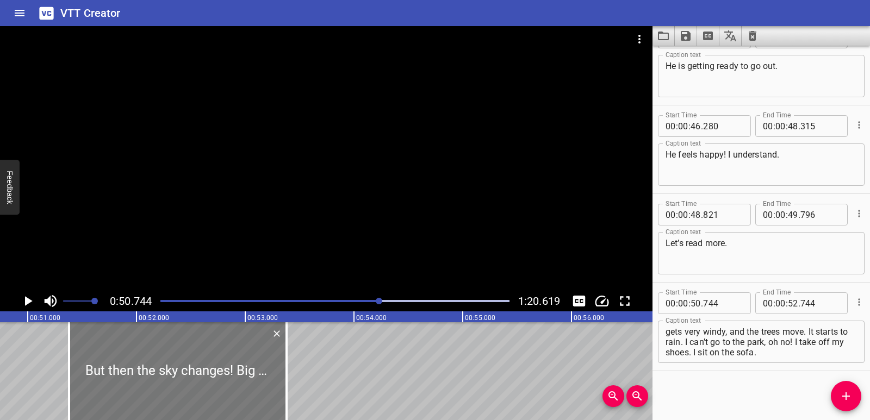
drag, startPoint x: 142, startPoint y: 378, endPoint x: 206, endPoint y: 387, distance: 64.2
click at [210, 387] on div at bounding box center [178, 371] width 218 height 98
type input "51"
type input "364"
type input "53"
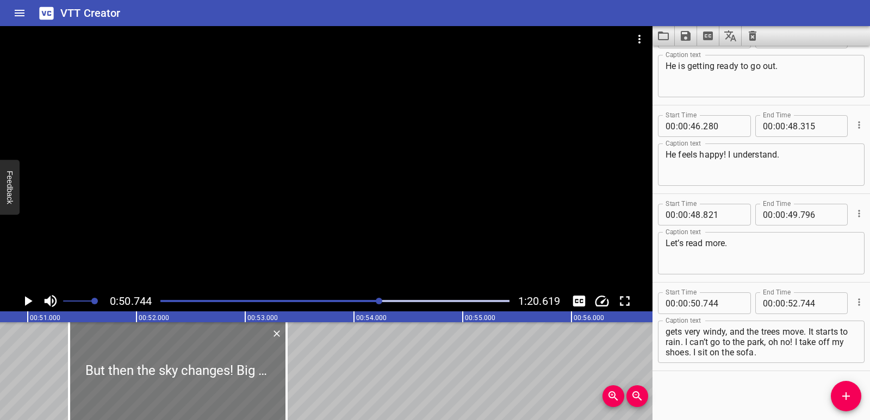
type input "364"
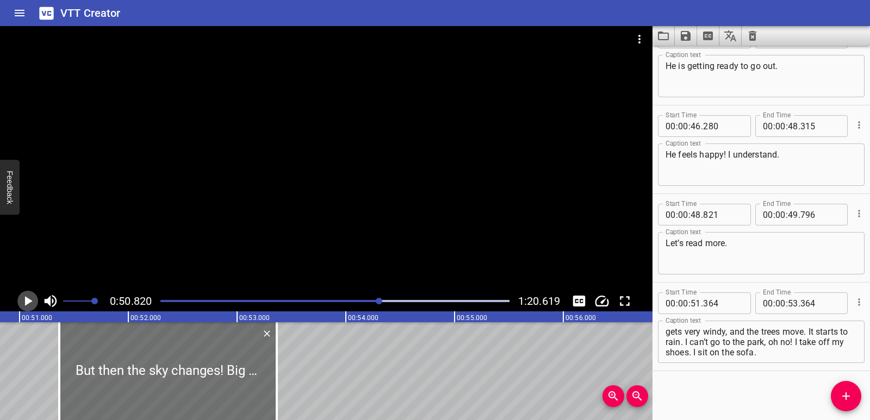
click at [30, 297] on icon "Play/Pause" at bounding box center [28, 301] width 16 height 16
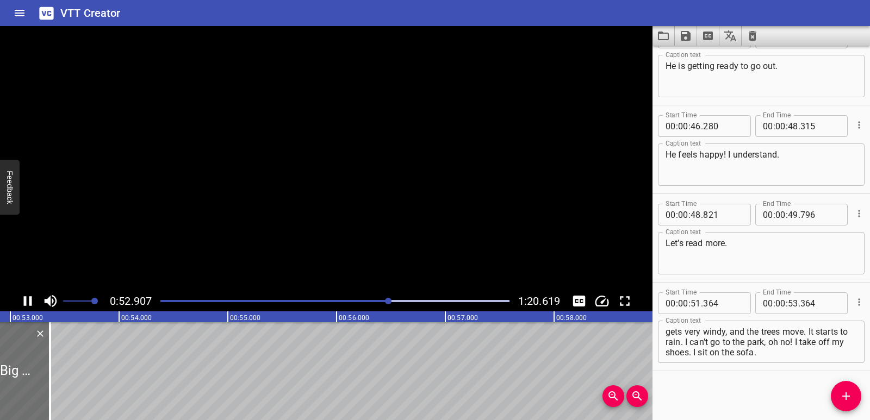
click at [30, 297] on icon "Play/Pause" at bounding box center [28, 301] width 8 height 10
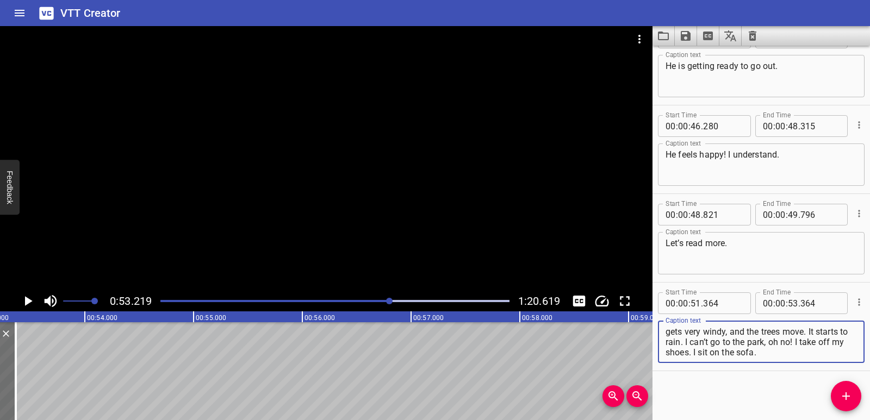
drag, startPoint x: 771, startPoint y: 332, endPoint x: 843, endPoint y: 358, distance: 76.9
click at [843, 358] on div "But then the sky changes! Big clouds appear. It gets very windy, and the trees …" at bounding box center [761, 342] width 207 height 42
type textarea "But then the sky changes!"
click at [61, 364] on div "Reading: What Weather! Oh, a new post from Omar. He’s on holiday again. Let’s r…" at bounding box center [737, 371] width 13051 height 98
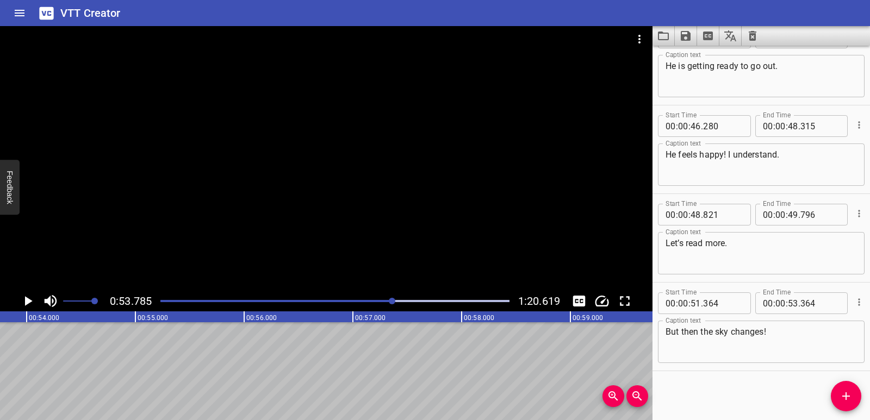
scroll to position [0, 5850]
click at [849, 393] on icon "Add Cue" at bounding box center [846, 396] width 13 height 13
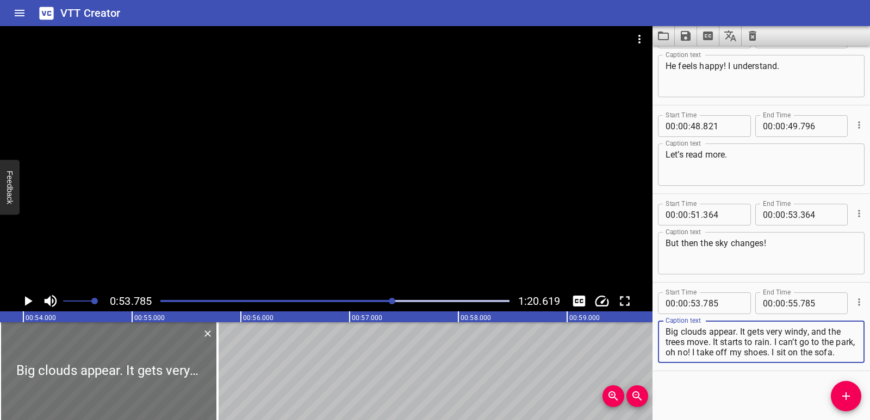
scroll to position [0, 5749]
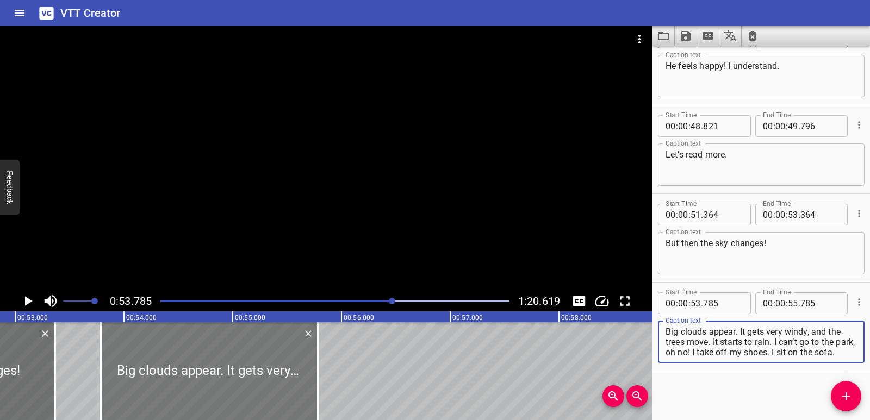
type textarea "Big clouds appear. It gets very windy, and the trees move. It starts to rain. I…"
click at [253, 389] on div at bounding box center [210, 371] width 218 height 98
type input "790"
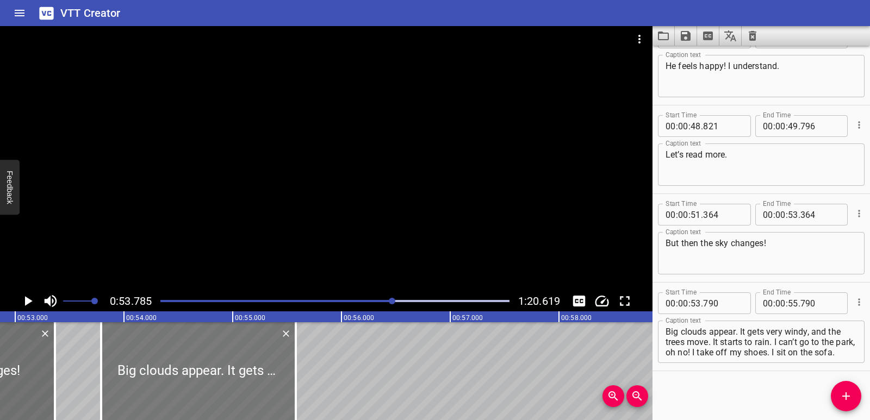
drag, startPoint x: 313, startPoint y: 383, endPoint x: 290, endPoint y: 380, distance: 23.1
click at [290, 380] on div at bounding box center [295, 371] width 11 height 98
type input "580"
click at [88, 365] on div "Reading: What Weather! Oh, a new post from Omar. He’s on holiday again. Let’s r…" at bounding box center [776, 371] width 13051 height 98
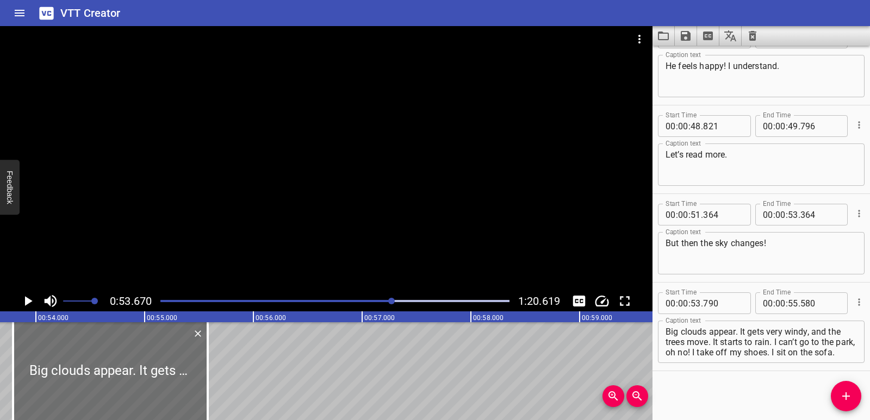
click at [27, 297] on icon "Play/Pause" at bounding box center [28, 301] width 16 height 16
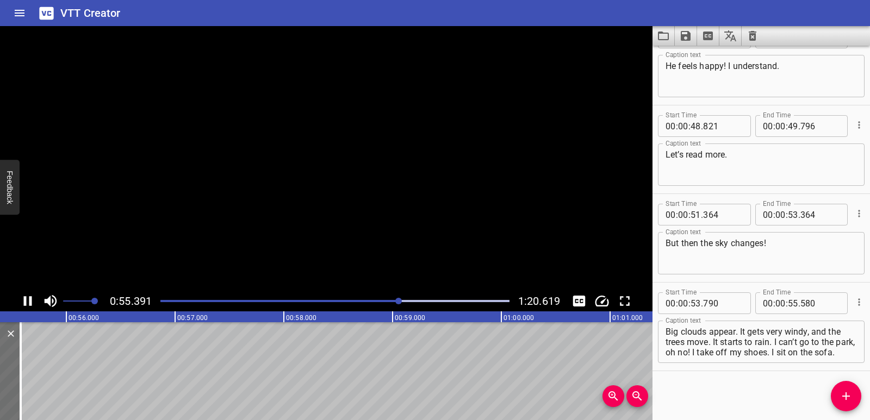
click at [27, 297] on icon "Play/Pause" at bounding box center [28, 301] width 16 height 16
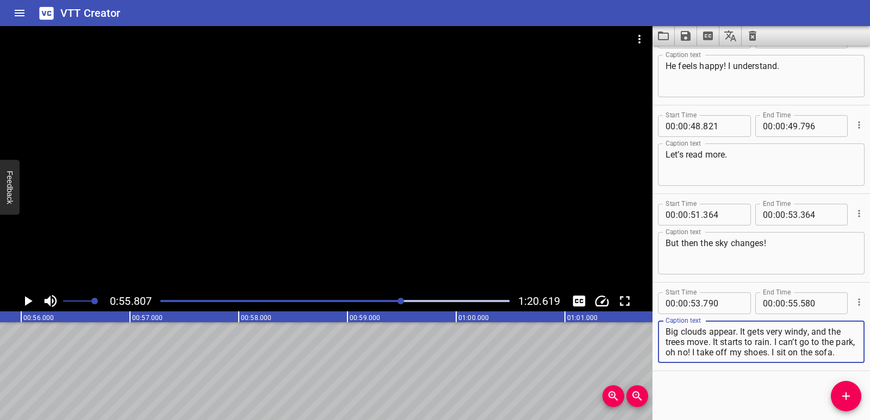
scroll to position [10, 0]
drag, startPoint x: 741, startPoint y: 328, endPoint x: 749, endPoint y: 353, distance: 26.3
click at [749, 353] on textarea "Big clouds appear. It gets very windy, and the trees move. It starts to rain. I…" at bounding box center [761, 342] width 191 height 31
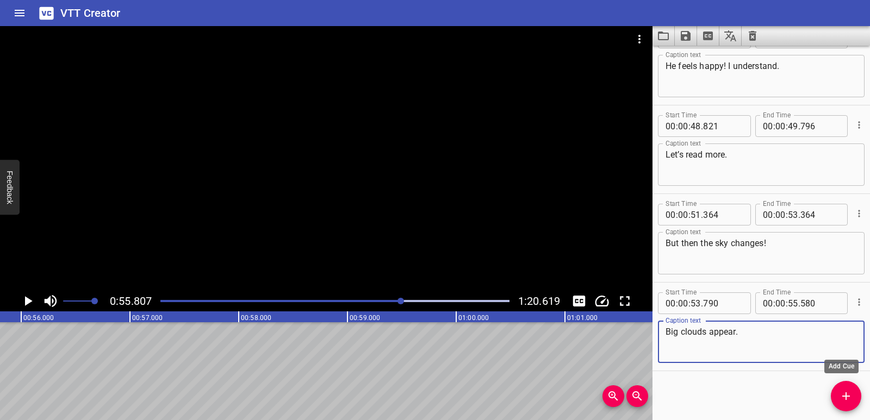
type textarea "Big clouds appear."
click at [848, 396] on icon "Add Cue" at bounding box center [846, 397] width 8 height 8
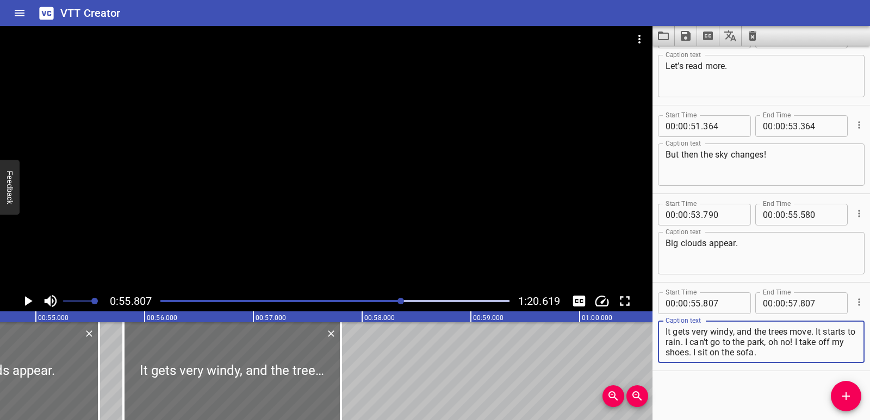
scroll to position [0, 5912]
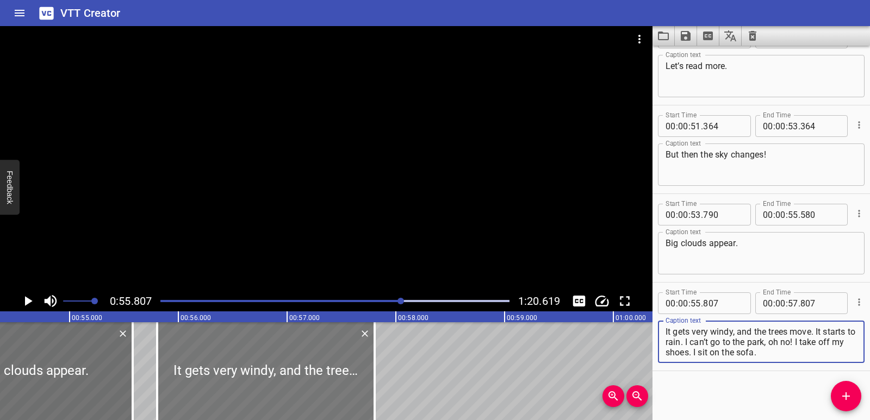
type textarea "It gets very windy, and the trees move. It starts to rain. I can’t go to the pa…"
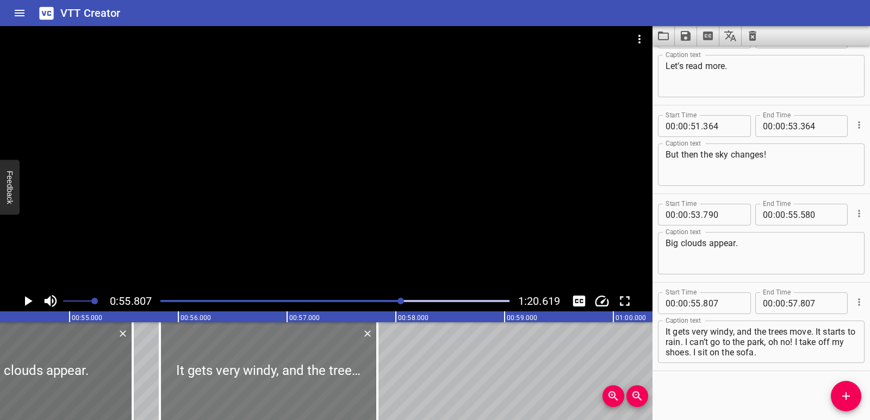
click at [289, 391] on div at bounding box center [269, 371] width 218 height 98
type input "832"
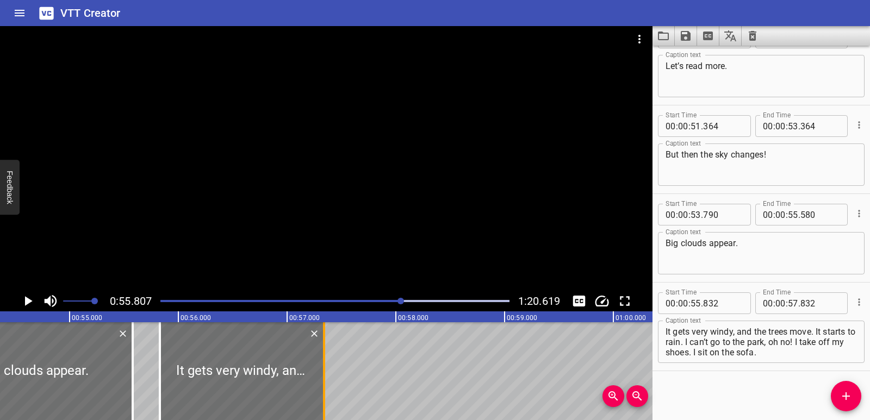
drag, startPoint x: 382, startPoint y: 386, endPoint x: 329, endPoint y: 379, distance: 53.8
click at [329, 379] on div at bounding box center [324, 371] width 11 height 98
type input "342"
click at [102, 364] on div at bounding box center [35, 371] width 195 height 98
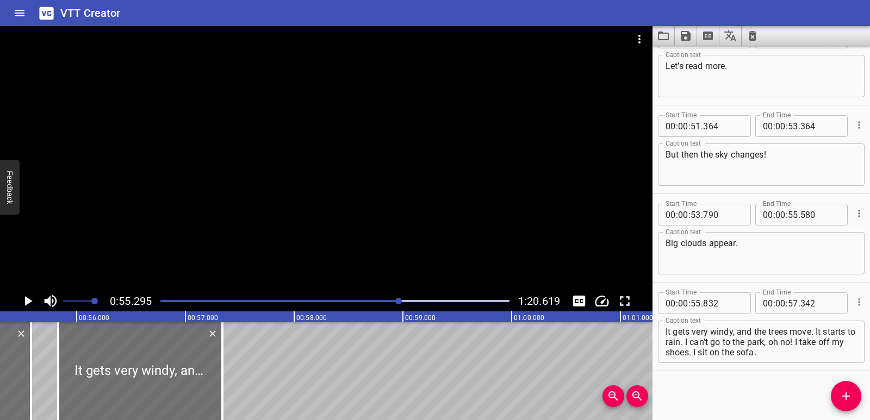
click at [27, 299] on icon "Play/Pause" at bounding box center [29, 301] width 8 height 10
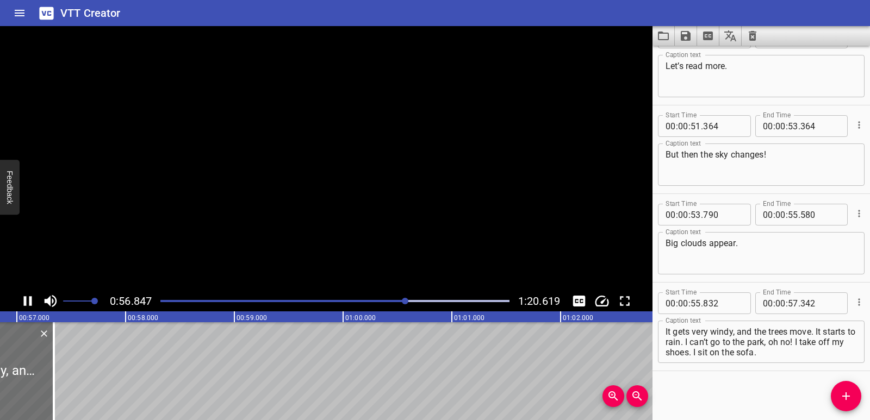
click at [27, 299] on icon "Play/Pause" at bounding box center [28, 301] width 16 height 16
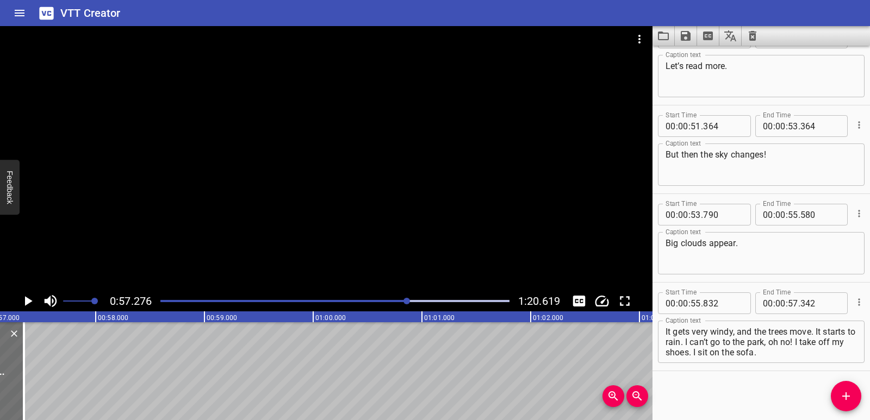
scroll to position [0, 6229]
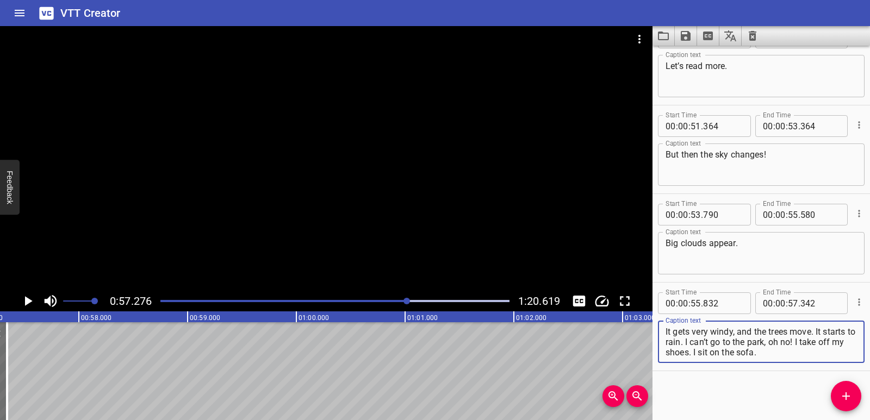
drag, startPoint x: 820, startPoint y: 330, endPoint x: 822, endPoint y: 355, distance: 25.1
click at [822, 355] on textarea "It gets very windy, and the trees move. It starts to rain. I can’t go to the pa…" at bounding box center [761, 342] width 191 height 31
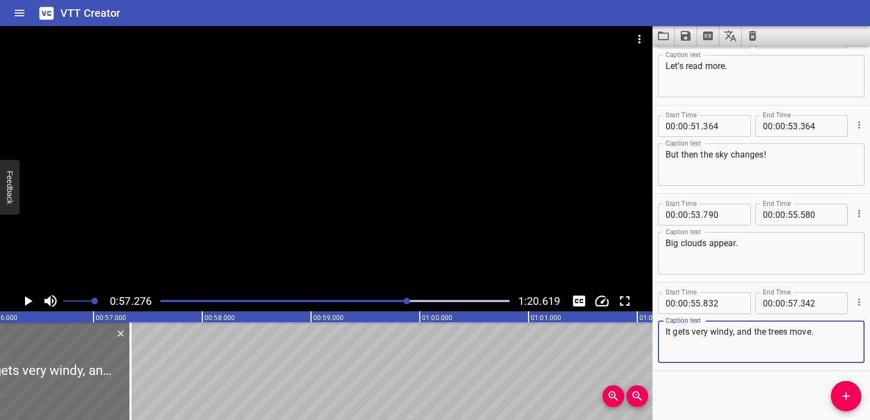
scroll to position [0, 6095]
type textarea "It gets very windy, and the trees move."
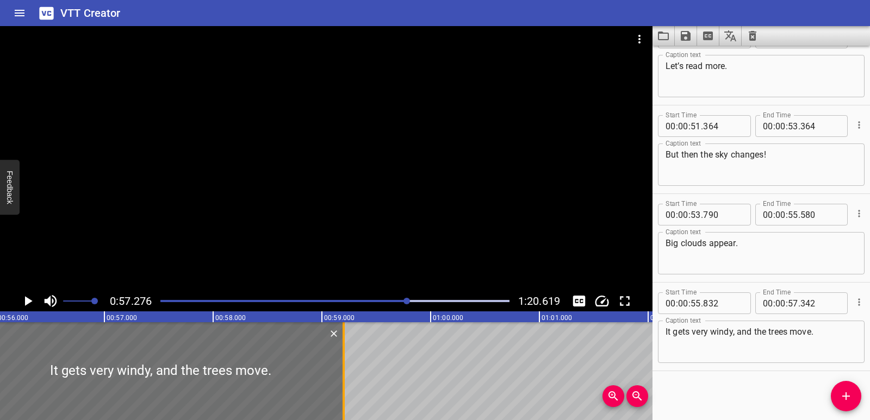
drag, startPoint x: 141, startPoint y: 370, endPoint x: 343, endPoint y: 374, distance: 202.3
click at [343, 374] on div at bounding box center [344, 371] width 2 height 98
type input "59"
type input "202"
click at [0, 371] on div at bounding box center [160, 371] width 367 height 98
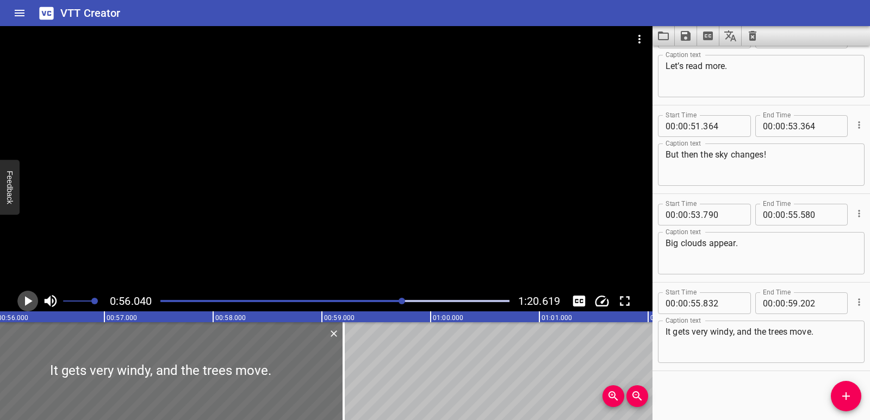
click at [29, 302] on icon "Play/Pause" at bounding box center [29, 301] width 8 height 10
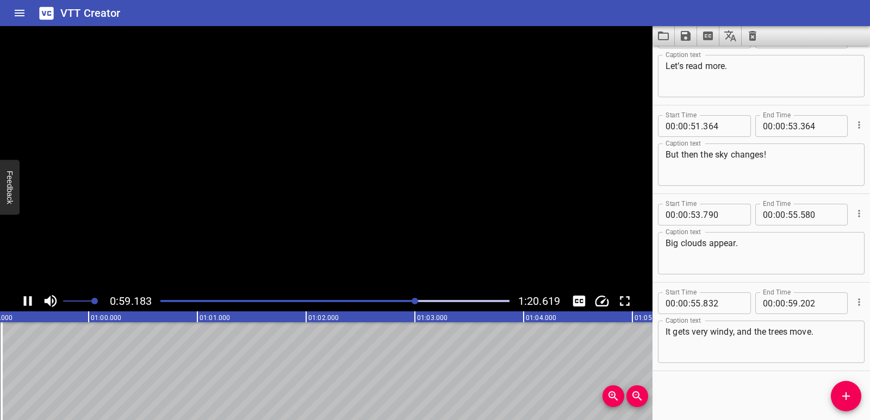
click at [29, 302] on icon "Play/Pause" at bounding box center [28, 301] width 16 height 16
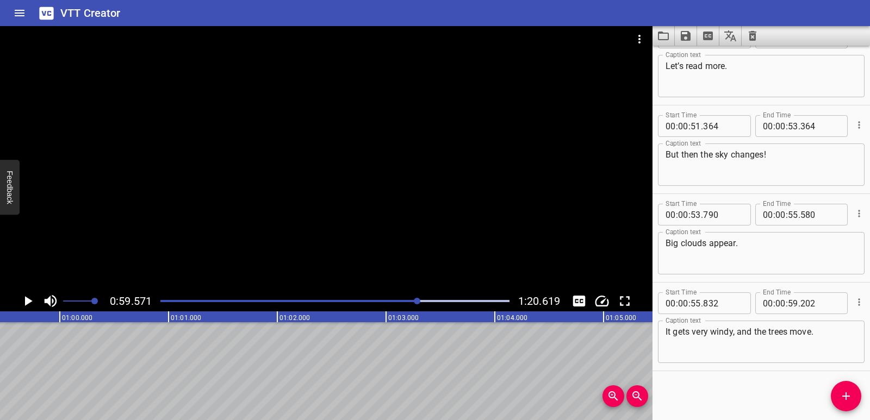
scroll to position [0, 6479]
click at [847, 396] on icon "Add Cue" at bounding box center [846, 397] width 8 height 8
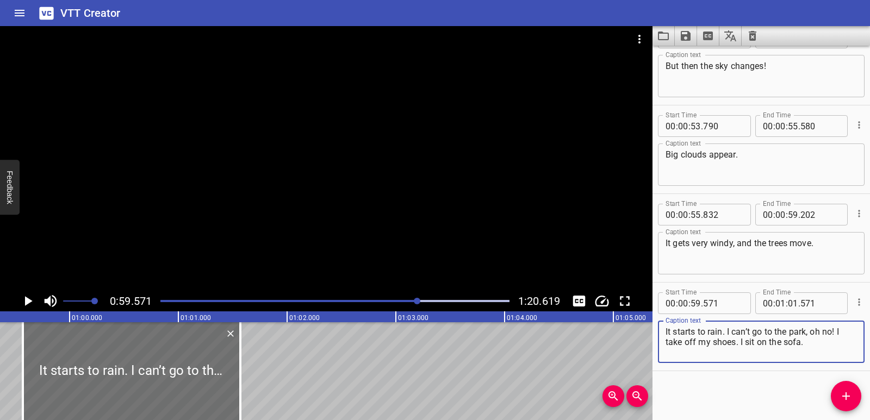
scroll to position [0, 6400]
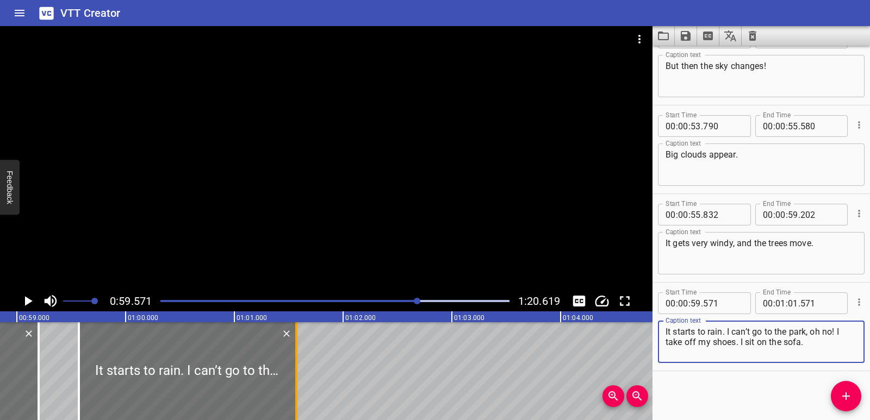
type textarea "It starts to rain. I can’t go to the park, oh no! I take off my shoes. I sit on…"
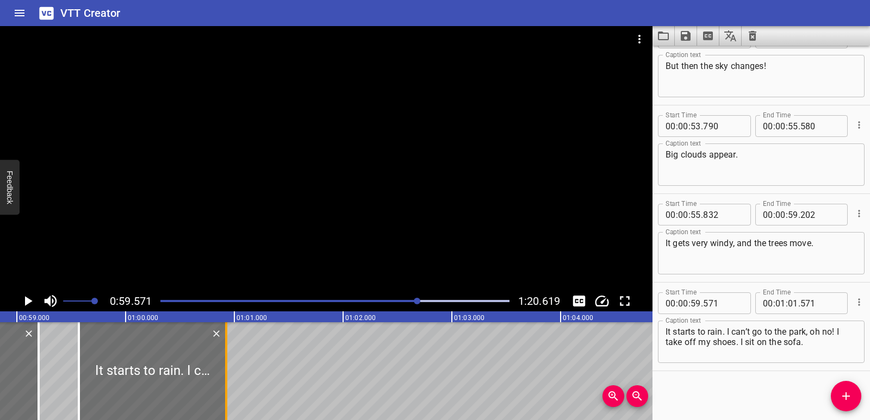
drag, startPoint x: 291, startPoint y: 373, endPoint x: 220, endPoint y: 377, distance: 71.9
click at [221, 377] on div at bounding box center [226, 371] width 11 height 98
type input "00"
type input "911"
click at [65, 361] on div "Reading: What Weather! Oh, a new post from Omar. He’s on holiday again. Let’s r…" at bounding box center [125, 371] width 13051 height 98
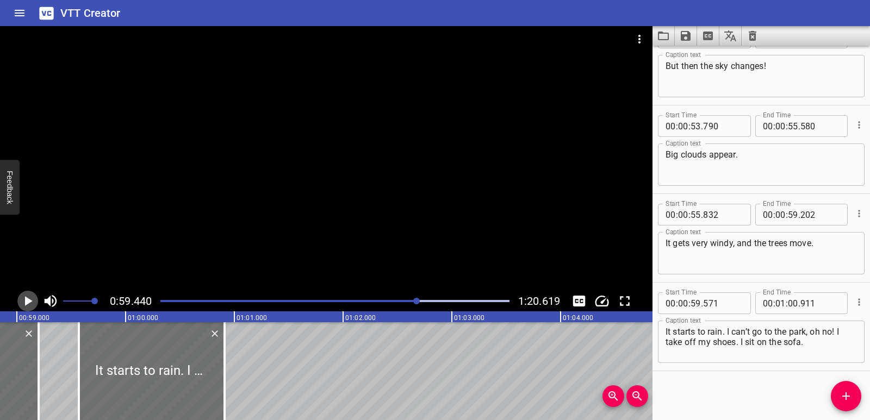
click at [20, 302] on icon "Play/Pause" at bounding box center [28, 301] width 16 height 16
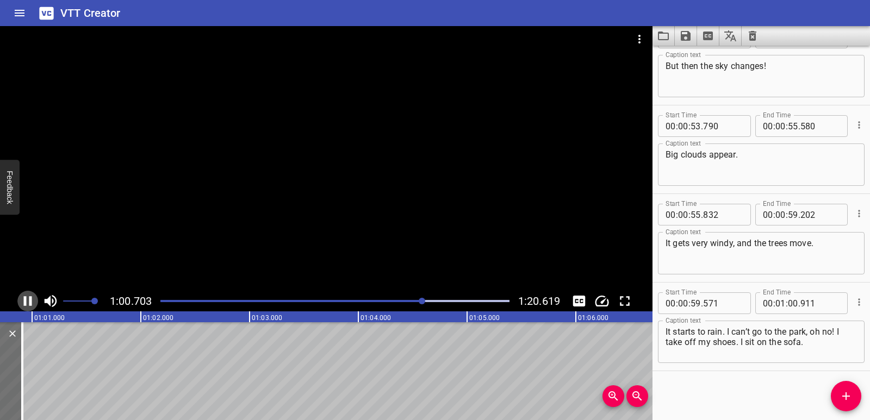
click at [22, 302] on icon "Play/Pause" at bounding box center [28, 301] width 16 height 16
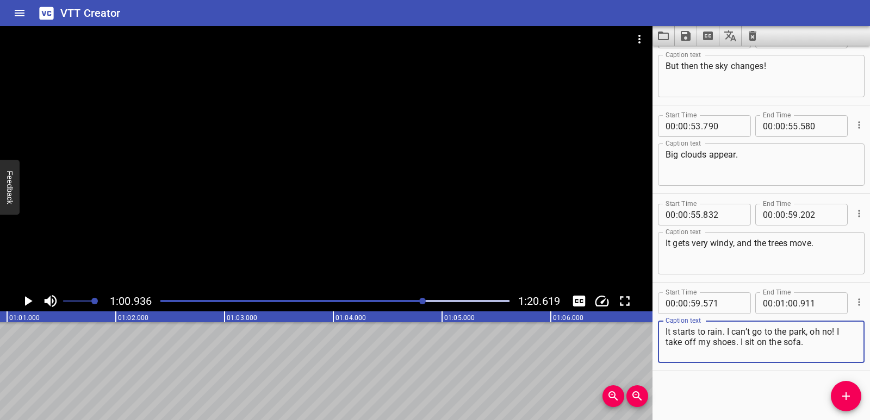
drag, startPoint x: 728, startPoint y: 330, endPoint x: 803, endPoint y: 339, distance: 76.1
click at [803, 339] on textarea "It starts to rain. I can’t go to the park, oh no! I take off my shoes. I sit on…" at bounding box center [761, 342] width 191 height 31
type textarea "It starts to rain."
click at [853, 396] on span "Add Cue" at bounding box center [846, 396] width 30 height 13
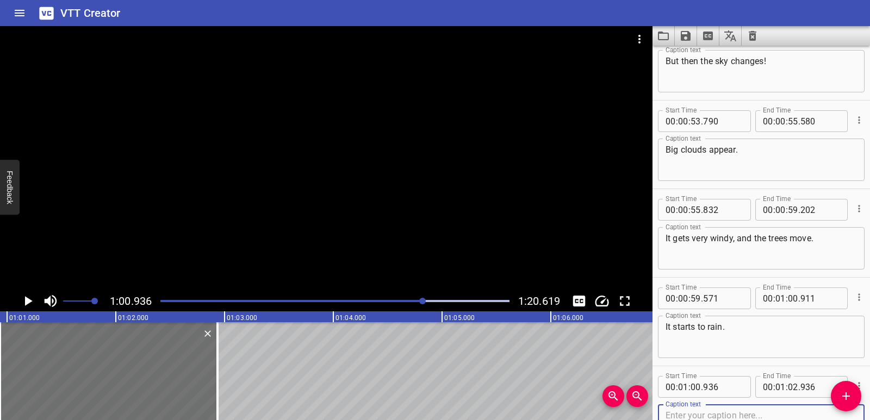
scroll to position [1715, 0]
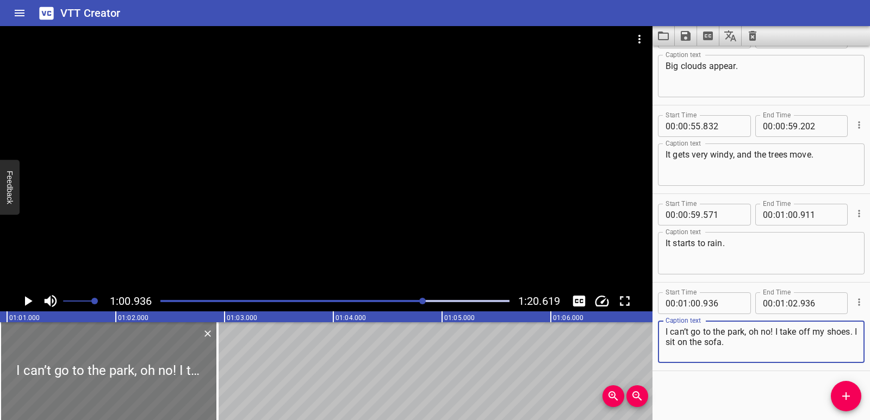
type textarea "I can’t go to the park, oh no! I take off my shoes. I sit on the sofa."
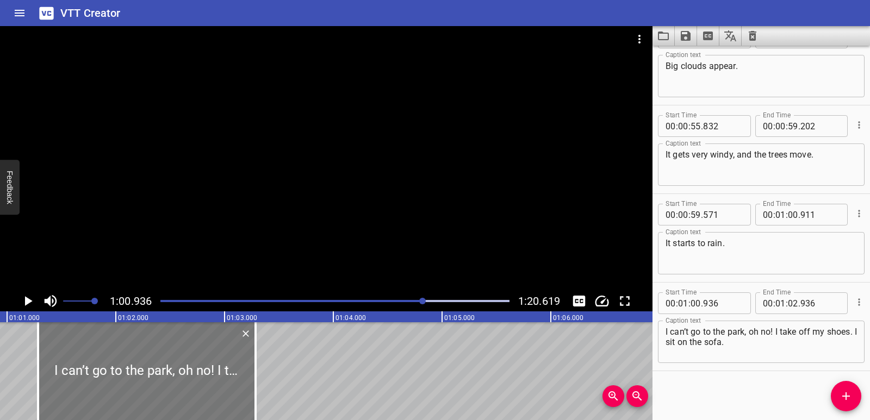
drag, startPoint x: 120, startPoint y: 387, endPoint x: 154, endPoint y: 386, distance: 34.3
click at [154, 386] on div at bounding box center [147, 371] width 218 height 98
type input "01"
type input "286"
type input "03"
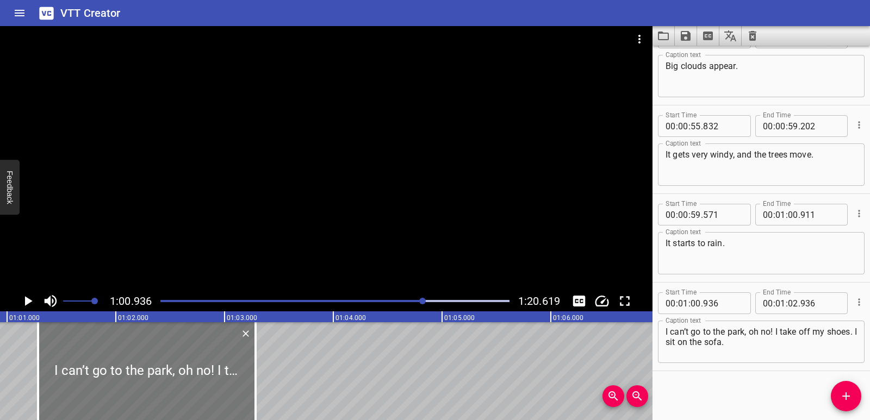
type input "286"
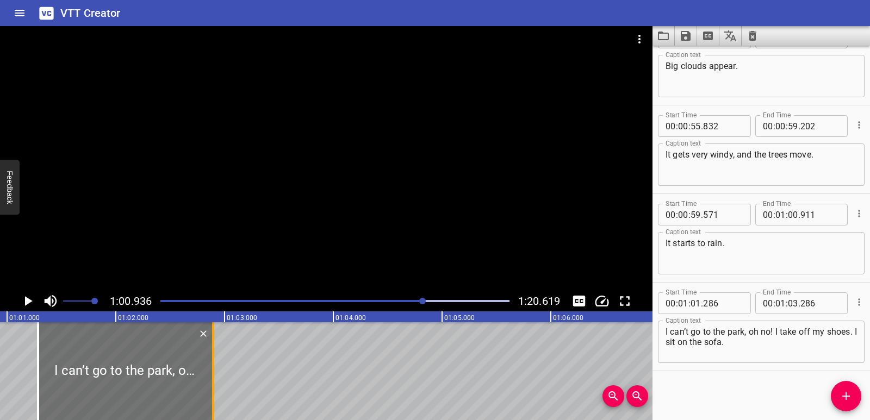
drag, startPoint x: 253, startPoint y: 382, endPoint x: 211, endPoint y: 381, distance: 42.4
click at [211, 381] on div at bounding box center [213, 371] width 11 height 98
type input "02"
type input "896"
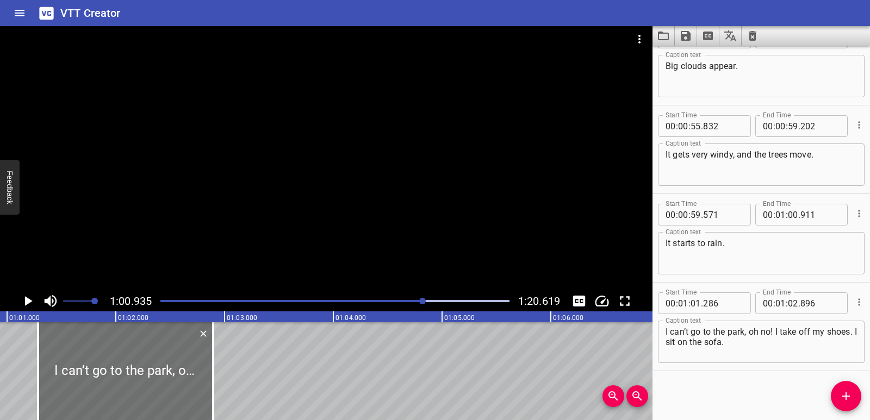
click at [32, 296] on icon "Play/Pause" at bounding box center [28, 301] width 16 height 16
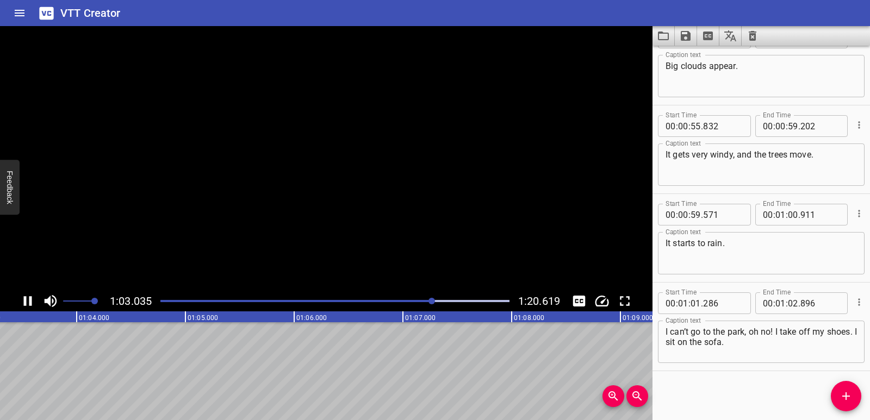
click at [32, 296] on icon "Play/Pause" at bounding box center [28, 301] width 16 height 16
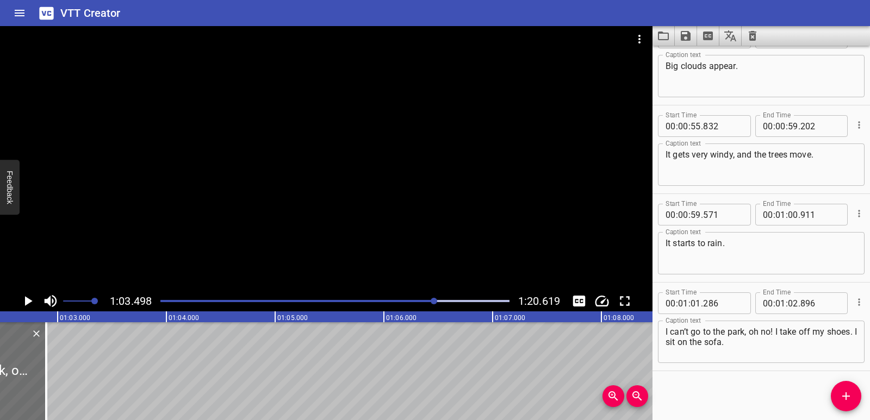
scroll to position [0, 6772]
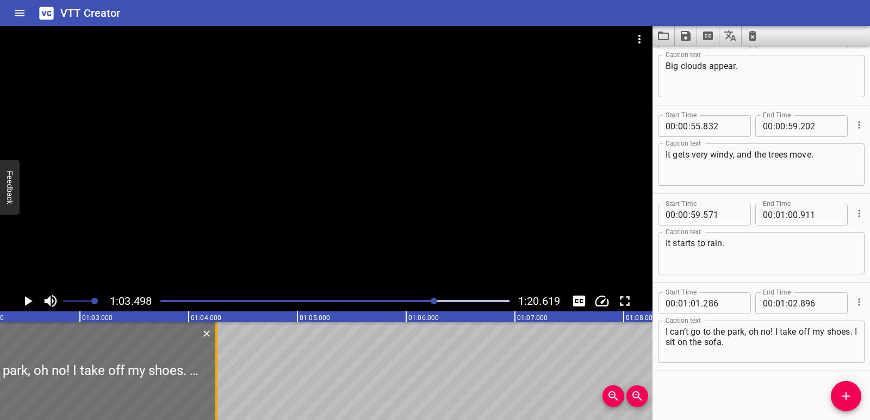
drag, startPoint x: 69, startPoint y: 364, endPoint x: 219, endPoint y: 362, distance: 149.6
click at [218, 362] on div at bounding box center [216, 371] width 2 height 98
type input "04"
type input "271"
click at [0, 367] on div at bounding box center [55, 371] width 325 height 98
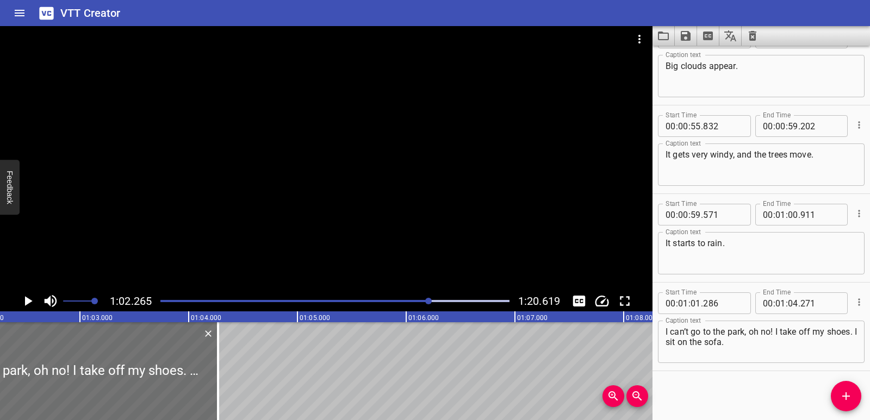
click at [33, 299] on icon "Play/Pause" at bounding box center [28, 301] width 16 height 16
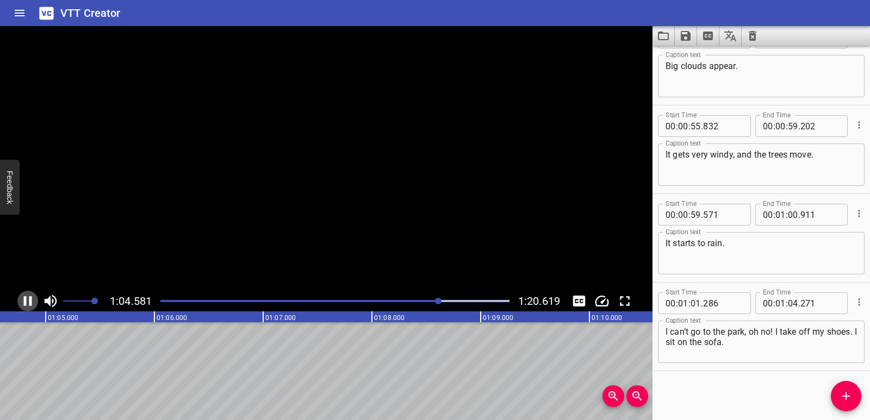
click at [33, 299] on icon "Play/Pause" at bounding box center [28, 301] width 16 height 16
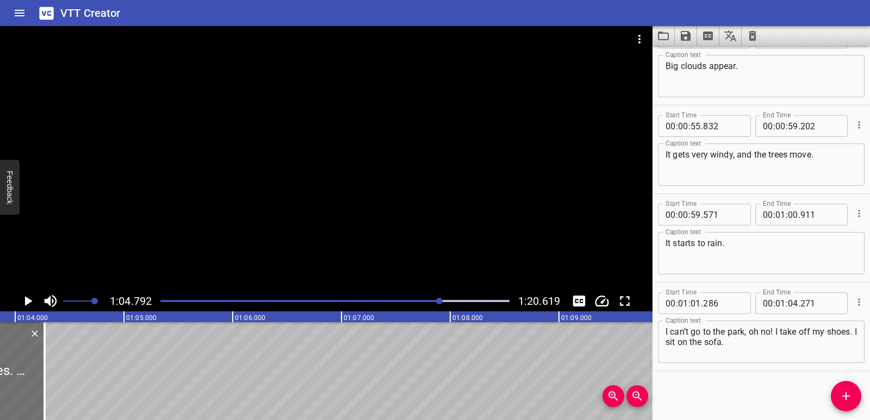
scroll to position [0, 6934]
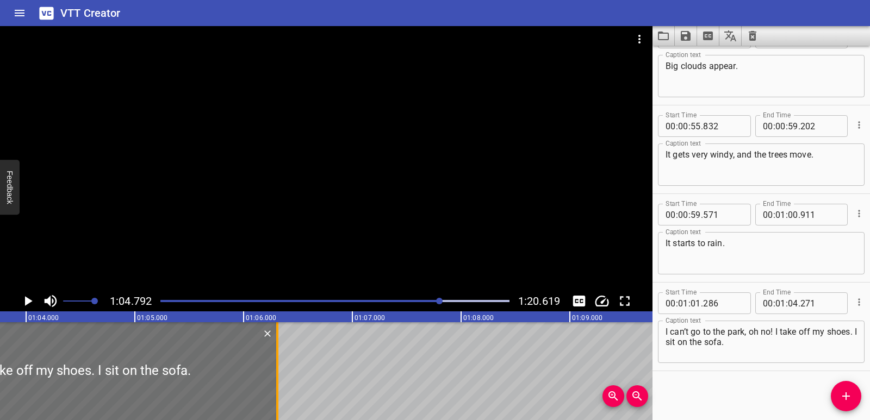
drag, startPoint x: 58, startPoint y: 364, endPoint x: 280, endPoint y: 363, distance: 221.9
click at [280, 363] on div at bounding box center [277, 371] width 11 height 98
type input "06"
type input "311"
click at [0, 363] on div at bounding box center [4, 371] width 547 height 98
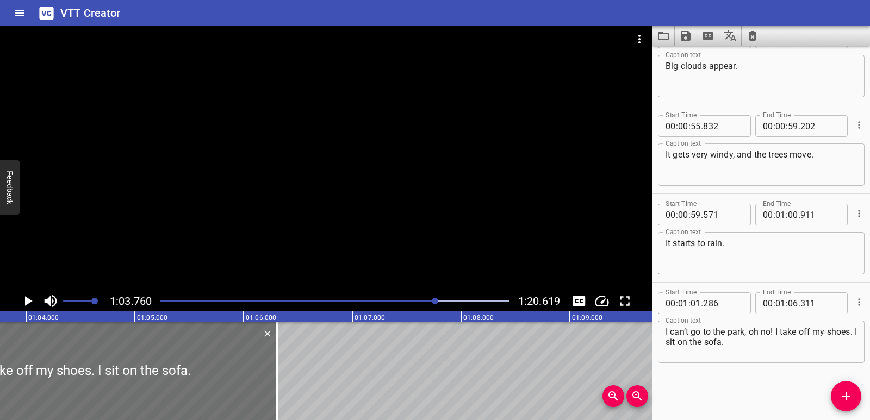
click at [25, 302] on icon "Play/Pause" at bounding box center [29, 301] width 8 height 10
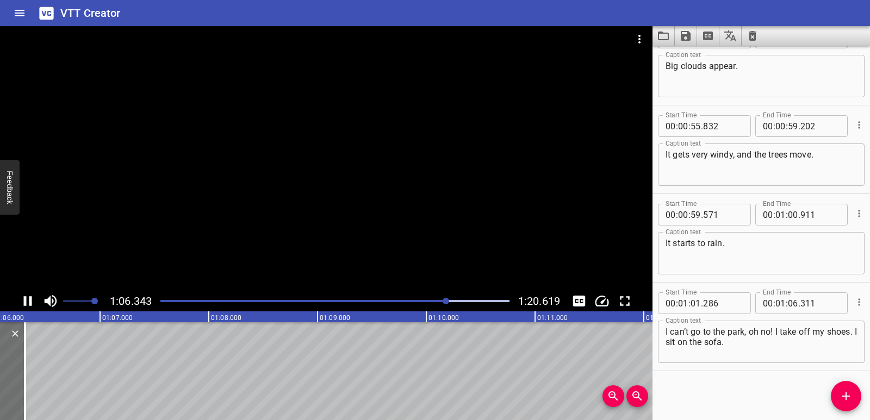
click at [26, 302] on icon "Play/Pause" at bounding box center [28, 301] width 8 height 10
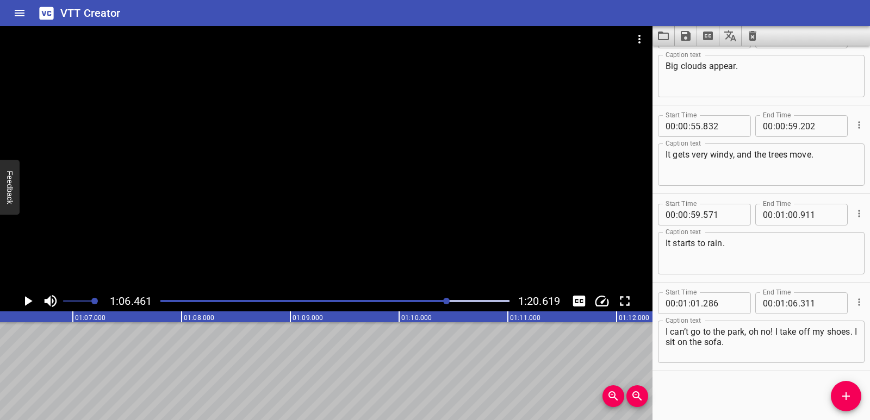
scroll to position [0, 7228]
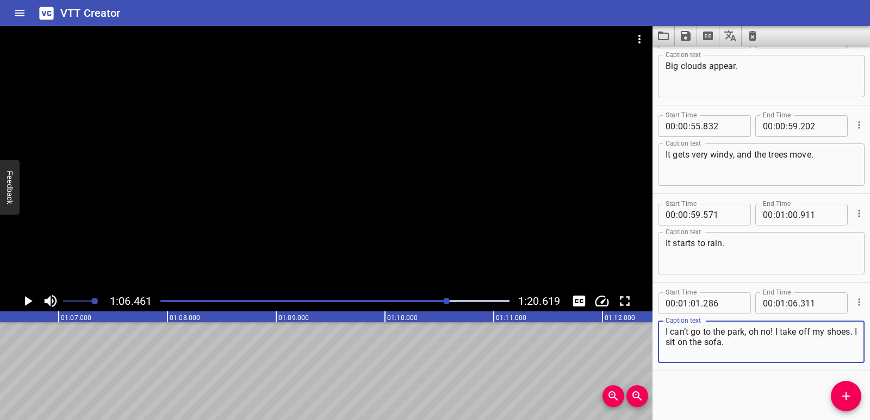
drag, startPoint x: 696, startPoint y: 339, endPoint x: 707, endPoint y: 339, distance: 11.4
click at [707, 339] on textarea "I can’t go to the park, oh no! I take off my shoes. I sit on the sofa." at bounding box center [761, 342] width 191 height 31
drag, startPoint x: 695, startPoint y: 339, endPoint x: 768, endPoint y: 339, distance: 73.4
click at [768, 339] on textarea "I can’t go to the park, oh no! I take off my shoes. I sit on the sofa." at bounding box center [761, 342] width 191 height 31
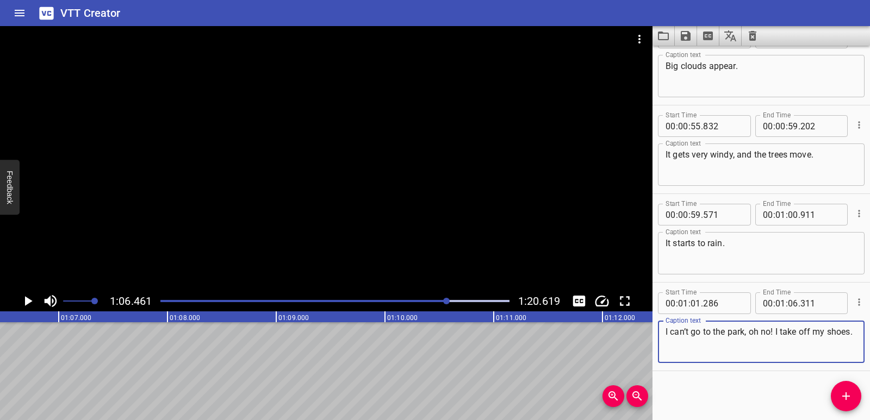
type textarea "I can’t go to the park, oh no! I take off my shoes."
click at [837, 389] on button "Add Cue" at bounding box center [846, 396] width 30 height 30
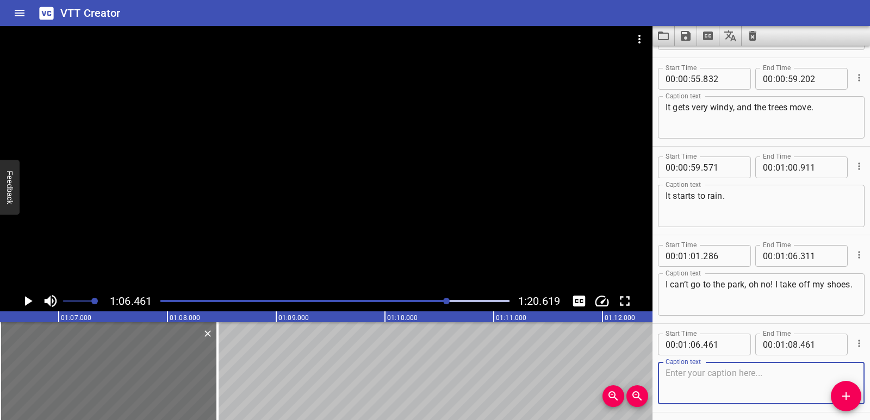
scroll to position [1804, 0]
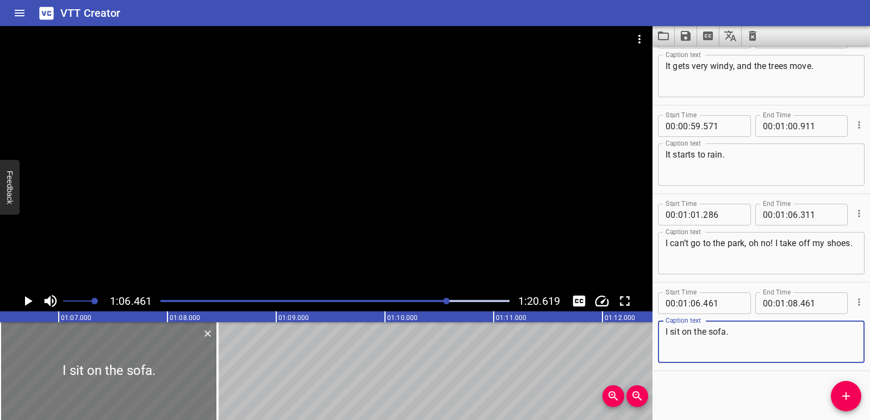
type textarea "I sit on the sofa."
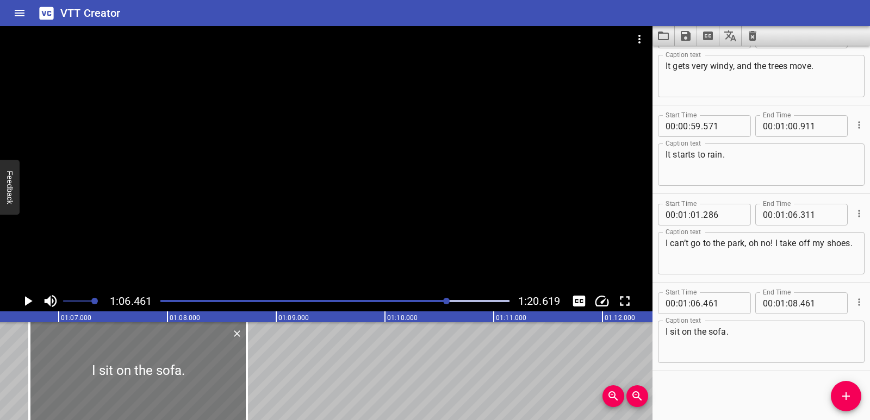
drag, startPoint x: 140, startPoint y: 379, endPoint x: 169, endPoint y: 381, distance: 29.4
click at [169, 381] on div at bounding box center [138, 371] width 218 height 98
type input "731"
drag, startPoint x: 246, startPoint y: 388, endPoint x: 210, endPoint y: 381, distance: 36.6
click at [210, 381] on div at bounding box center [211, 371] width 2 height 98
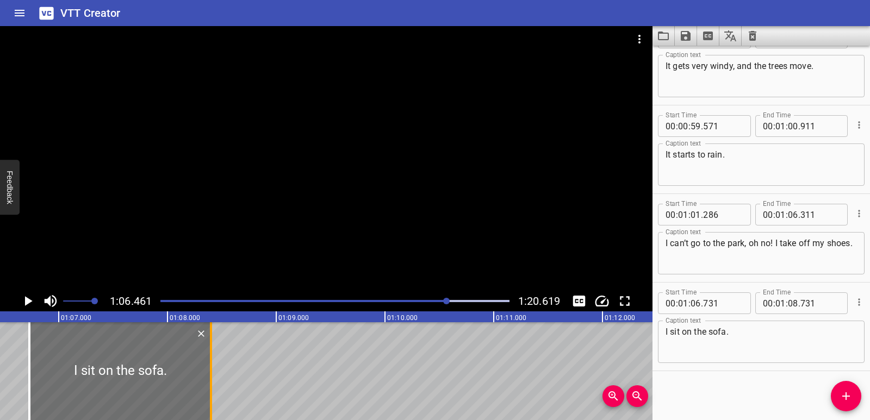
type input "401"
click at [30, 300] on icon "Play/Pause" at bounding box center [28, 301] width 16 height 16
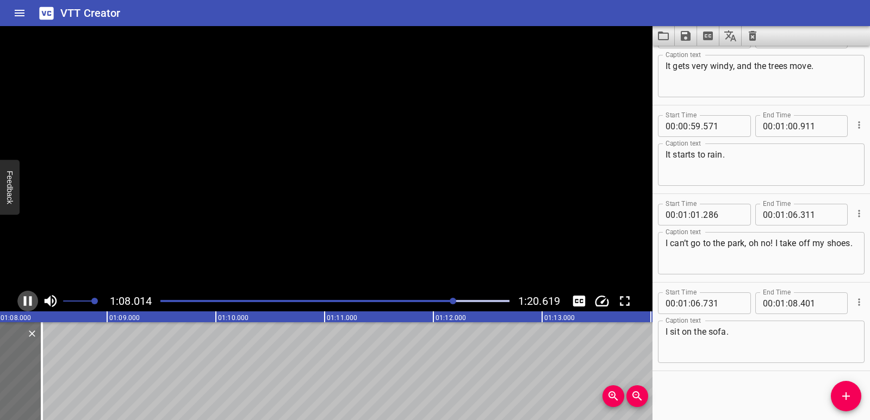
click at [30, 300] on icon "Play/Pause" at bounding box center [28, 301] width 8 height 10
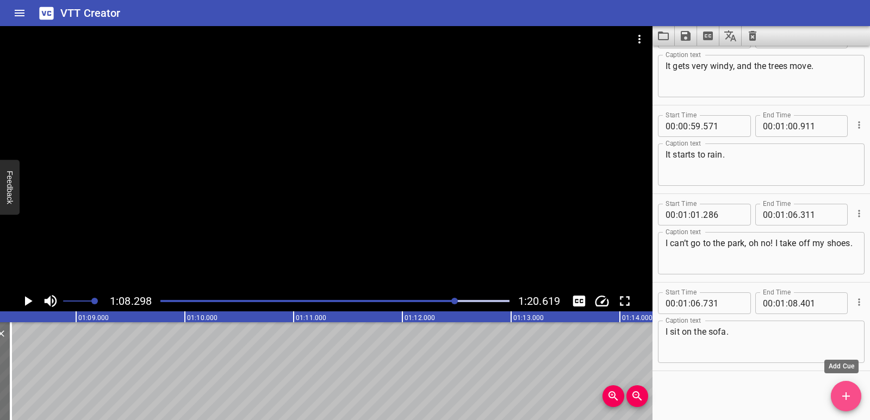
drag, startPoint x: 843, startPoint y: 392, endPoint x: 811, endPoint y: 372, distance: 37.9
click at [843, 392] on icon "Add Cue" at bounding box center [846, 396] width 13 height 13
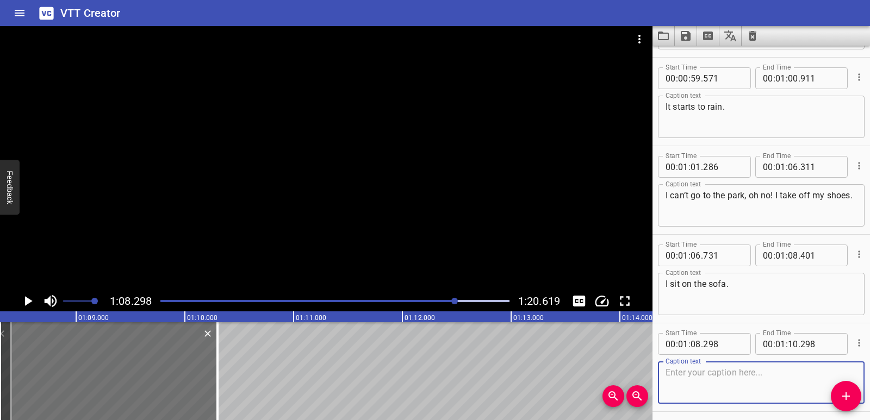
scroll to position [1892, 0]
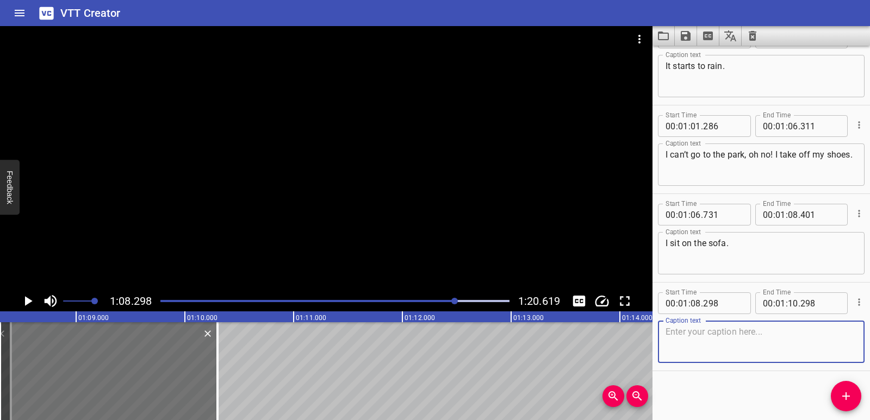
click at [723, 343] on textarea at bounding box center [761, 342] width 191 height 31
paste textarea "I’m using the picture to help me. The weather is bad now. He stops getting read…"
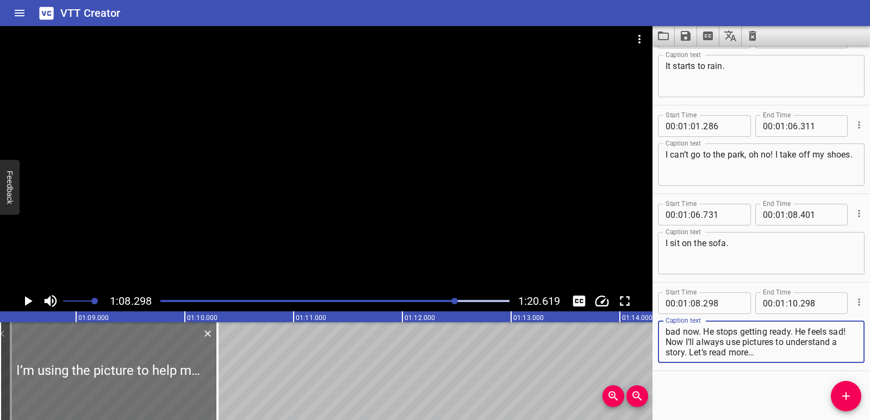
scroll to position [0, 7249]
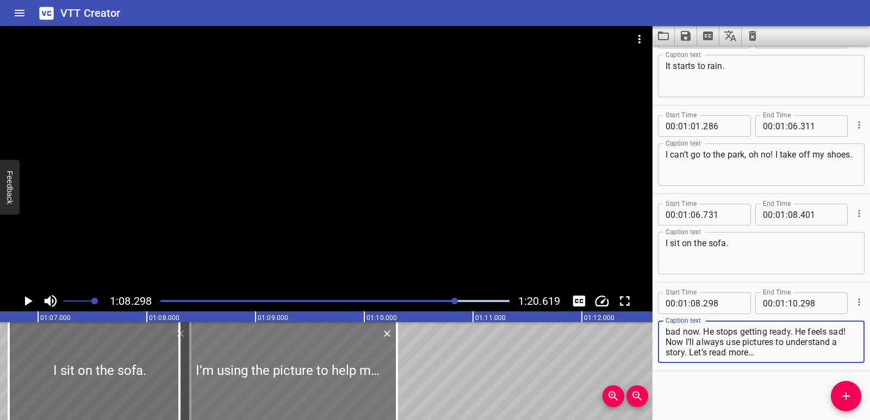
type textarea "I’m using the picture to help me. The weather is bad now. He stops getting read…"
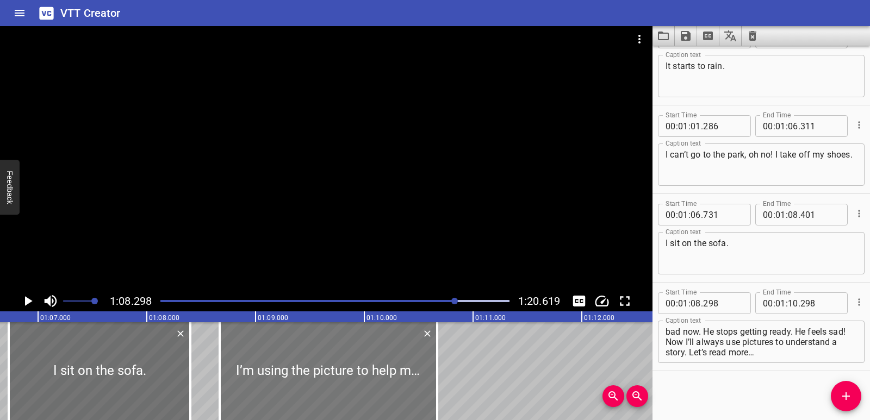
drag, startPoint x: 323, startPoint y: 365, endPoint x: 363, endPoint y: 364, distance: 40.2
click at [363, 364] on div at bounding box center [329, 371] width 218 height 98
type input "668"
drag, startPoint x: 433, startPoint y: 373, endPoint x: 402, endPoint y: 371, distance: 30.5
click at [402, 371] on div at bounding box center [406, 371] width 11 height 98
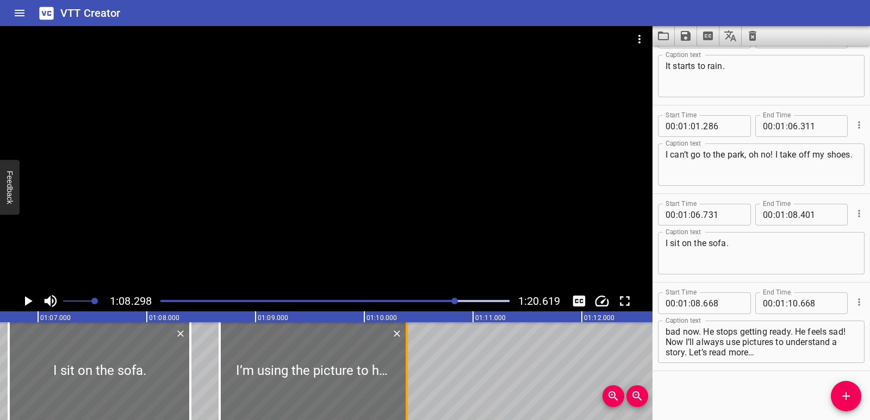
type input "388"
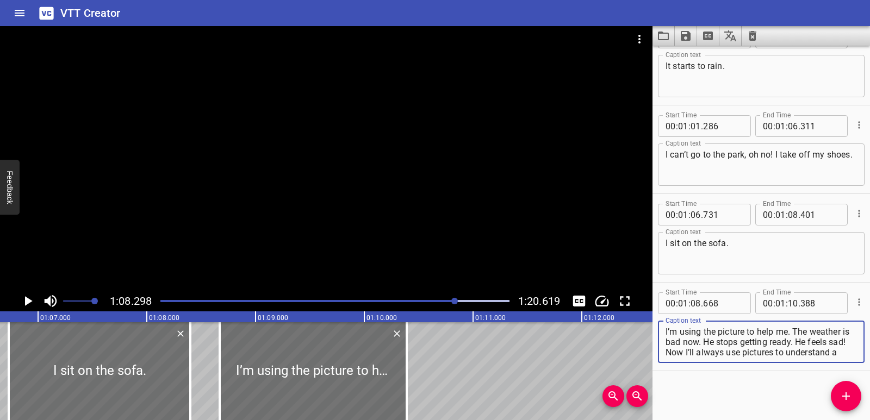
scroll to position [10, 0]
drag, startPoint x: 796, startPoint y: 330, endPoint x: 816, endPoint y: 356, distance: 33.3
click at [816, 356] on textarea "I’m using the picture to help me. The weather is bad now. He stops getting read…" at bounding box center [761, 342] width 191 height 31
type textarea "I’m using the picture to help me."
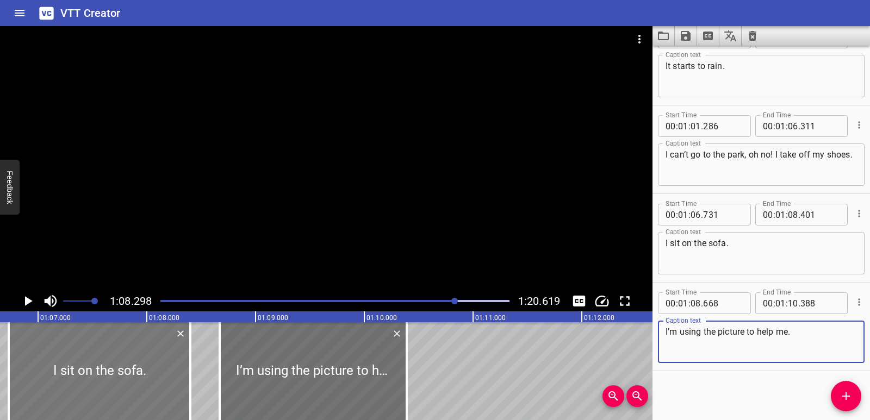
click at [127, 374] on div at bounding box center [100, 371] width 182 height 98
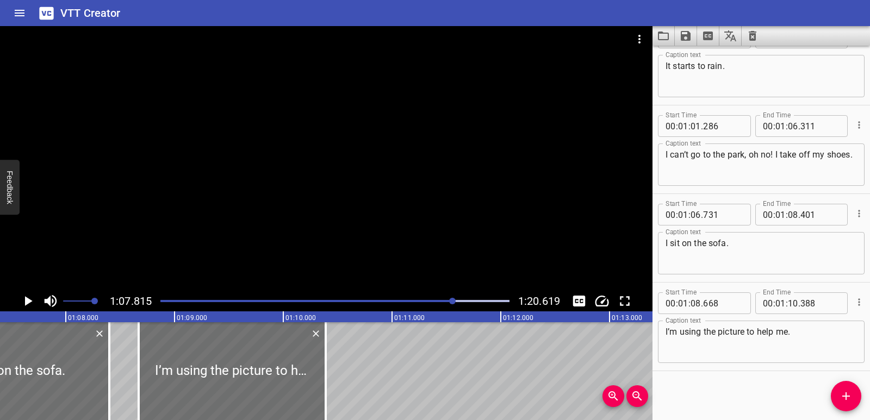
click at [27, 299] on icon "Play/Pause" at bounding box center [29, 301] width 8 height 10
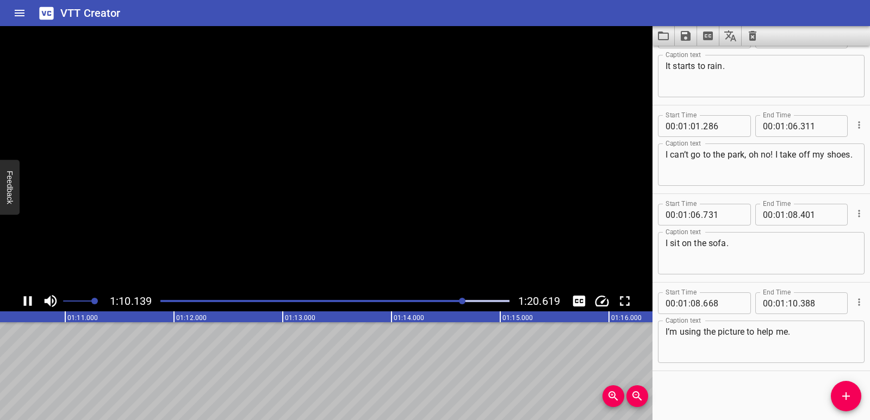
click at [27, 299] on icon "Play/Pause" at bounding box center [28, 301] width 16 height 16
click at [834, 400] on span "Add Cue" at bounding box center [846, 396] width 30 height 13
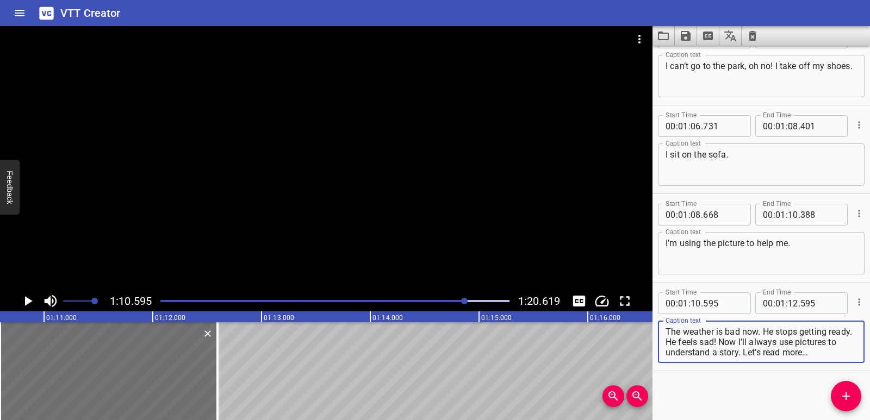
scroll to position [10, 0]
type textarea "The weather is bad now. He stops getting ready. He feels sad! Now I’ll always u…"
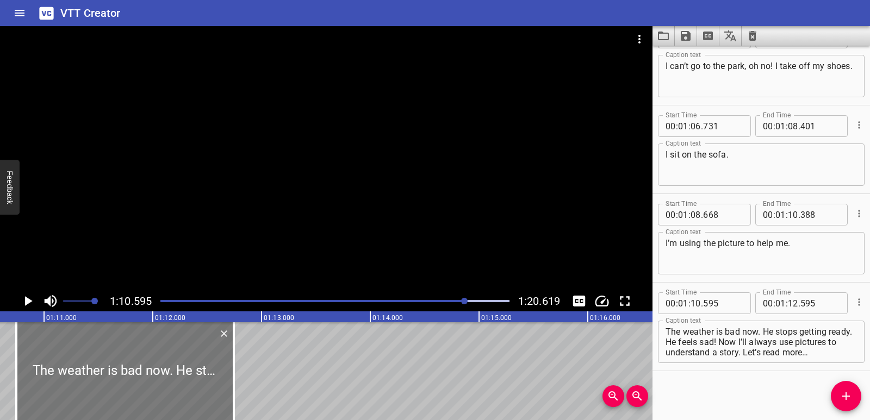
drag, startPoint x: 133, startPoint y: 373, endPoint x: 150, endPoint y: 375, distance: 16.9
click at [150, 375] on div at bounding box center [125, 371] width 218 height 98
type input "750"
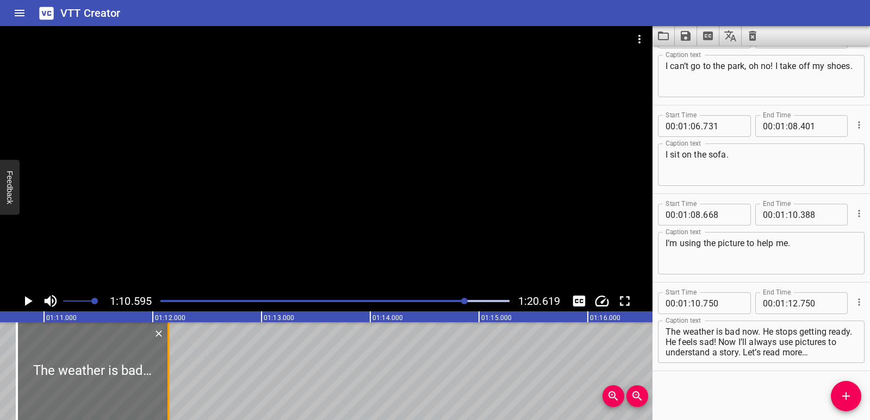
drag, startPoint x: 232, startPoint y: 387, endPoint x: 166, endPoint y: 369, distance: 68.2
click at [166, 369] on div at bounding box center [168, 371] width 11 height 98
type input "145"
click at [26, 303] on icon "Play/Pause" at bounding box center [29, 301] width 8 height 10
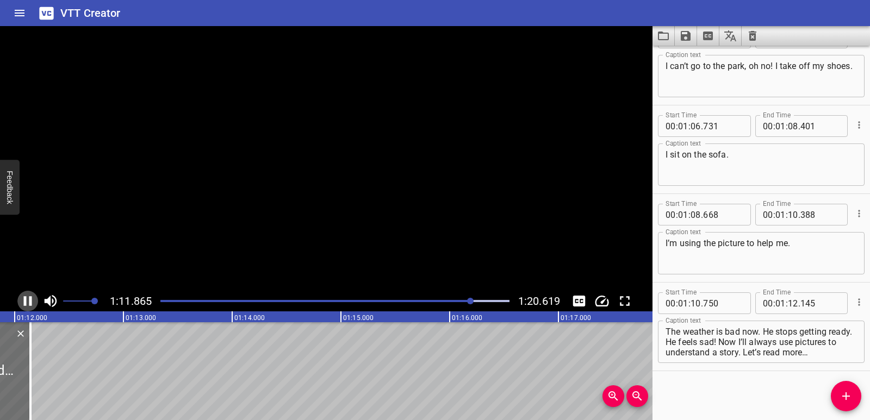
click at [26, 303] on icon "Play/Pause" at bounding box center [28, 301] width 8 height 10
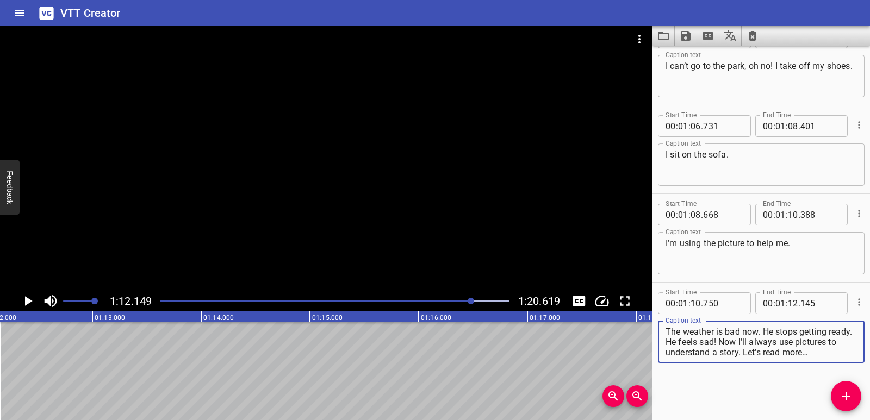
drag, startPoint x: 764, startPoint y: 329, endPoint x: 781, endPoint y: 360, distance: 35.5
click at [781, 360] on div "The weather is bad now. He stops getting ready. He feels sad! Now I’ll always u…" at bounding box center [761, 342] width 207 height 42
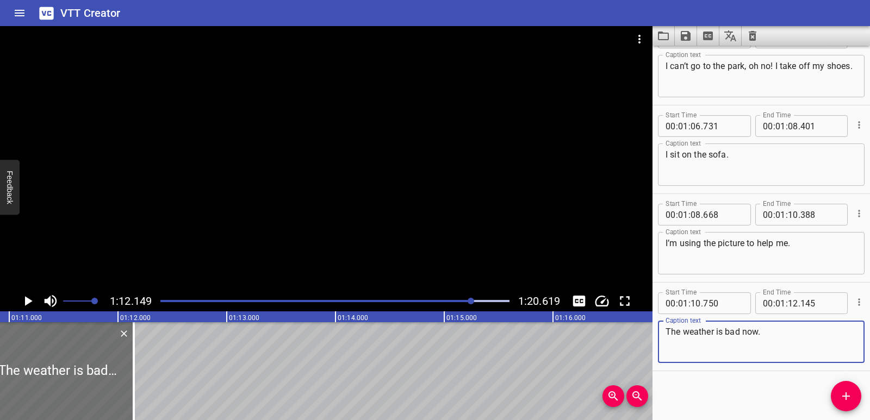
scroll to position [0, 7690]
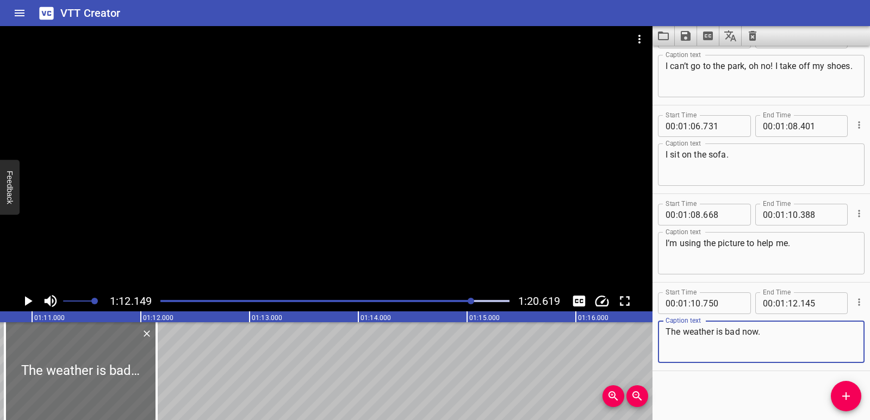
type textarea "The weather is bad now."
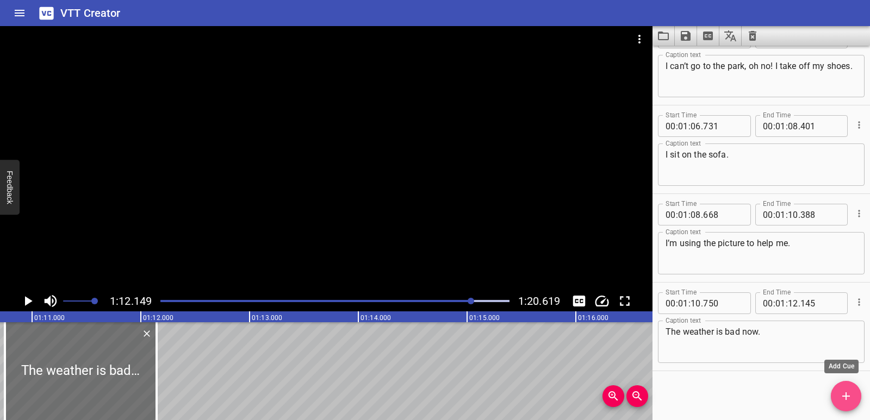
click at [851, 389] on button "Add Cue" at bounding box center [846, 396] width 30 height 30
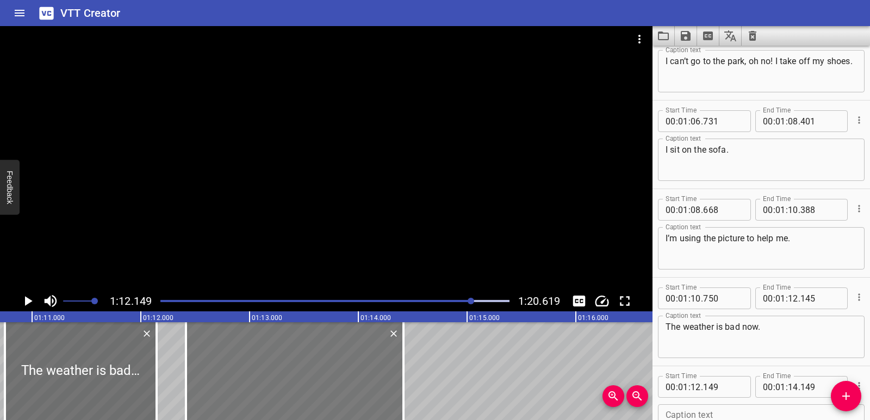
drag, startPoint x: 270, startPoint y: 393, endPoint x: 299, endPoint y: 394, distance: 28.8
click at [299, 394] on div at bounding box center [295, 371] width 218 height 98
type input "414"
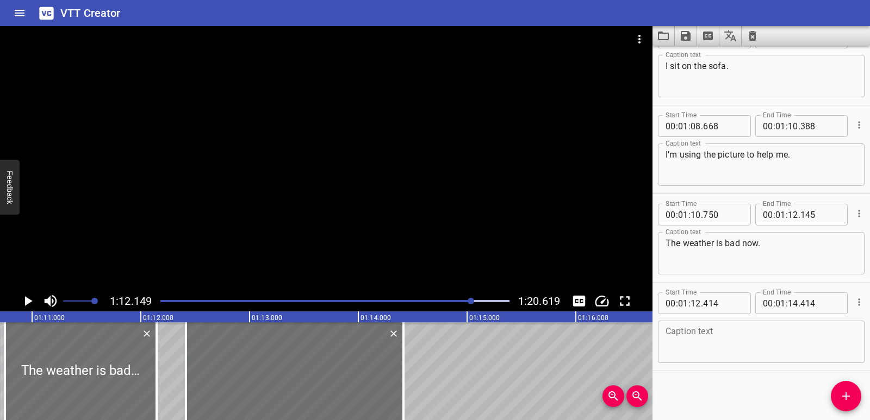
click at [693, 343] on textarea at bounding box center [761, 342] width 191 height 31
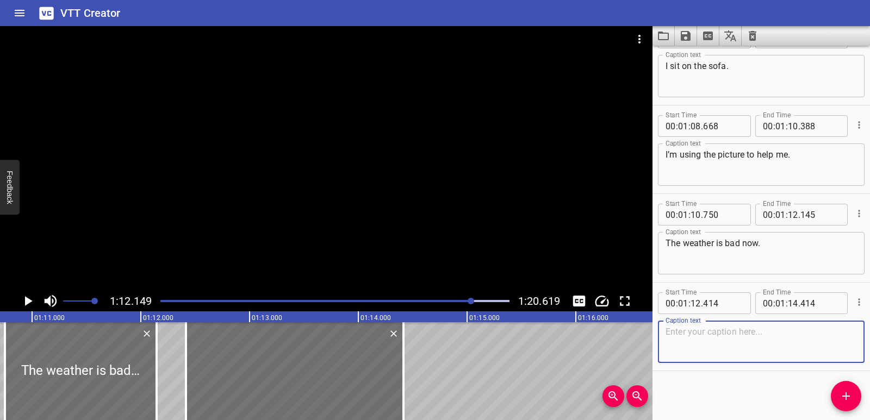
paste textarea "He stops getting ready. He feels sad! Now I’ll always use pictures to understan…"
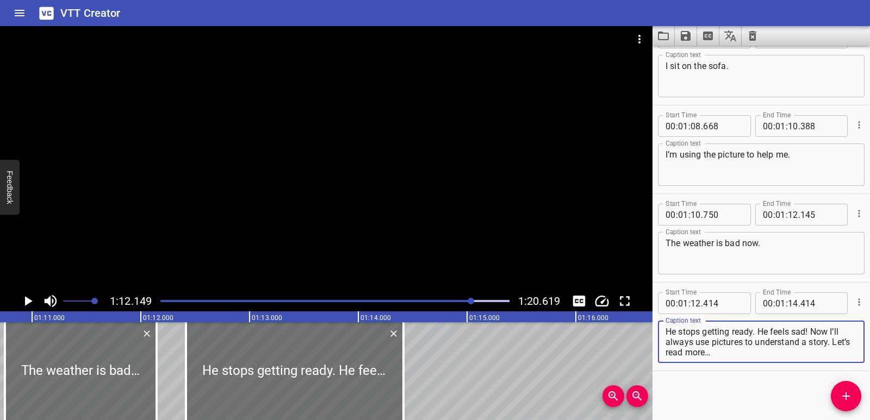
drag, startPoint x: 760, startPoint y: 330, endPoint x: 762, endPoint y: 352, distance: 22.4
click at [762, 352] on textarea "He stops getting ready. He feels sad! Now I’ll always use pictures to understan…" at bounding box center [761, 342] width 191 height 31
type textarea "He stops getting ready."
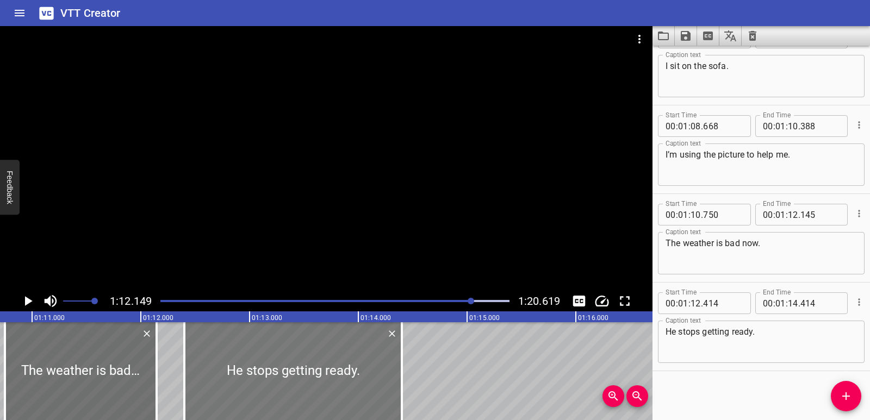
click at [342, 383] on div at bounding box center [293, 371] width 218 height 98
type input "399"
click at [349, 383] on div at bounding box center [298, 371] width 218 height 98
type input "439"
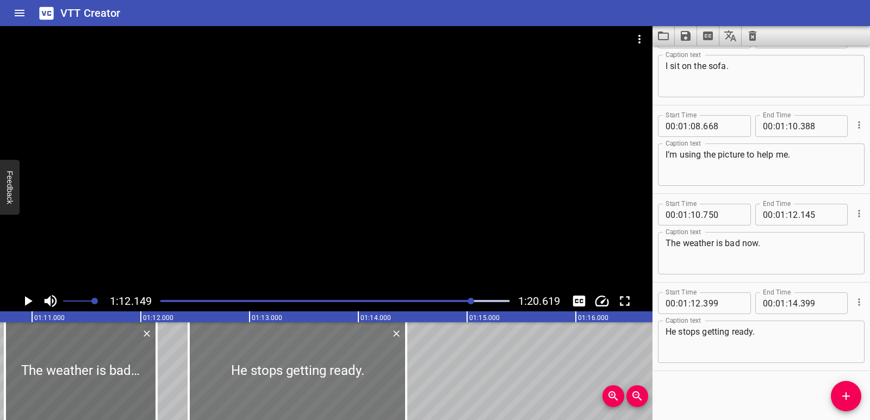
type input "439"
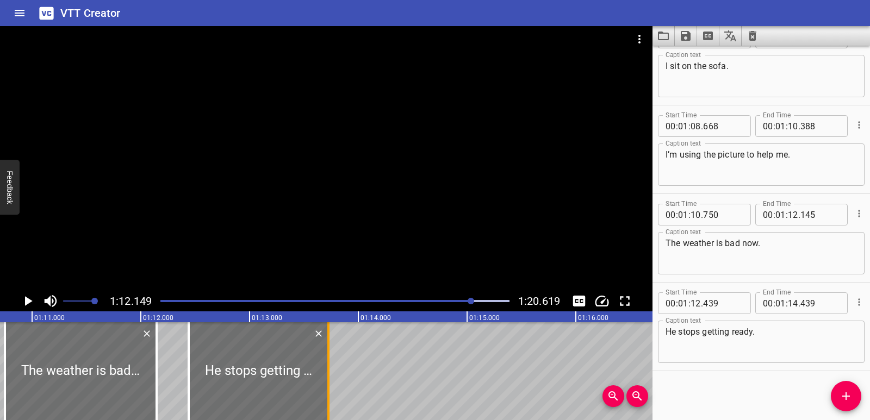
drag, startPoint x: 405, startPoint y: 378, endPoint x: 327, endPoint y: 373, distance: 78.0
click at [327, 373] on div at bounding box center [328, 371] width 11 height 98
type input "13"
type input "724"
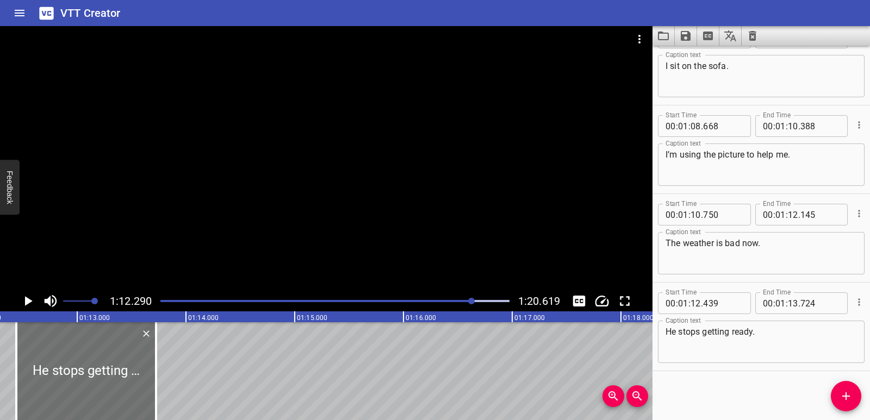
click at [35, 300] on icon "Play/Pause" at bounding box center [28, 301] width 16 height 16
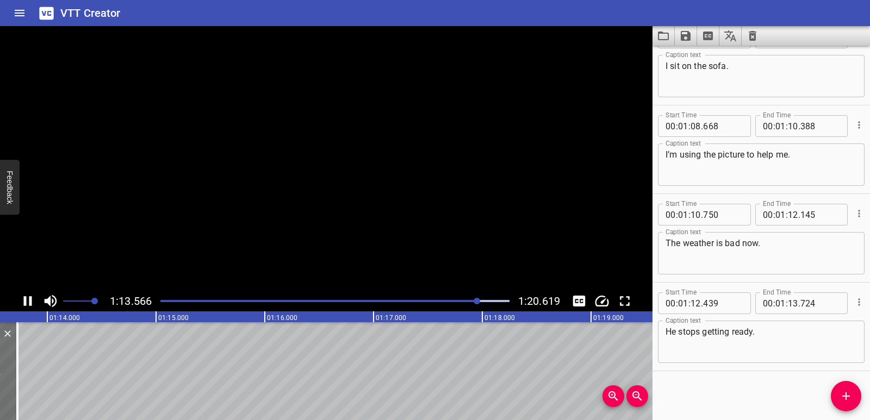
click at [35, 300] on icon "Play/Pause" at bounding box center [28, 301] width 16 height 16
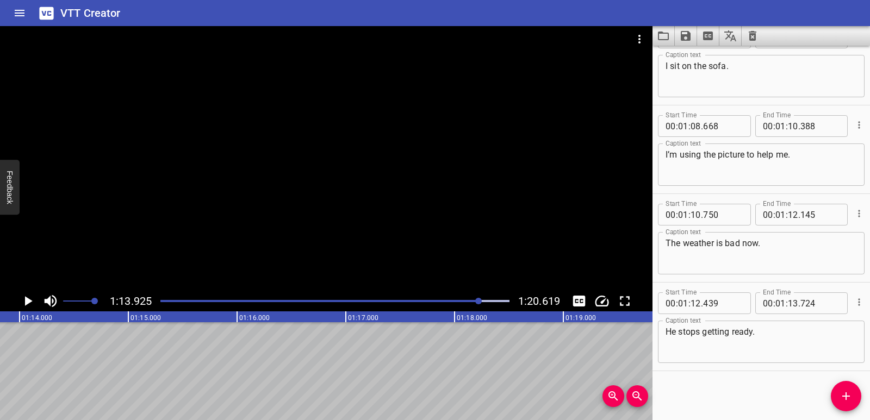
scroll to position [0, 8040]
click at [837, 399] on span "Add Cue" at bounding box center [846, 396] width 30 height 13
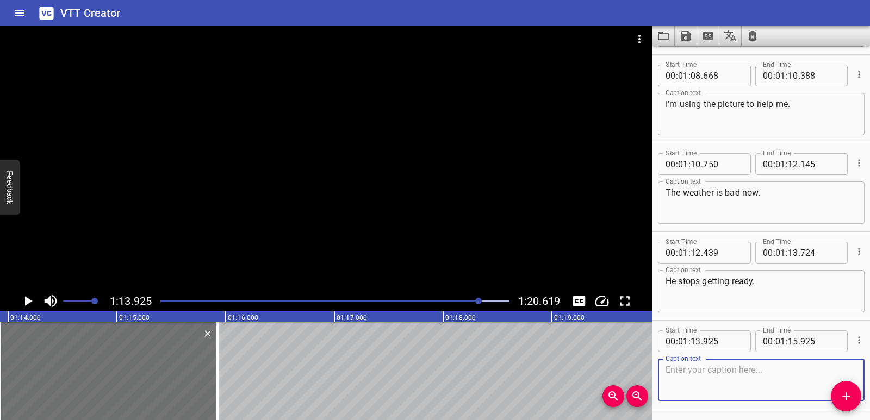
scroll to position [2158, 0]
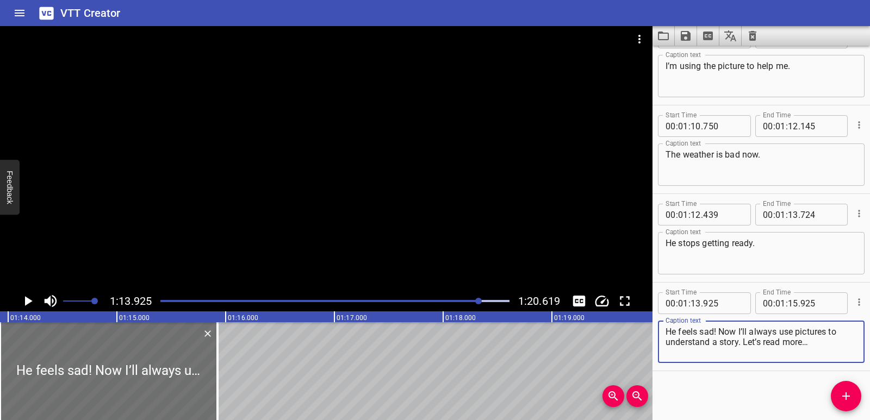
drag, startPoint x: 721, startPoint y: 330, endPoint x: 816, endPoint y: 343, distance: 96.0
click at [816, 343] on textarea "He feels sad! Now I’ll always use pictures to understand a story. Let’s read mo…" at bounding box center [761, 342] width 191 height 31
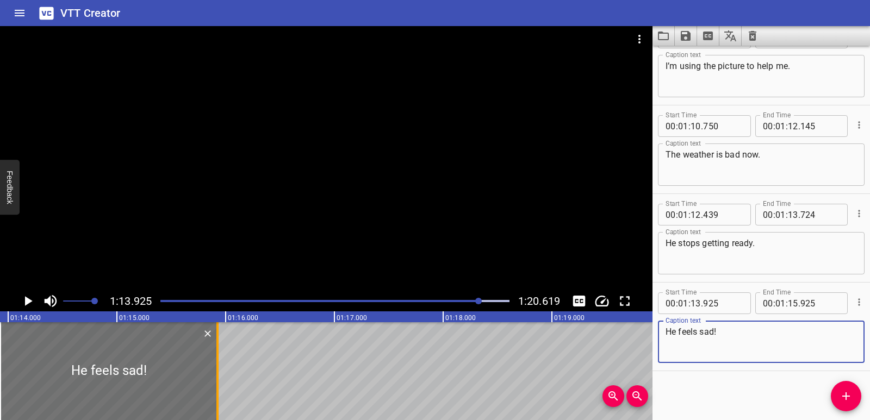
type textarea "He feels sad!"
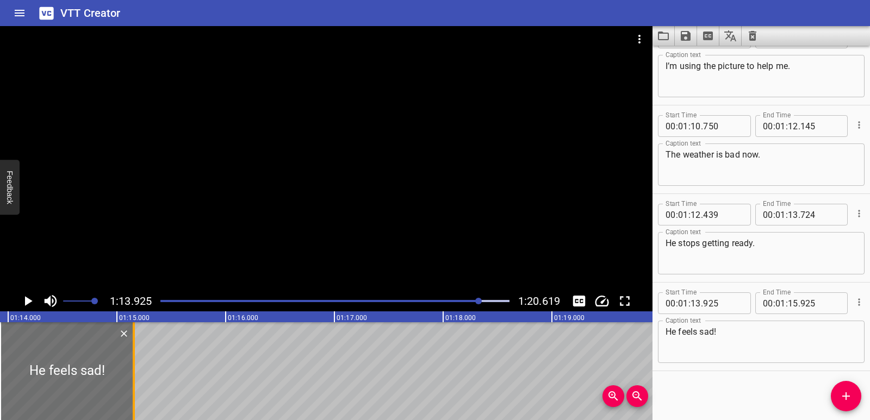
drag, startPoint x: 220, startPoint y: 372, endPoint x: 136, endPoint y: 358, distance: 84.9
click at [136, 358] on div at bounding box center [133, 371] width 11 height 98
type input "155"
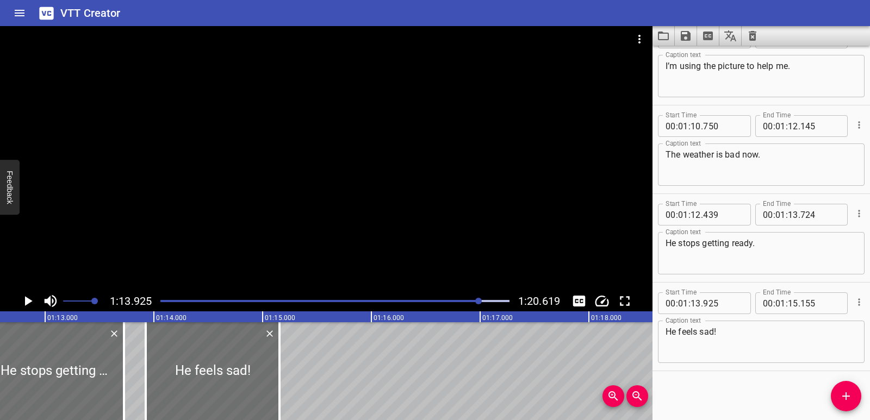
scroll to position [0, 7860]
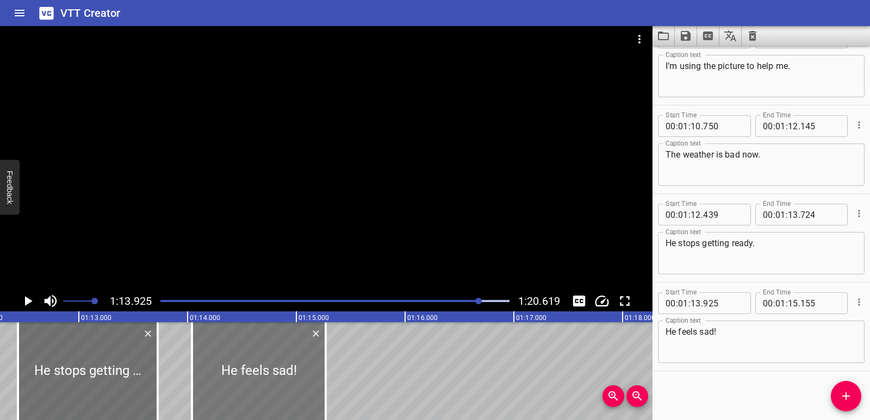
drag, startPoint x: 185, startPoint y: 358, endPoint x: 197, endPoint y: 358, distance: 12.5
click at [197, 358] on div at bounding box center [259, 371] width 134 height 98
type input "14"
type input "040"
type input "270"
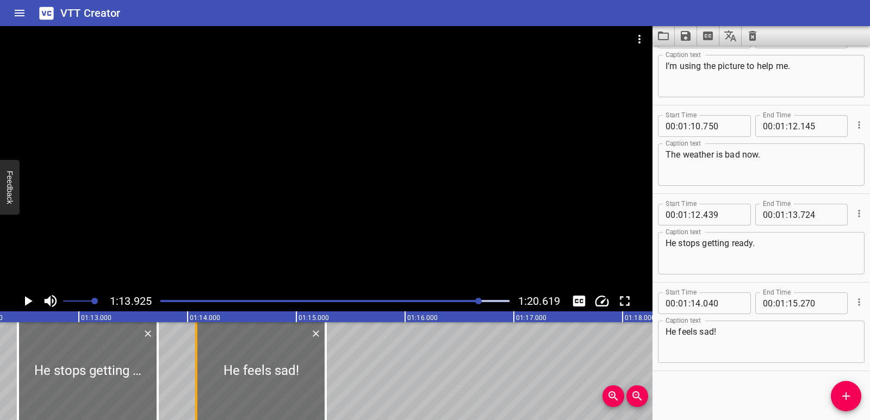
click at [194, 359] on div at bounding box center [196, 371] width 11 height 98
type input "080"
drag, startPoint x: 322, startPoint y: 376, endPoint x: 311, endPoint y: 374, distance: 11.7
click at [311, 374] on div at bounding box center [316, 371] width 11 height 98
type input "165"
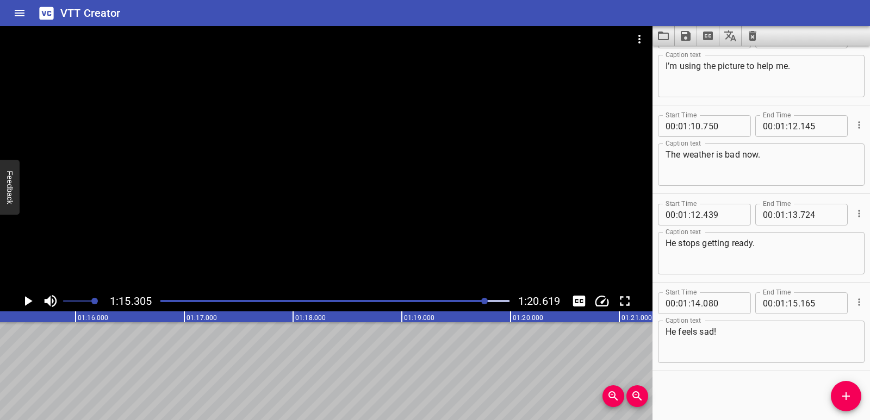
scroll to position [0, 7619]
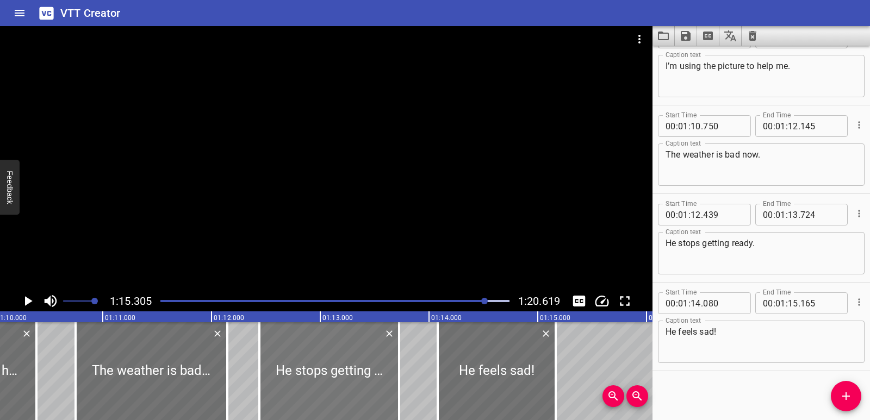
click at [327, 382] on div at bounding box center [329, 371] width 140 height 98
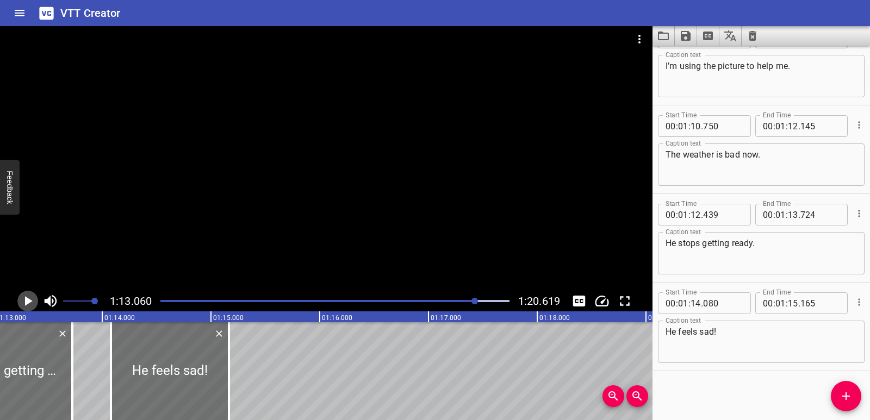
click at [26, 295] on icon "Play/Pause" at bounding box center [28, 301] width 16 height 16
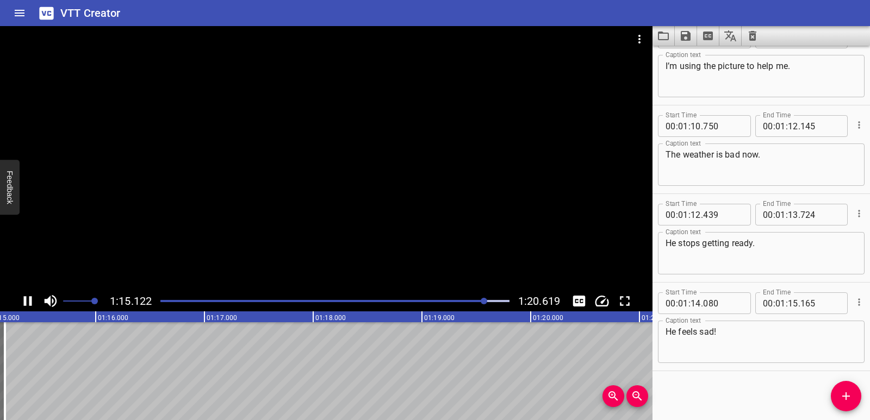
click at [23, 300] on icon "Play/Pause" at bounding box center [28, 301] width 16 height 16
click at [829, 396] on div "Start Time 00 : 00 : 00 . 087 Start Time End Time 00 : 00 : 02 . 372 End Time C…" at bounding box center [762, 233] width 218 height 375
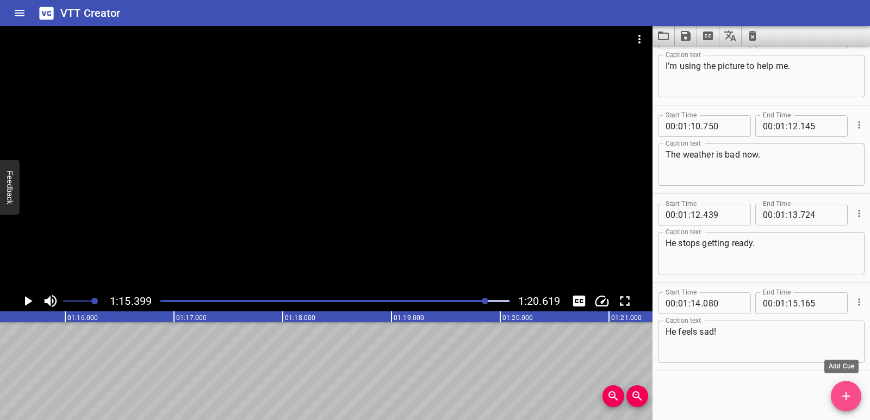
click at [831, 398] on span "Add Cue" at bounding box center [846, 396] width 30 height 13
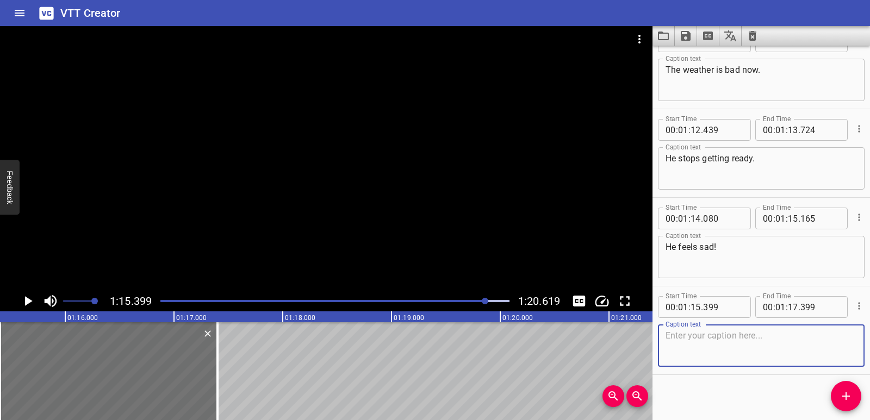
scroll to position [2247, 0]
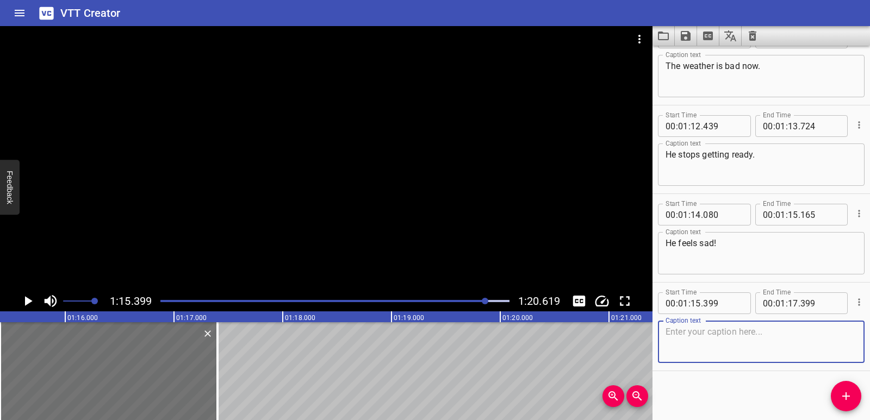
click at [731, 354] on textarea at bounding box center [761, 342] width 191 height 31
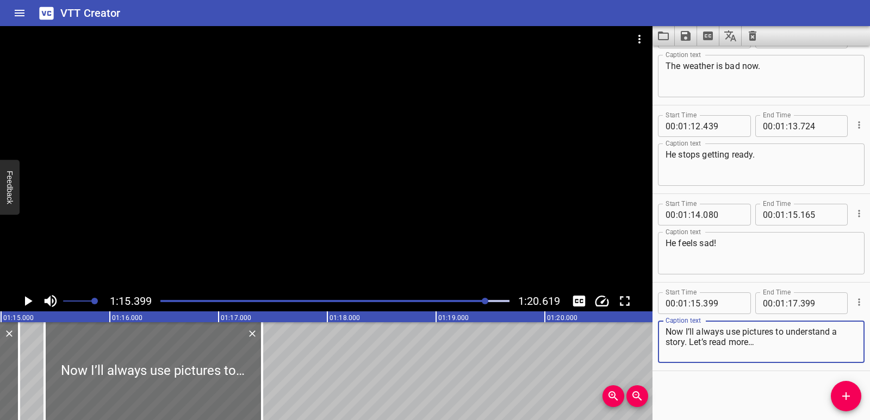
scroll to position [0, 8122]
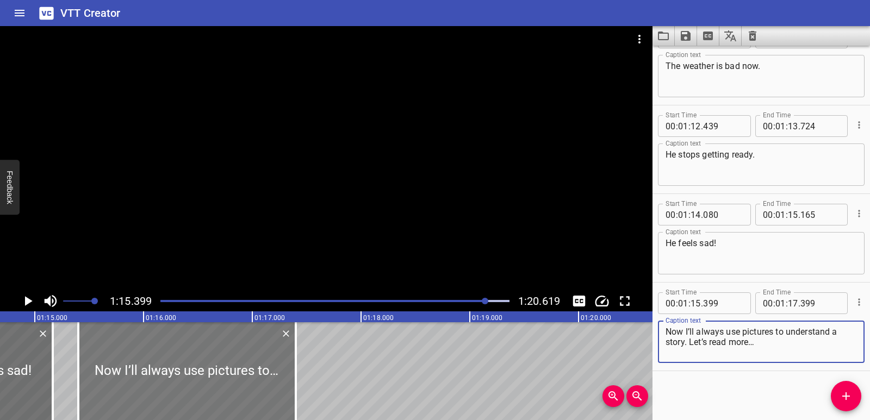
type textarea "Now I’ll always use pictures to understand a story. Let’s read more…"
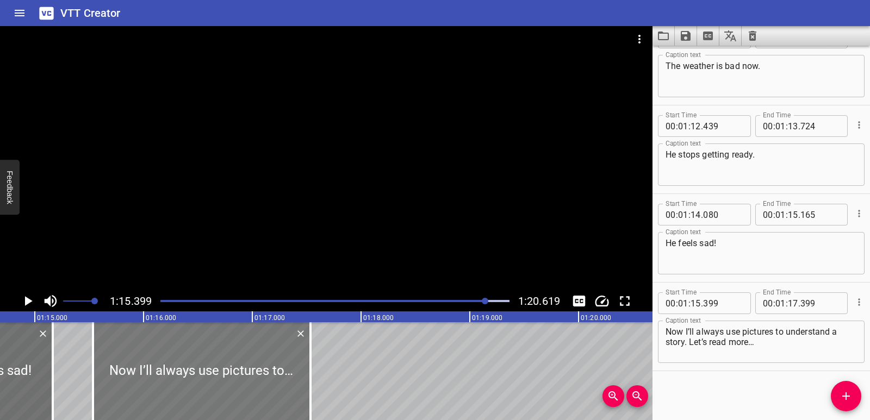
drag, startPoint x: 193, startPoint y: 371, endPoint x: 208, endPoint y: 371, distance: 14.7
click at [208, 371] on div at bounding box center [202, 371] width 218 height 98
type input "534"
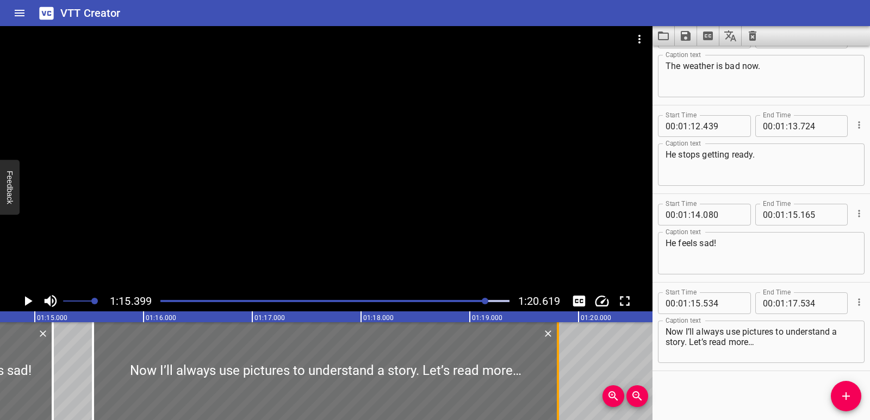
drag, startPoint x: 314, startPoint y: 367, endPoint x: 561, endPoint y: 348, distance: 248.2
click at [561, 348] on div at bounding box center [557, 371] width 11 height 98
type input "19"
type input "809"
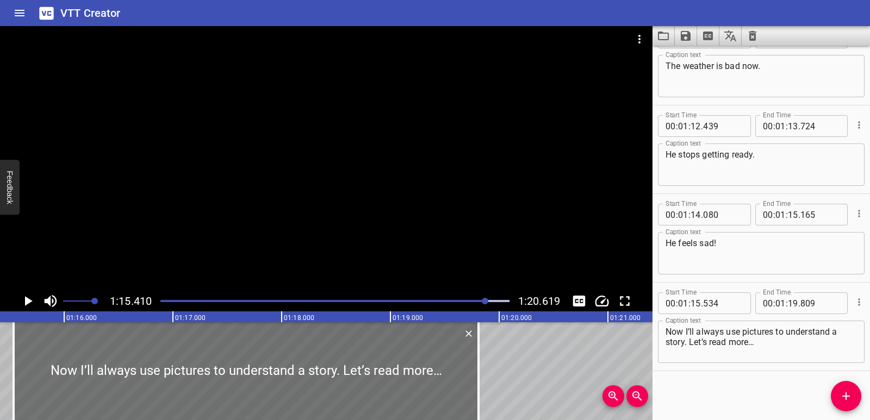
click at [33, 301] on icon "Play/Pause" at bounding box center [28, 301] width 16 height 16
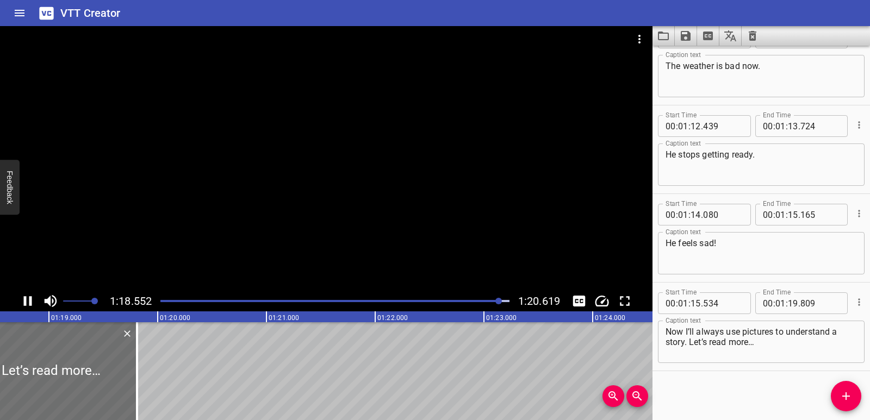
click at [32, 301] on icon "Play/Pause" at bounding box center [28, 301] width 8 height 10
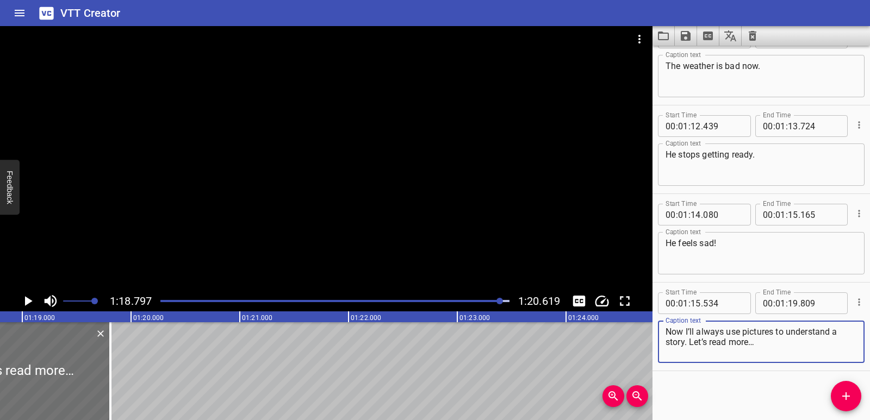
drag, startPoint x: 690, startPoint y: 343, endPoint x: 765, endPoint y: 338, distance: 75.2
click at [765, 338] on textarea "Now I’ll always use pictures to understand a story. Let’s read more…" at bounding box center [761, 342] width 191 height 31
type textarea "Now I’ll always use pictures to understand a story."
click at [839, 401] on span "Add Cue" at bounding box center [846, 396] width 30 height 13
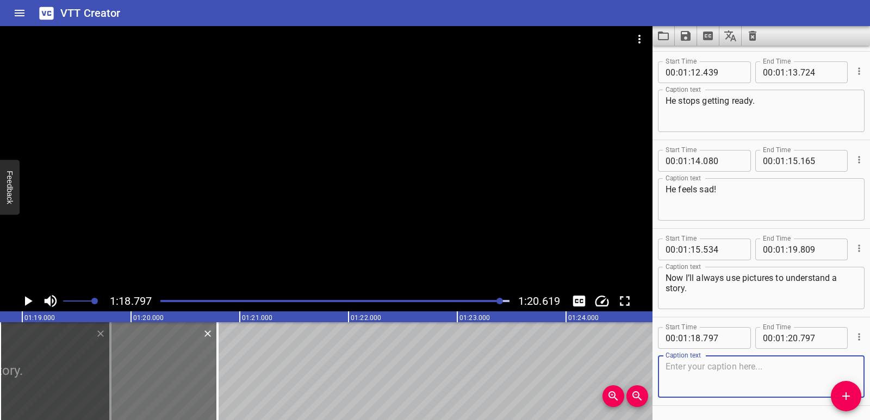
scroll to position [2336, 0]
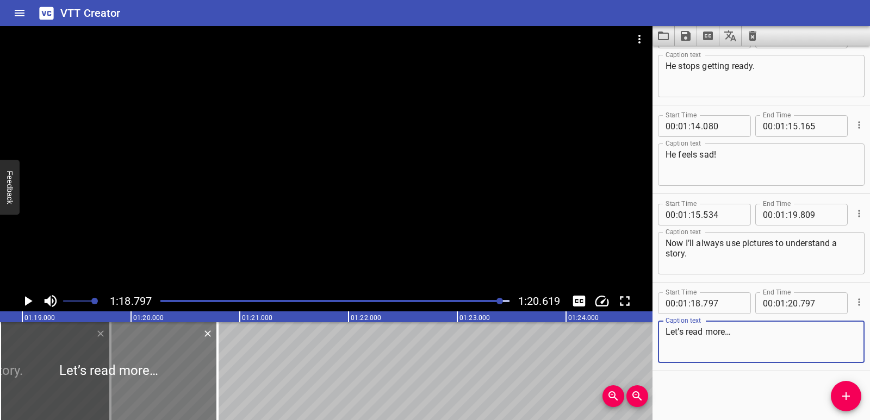
type textarea "Let’s read more…"
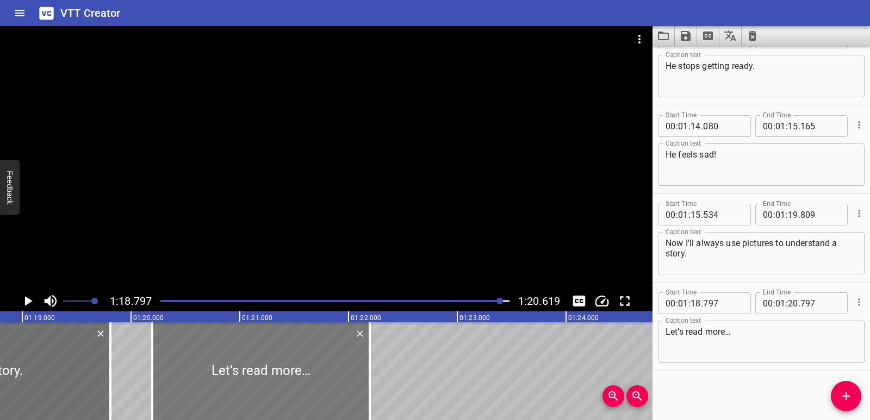
drag, startPoint x: 170, startPoint y: 372, endPoint x: 320, endPoint y: 365, distance: 150.8
click at [320, 365] on div at bounding box center [261, 371] width 218 height 98
type input "20"
type input "197"
type input "22"
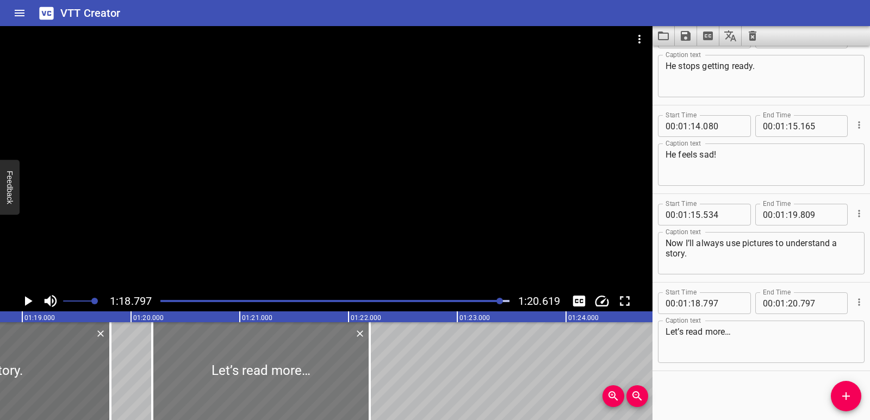
type input "197"
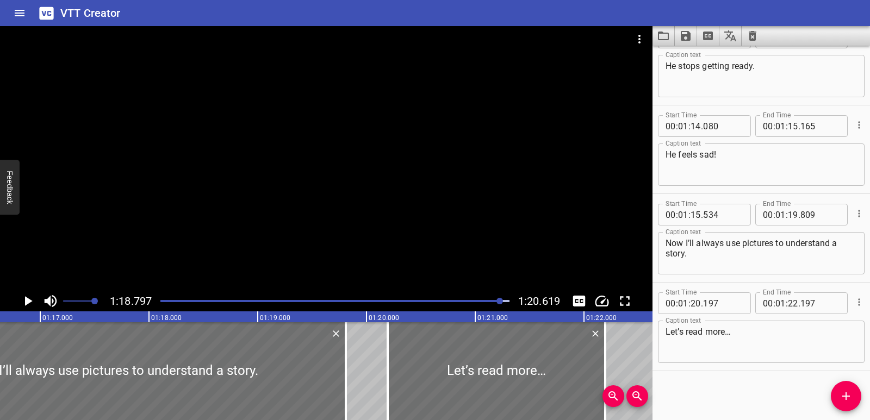
scroll to position [0, 8300]
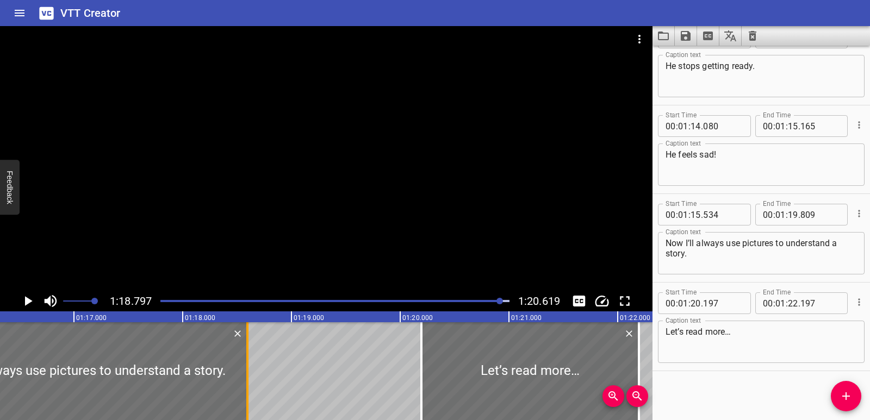
drag, startPoint x: 381, startPoint y: 373, endPoint x: 249, endPoint y: 372, distance: 131.6
click at [249, 372] on div at bounding box center [247, 371] width 11 height 98
type input "18"
type input "594"
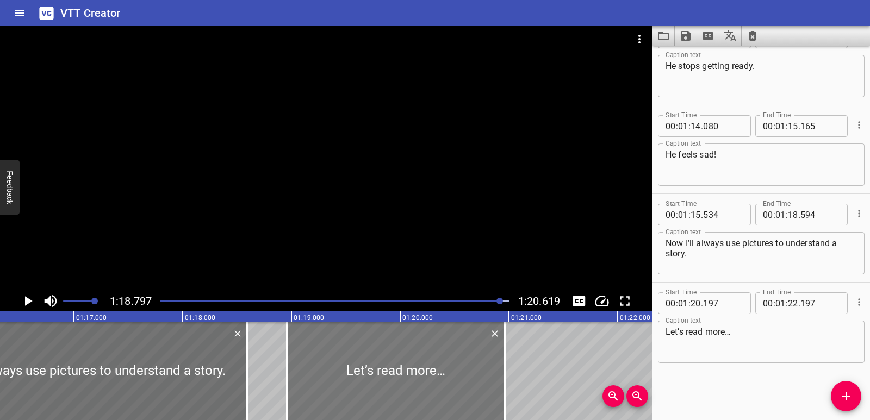
drag, startPoint x: 565, startPoint y: 373, endPoint x: 434, endPoint y: 374, distance: 130.5
click at [432, 374] on div at bounding box center [396, 371] width 218 height 98
type input "18"
type input "972"
type input "20"
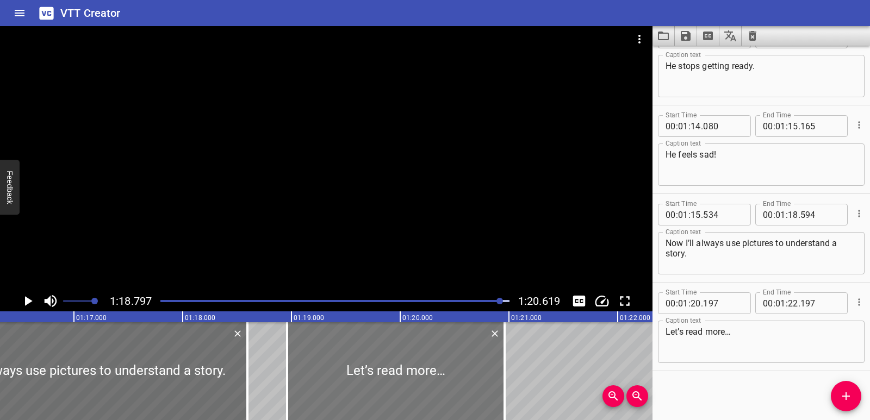
type input "972"
drag, startPoint x: 437, startPoint y: 372, endPoint x: 444, endPoint y: 372, distance: 7.1
click at [433, 372] on div at bounding box center [394, 371] width 218 height 98
type input "942"
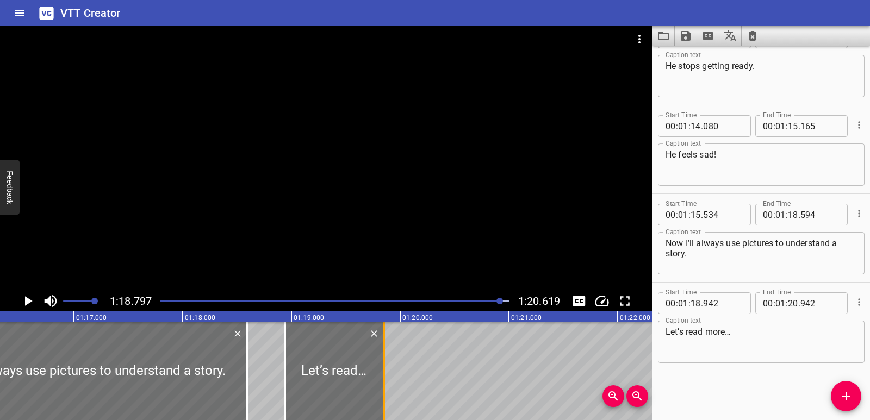
drag, startPoint x: 500, startPoint y: 368, endPoint x: 381, endPoint y: 370, distance: 119.1
click at [381, 370] on div at bounding box center [383, 371] width 11 height 98
type input "19"
type input "847"
click at [154, 376] on div at bounding box center [81, 371] width 333 height 98
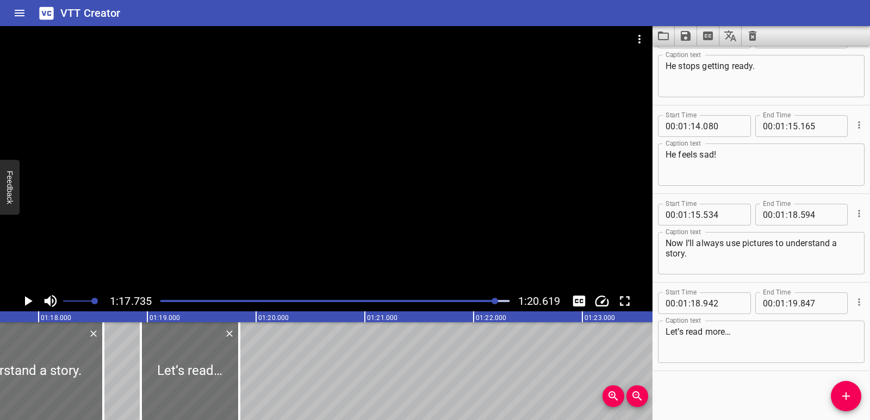
click at [21, 301] on icon "Play/Pause" at bounding box center [28, 301] width 16 height 16
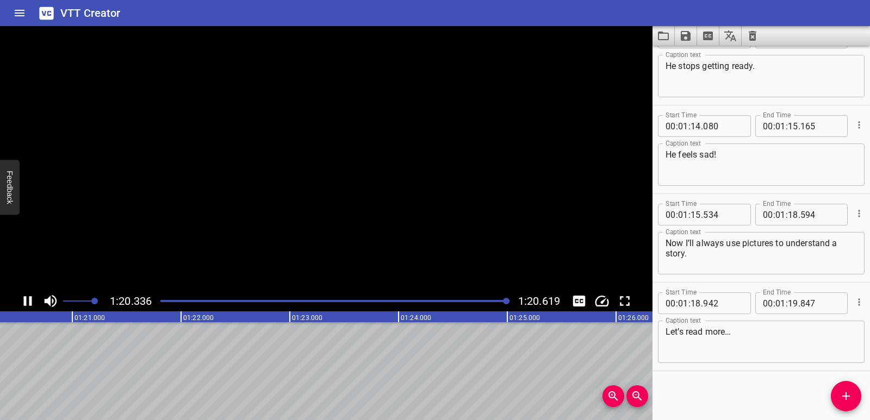
scroll to position [0, 8768]
click at [18, 295] on button "Play/Pause" at bounding box center [27, 301] width 21 height 21
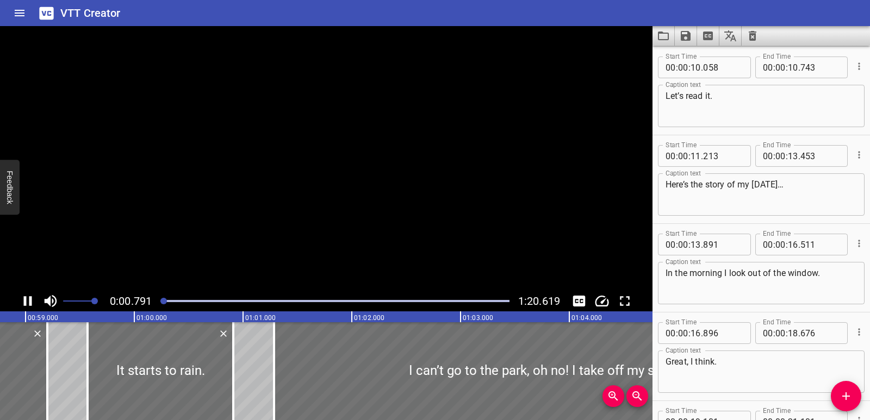
scroll to position [0, 0]
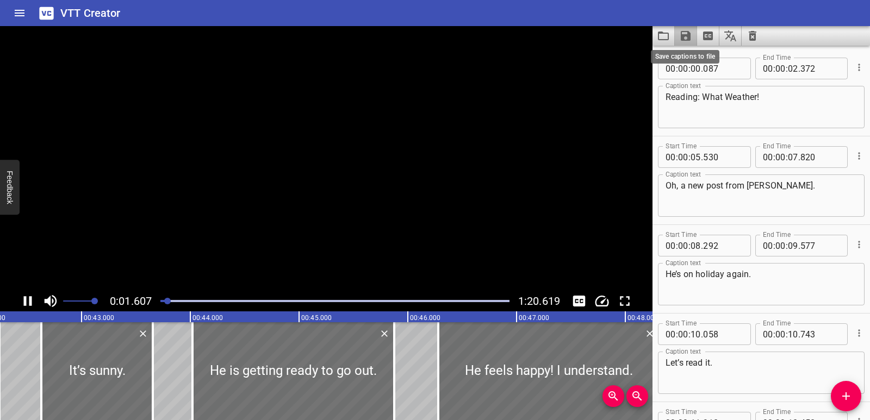
click at [684, 38] on icon "Save captions to file" at bounding box center [686, 36] width 10 height 10
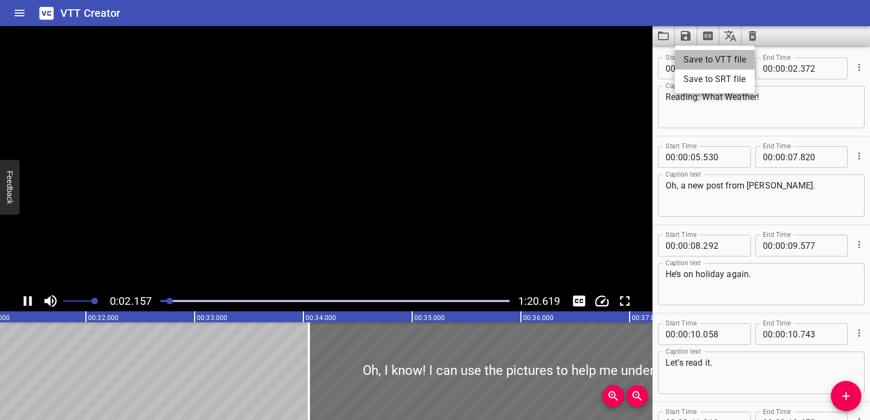
click at [697, 63] on li "Save to VTT file" at bounding box center [715, 60] width 80 height 20
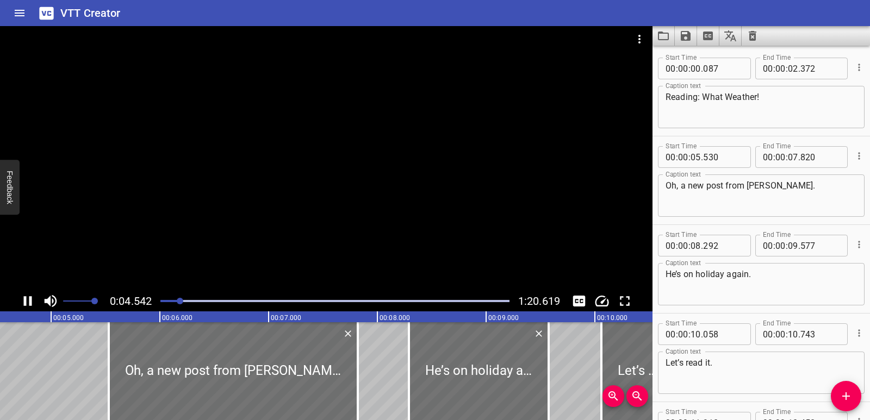
drag, startPoint x: 173, startPoint y: 230, endPoint x: 176, endPoint y: 251, distance: 20.8
click at [173, 230] on div at bounding box center [326, 158] width 653 height 265
